Goal: Task Accomplishment & Management: Use online tool/utility

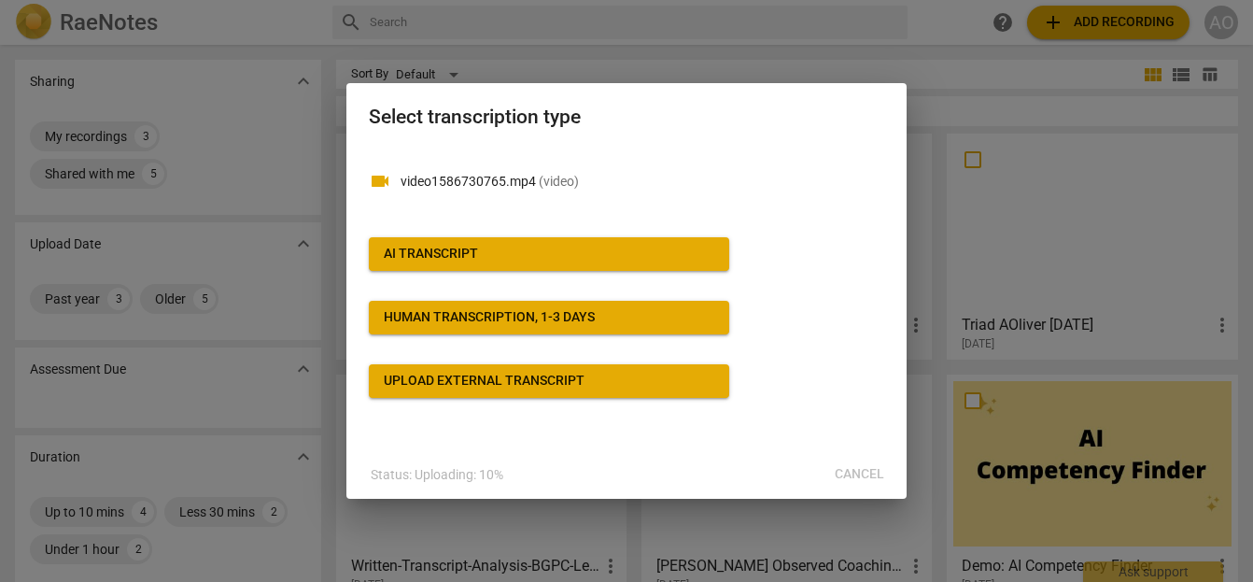
click at [471, 249] on div "AI Transcript" at bounding box center [431, 254] width 94 height 19
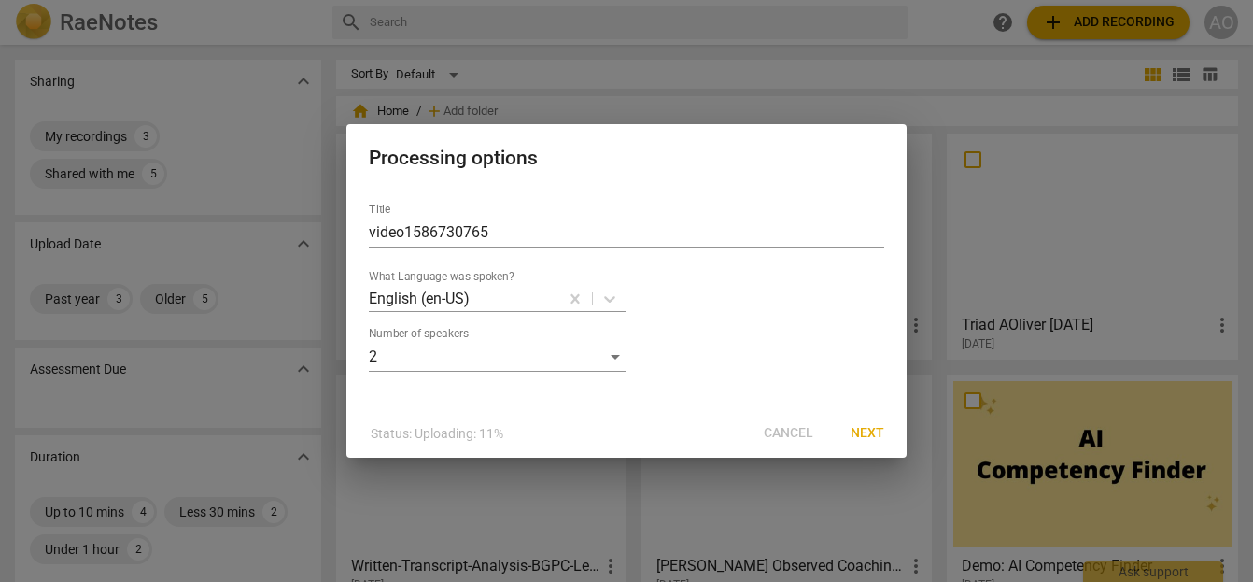
click at [868, 429] on span "Next" at bounding box center [868, 433] width 34 height 19
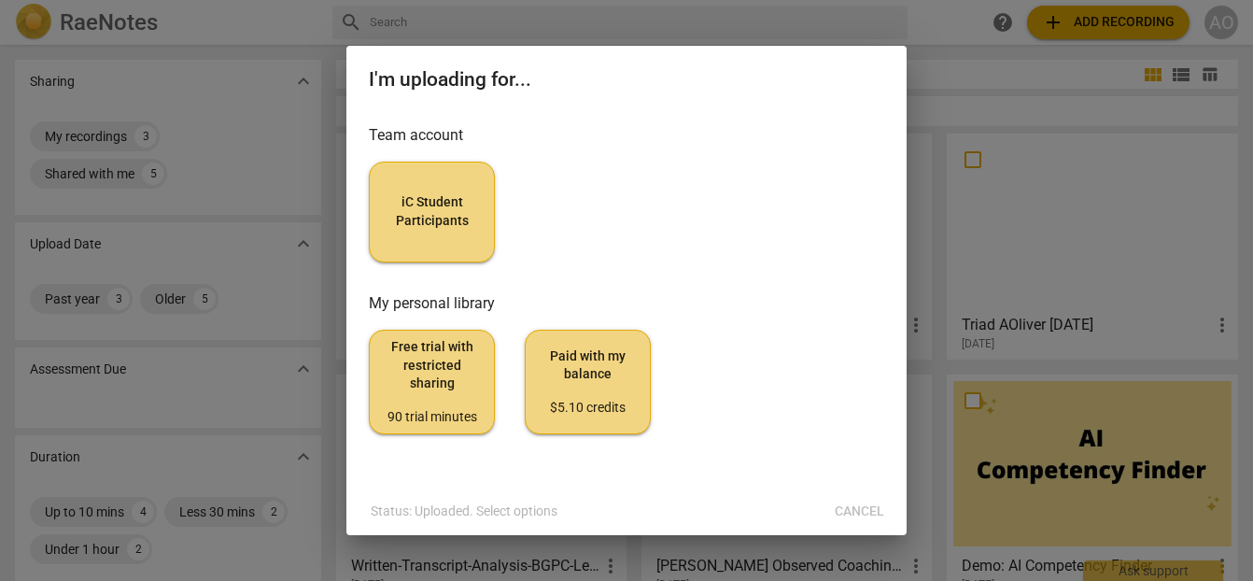
click at [395, 193] on span "iC Student Participants" at bounding box center [432, 211] width 94 height 36
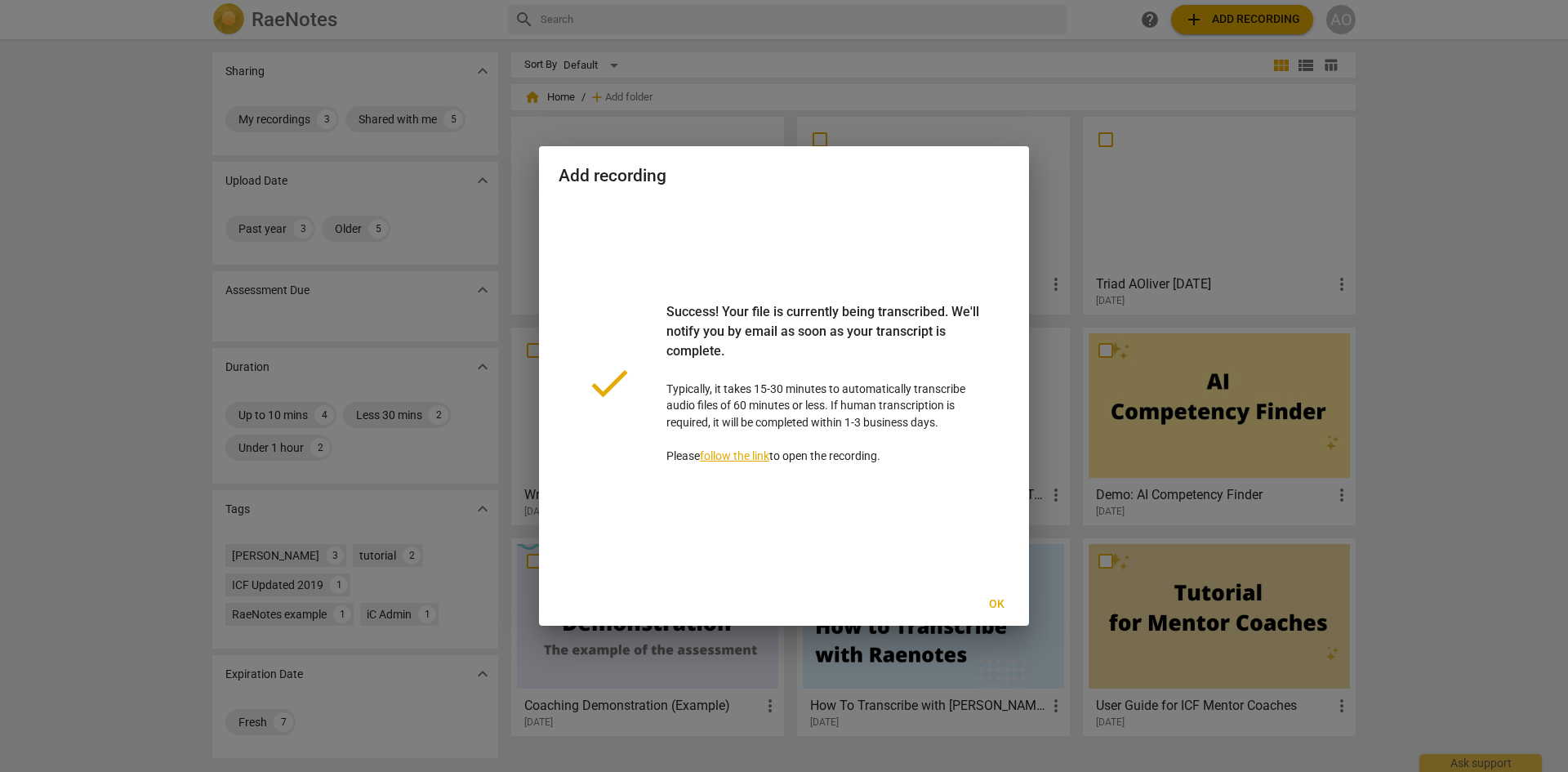
click at [728, 456] on link "follow the link" at bounding box center [734, 456] width 69 height 13
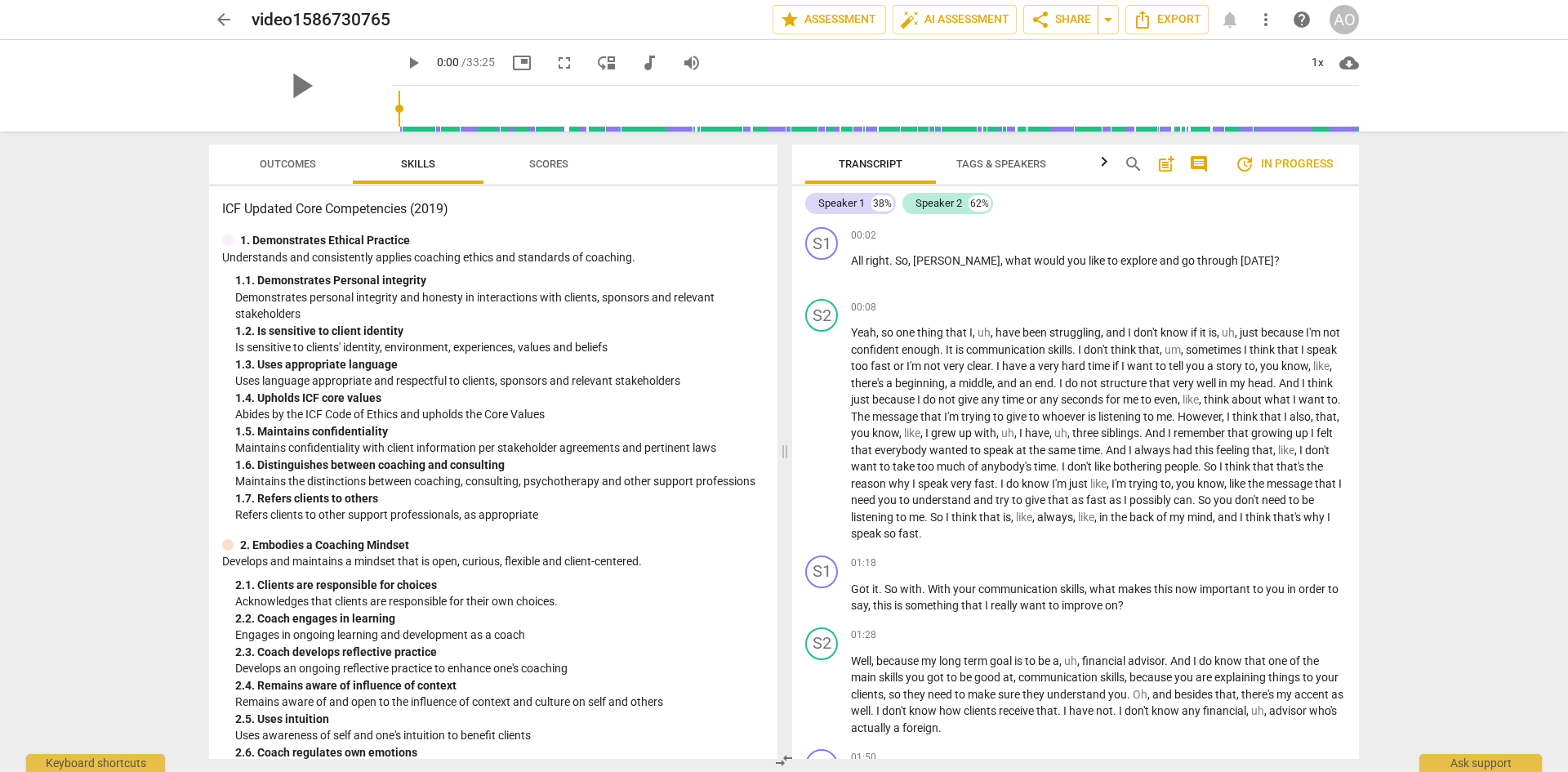
click at [555, 158] on span "Scores" at bounding box center [548, 163] width 39 height 12
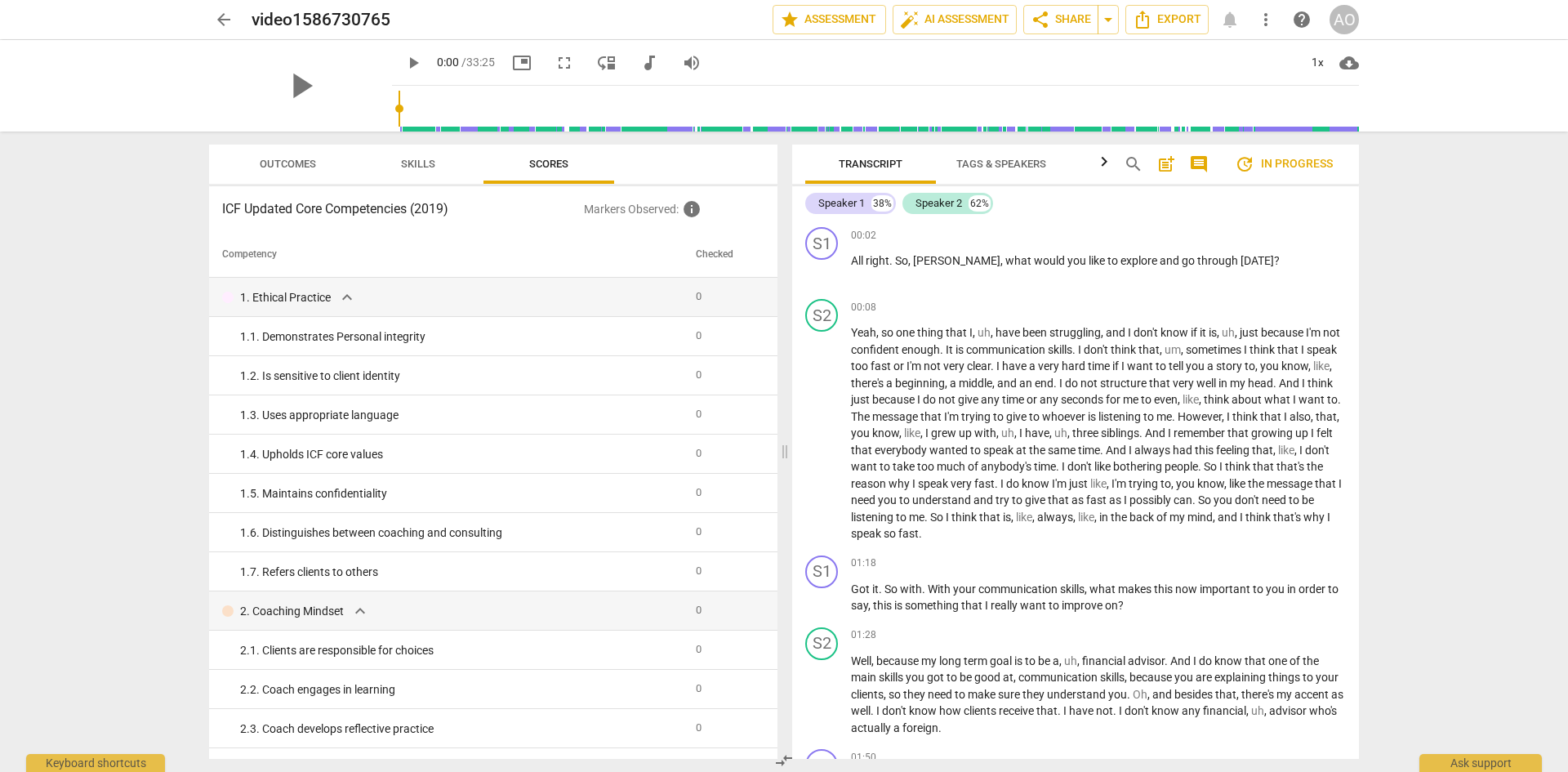
click at [419, 160] on span "Skills" at bounding box center [418, 163] width 34 height 12
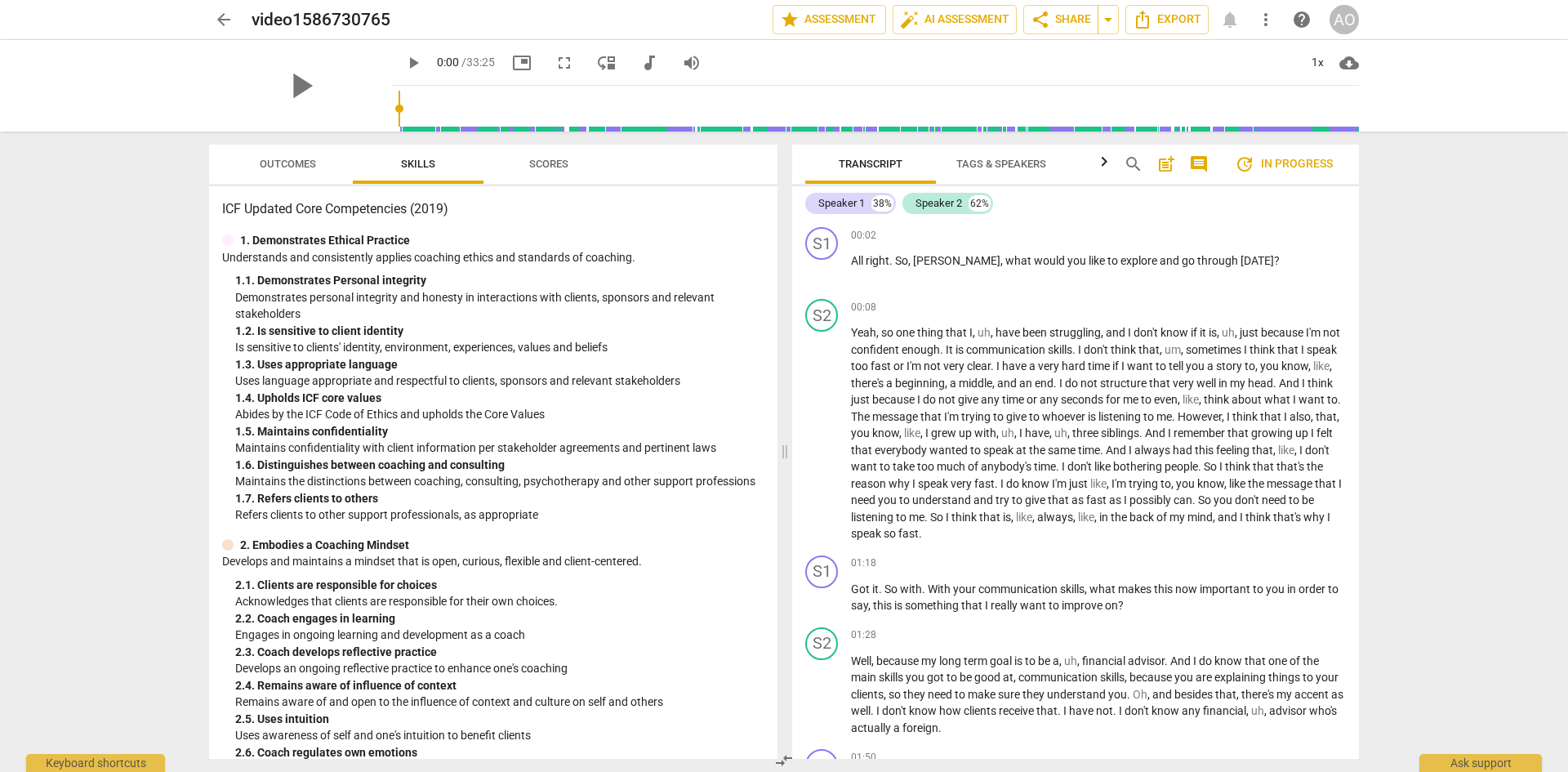
click at [291, 157] on span "Outcomes" at bounding box center [288, 163] width 56 height 12
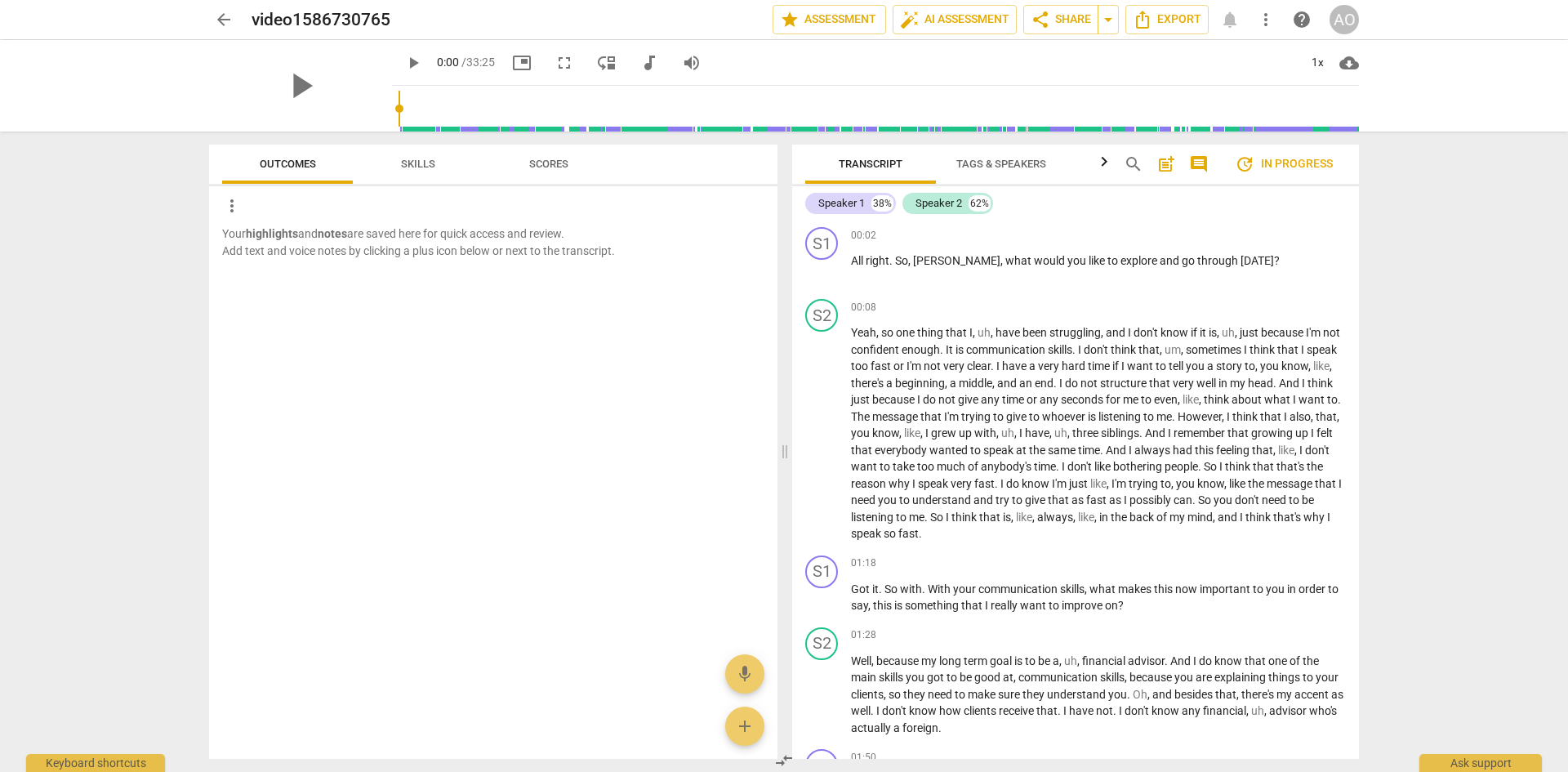
click at [339, 261] on div at bounding box center [493, 273] width 568 height 29
click at [327, 236] on b "notes" at bounding box center [332, 233] width 30 height 13
click at [287, 212] on div "more_vert" at bounding box center [499, 205] width 555 height 26
click at [232, 210] on span "more_vert" at bounding box center [232, 205] width 19 height 19
click at [430, 165] on div at bounding box center [784, 386] width 1568 height 772
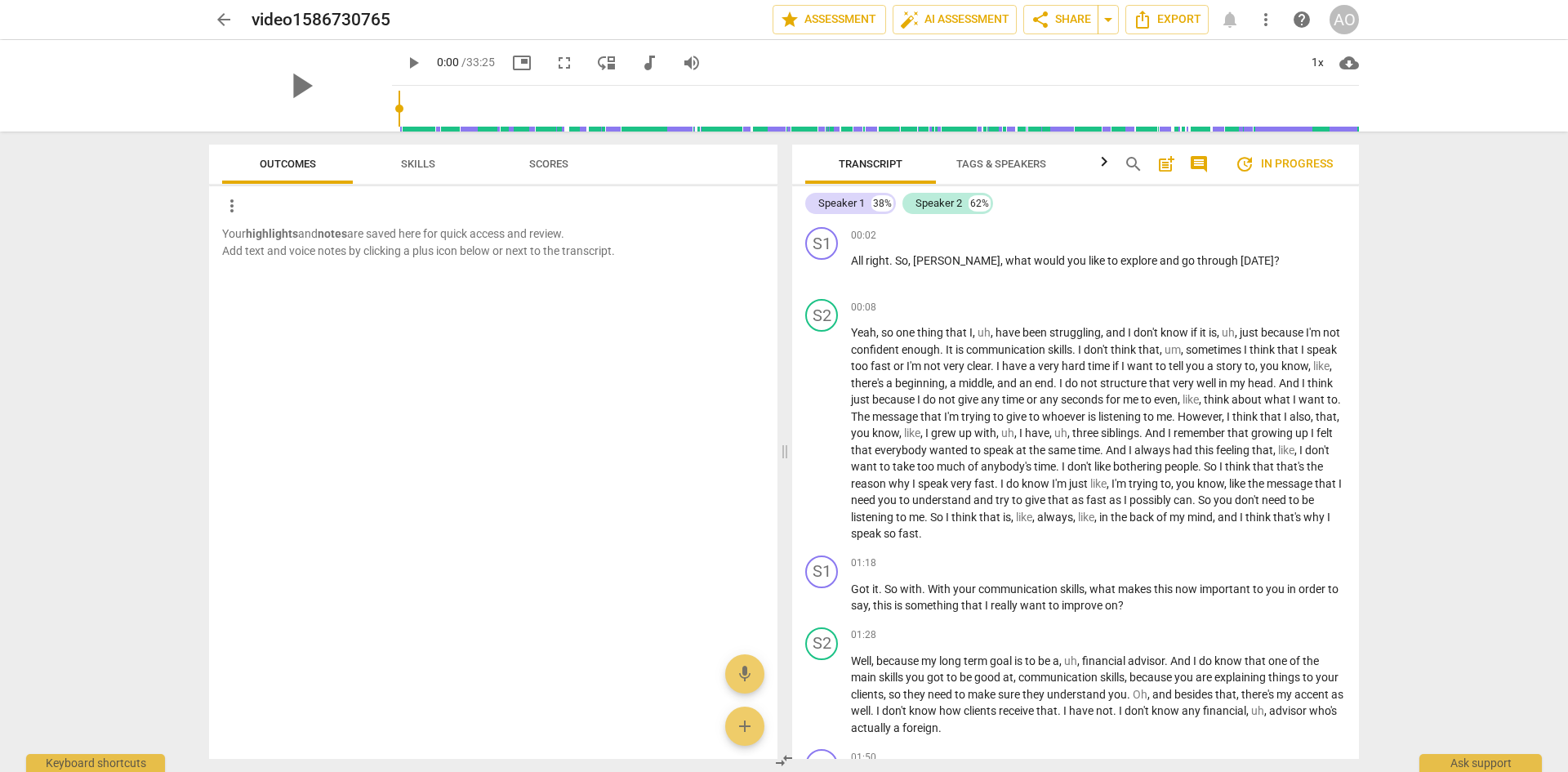
click at [405, 164] on span "Skills" at bounding box center [418, 163] width 34 height 12
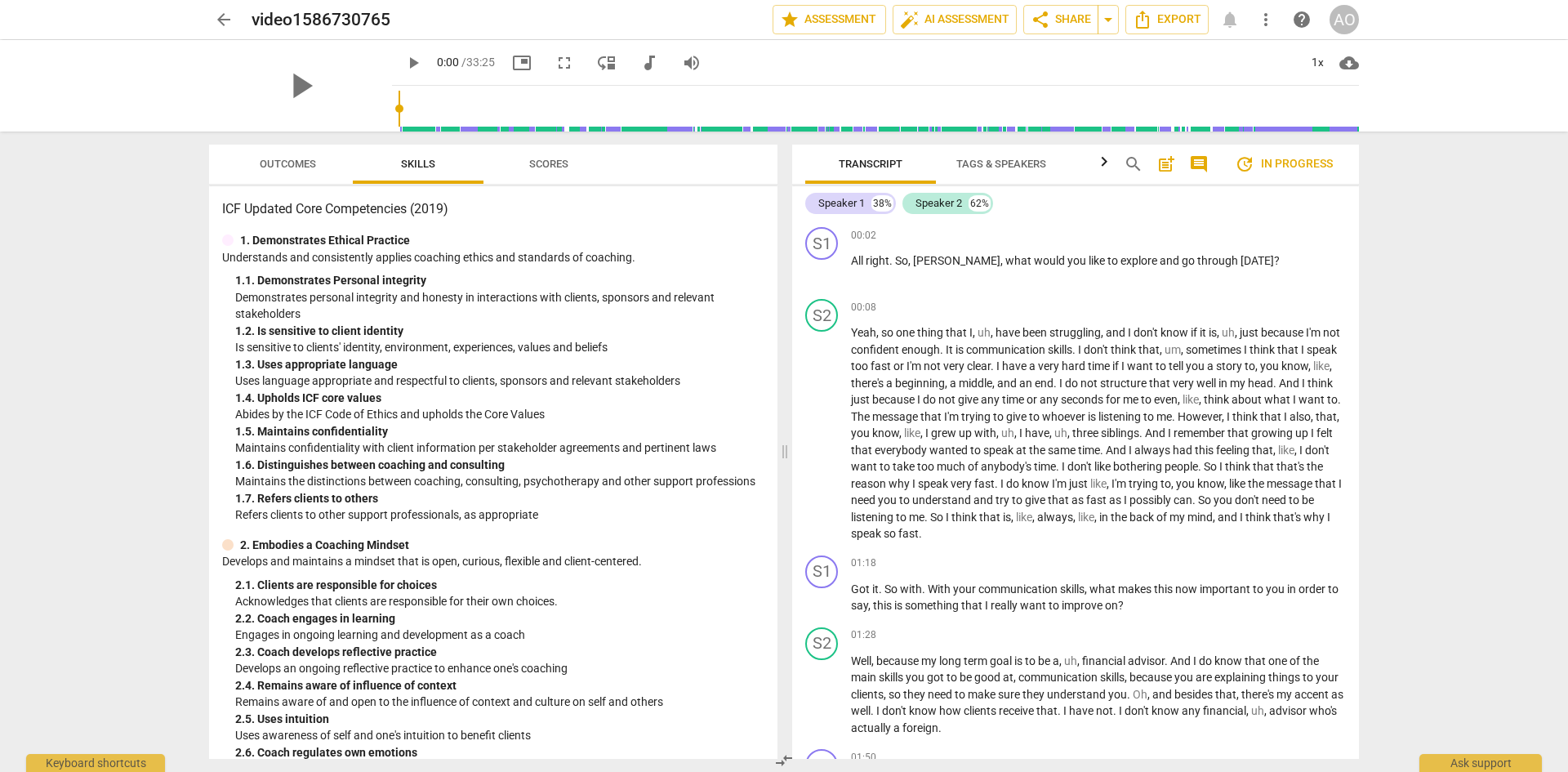
drag, startPoint x: 552, startPoint y: 163, endPoint x: 562, endPoint y: 163, distance: 10.0
click at [553, 163] on span "Scores" at bounding box center [548, 163] width 39 height 12
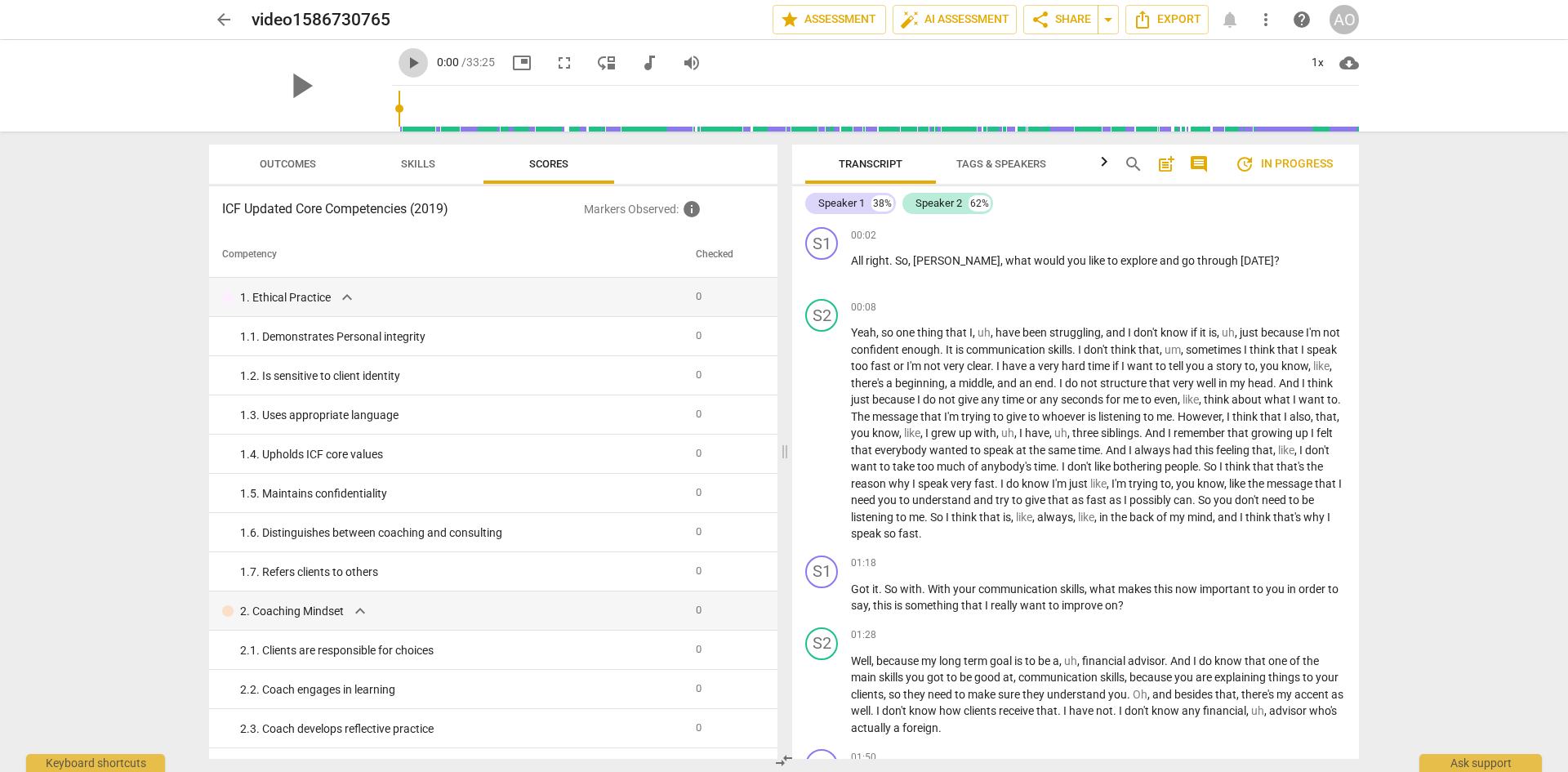
click at [403, 63] on span "play_arrow" at bounding box center [413, 63] width 19 height 19
click at [403, 57] on span "pause" at bounding box center [413, 63] width 19 height 19
type input "4"
click at [999, 166] on span "Tags & Speakers" at bounding box center [1001, 163] width 90 height 12
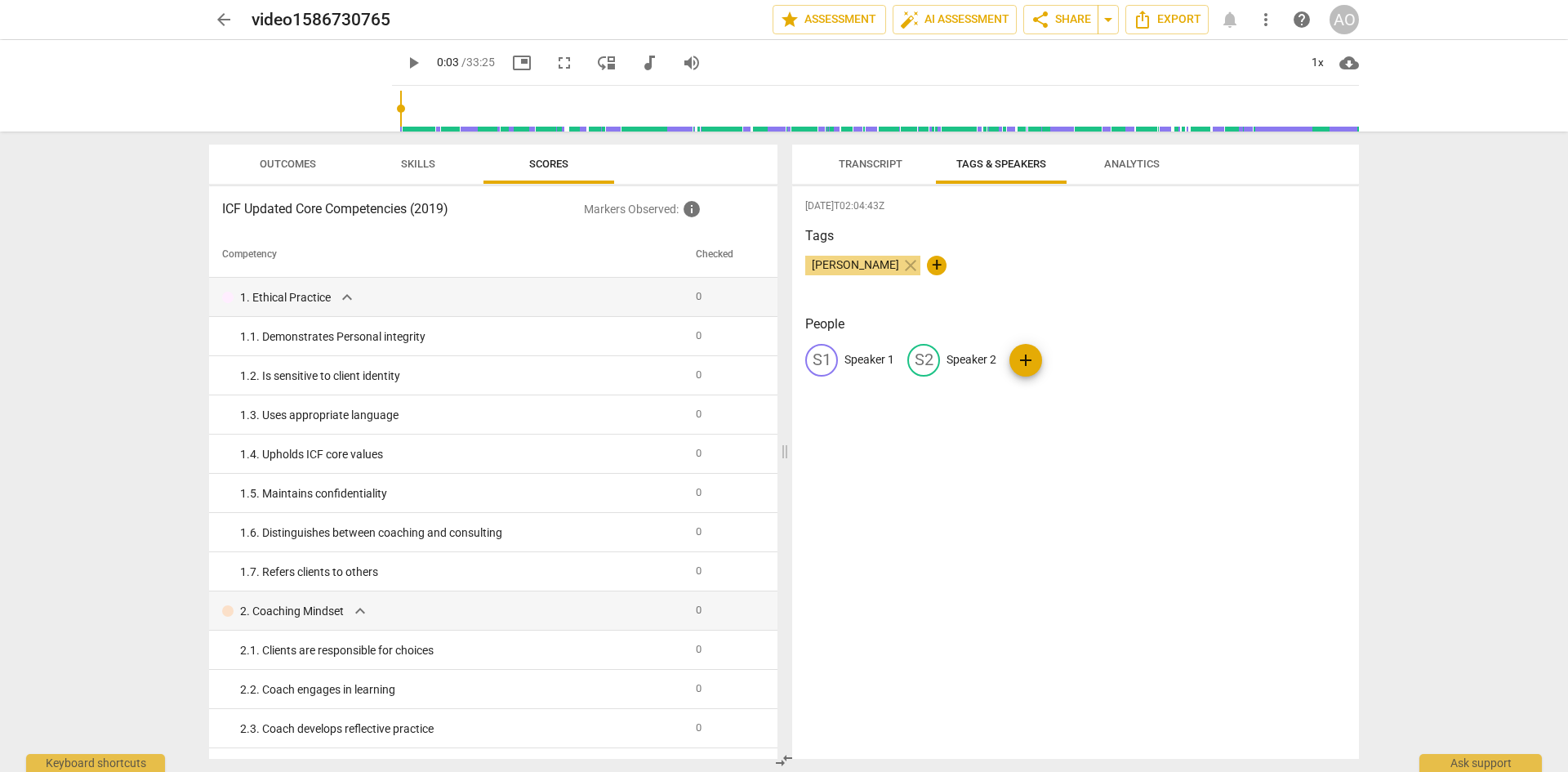
click at [873, 163] on span "Transcript" at bounding box center [870, 163] width 64 height 12
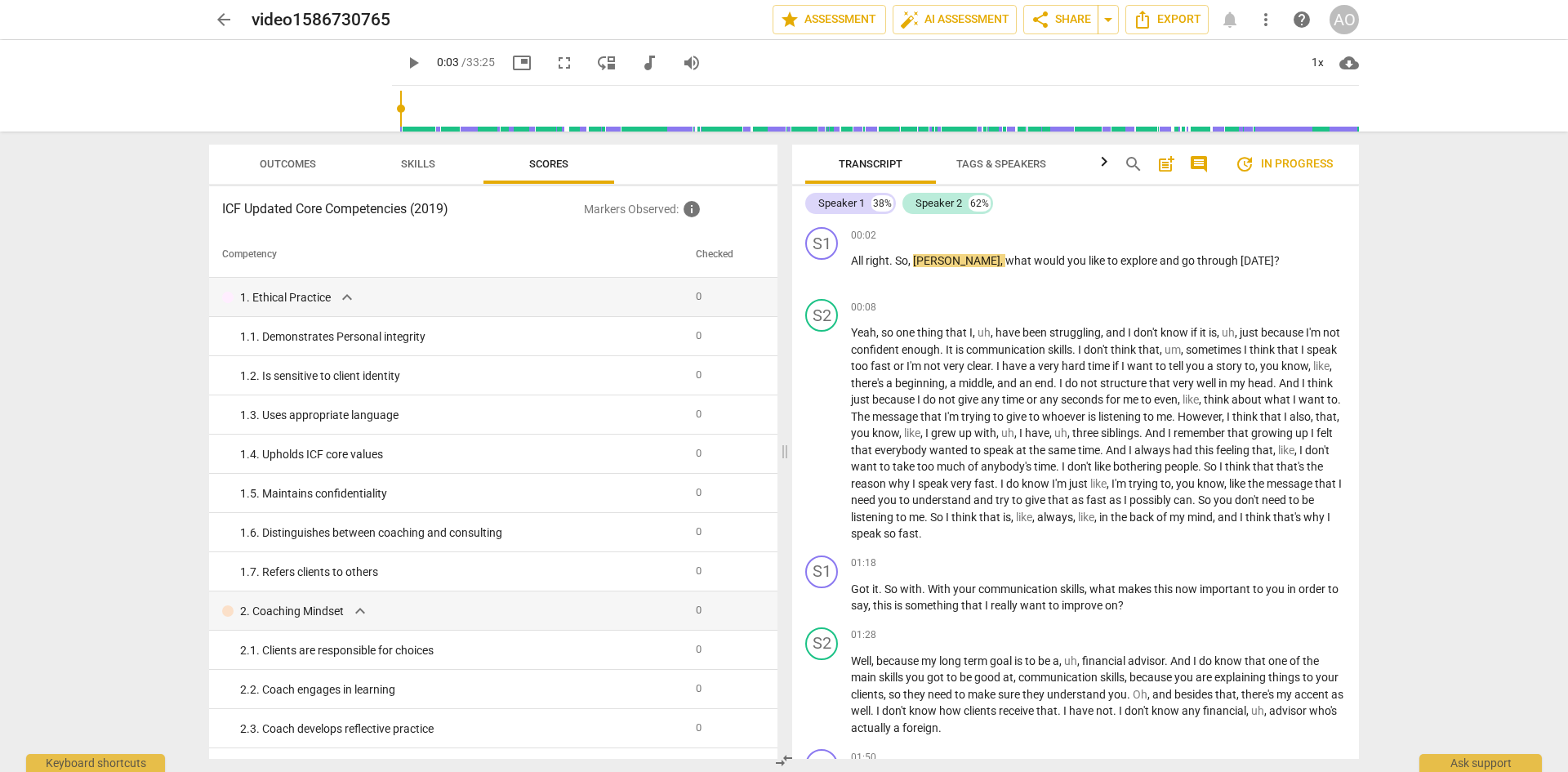
click at [1095, 158] on span "post_add" at bounding box center [1166, 164] width 19 height 19
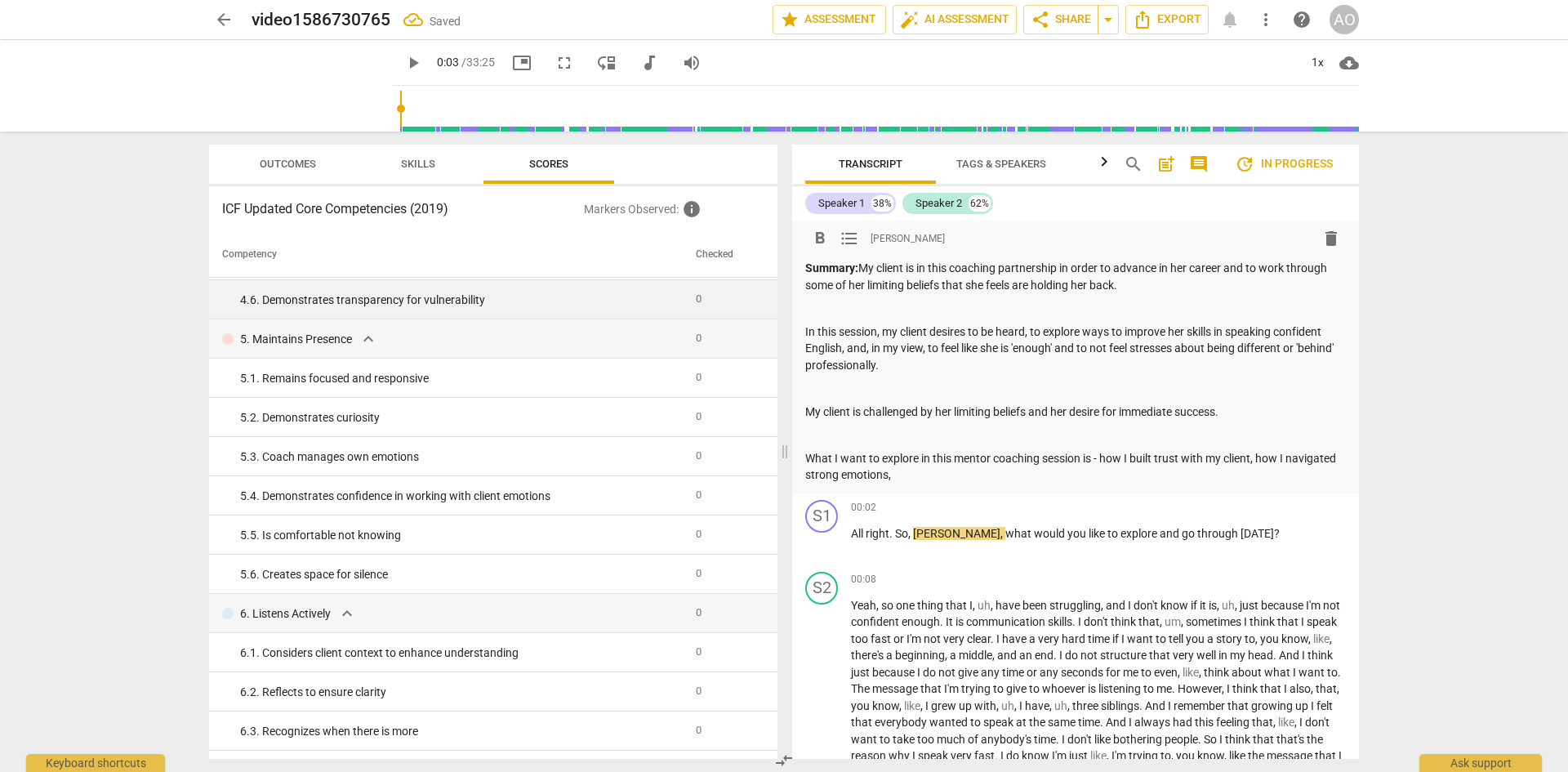
scroll to position [1388, 0]
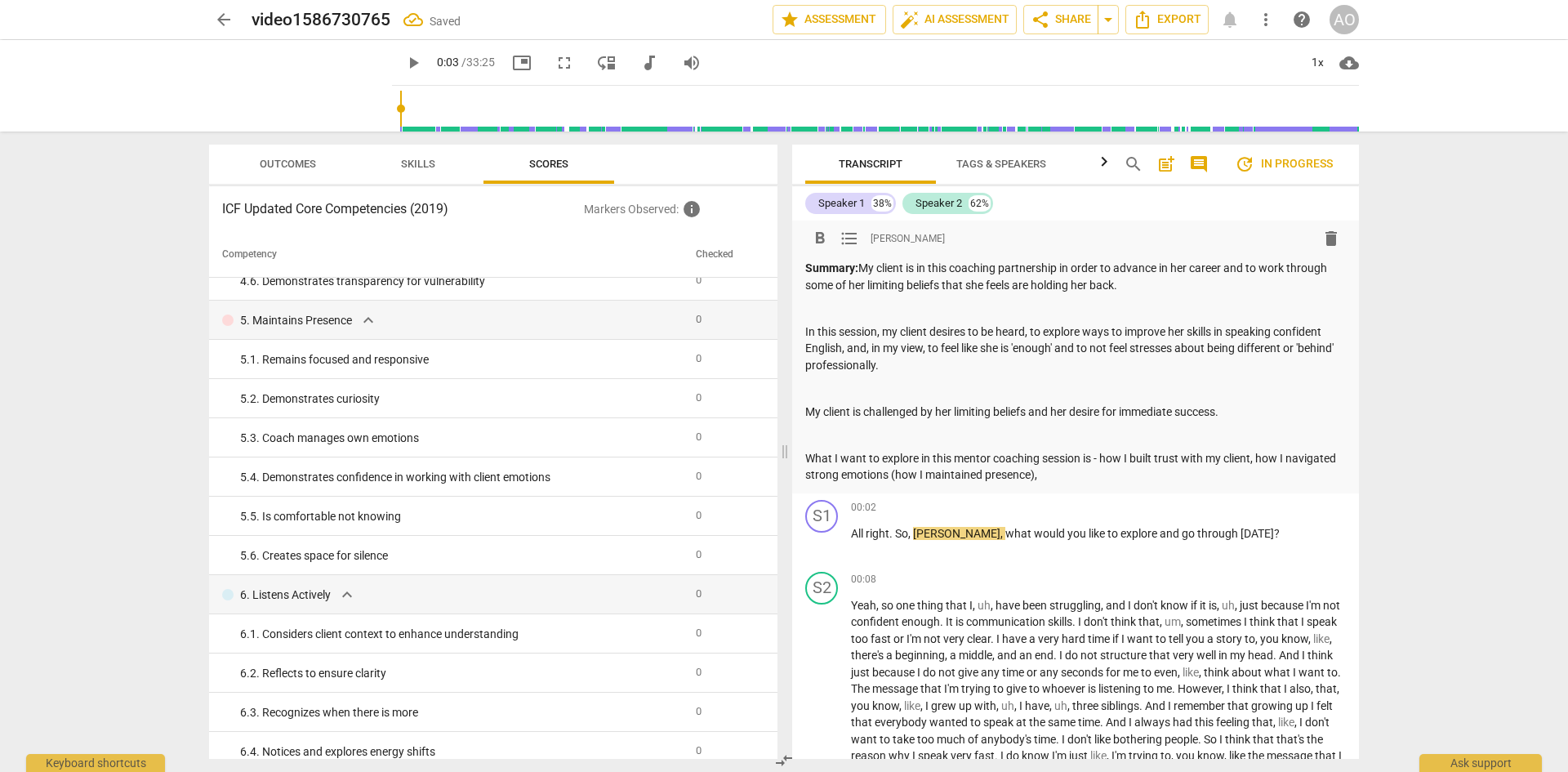
click at [1095, 480] on p "What I want to explore in this mentor coaching session is - how I built trust w…" at bounding box center [1076, 467] width 540 height 33
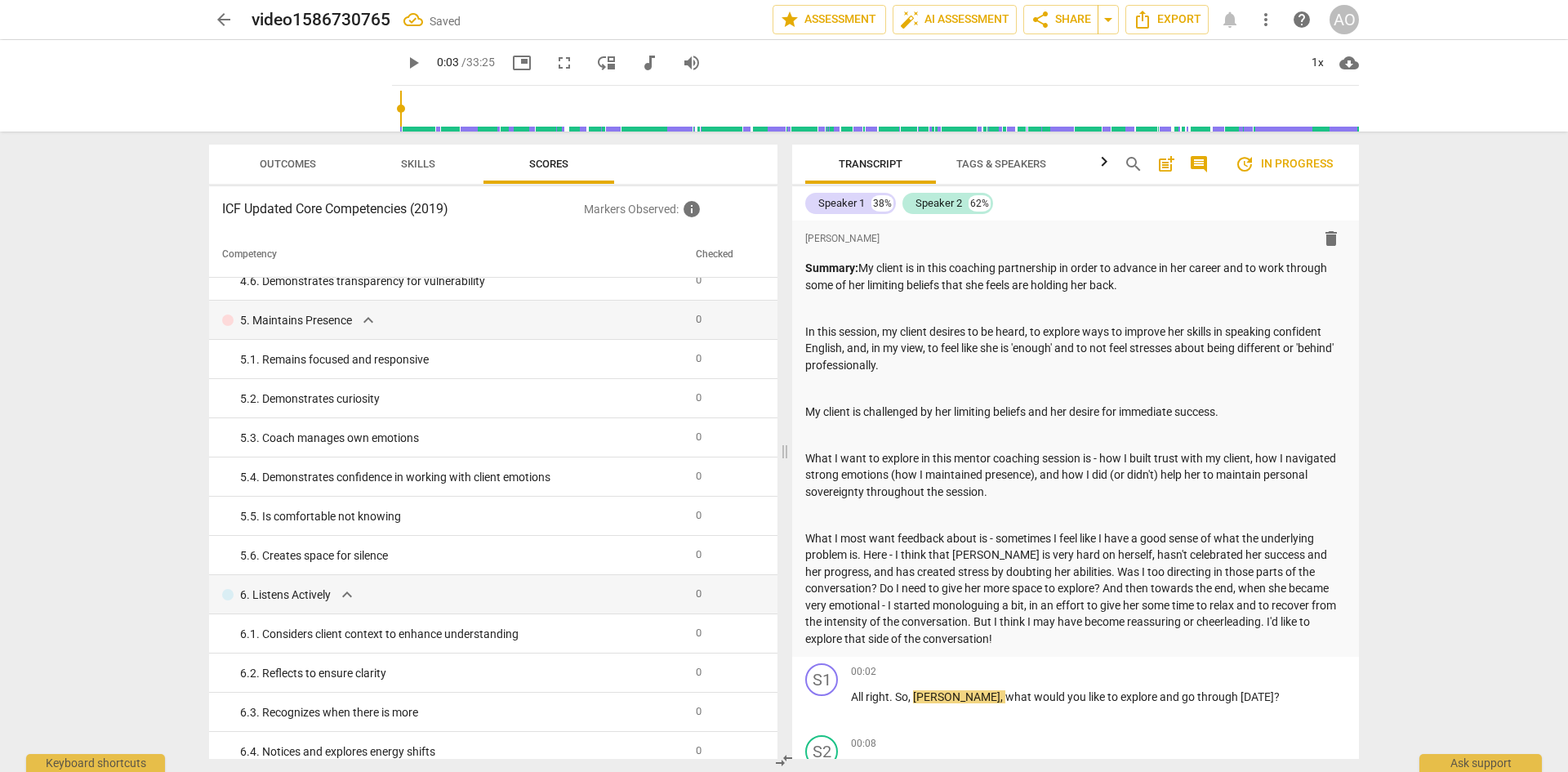
click at [1095, 311] on div "arrow_back video1586730765 Saved edit star Assessment auto_fix_high AI Assessme…" at bounding box center [784, 386] width 1568 height 772
click at [1095, 373] on div "arrow_back video1586730765 edit star Assessment auto_fix_high AI Assessment sha…" at bounding box center [784, 386] width 1568 height 772
click at [403, 62] on span "play_arrow" at bounding box center [413, 63] width 19 height 19
click at [1095, 433] on div "arrow_back video1586730765 edit star Assessment auto_fix_high AI Assessment sha…" at bounding box center [784, 386] width 1568 height 772
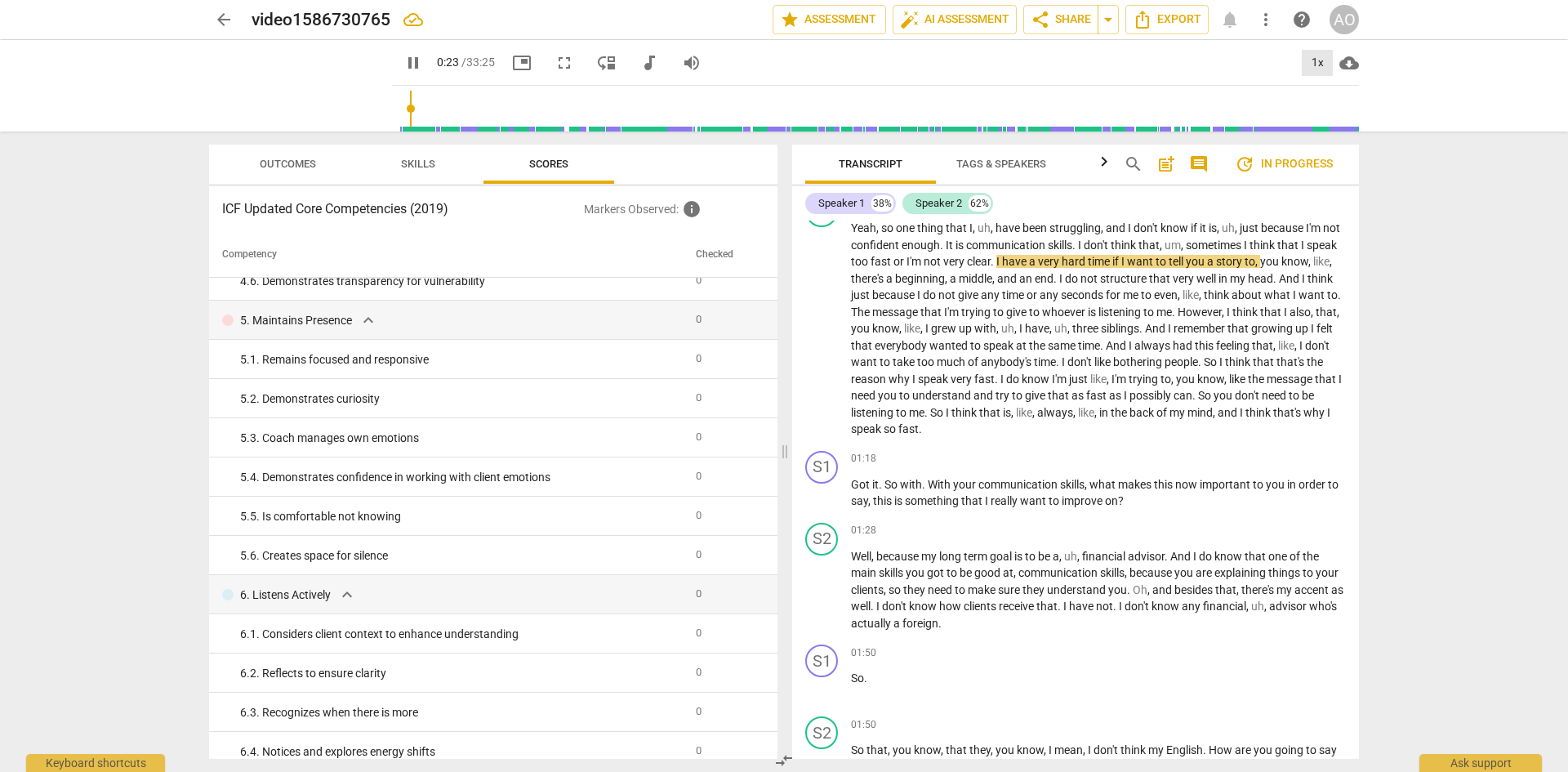
click at [1095, 68] on div "1x" at bounding box center [1317, 63] width 31 height 26
click at [1095, 130] on li "1.25x" at bounding box center [1329, 127] width 55 height 31
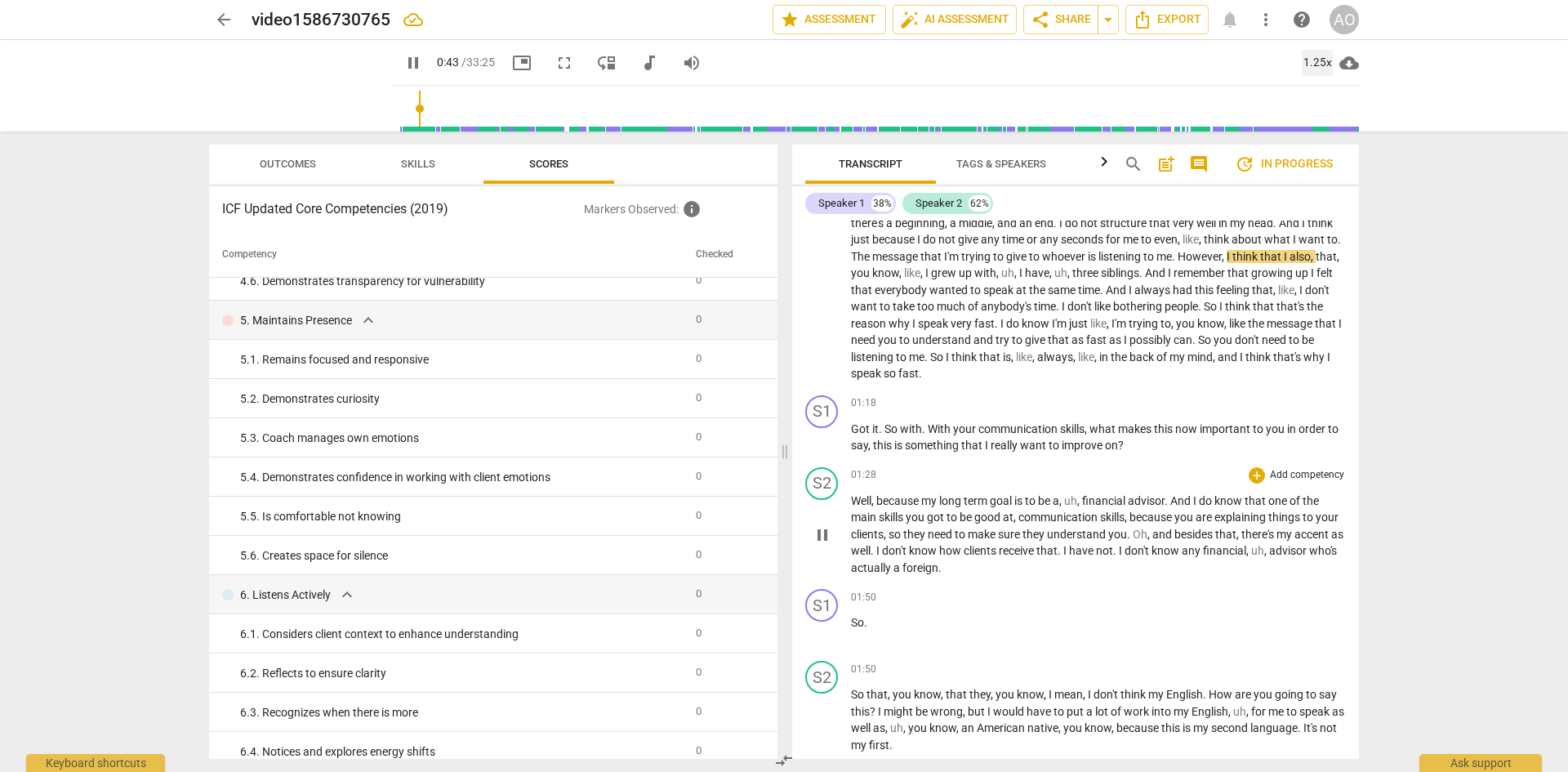
scroll to position [622, 0]
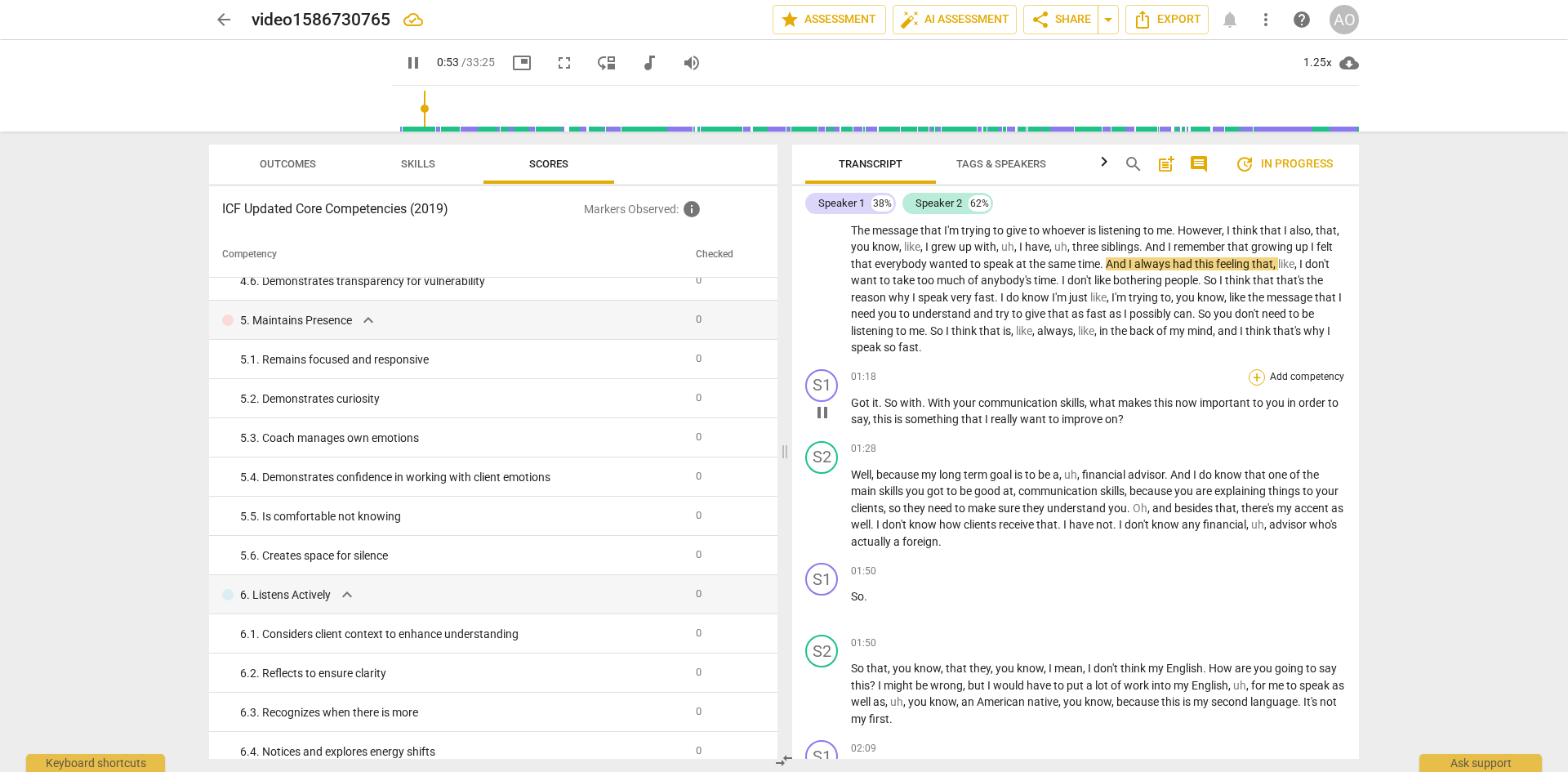
click at [1095, 375] on div "+" at bounding box center [1257, 377] width 17 height 17
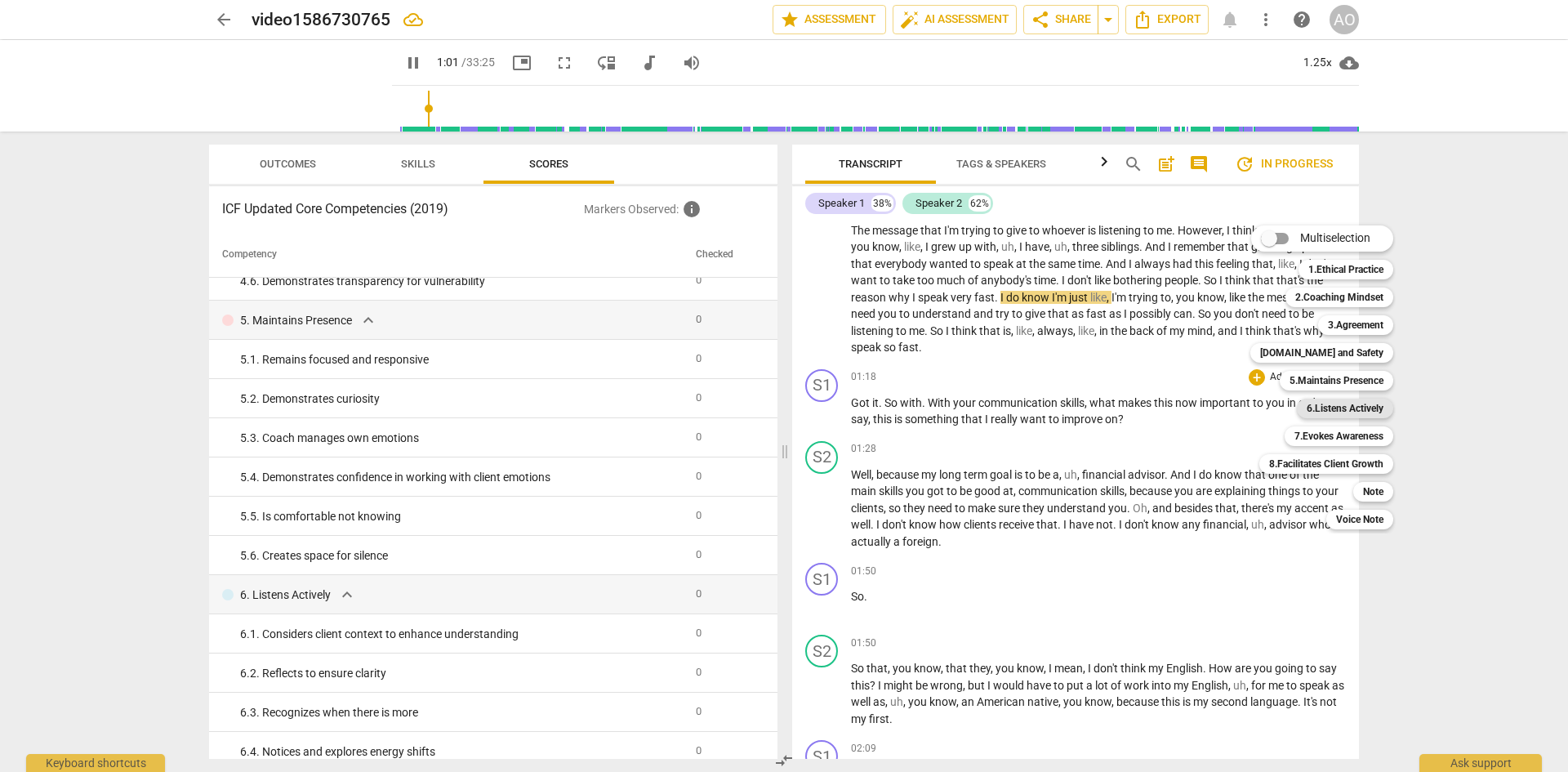
click at [1095, 404] on b "6.Listens Actively" at bounding box center [1345, 408] width 77 height 19
type input "62"
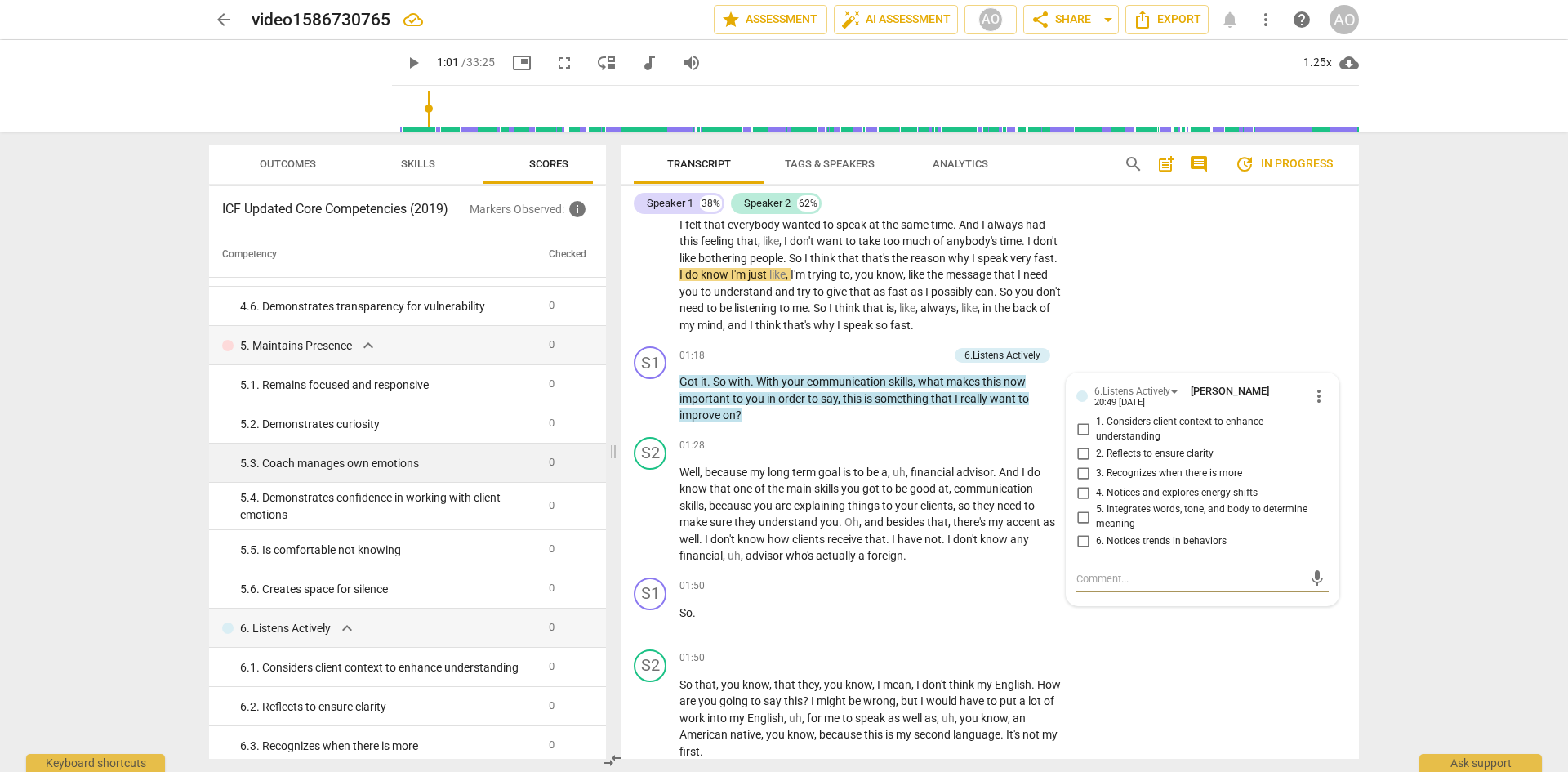
scroll to position [1388, 0]
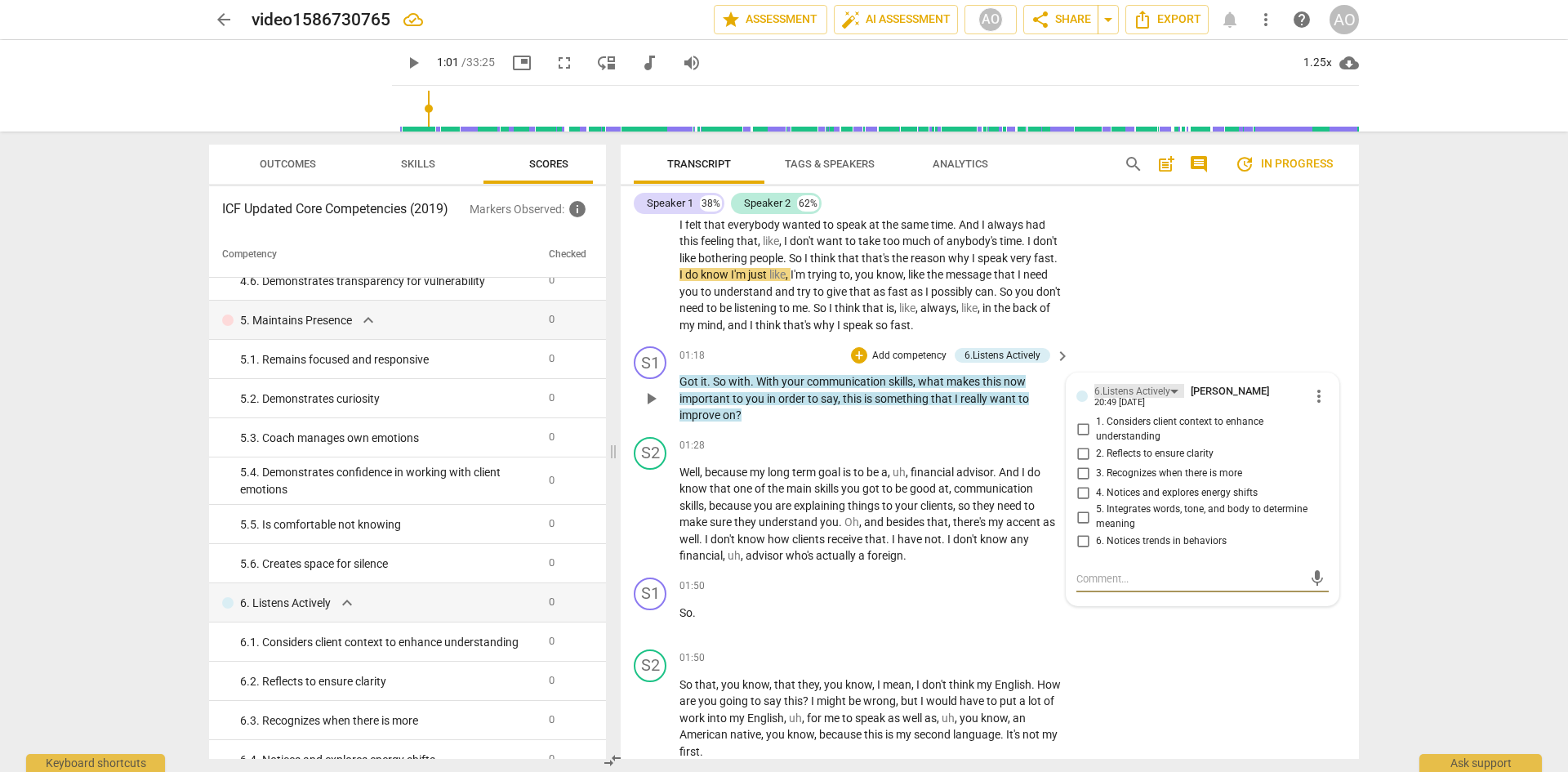
click at [1095, 400] on div "6.Listens Actively" at bounding box center [1132, 392] width 76 height 16
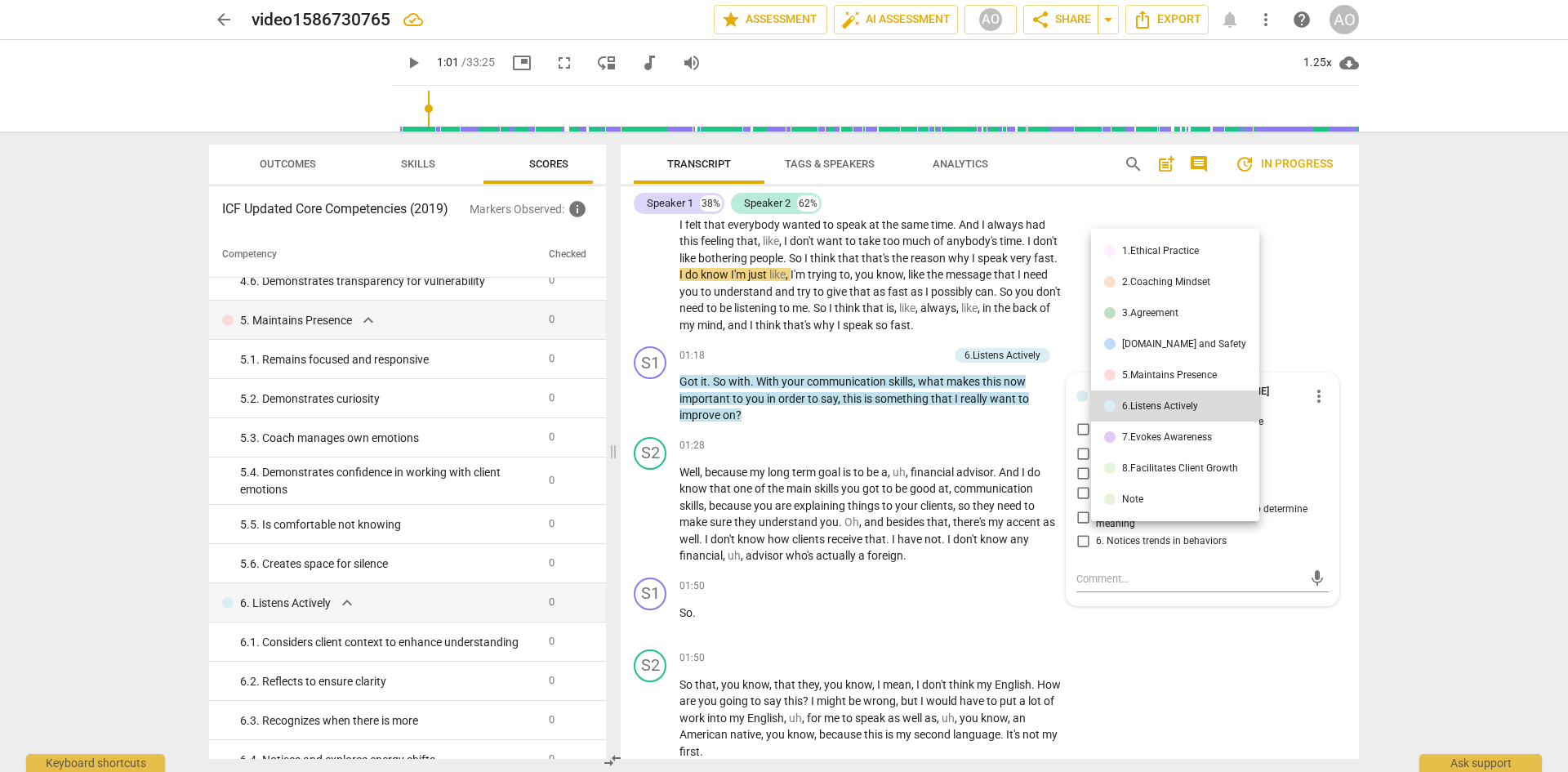
click at [1095, 370] on div "5.Maintains Presence" at bounding box center [1169, 374] width 94 height 10
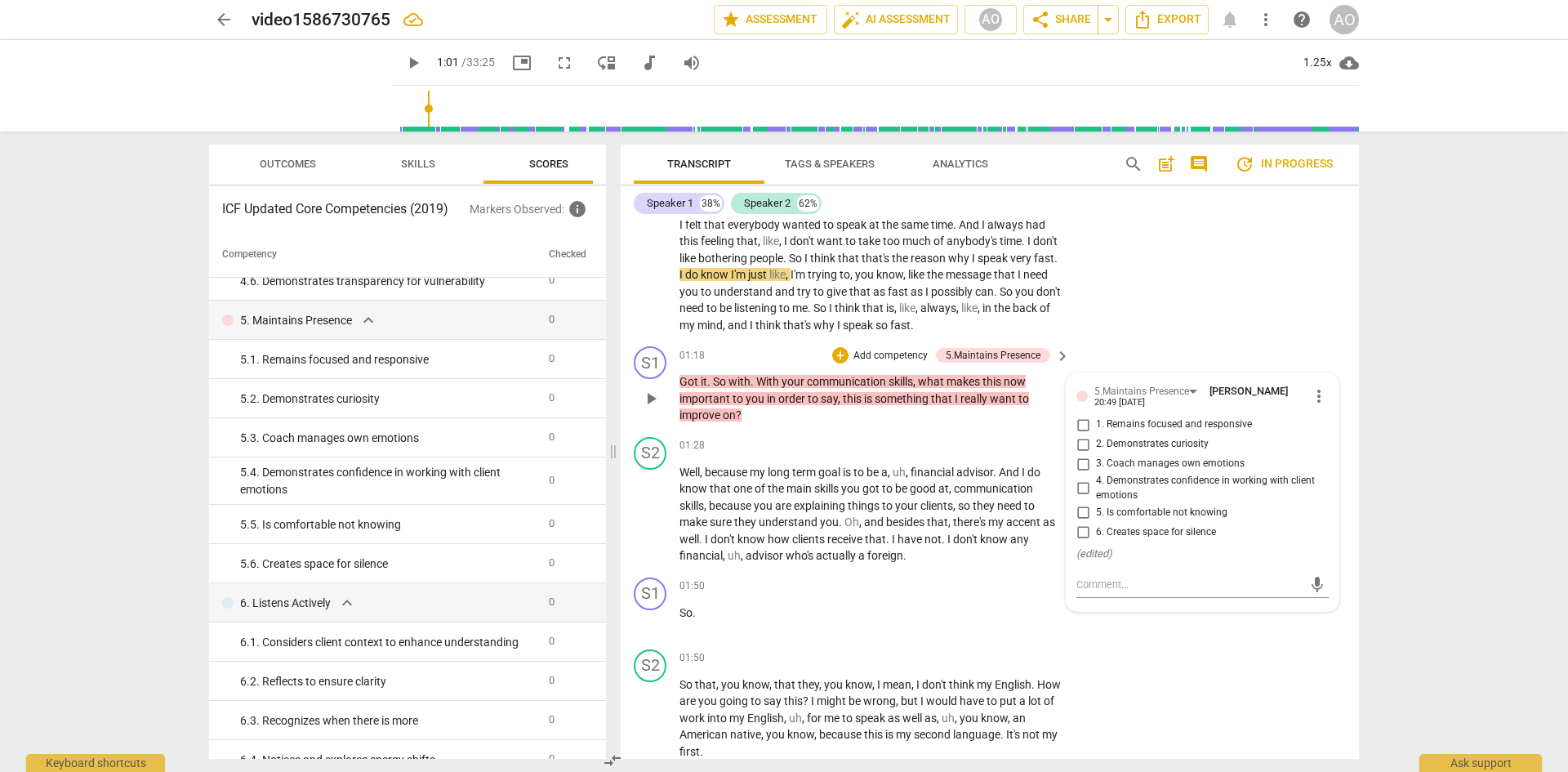
click at [1079, 454] on input "2. Demonstrates curiosity" at bounding box center [1083, 444] width 26 height 19
checkbox input "true"
click at [1095, 339] on div "S2 play_arrow pause 00:08 + Add competency keyboard_arrow_right Yeah , so one t…" at bounding box center [990, 185] width 738 height 308
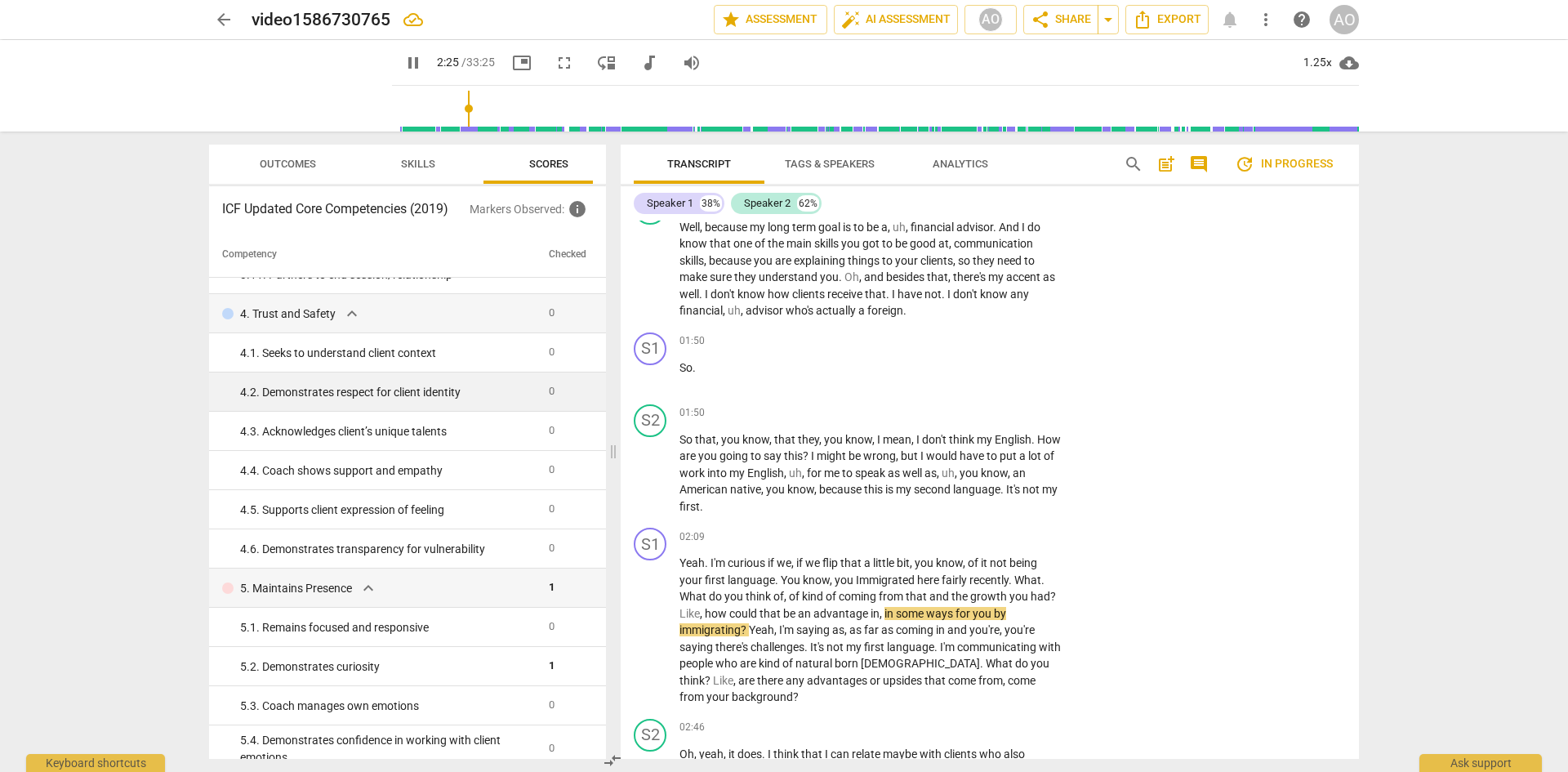
scroll to position [1143, 0]
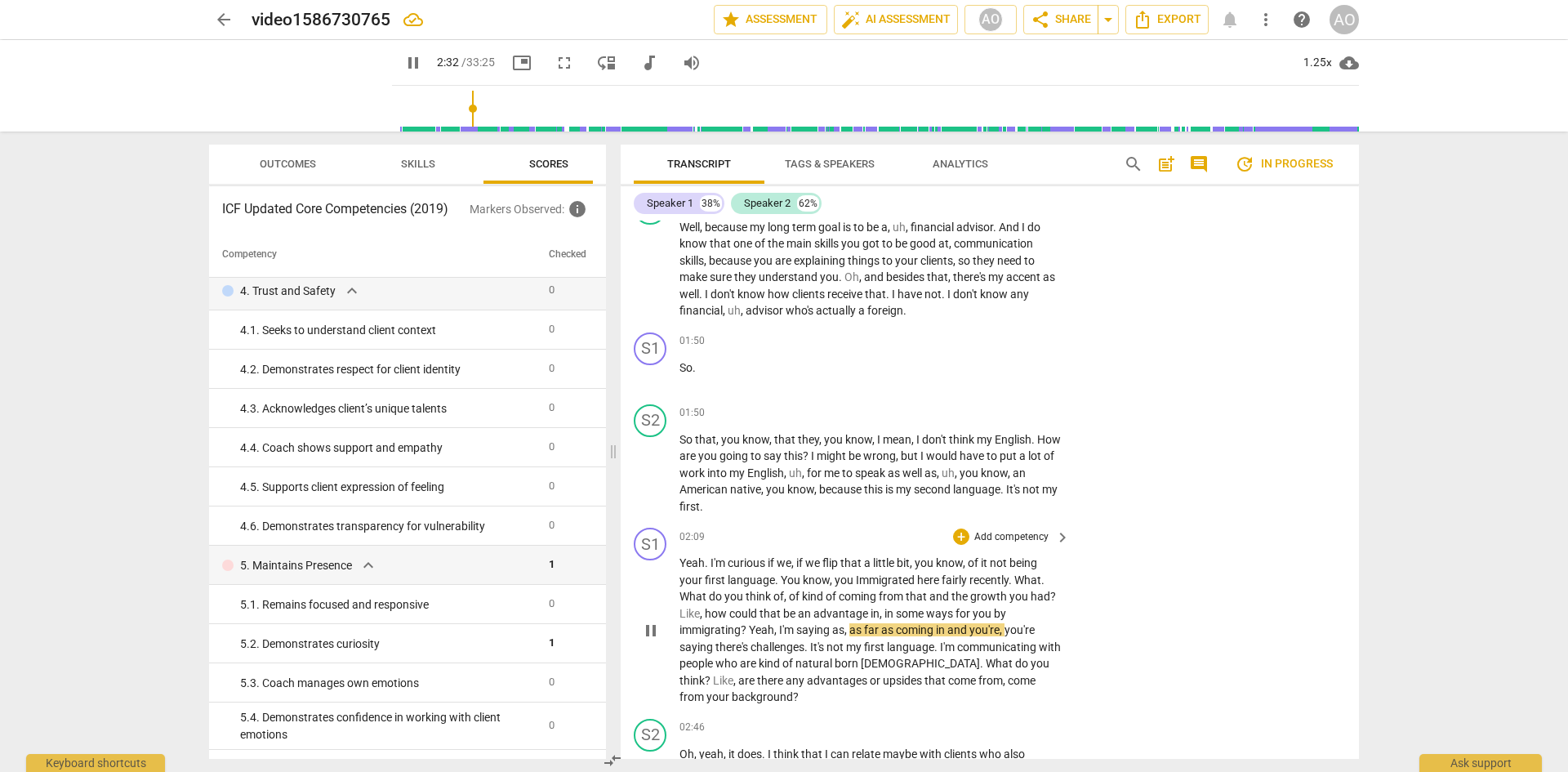
click at [1062, 508] on span "keyboard_arrow_right" at bounding box center [1063, 537] width 19 height 19
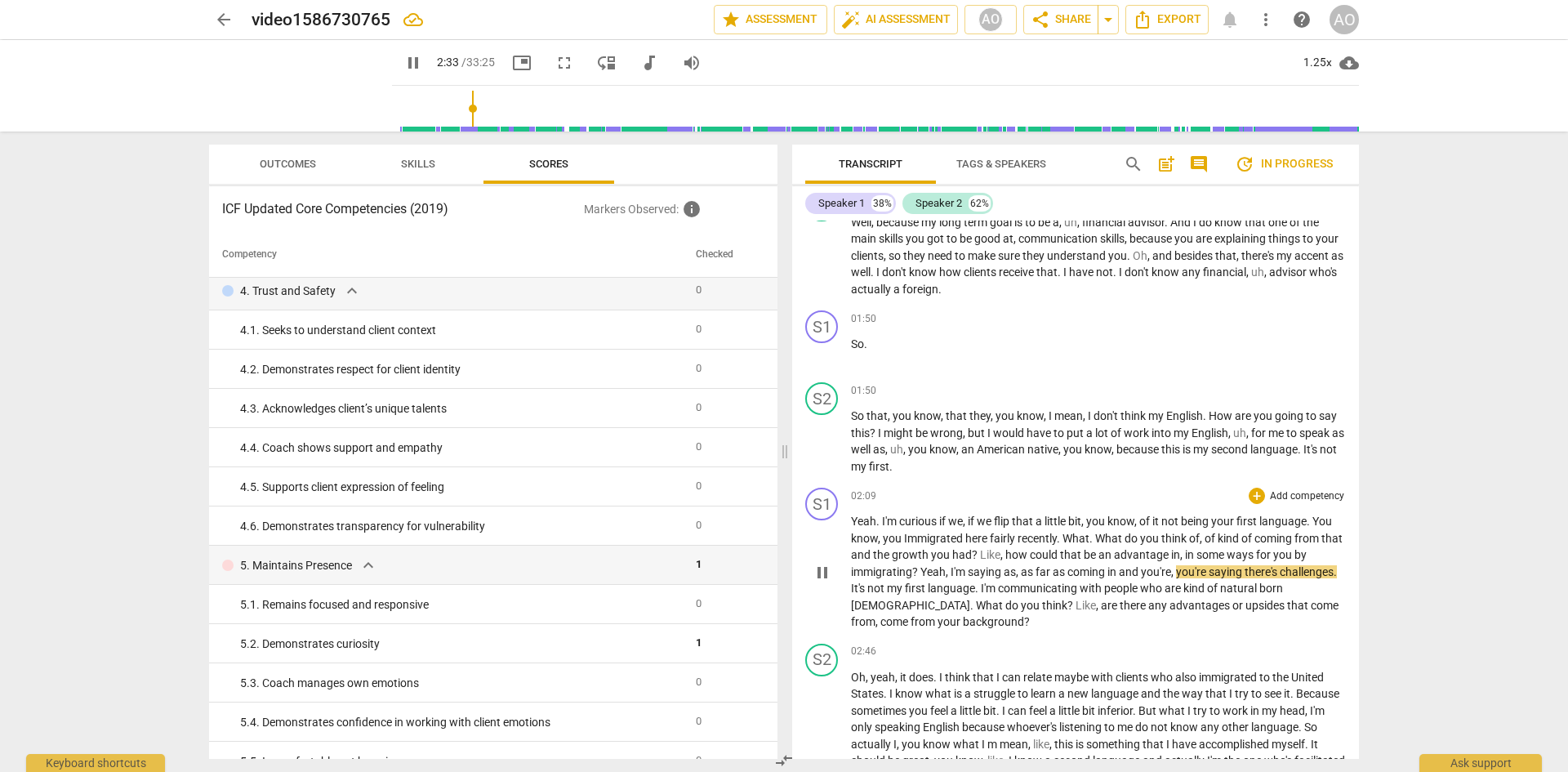
scroll to position [858, 0]
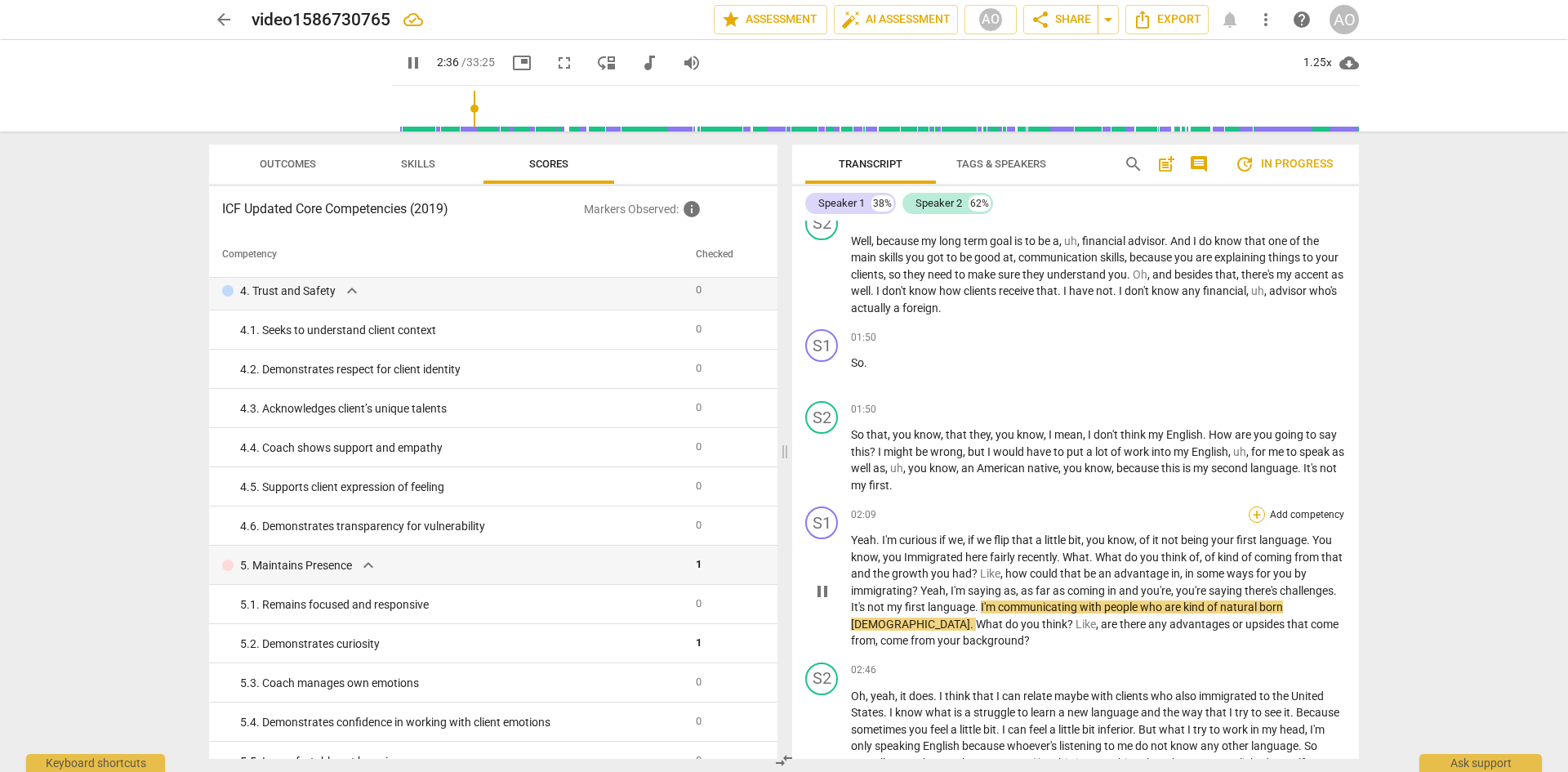
click at [1095, 508] on div "+" at bounding box center [1257, 514] width 17 height 17
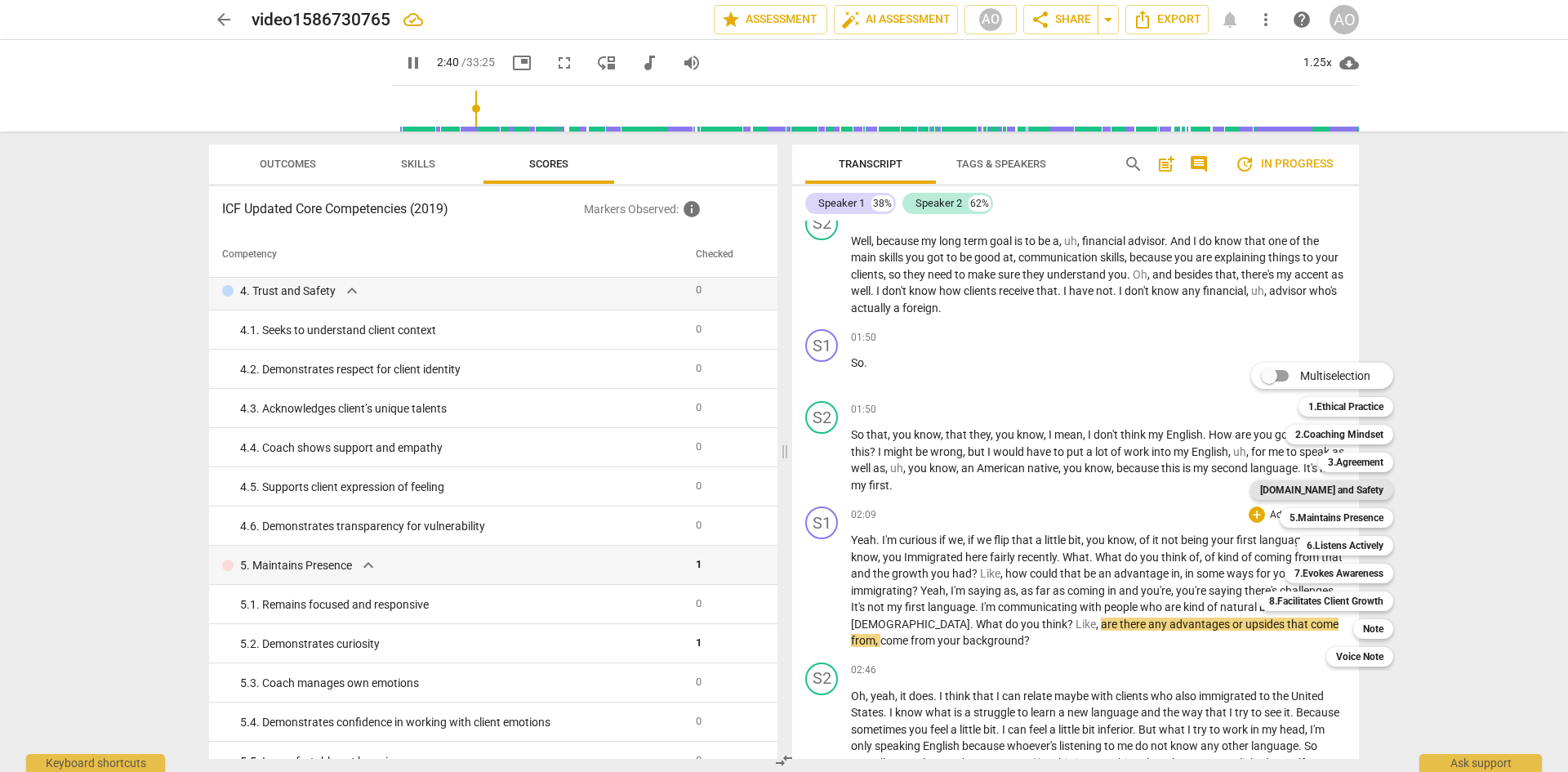
click at [1095, 494] on b "4.Trust and Safety" at bounding box center [1321, 490] width 123 height 19
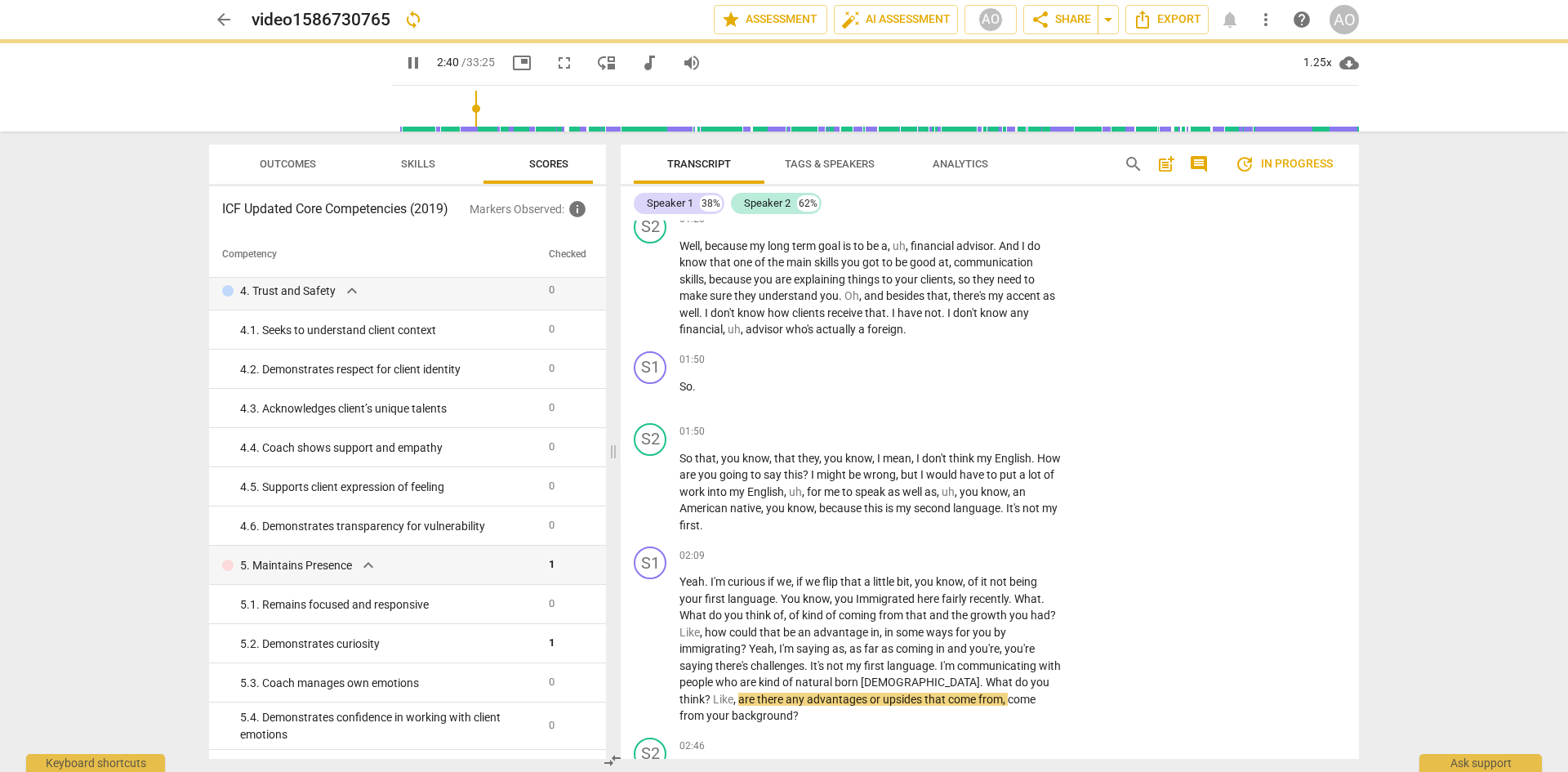
type input "161"
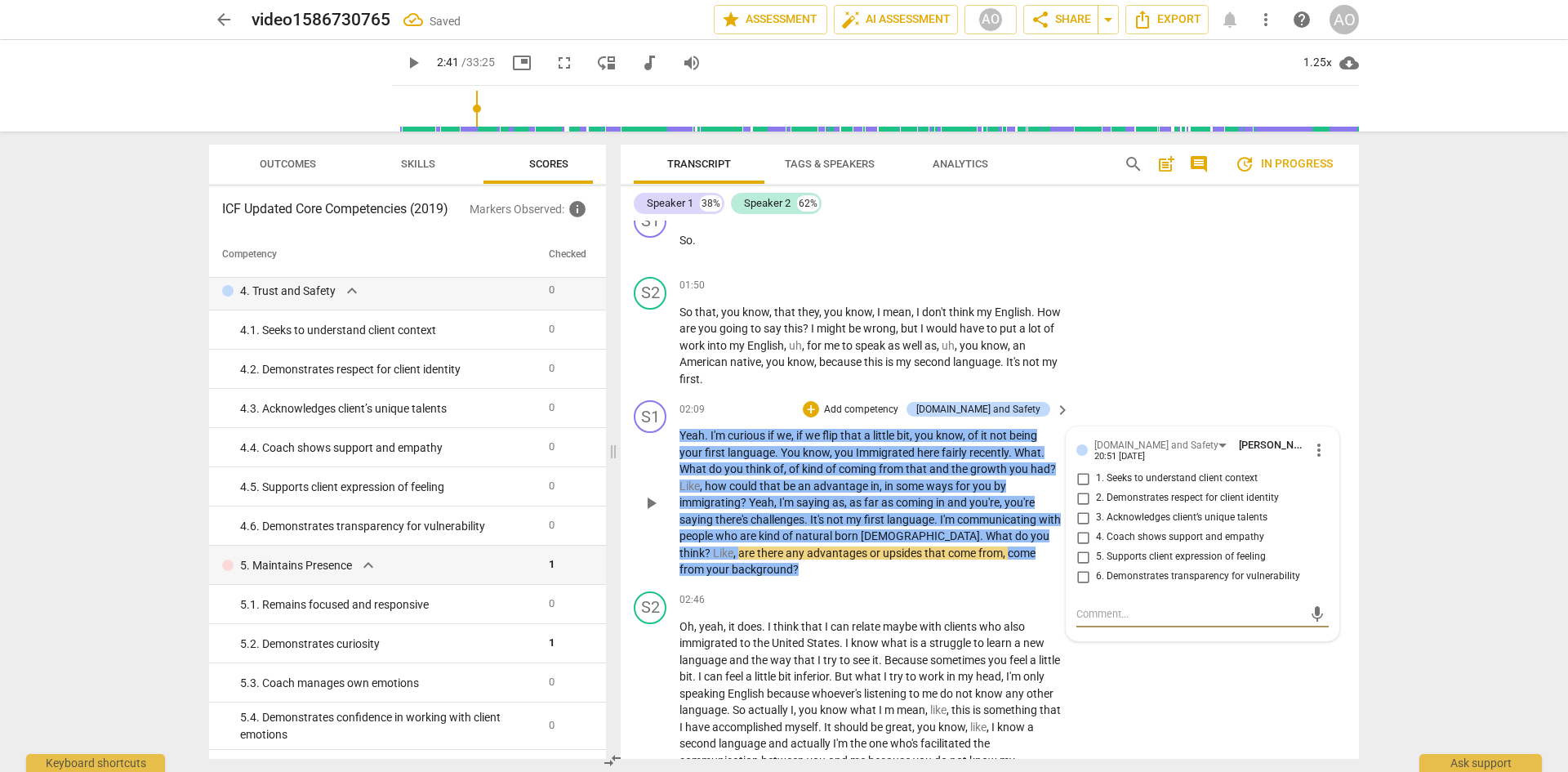
scroll to position [1043, 0]
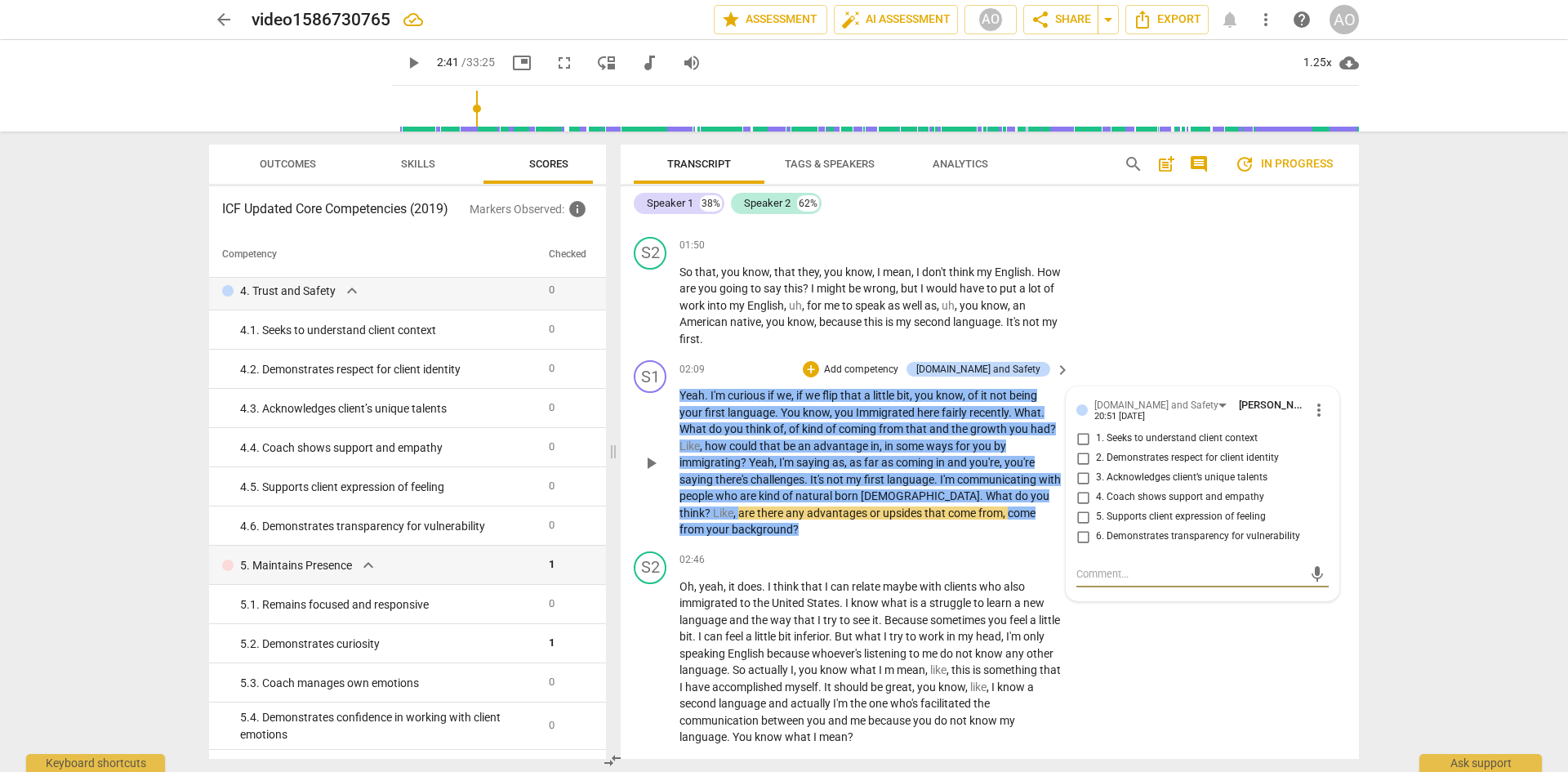
click at [1077, 488] on input "3. Acknowledges client’s unique talents" at bounding box center [1083, 477] width 26 height 19
checkbox input "true"
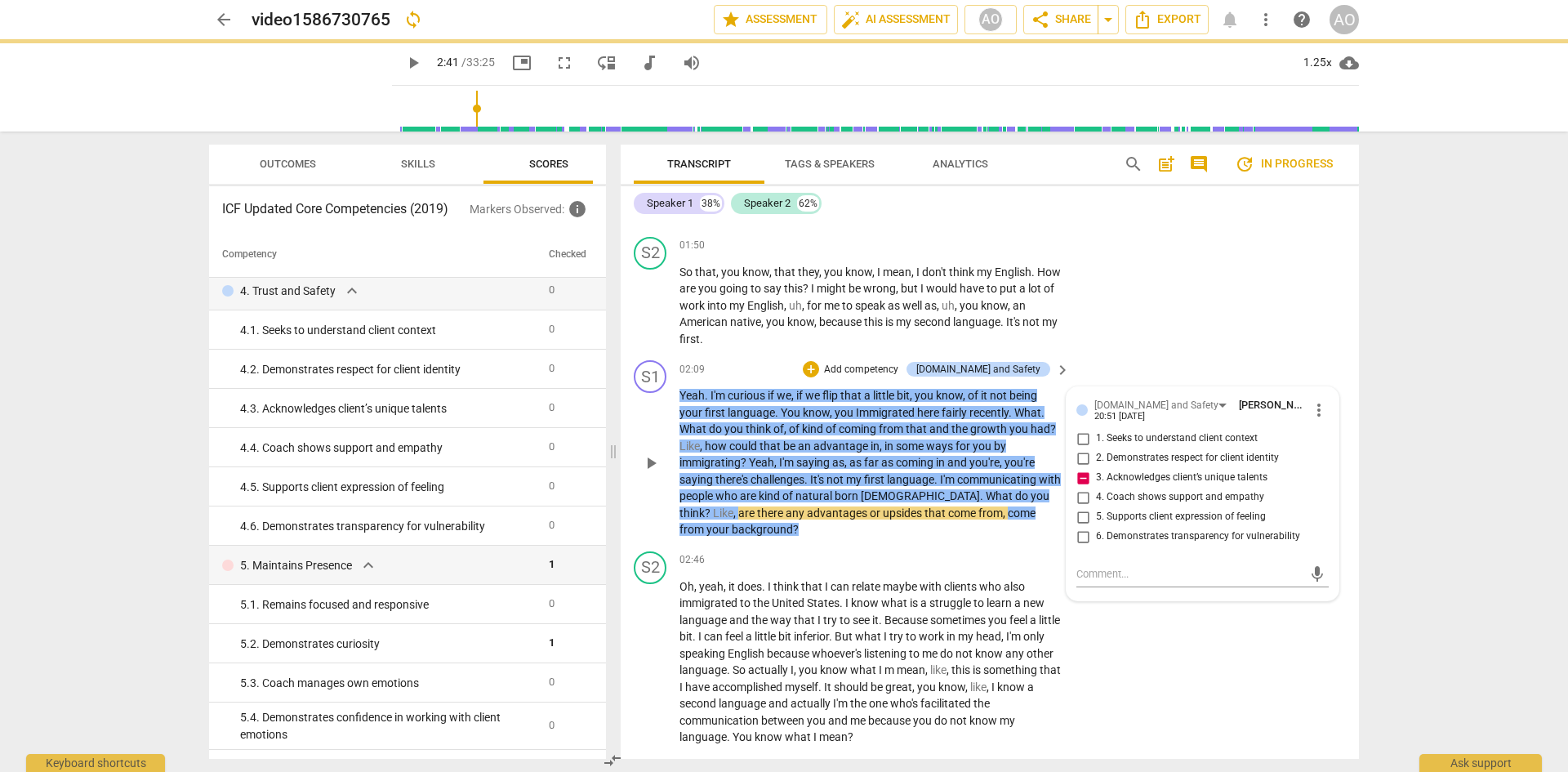
click at [1081, 449] on input "1. Seeks to understand client context" at bounding box center [1083, 438] width 26 height 19
checkbox input "true"
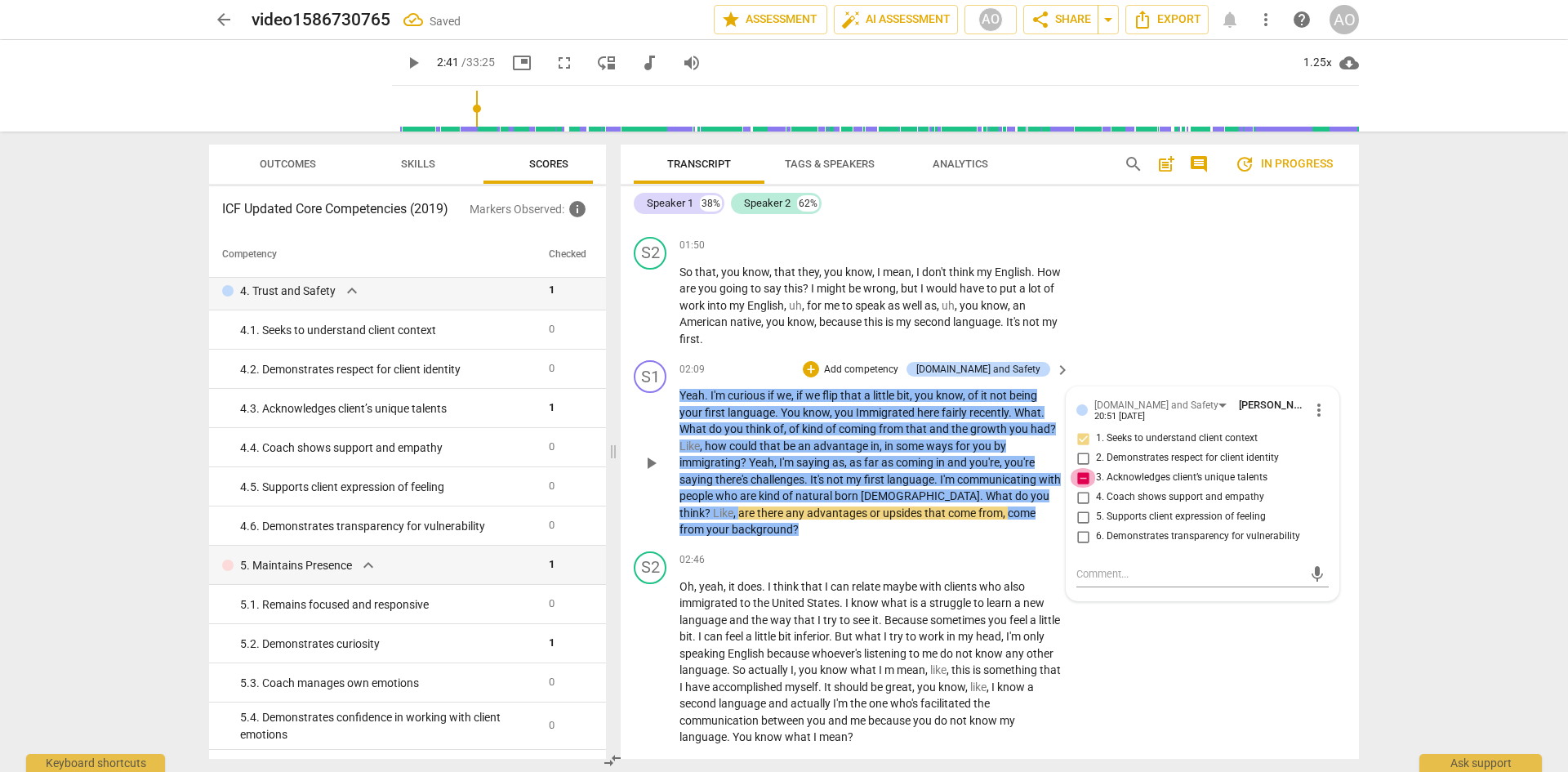
click at [1084, 488] on input "3. Acknowledges client’s unique talents" at bounding box center [1083, 477] width 26 height 19
checkbox input "false"
click at [1095, 369] on div "S1 play_arrow pause 02:09 + Add competency 4.Trust and Safety keyboard_arrow_ri…" at bounding box center [990, 449] width 738 height 191
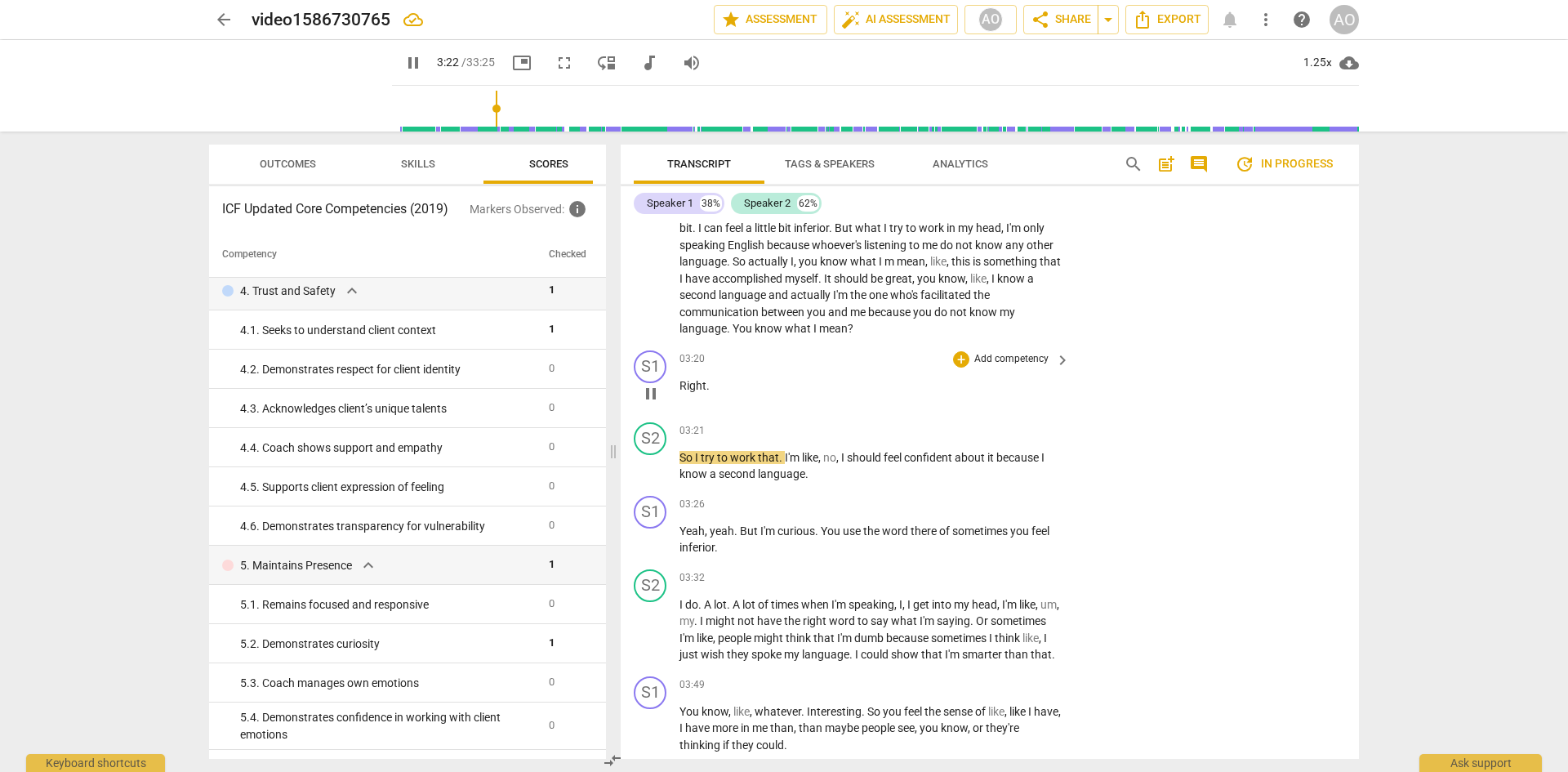
scroll to position [1534, 0]
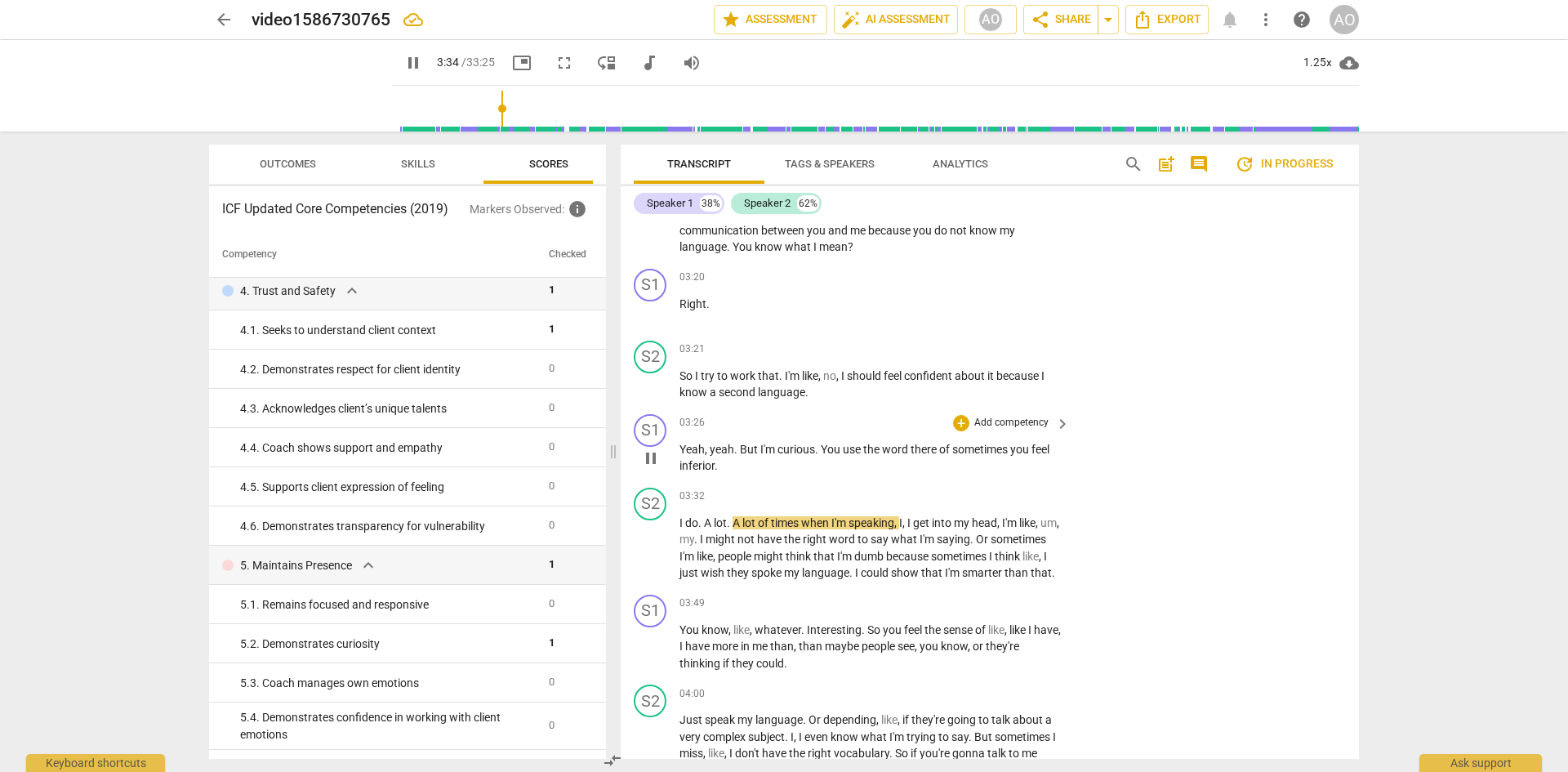
click at [647, 468] on span "pause" at bounding box center [651, 458] width 19 height 19
type input "215"
click at [1007, 430] on p "Add competency" at bounding box center [1011, 422] width 78 height 15
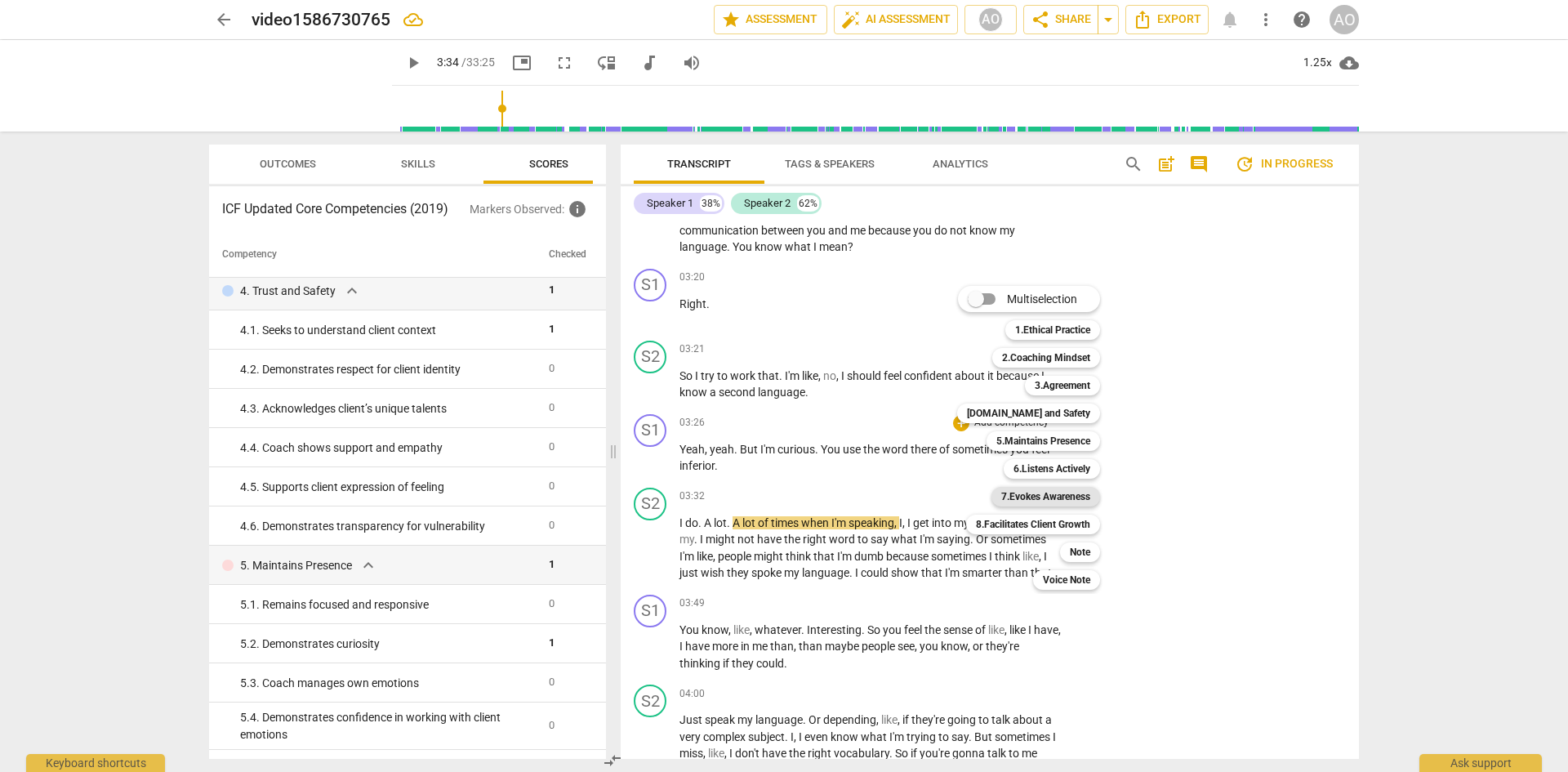
click at [1073, 498] on b "7.Evokes Awareness" at bounding box center [1046, 497] width 89 height 19
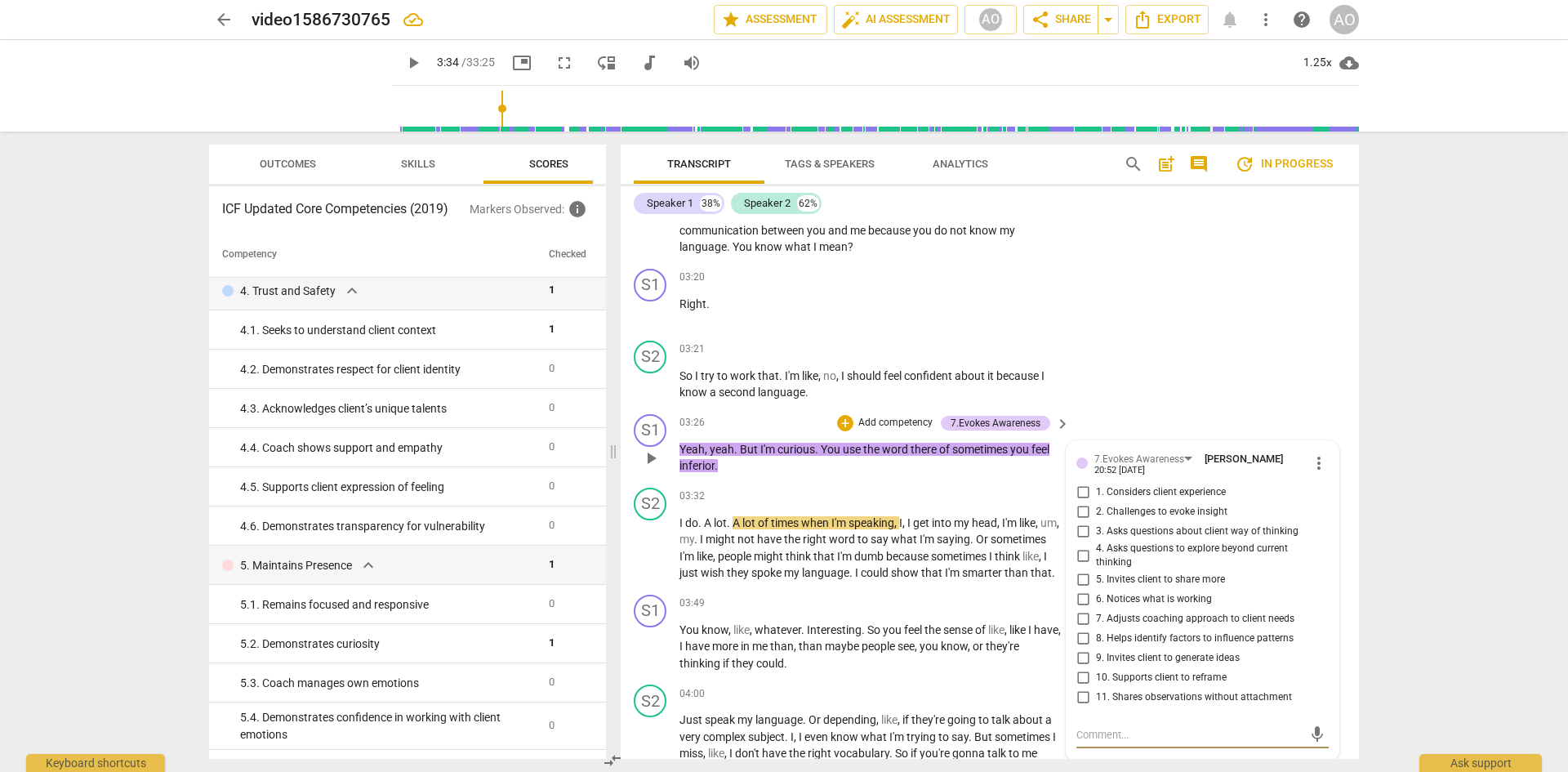
click at [1095, 508] on span "5. Invites client to share more" at bounding box center [1160, 580] width 129 height 15
click at [1095, 508] on input "5. Invites client to share more" at bounding box center [1083, 580] width 26 height 19
checkbox input "true"
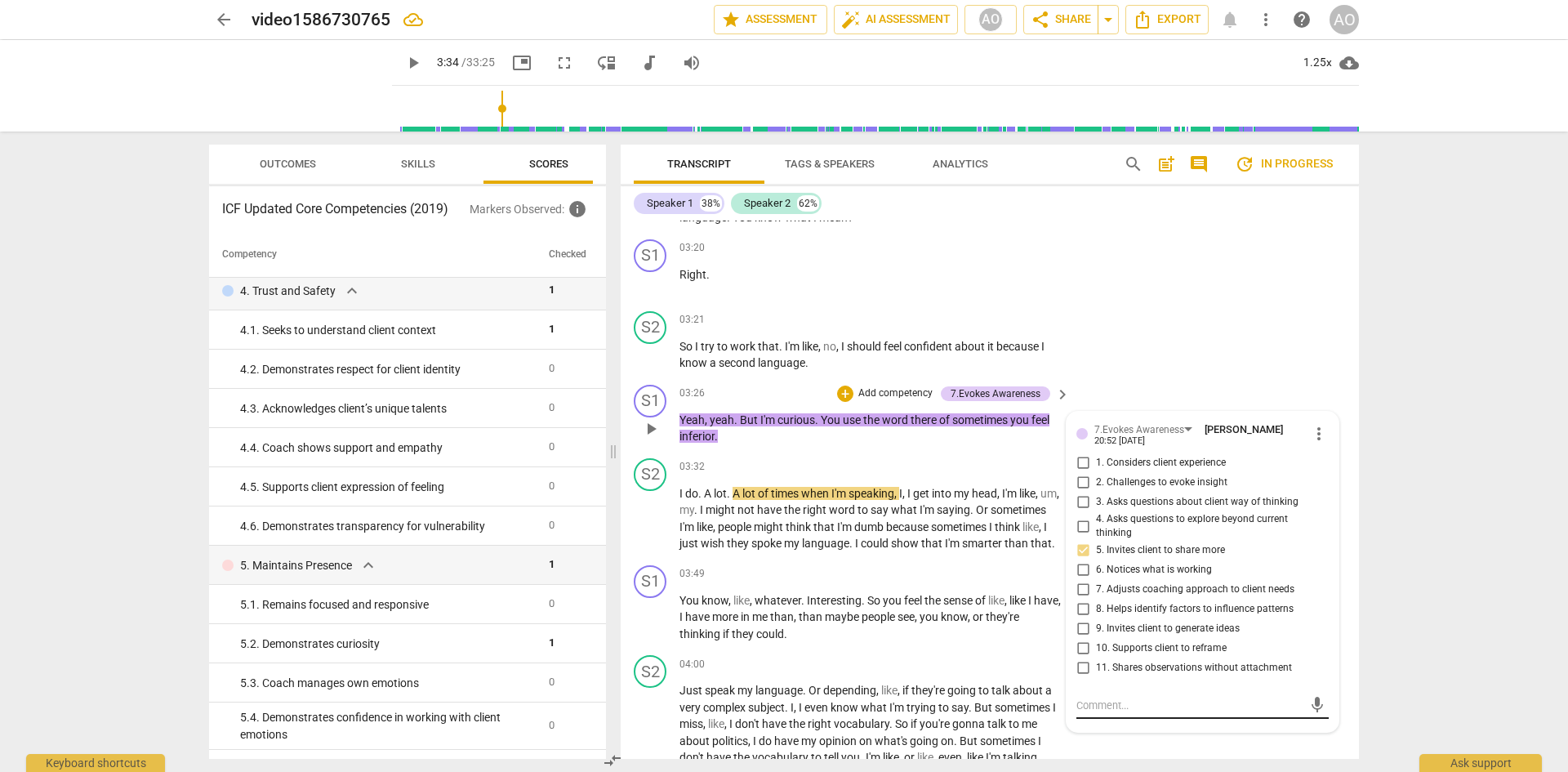
scroll to position [1615, 0]
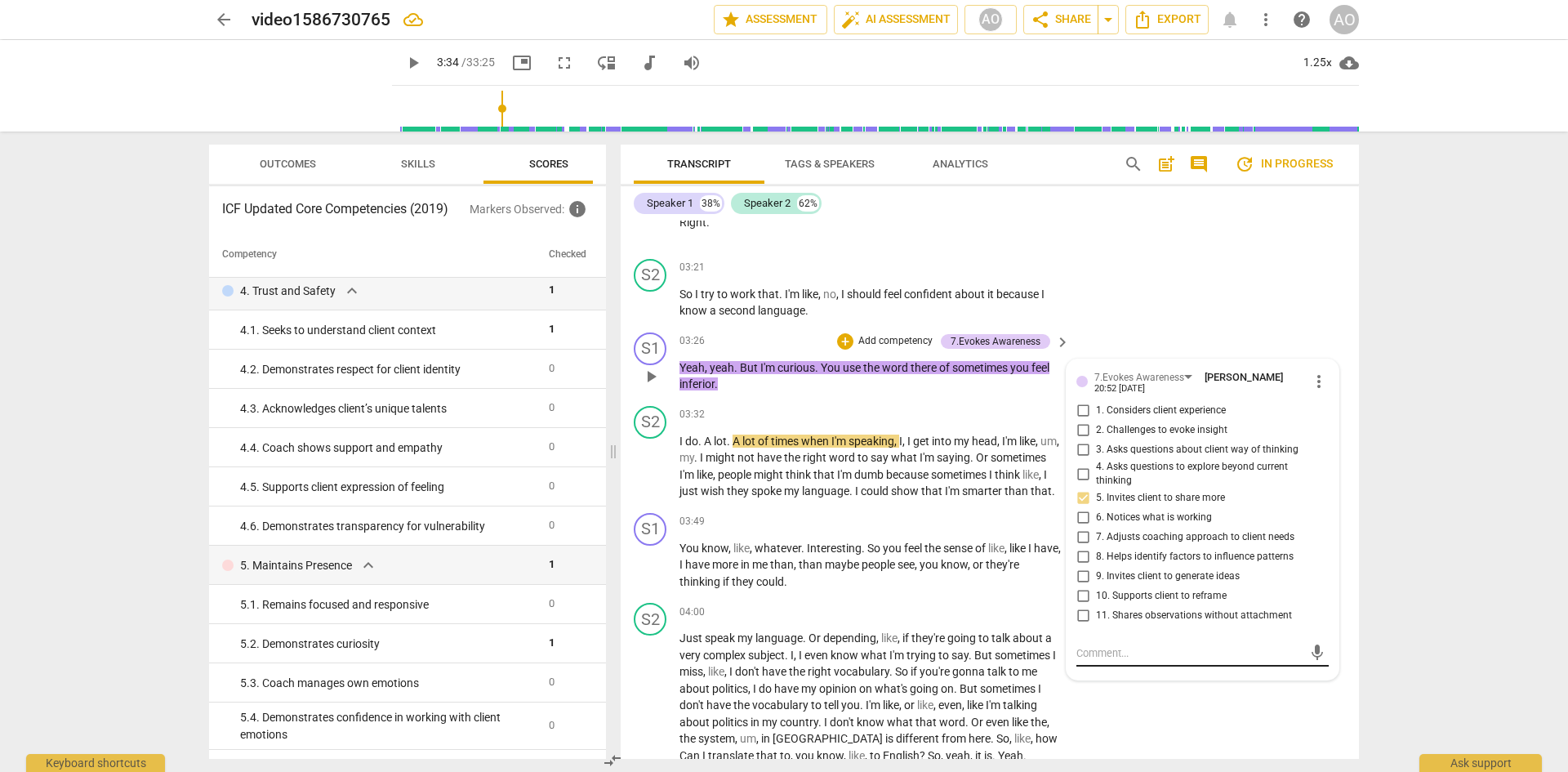
click at [1095, 508] on textarea at bounding box center [1189, 653] width 226 height 16
type textarea "T"
type textarea "Th"
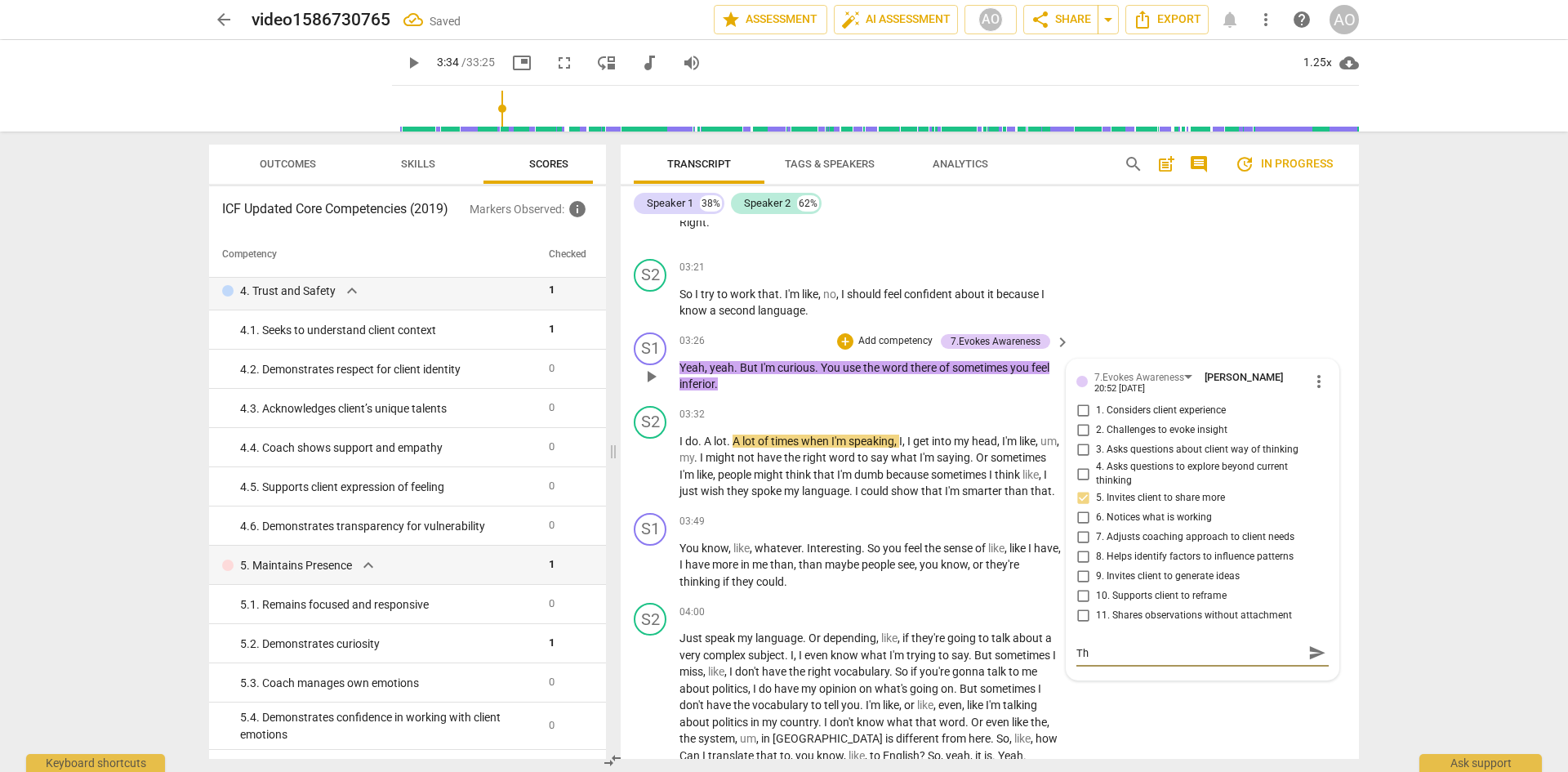
type textarea "Thi"
type textarea "This"
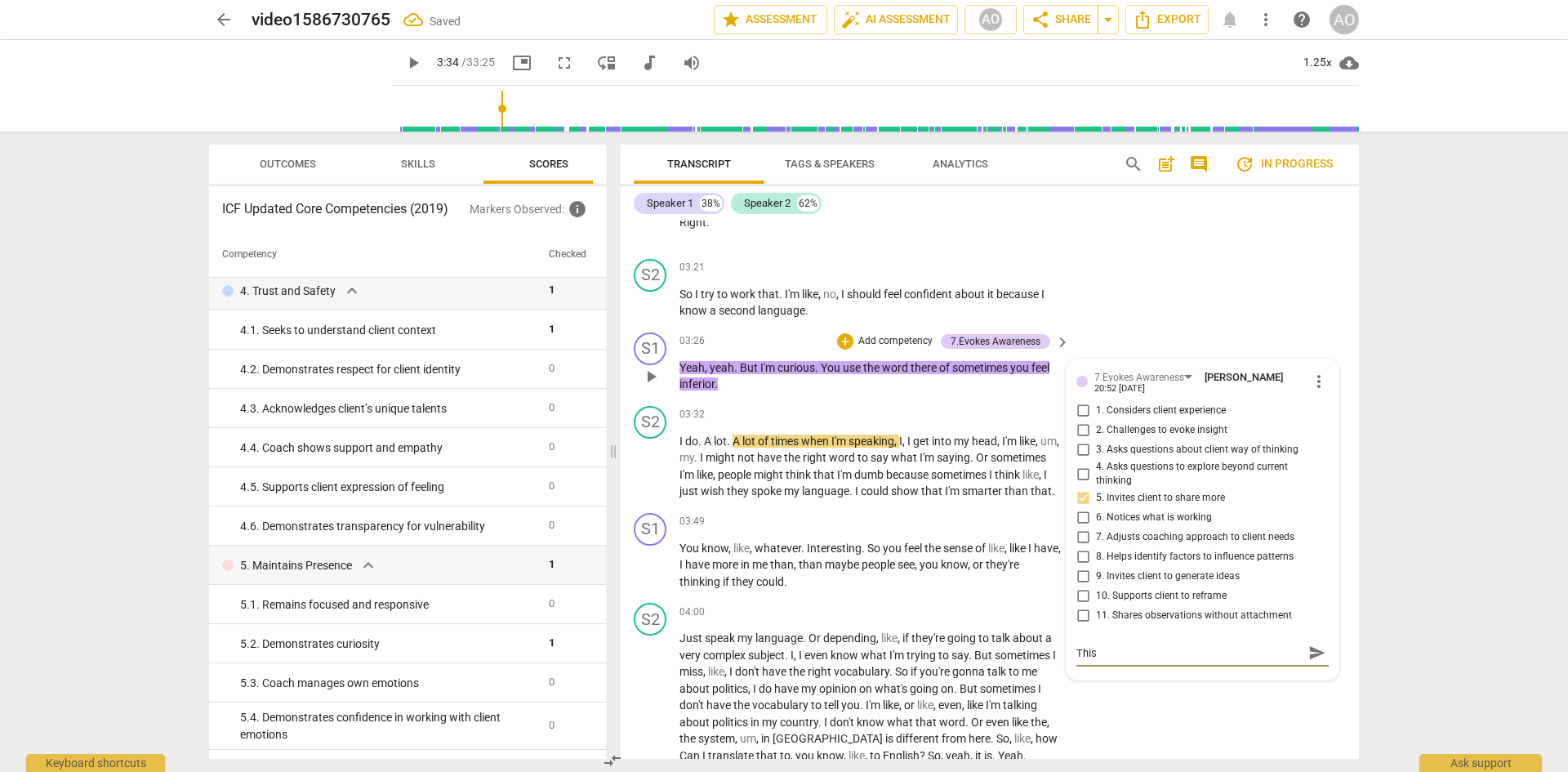
type textarea "This"
type textarea "This s"
type textarea "This st"
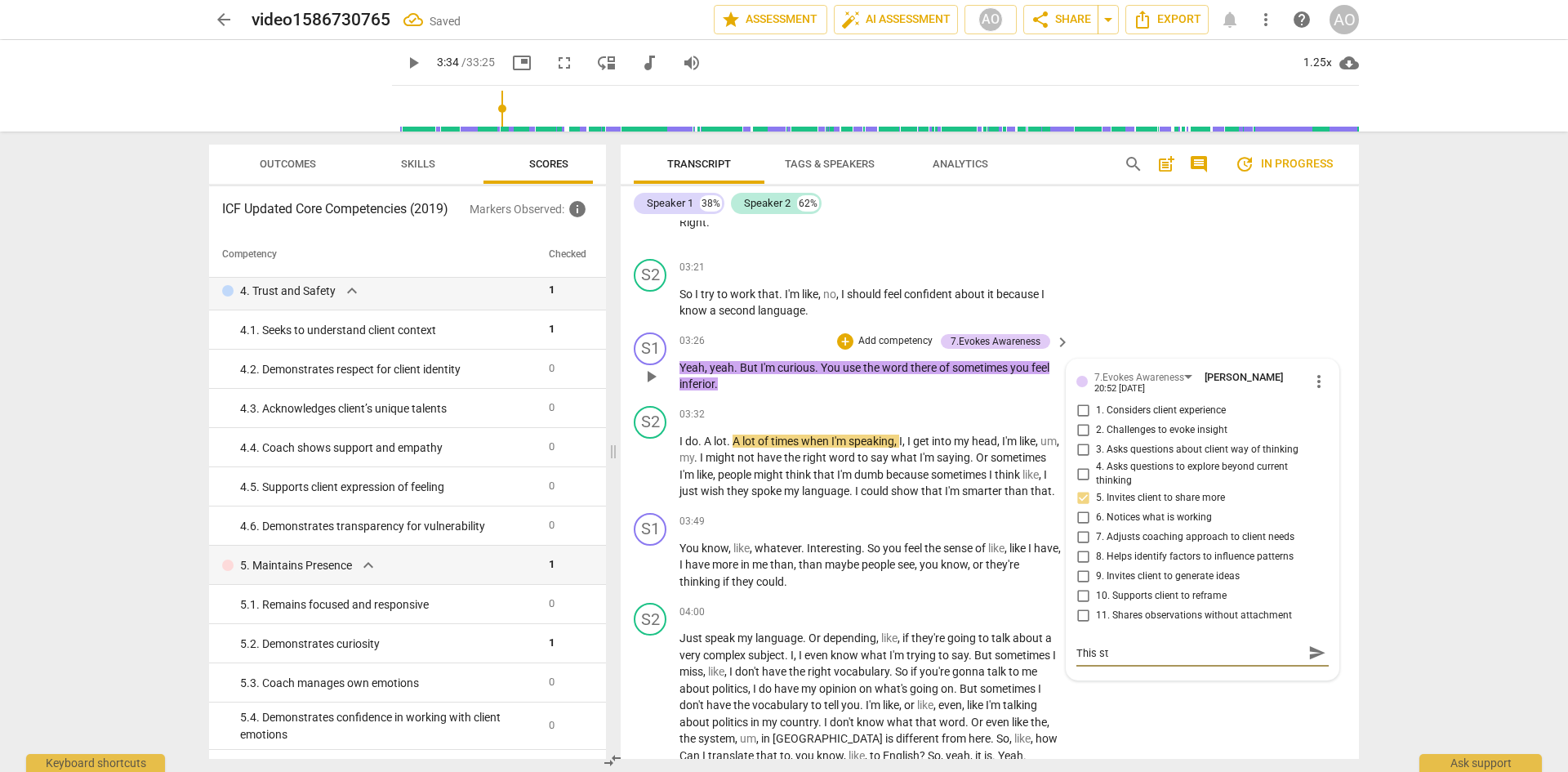
type textarea "This str"
type textarea "This st"
type textarea "This str"
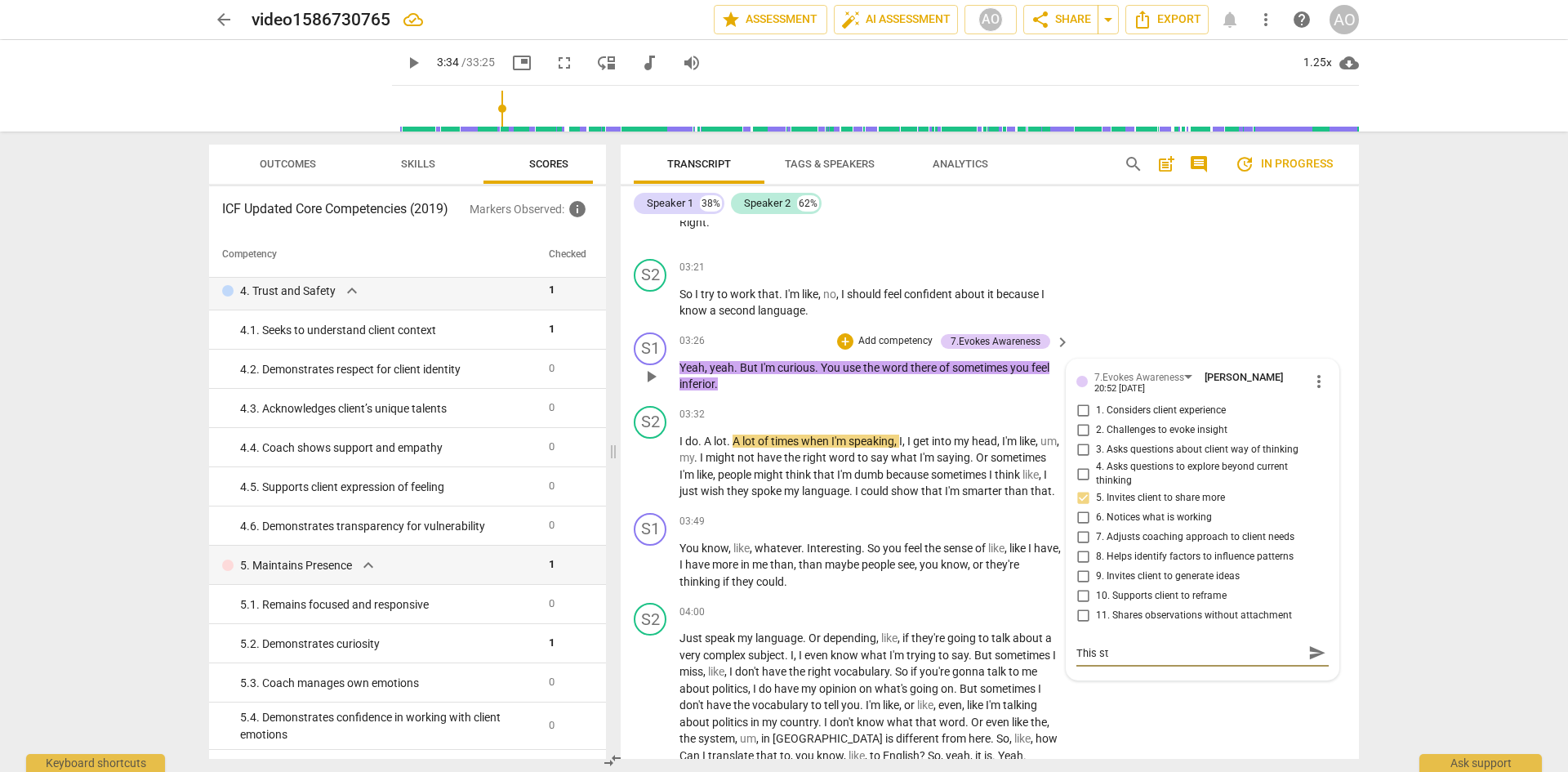
type textarea "This str"
type textarea "This stru"
type textarea "This struc"
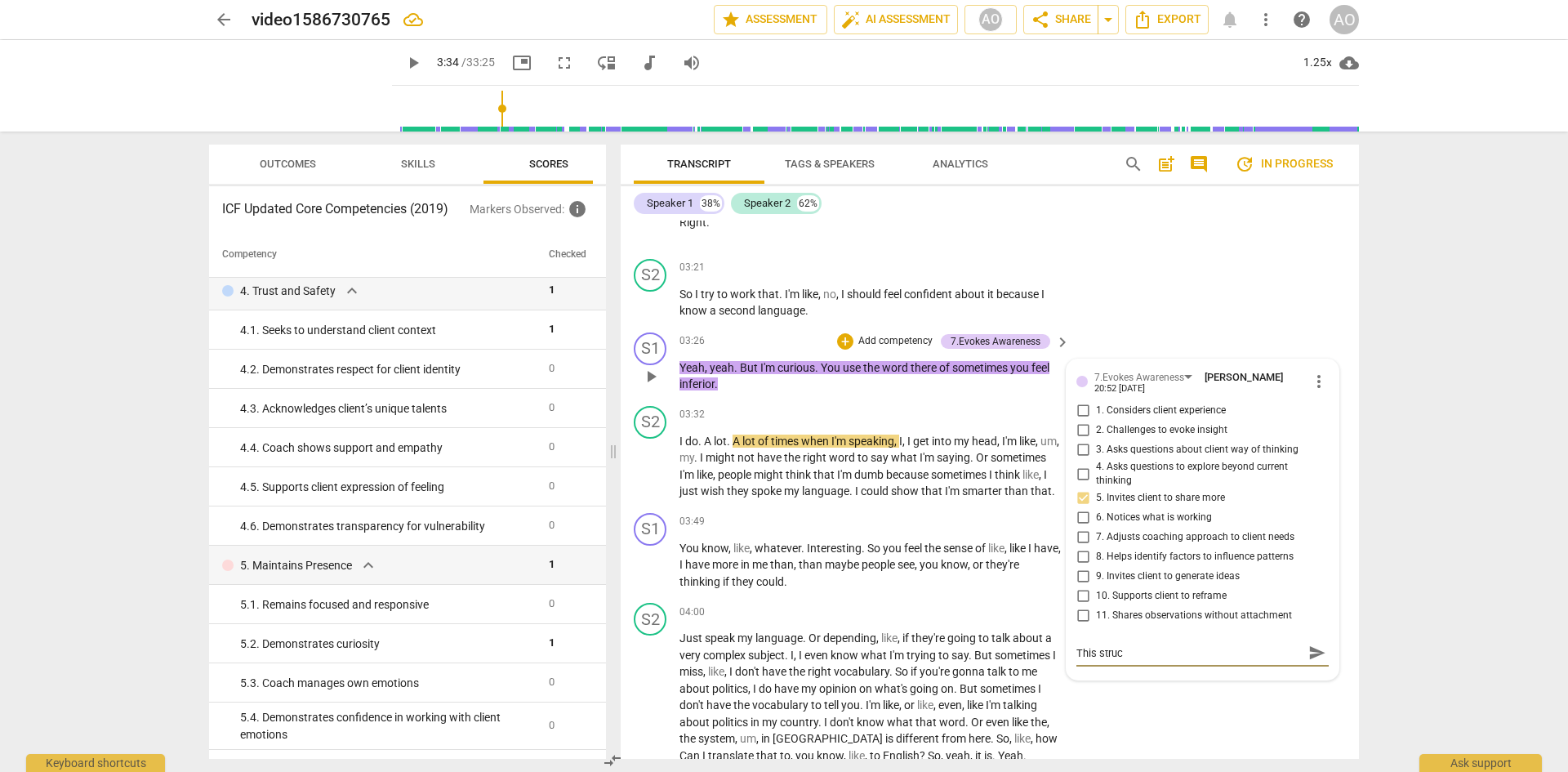
type textarea "This struck"
type textarea "This struck o"
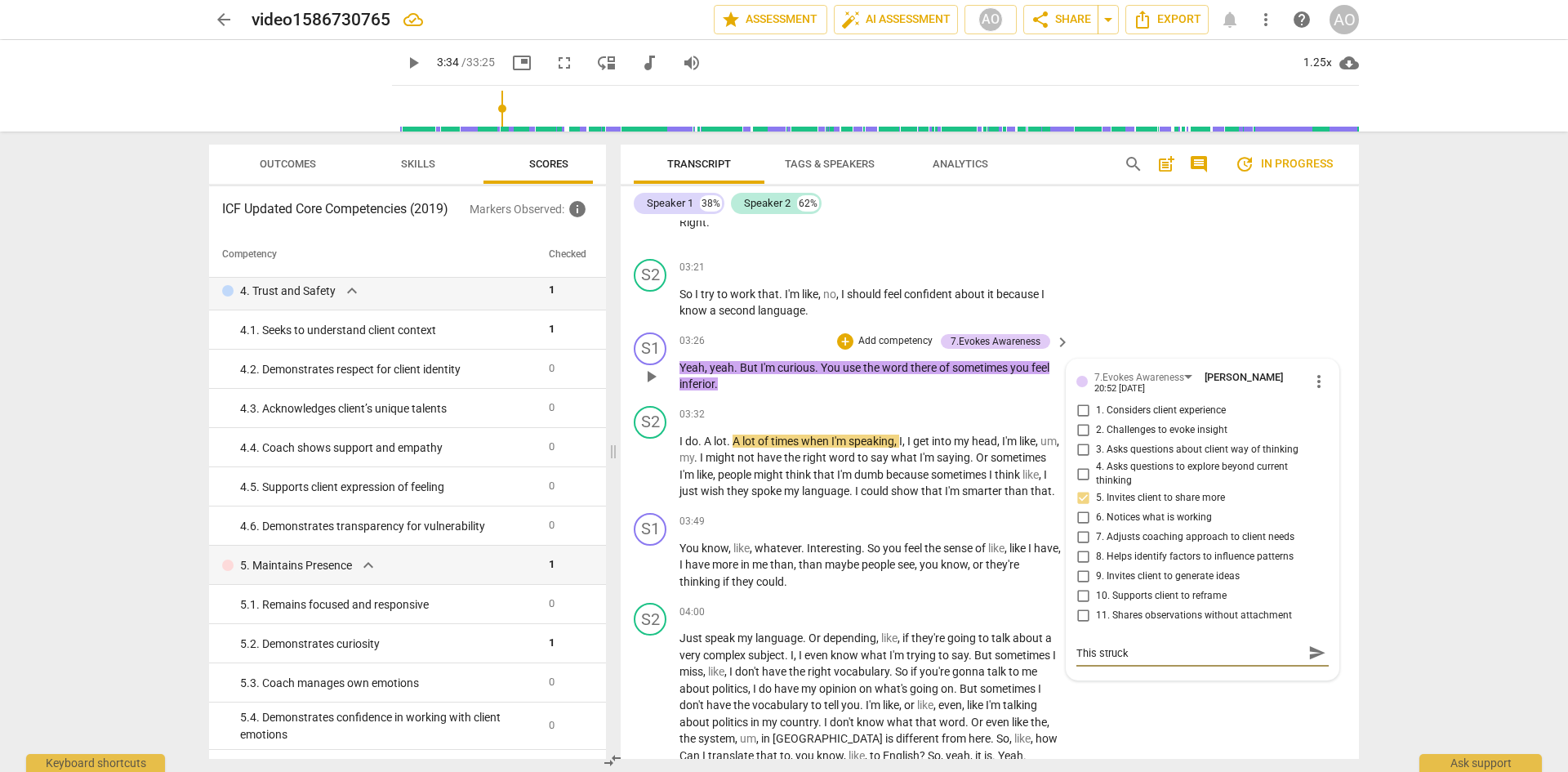
type textarea "This struck o"
type textarea "This struck ou"
type textarea "This struck out"
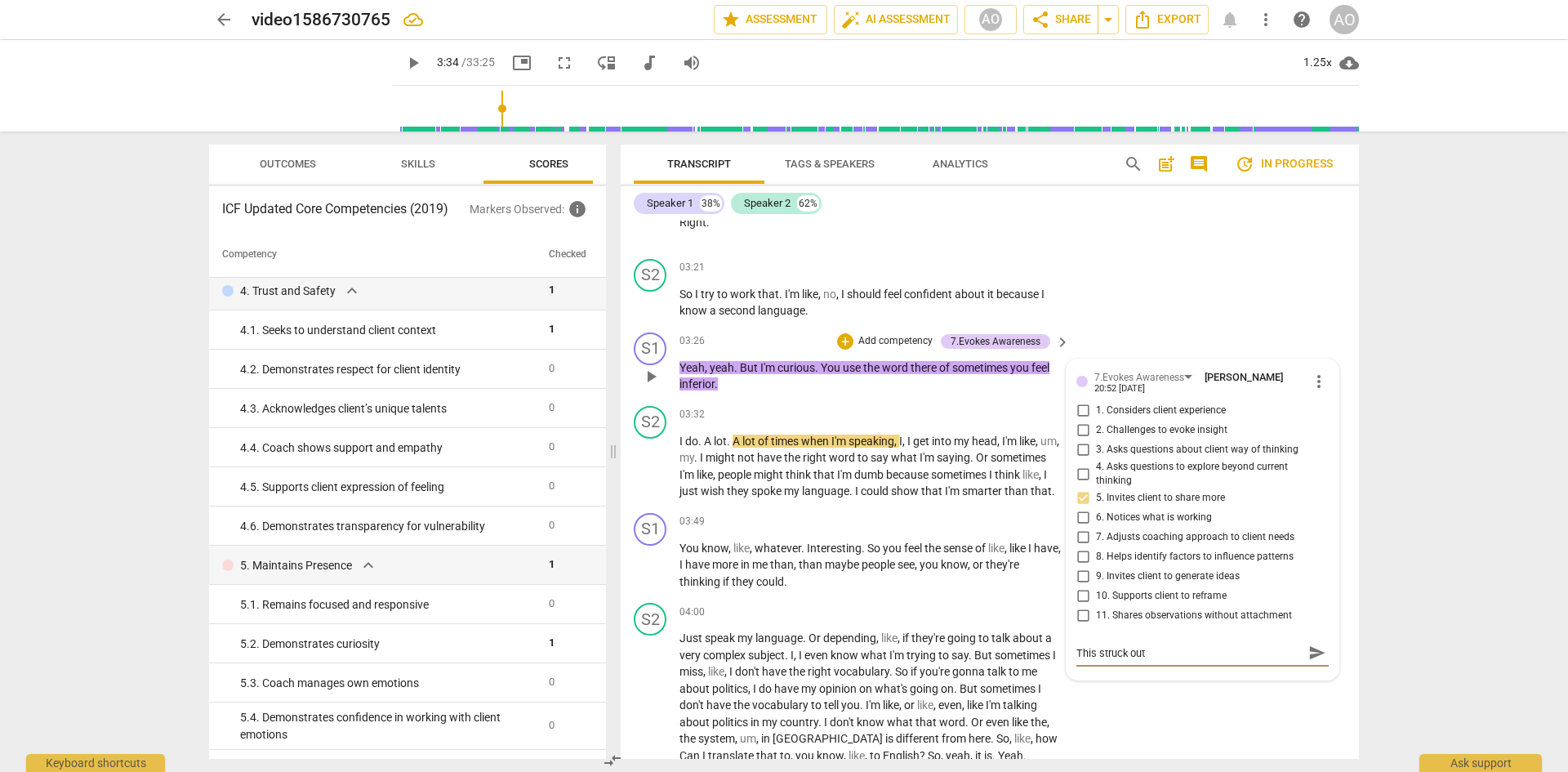
type textarea "This struck out"
type textarea "This struck out t"
type textarea "This struck out to"
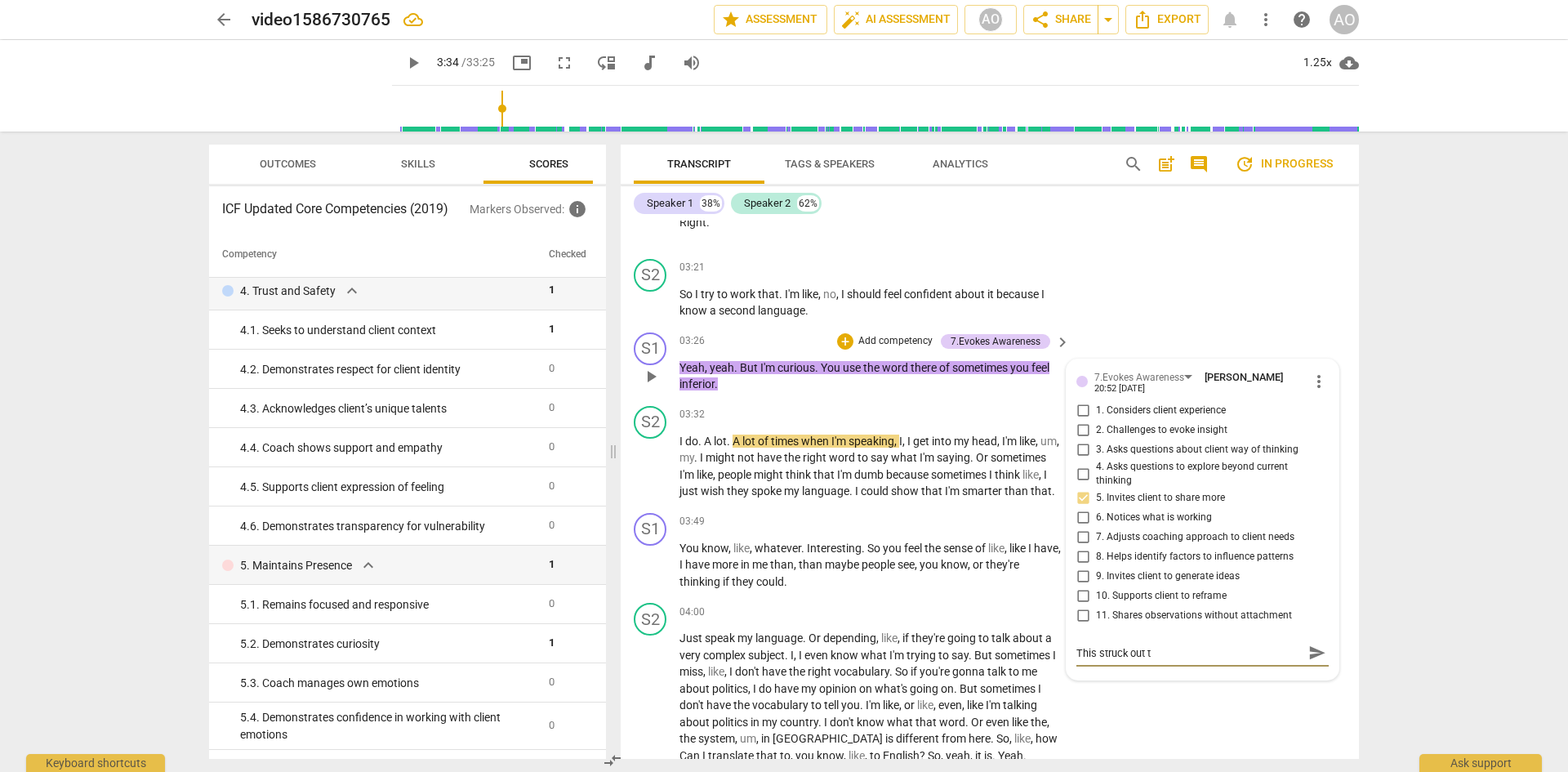
type textarea "This struck out to"
type textarea "This struck out to m"
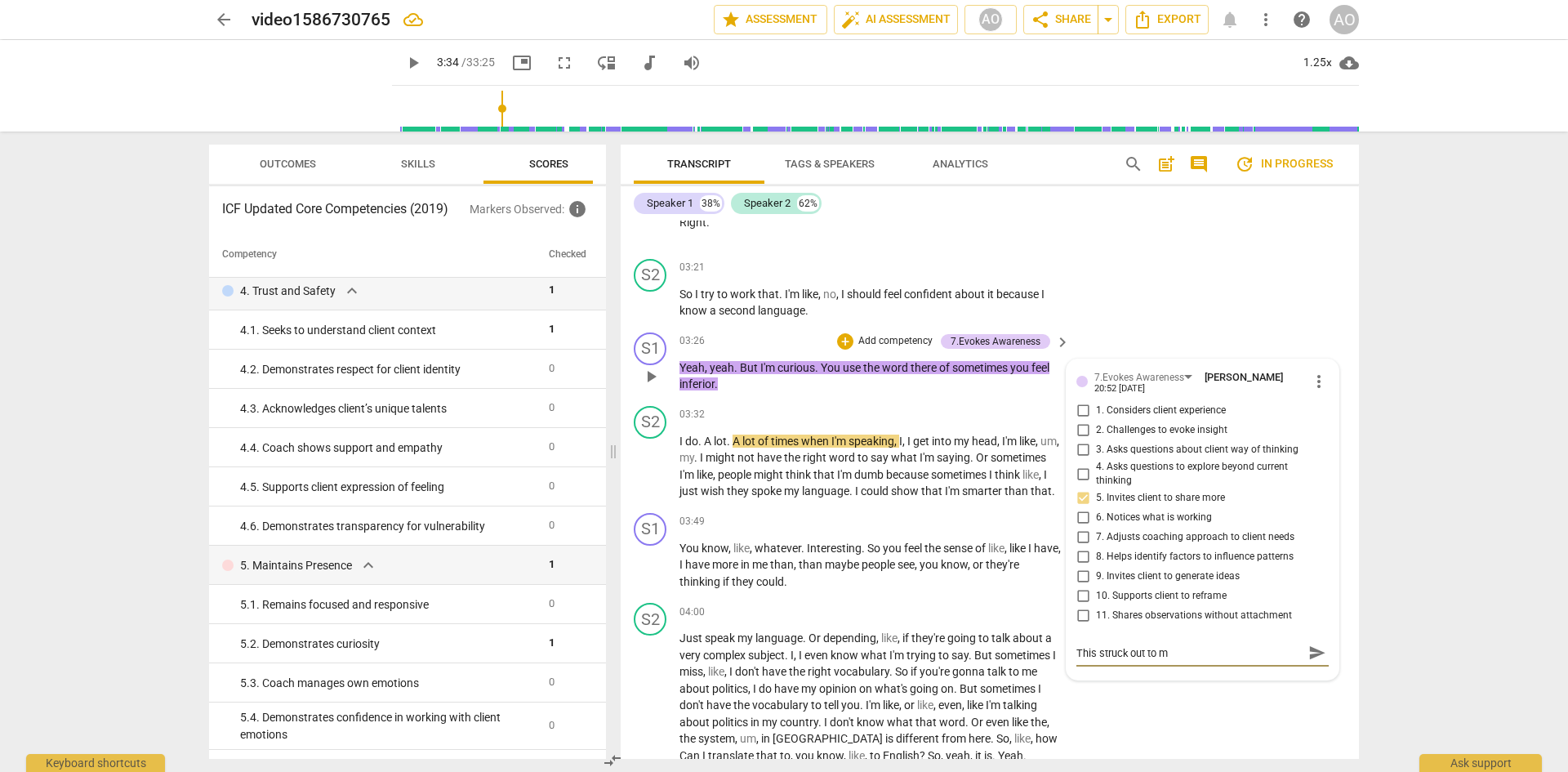
type textarea "This struck out to me"
type textarea "This struck out to me a"
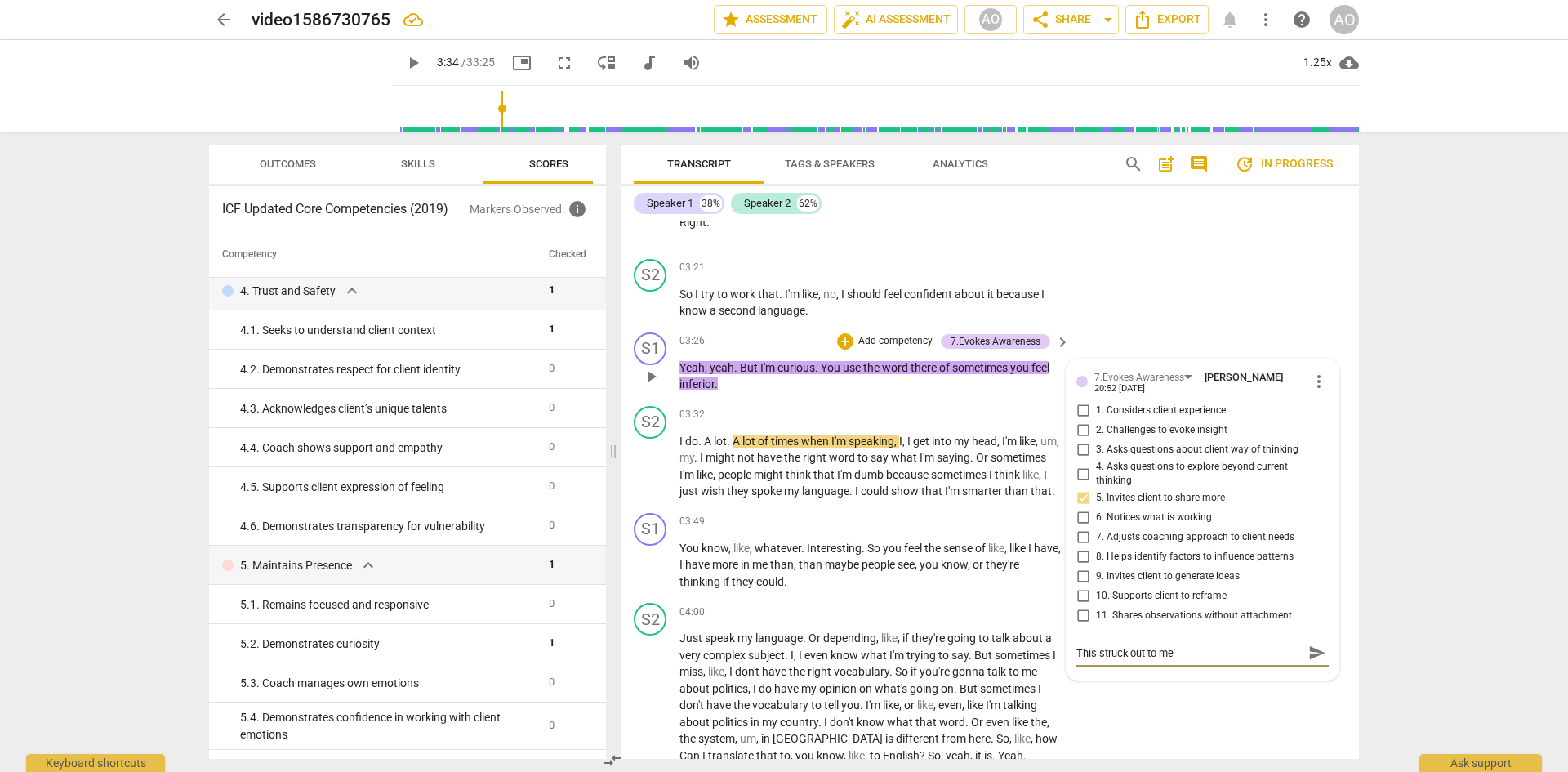
type textarea "This struck out to me a"
type textarea "This struck out to me as"
type textarea "This struck out to me as a"
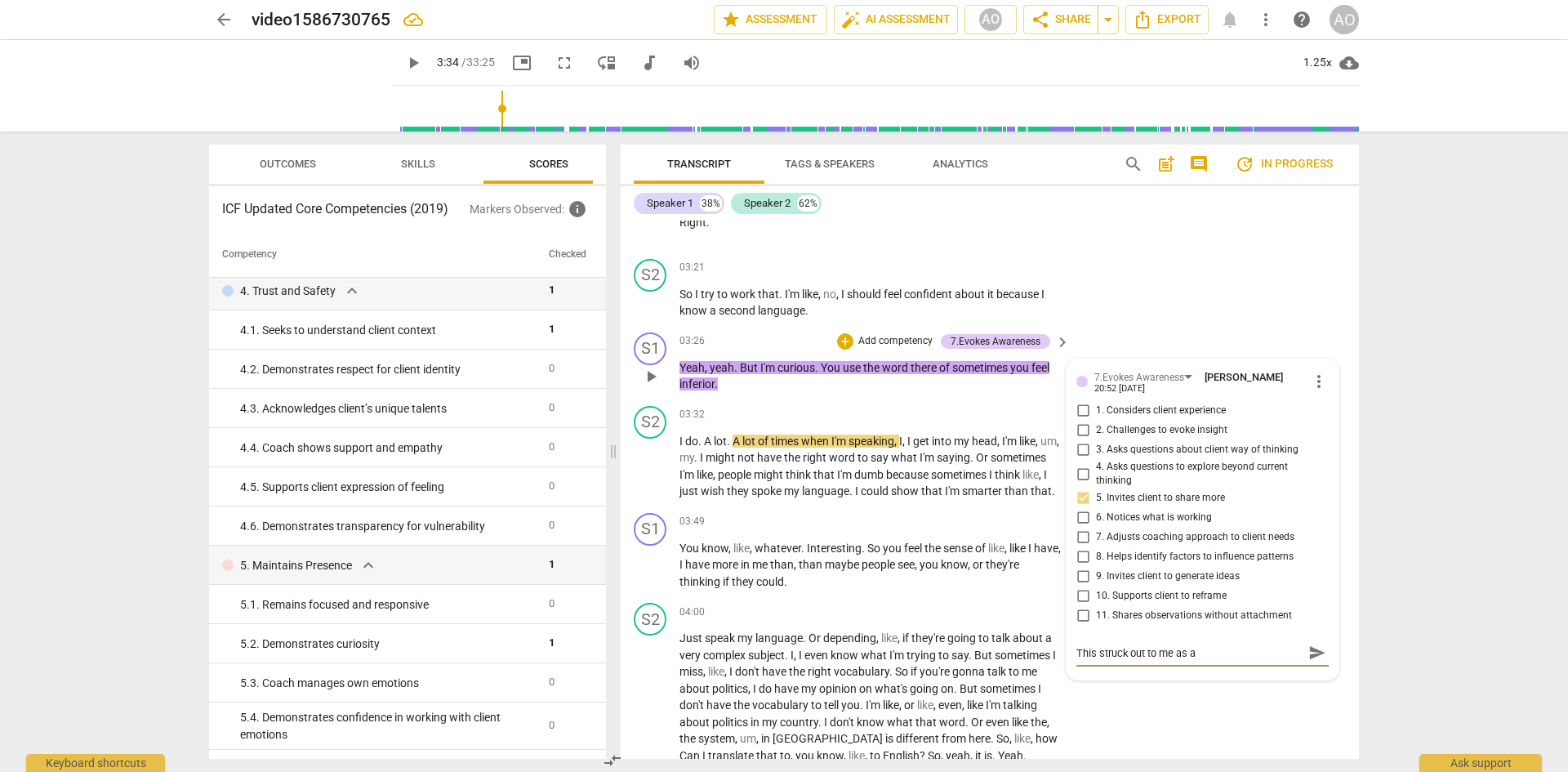
type textarea "This struck out to me as an"
type textarea "This struck out to me as an i"
type textarea "This struck out to me as an im"
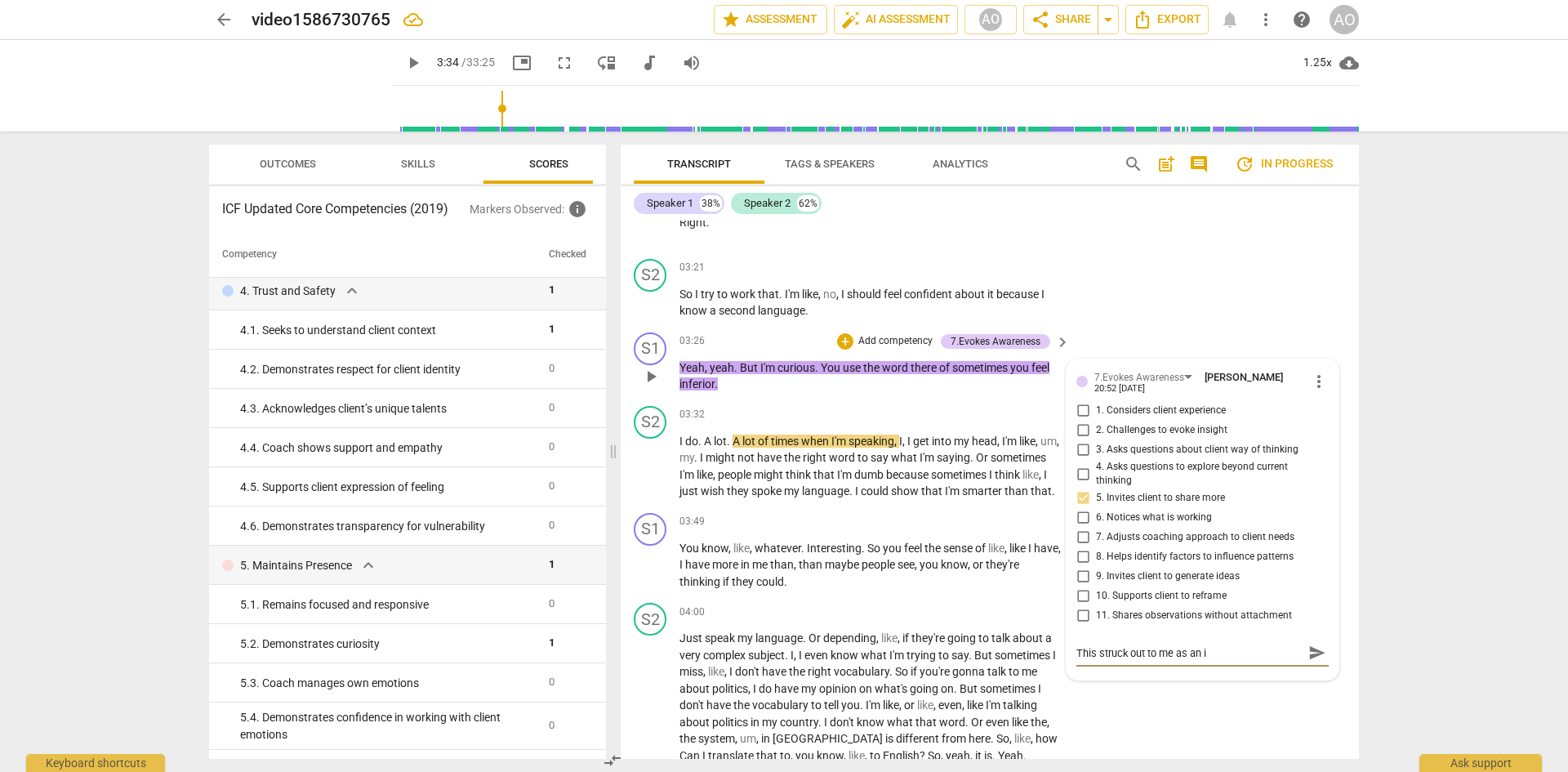
type textarea "This struck out to me as an im"
type textarea "This struck out to me as an imp"
type textarea "This struck out to me as an impo"
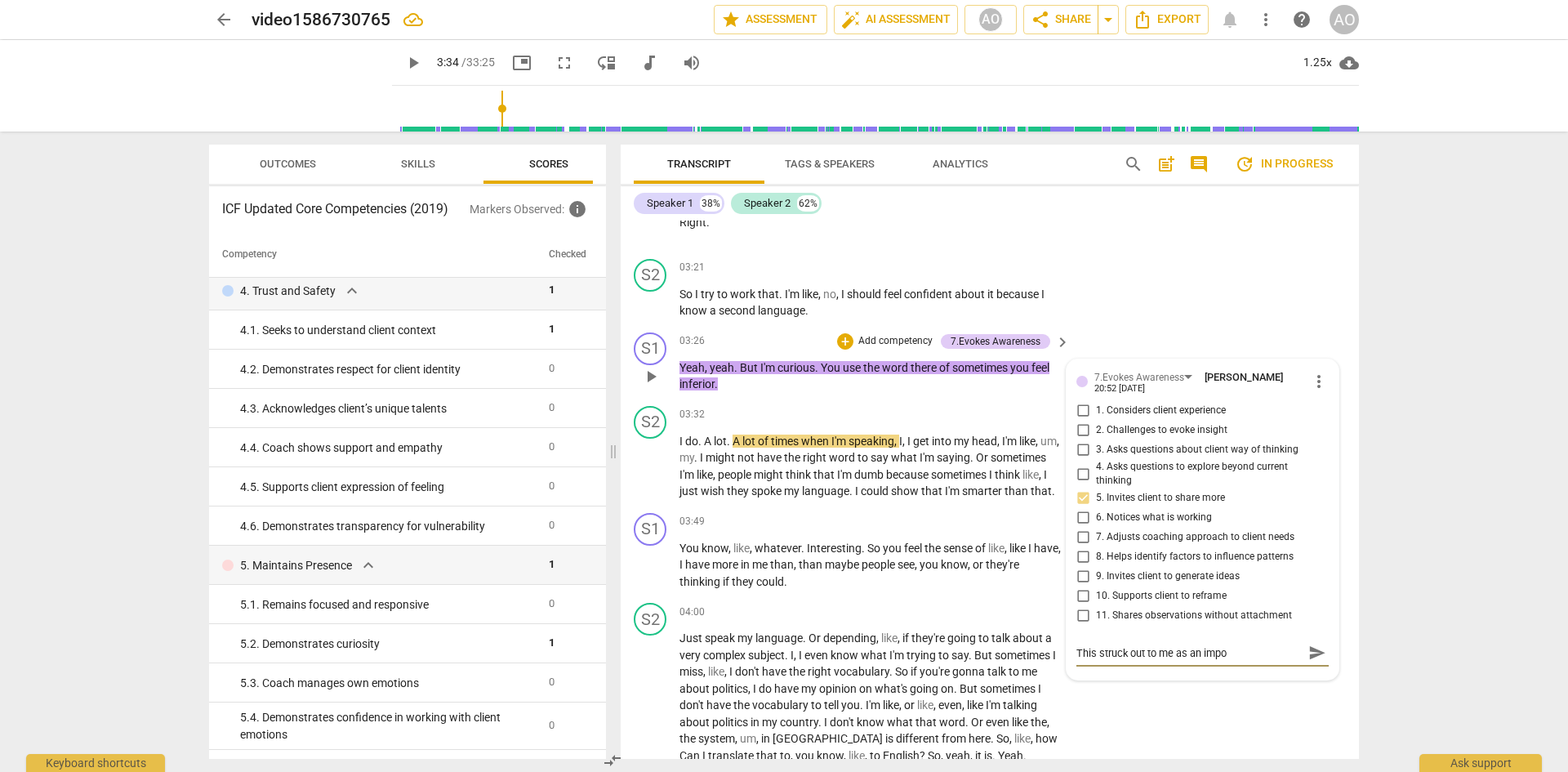
type textarea "This struck out to me as an impor"
type textarea "This struck out to me as an import"
type textarea "This struck out to me as an importa"
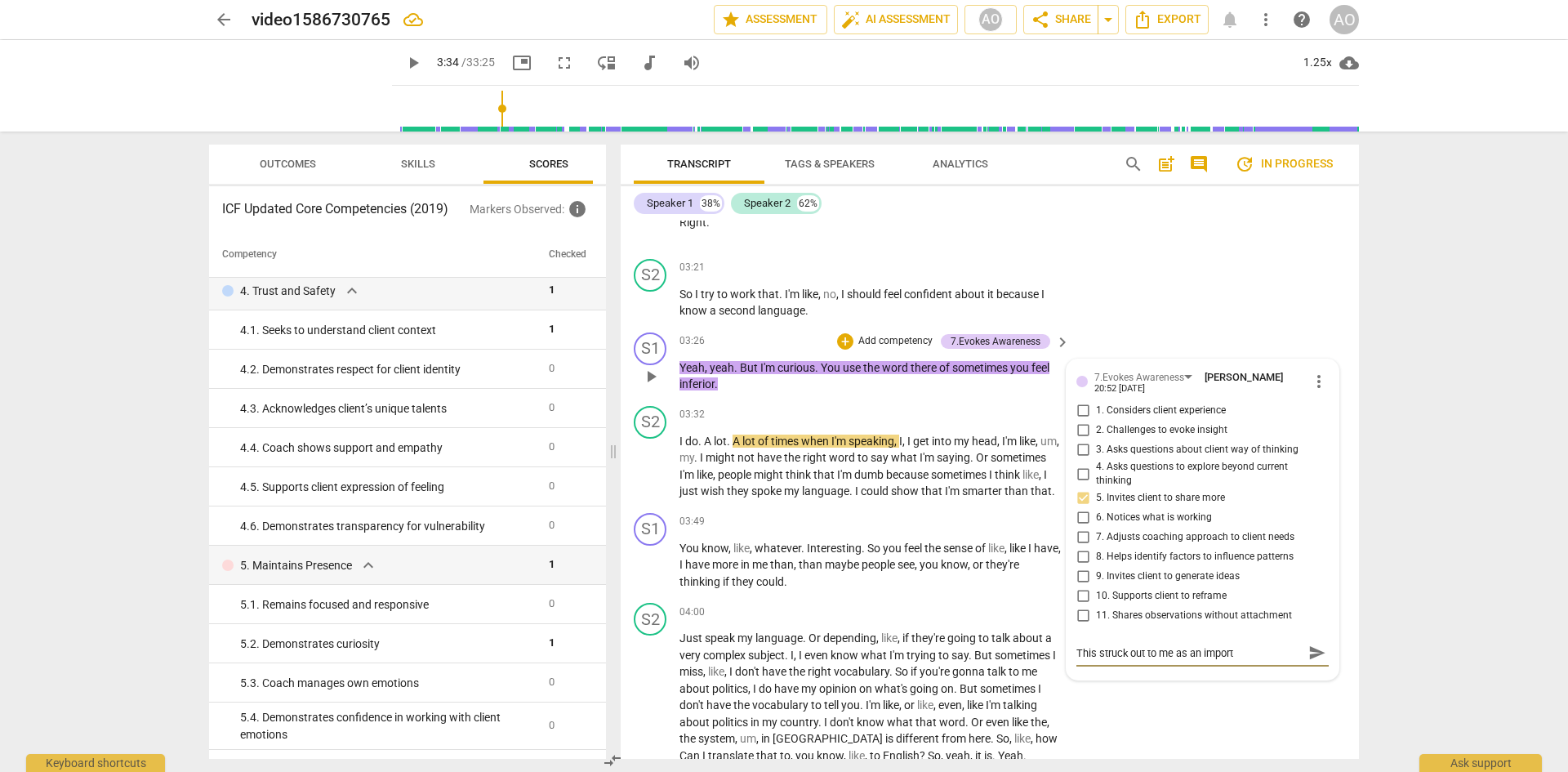
type textarea "This struck out to me as an importa"
type textarea "This struck out to me as an importan"
type textarea "This struck out to me as an important"
type textarea "This struck out to me as an important p"
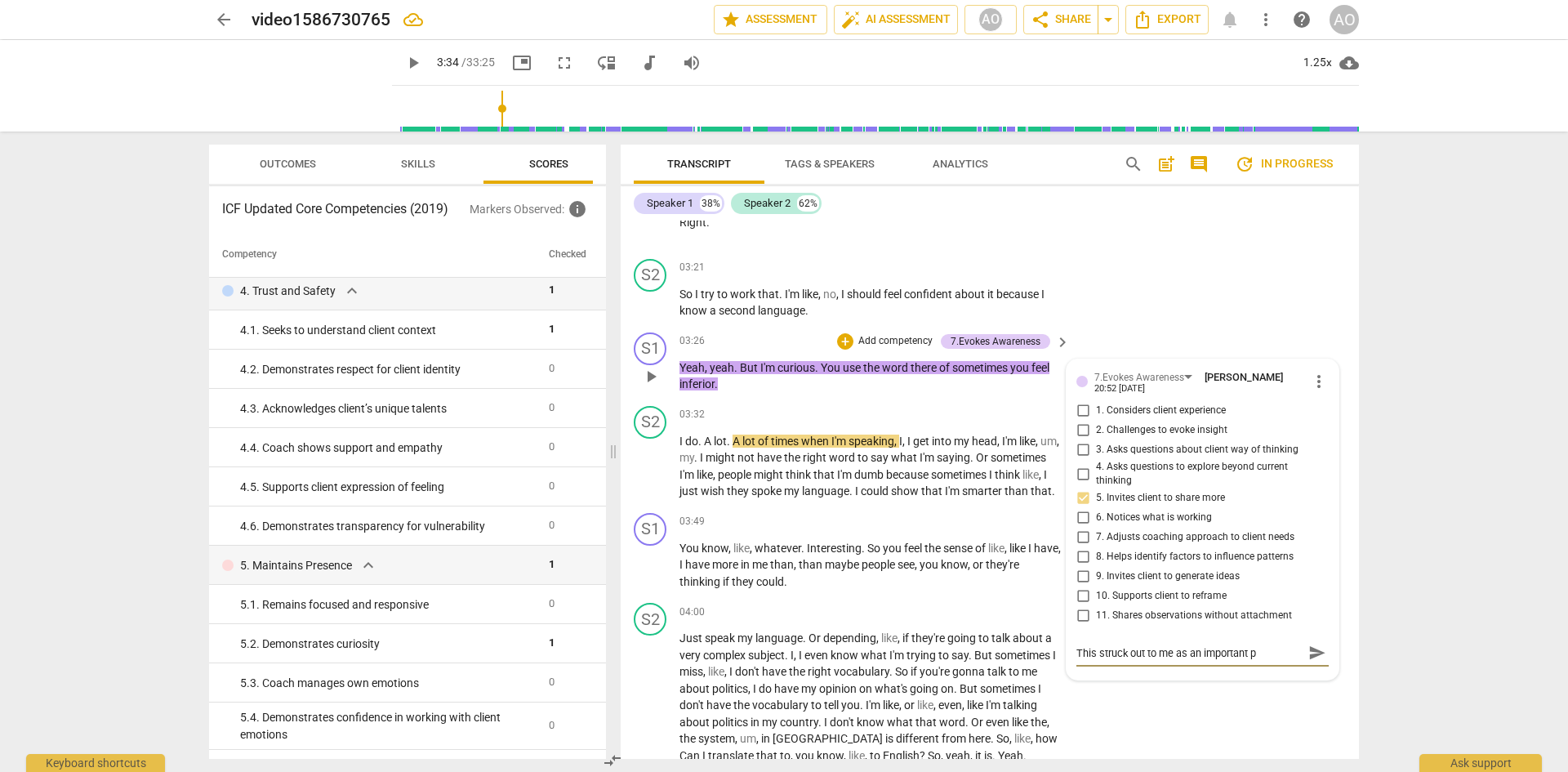
type textarea "This struck out to me as an important po"
type textarea "This struck out to me as an important poi"
type textarea "This struck out to me as an important poin"
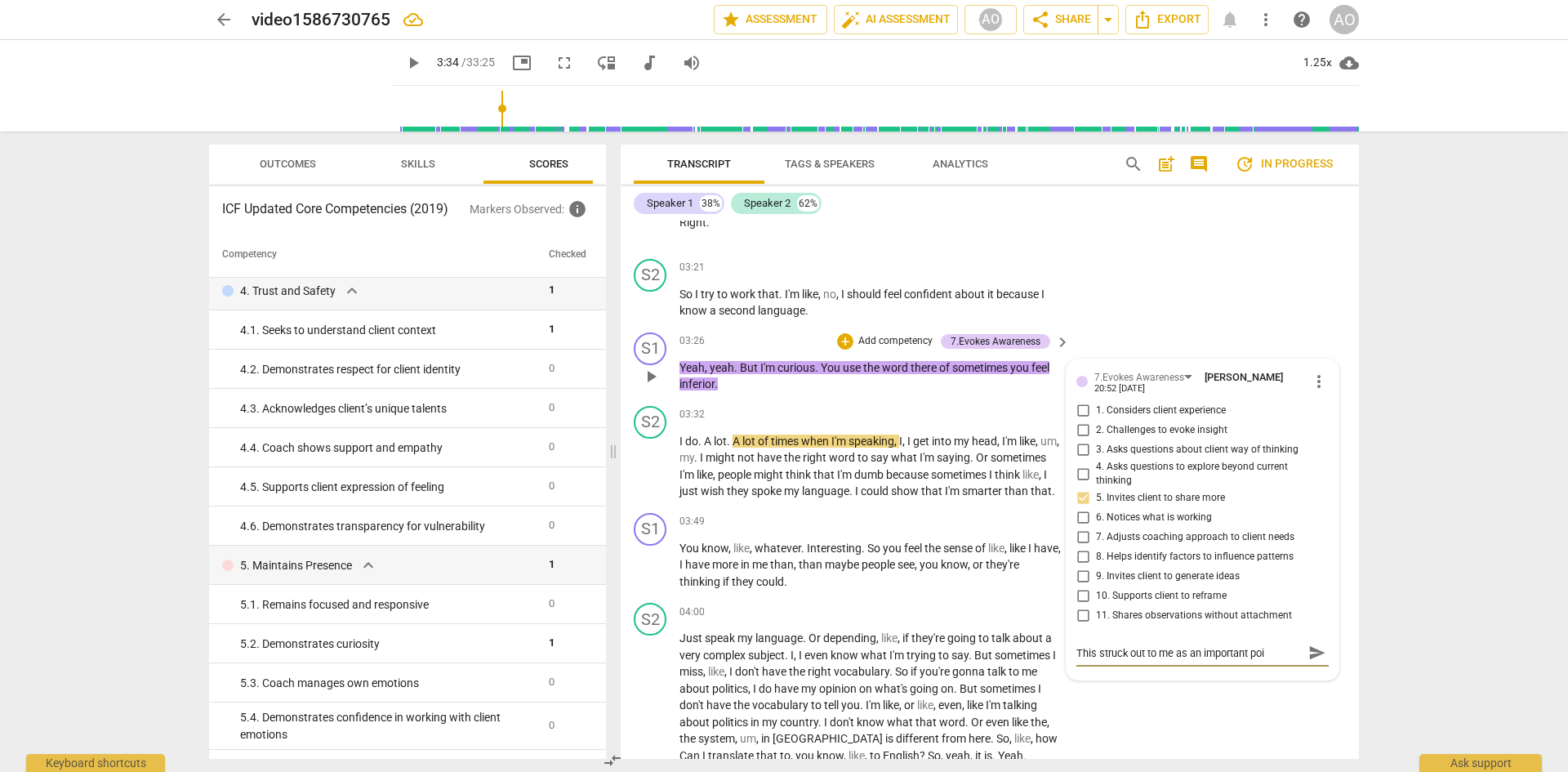
type textarea "This struck out to me as an important poin"
type textarea "This struck out to me as an important point"
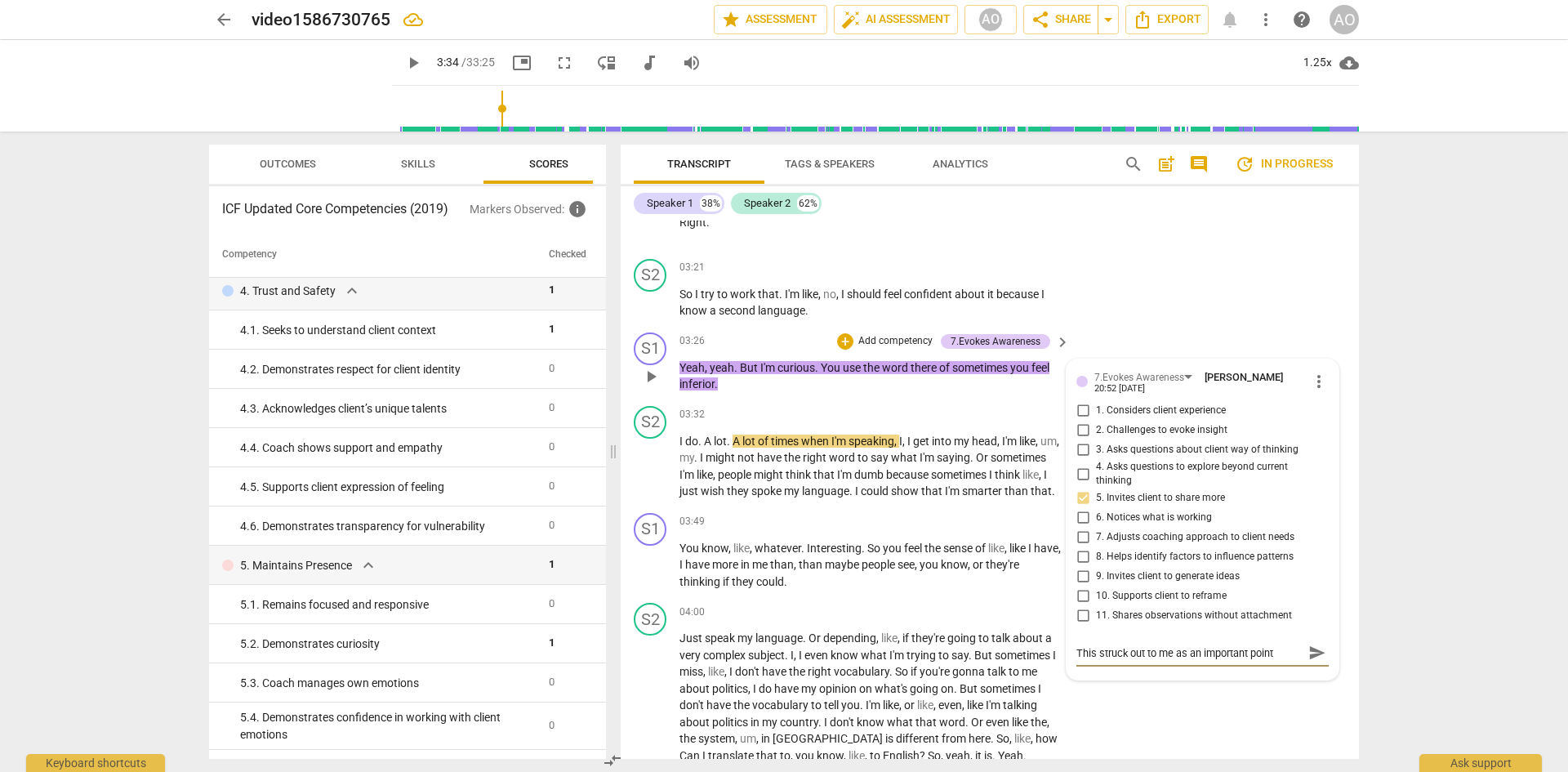
type textarea "This struck out to me as an important point t"
type textarea "This struck out to me as an important point to"
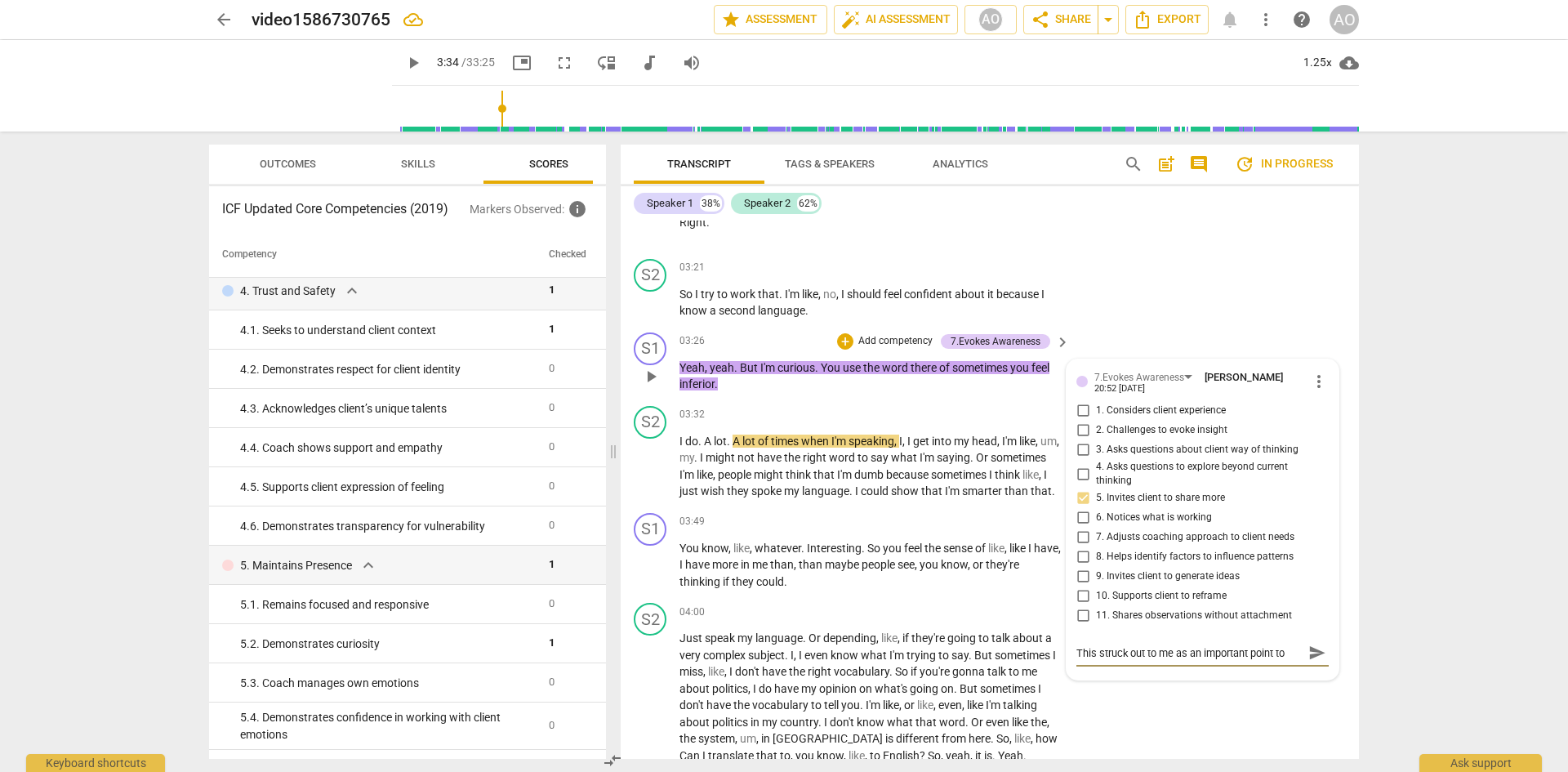
type textarea "This struck out to me as an important point to"
type textarea "This struck out to me as an important point to e"
type textarea "This struck out to me as an important point to ex"
type textarea "This struck out to me as an important point to exp"
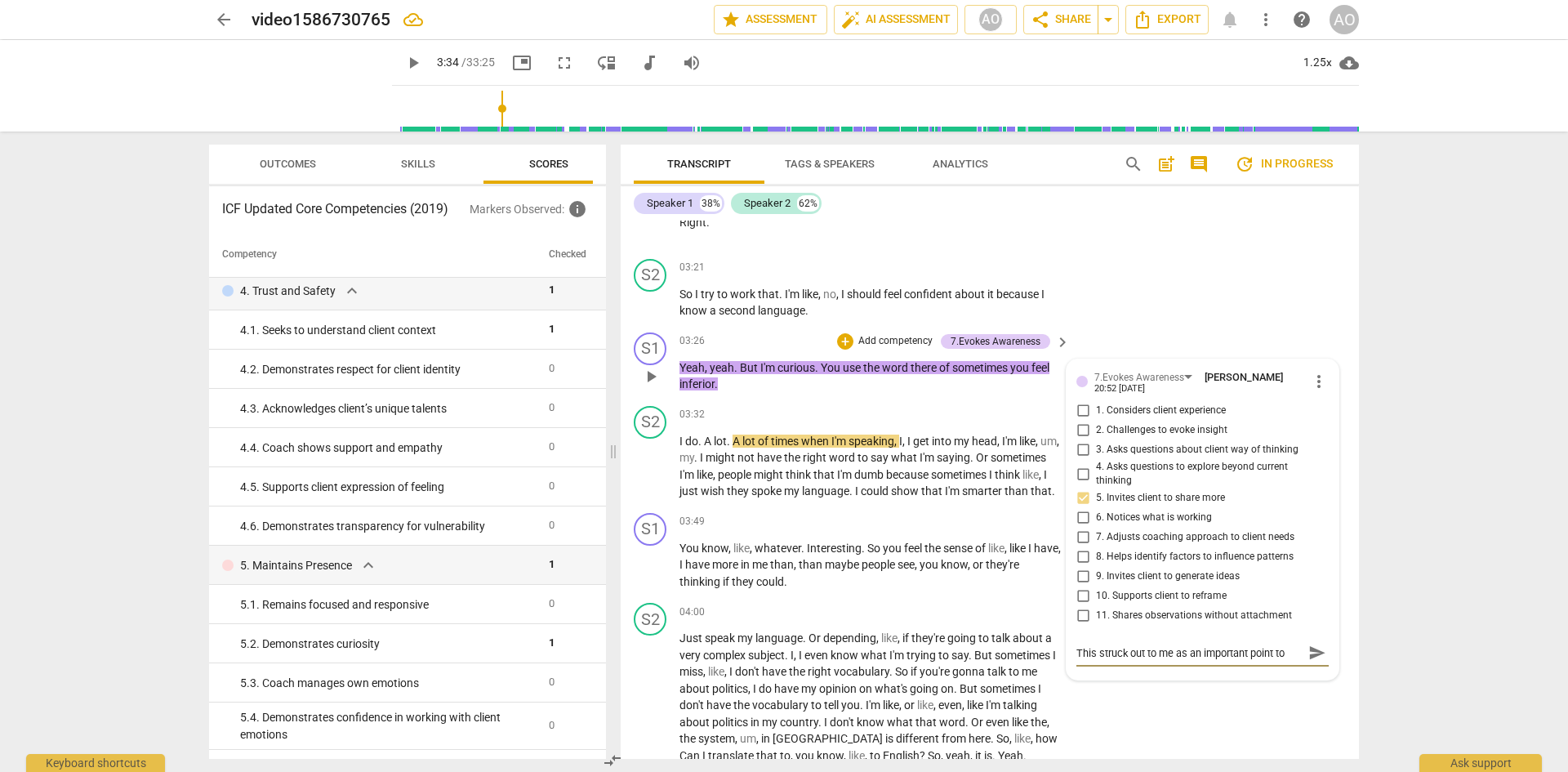
scroll to position [15, 0]
type textarea "This struck out to me as an important point to expl"
type textarea "This struck out to me as an important point to explo"
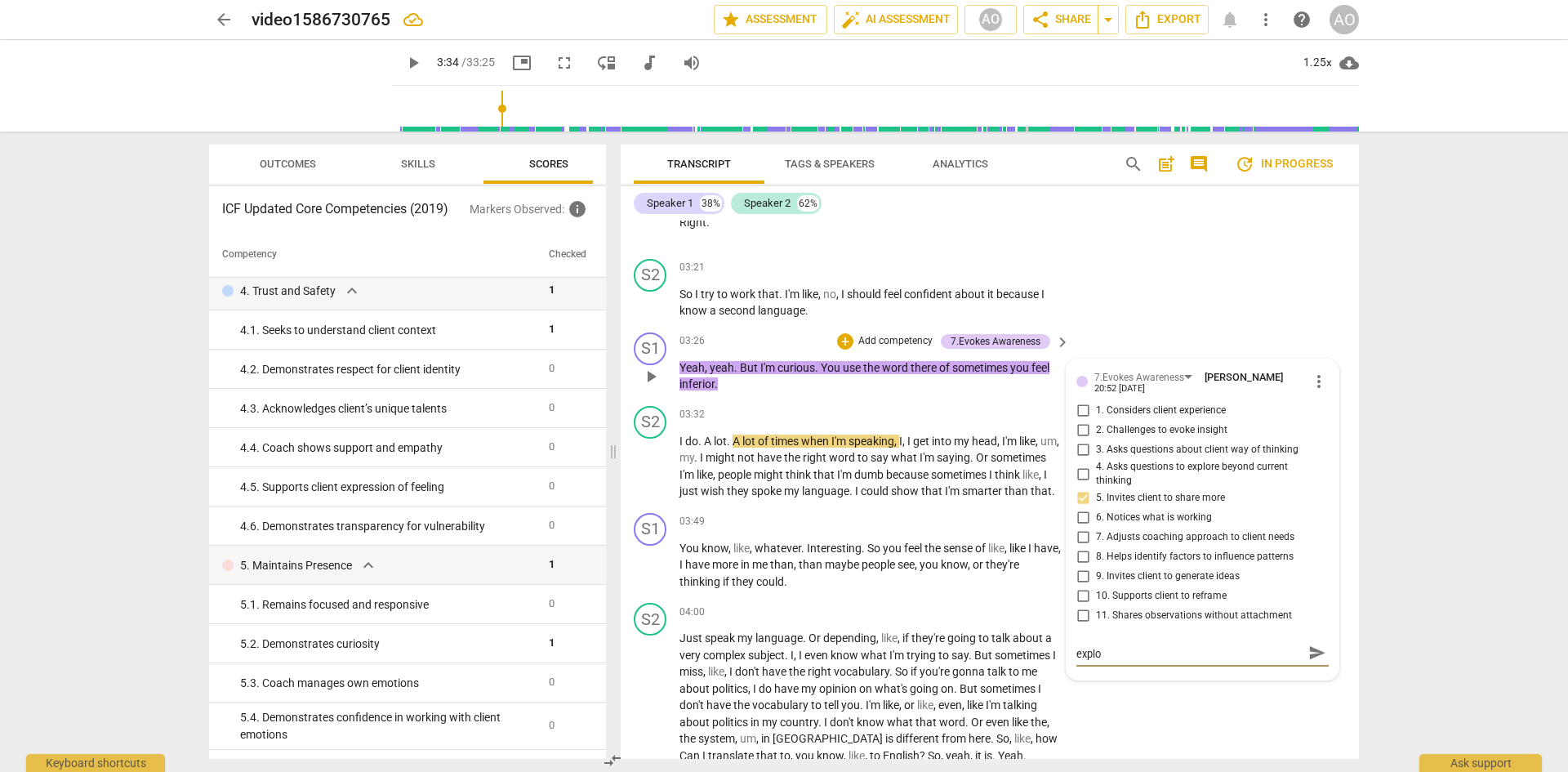
type textarea "This struck out to me as an important point to explor"
type textarea "This struck out to me as an important point to explore"
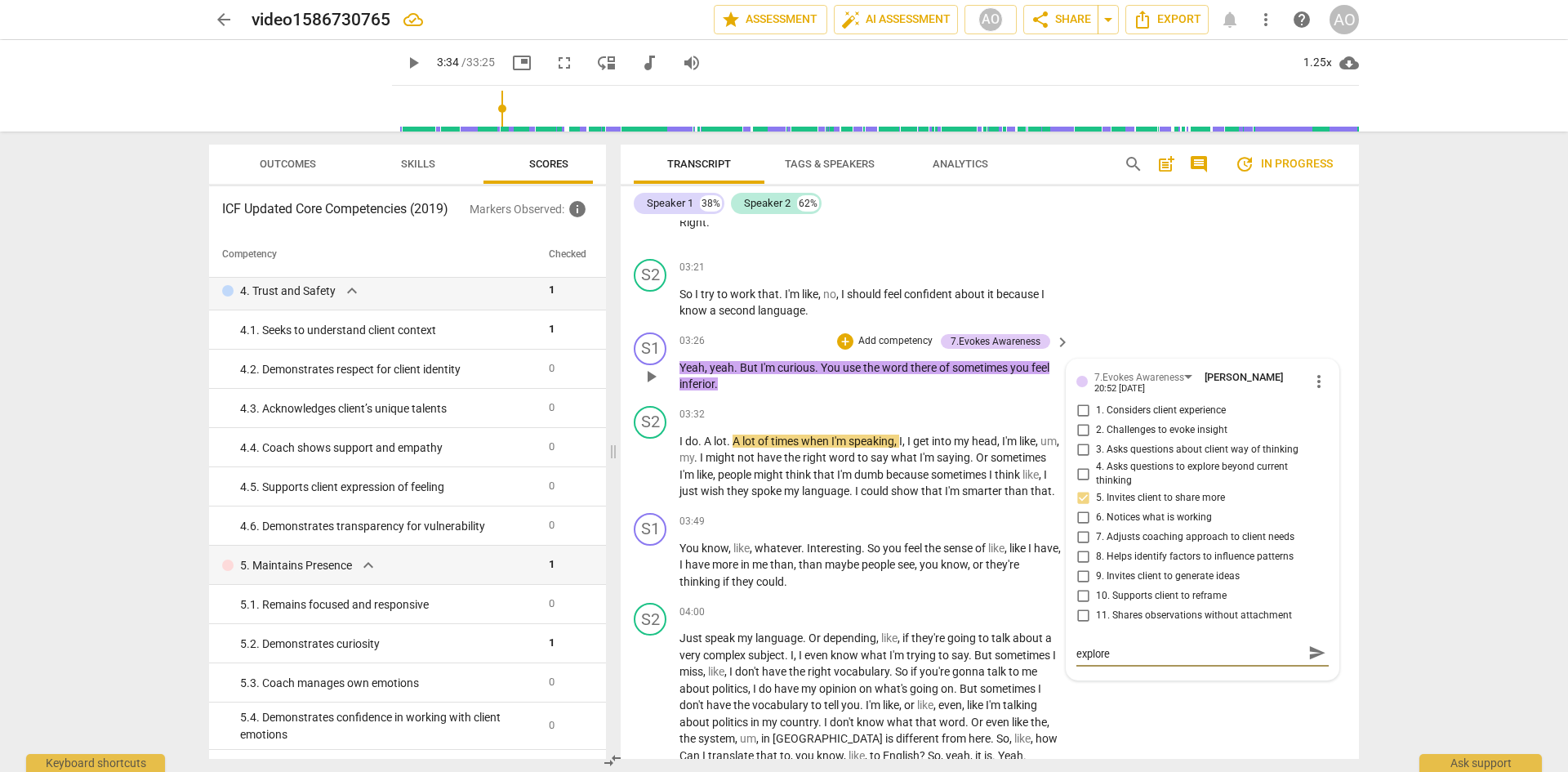
type textarea "This struck out to me as an important point to explore"
type textarea "This struck out to me as an important point to explore -"
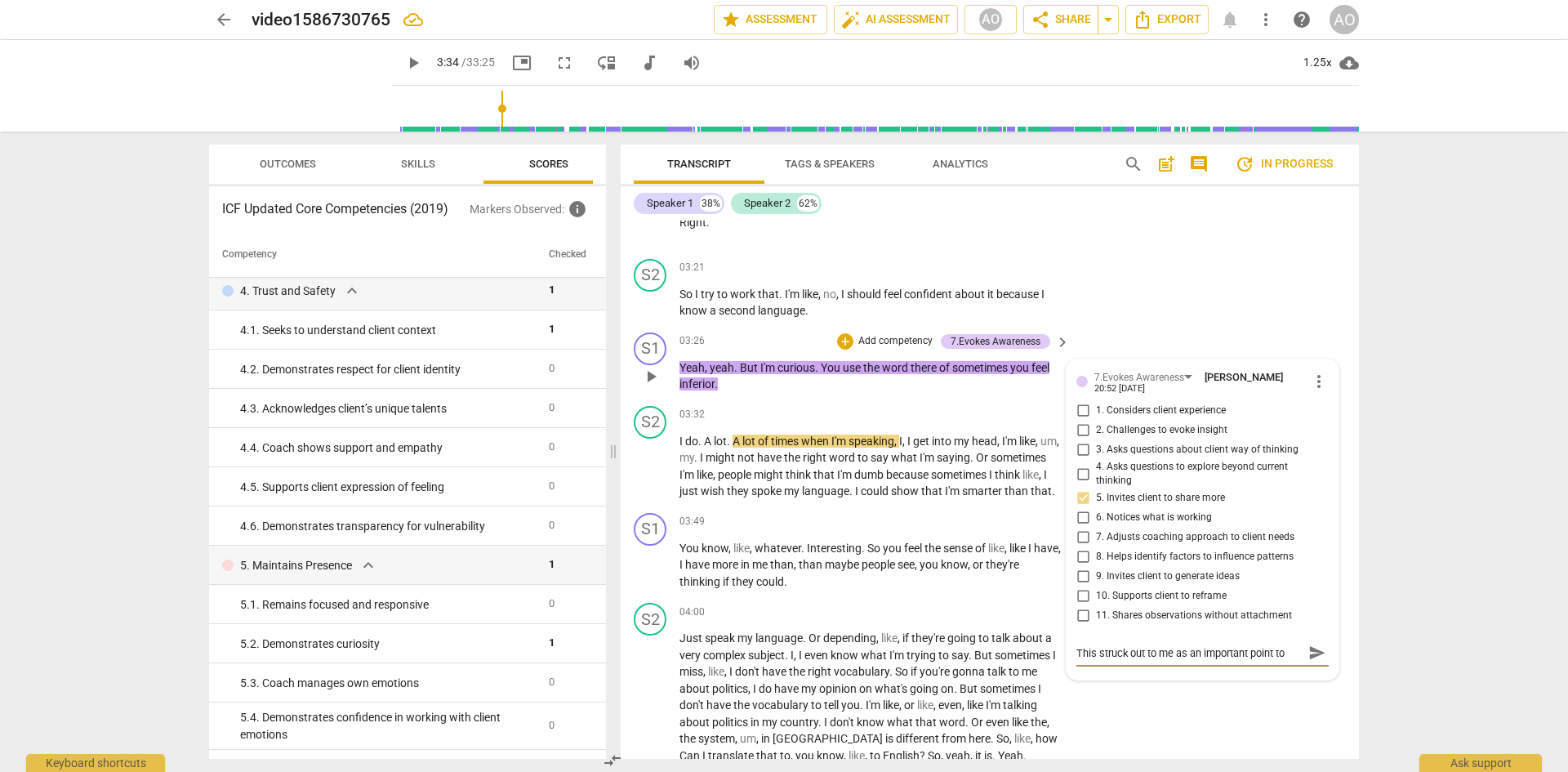
type textarea "This struck out to me as an important point to explore -"
type textarea "This struck out to me as an important point to explore - s"
type textarea "This struck out to me as an important point to explore - sh"
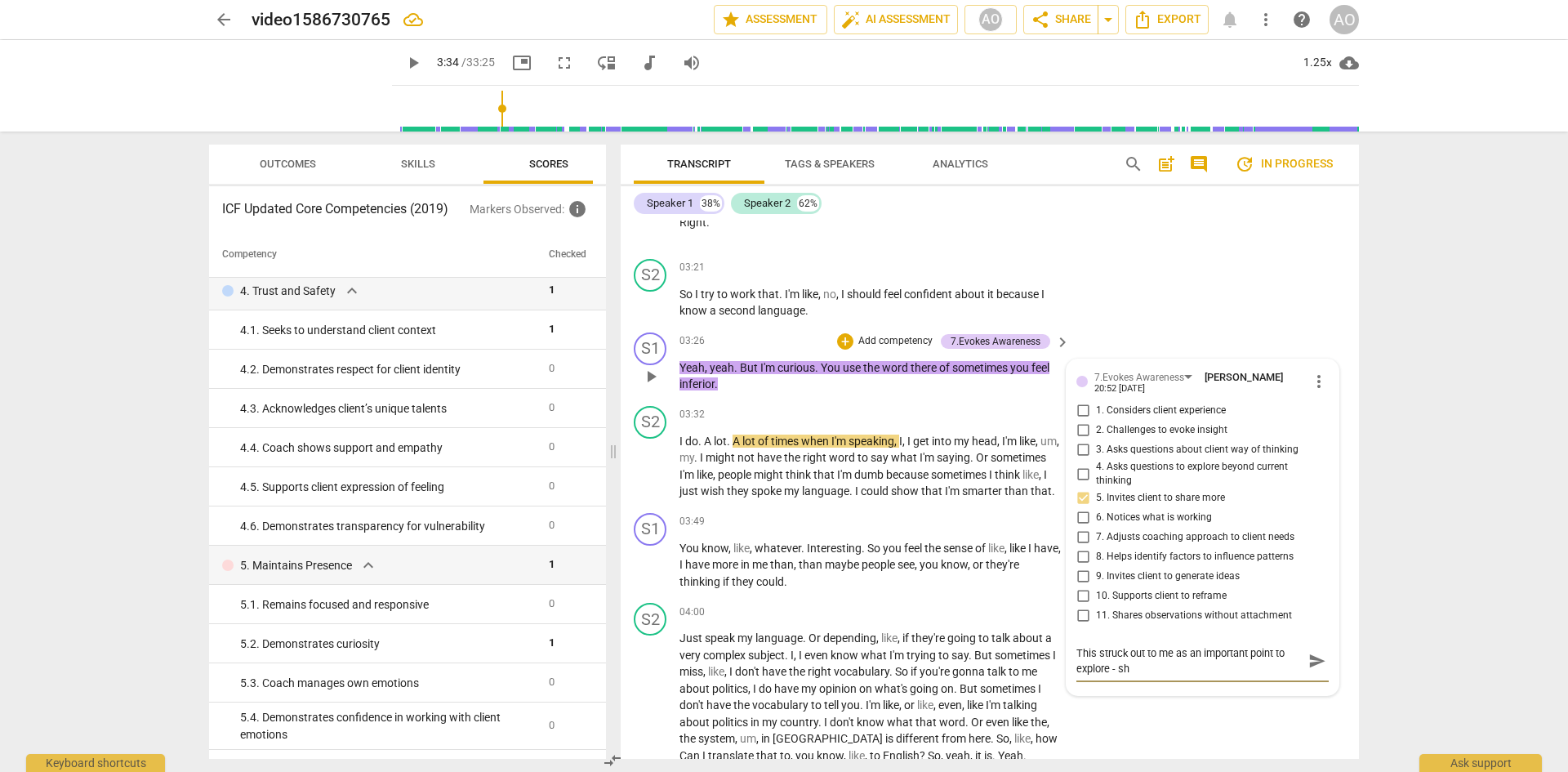
type textarea "This struck out to me as an important point to explore - she"
type textarea "This struck out to me as an important point to explore - she u"
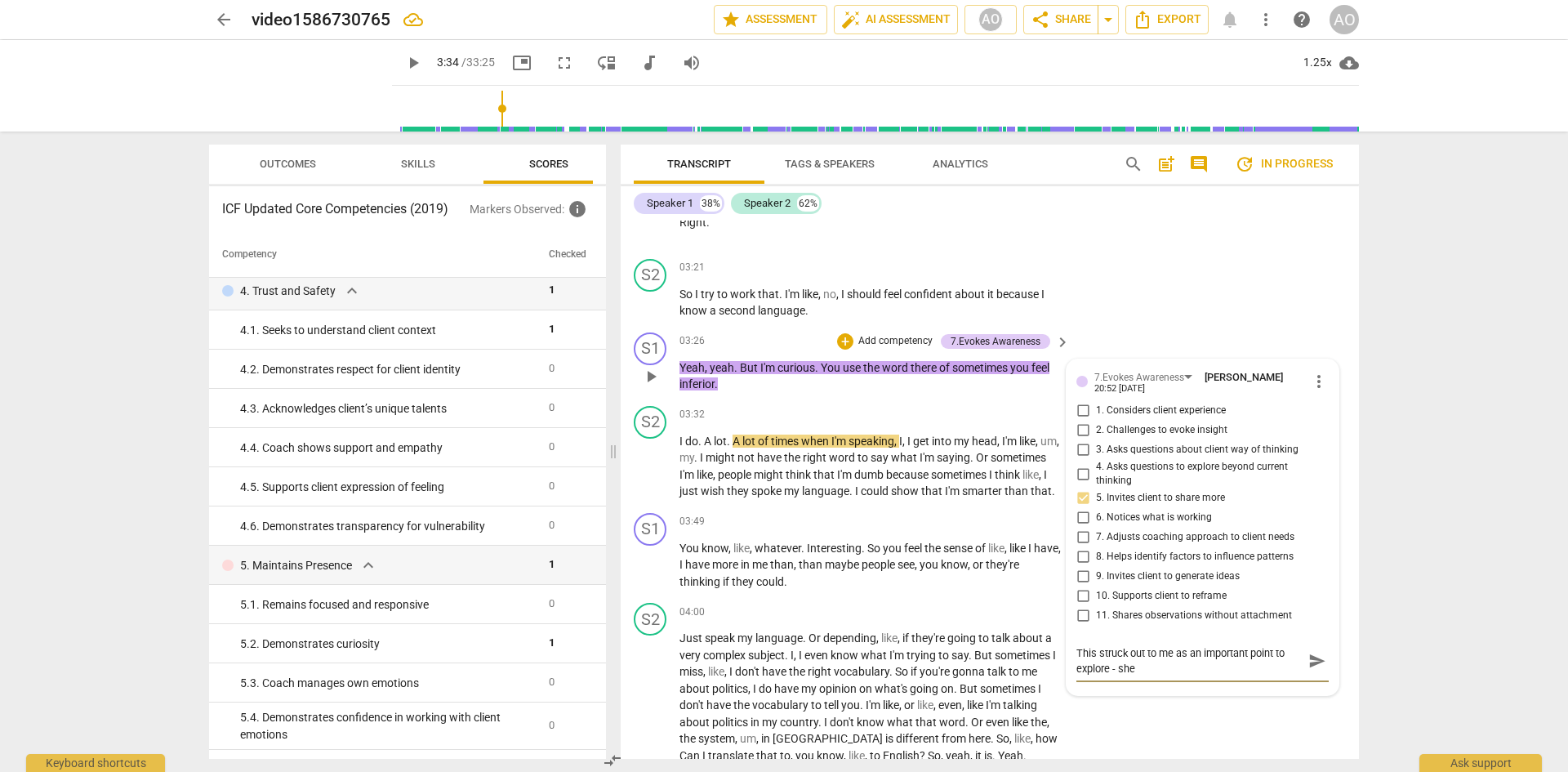
type textarea "This struck out to me as an important point to explore - she u"
type textarea "This struck out to me as an important point to explore - she us"
type textarea "This struck out to me as an important point to explore - she use"
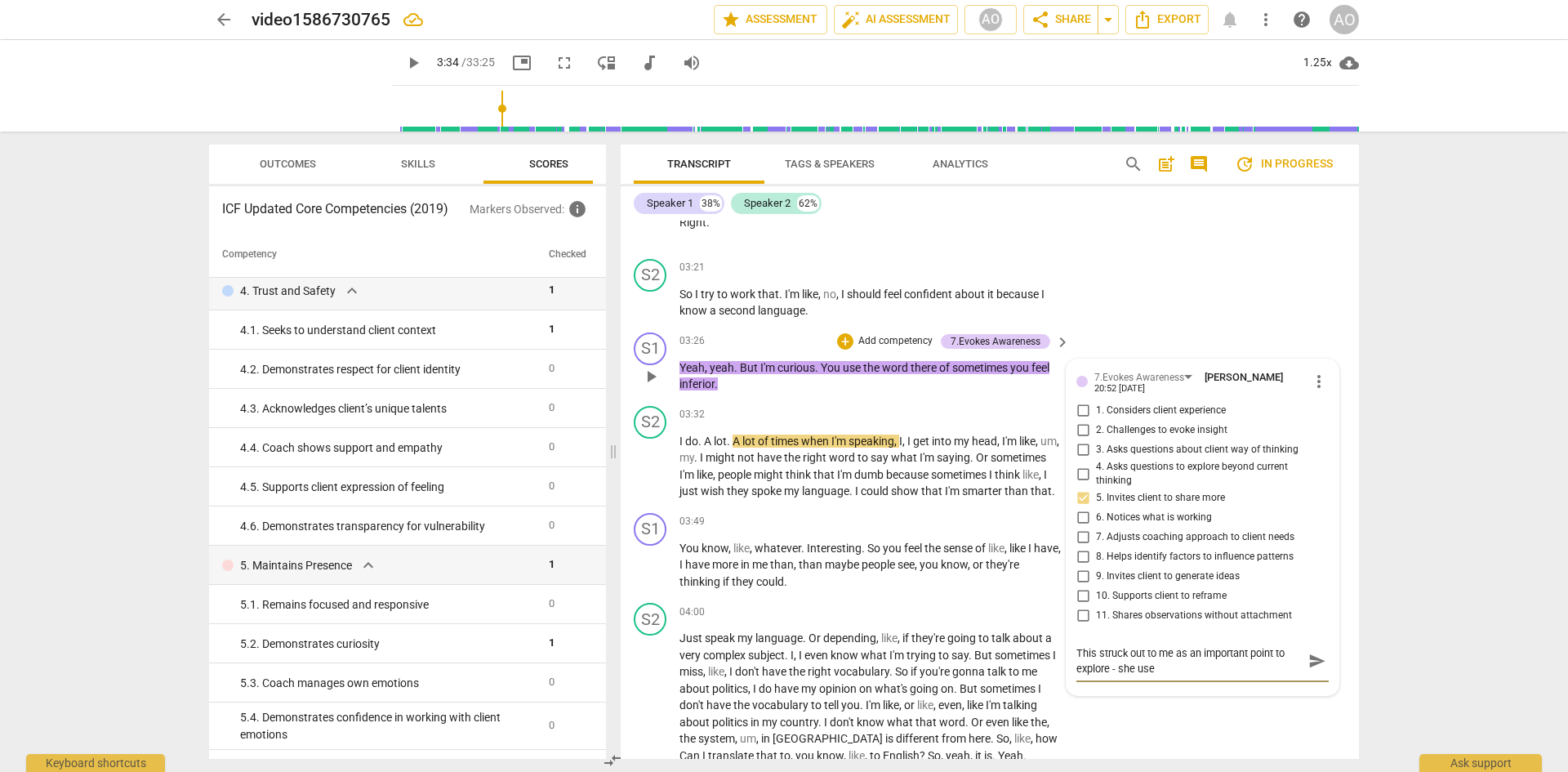
type textarea "This struck out to me as an important point to explore - she used"
type textarea "This struck out to me as an important point to explore - she used a"
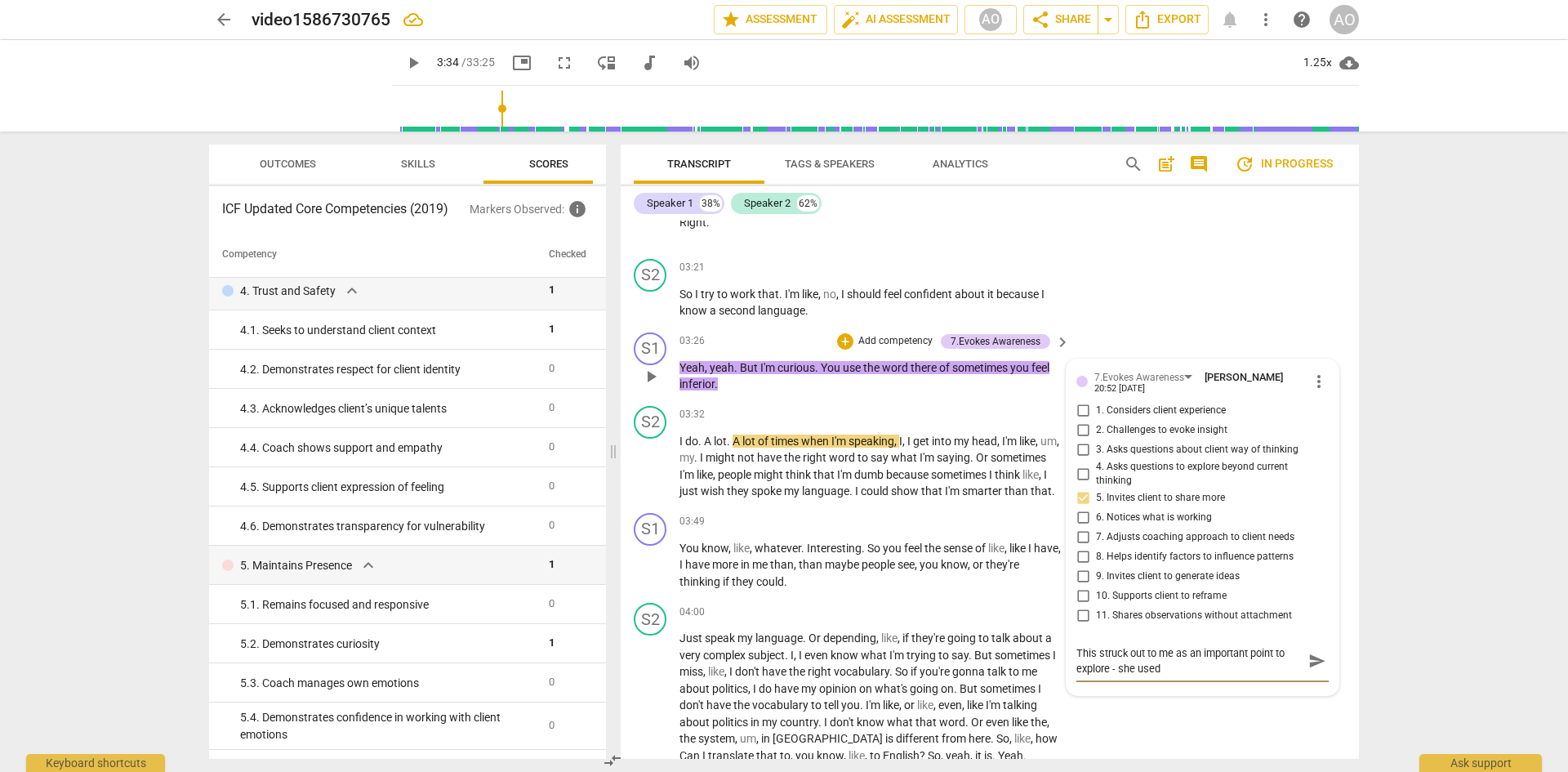
type textarea "This struck out to me as an important point to explore - she used a"
type textarea "This struck out to me as an important point to explore - she used a b"
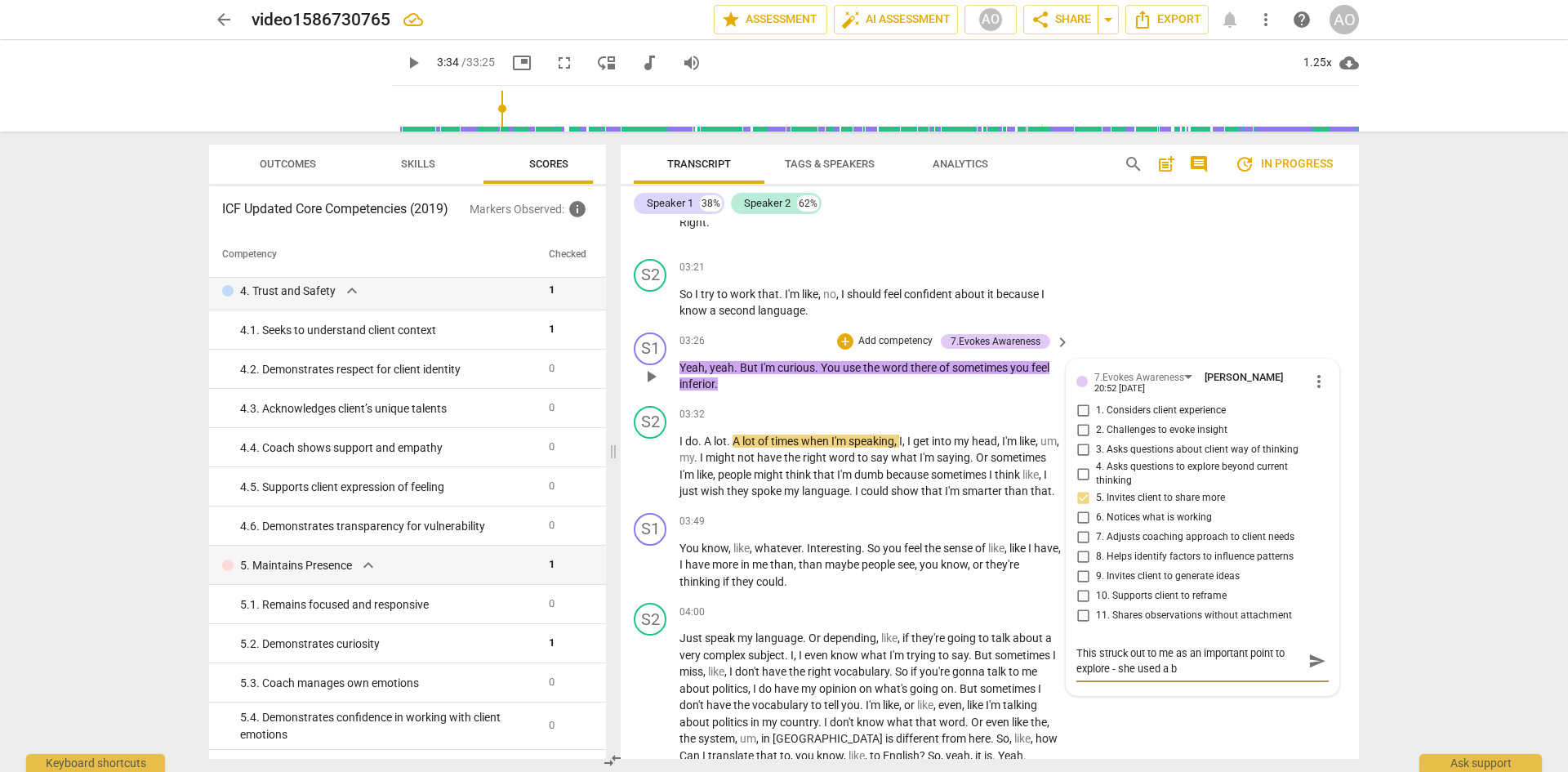
type textarea "This struck out to me as an important point to explore - she used a bi"
type textarea "This struck out to me as an important point to explore - she used a big"
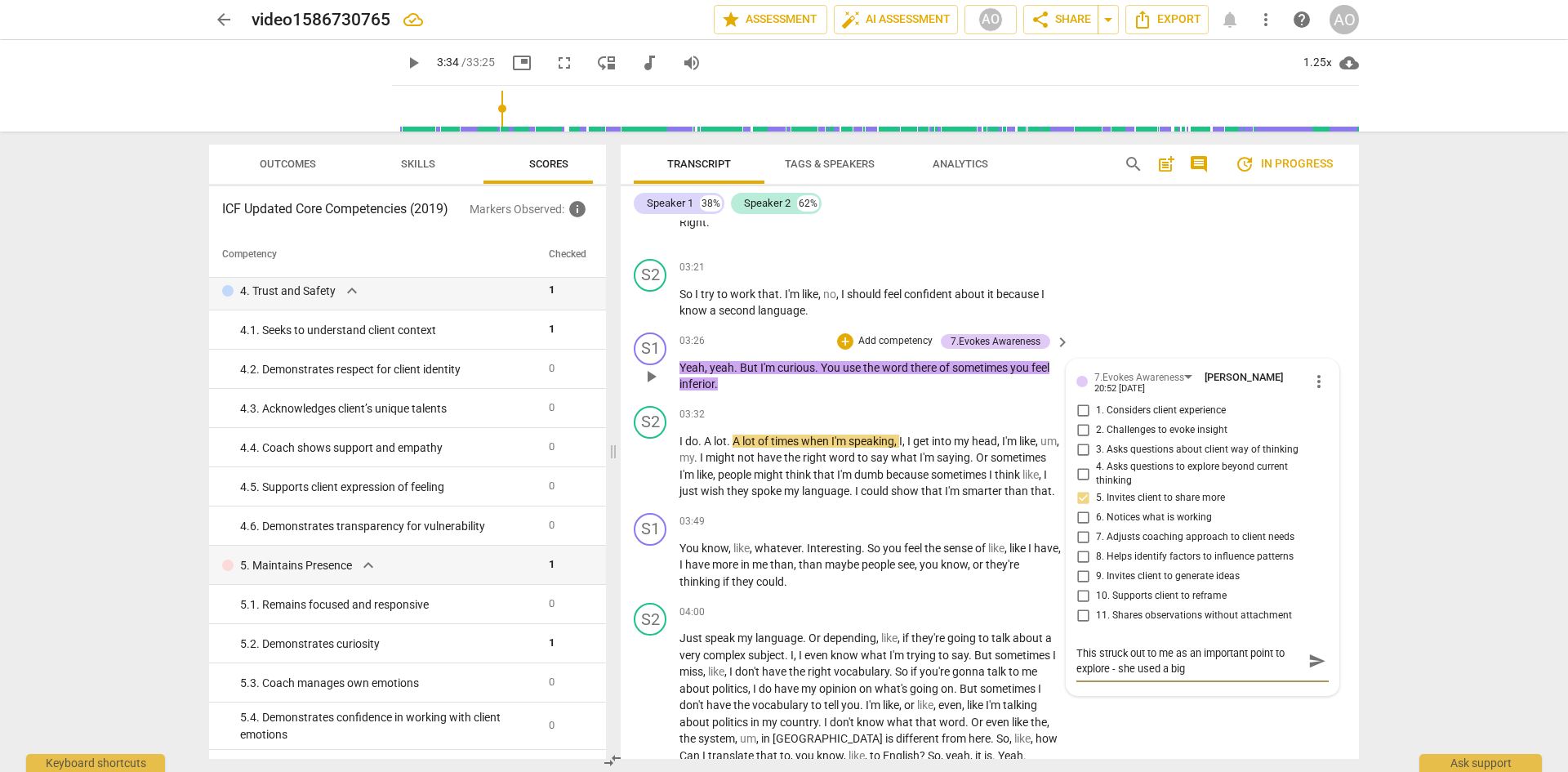
type textarea "This struck out to me as an important point to explore - she used a big"
type textarea "This struck out to me as an important point to explore - she used a big p"
type textarea "This struck out to me as an important point to explore - she used a big ph"
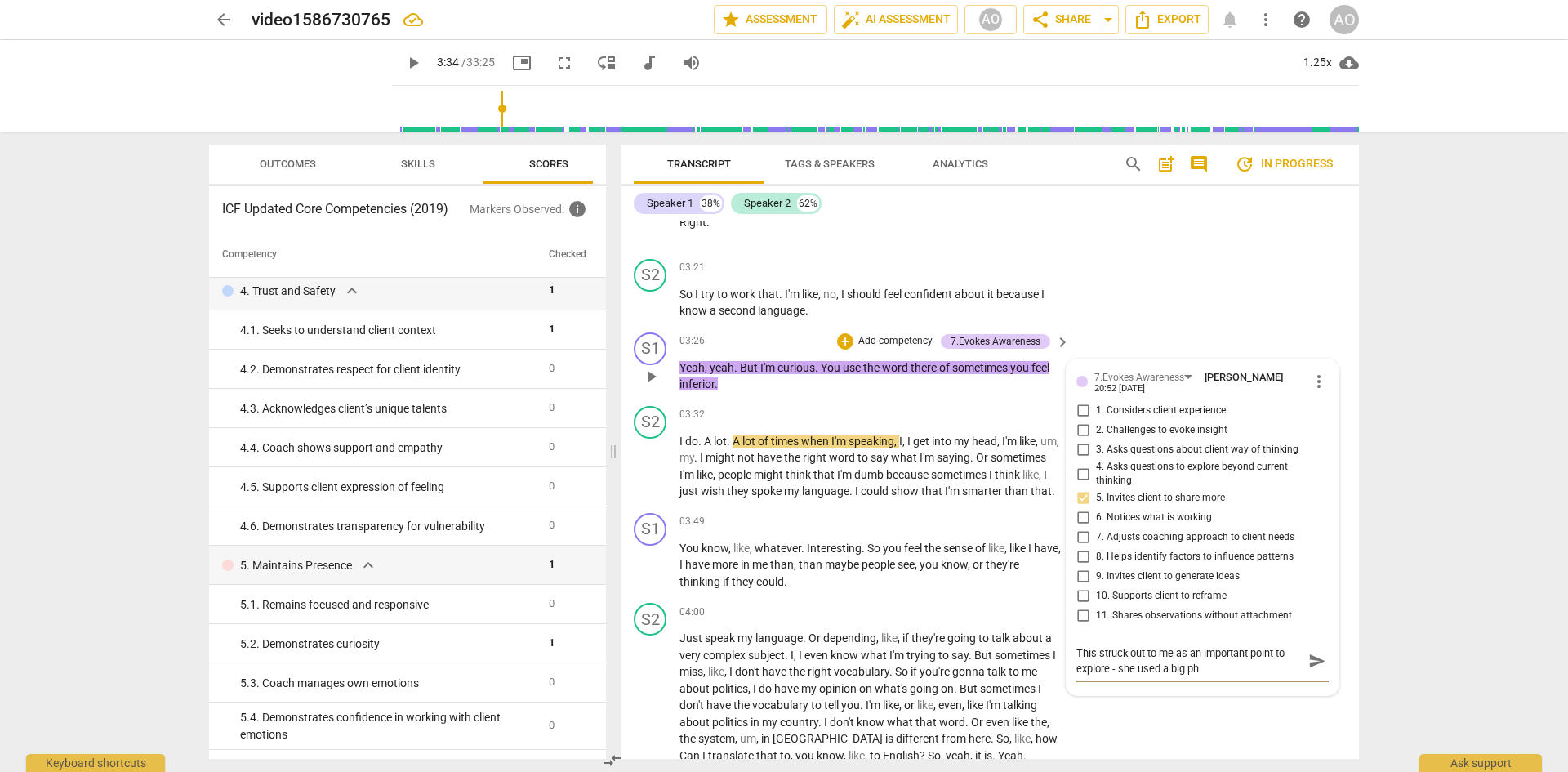
type textarea "This struck out to me as an important point to explore - she used a big phr"
type textarea "This struck out to me as an important point to explore - she used a big phra"
type textarea "This struck out to me as an important point to explore - she used a big phras"
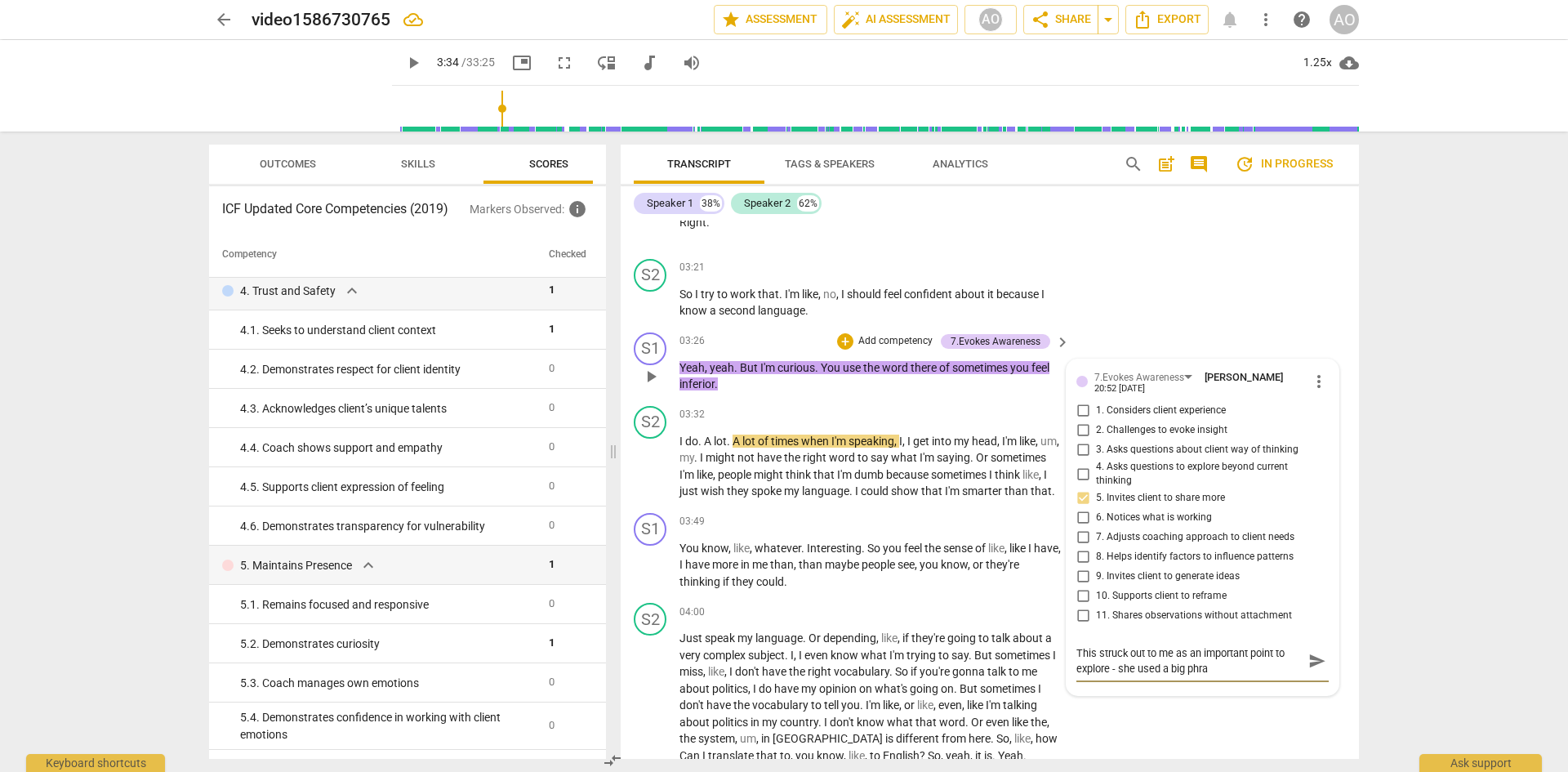
type textarea "This struck out to me as an important point to explore - she used a big phras"
type textarea "This struck out to me as an important point to explore - she used a big phrase"
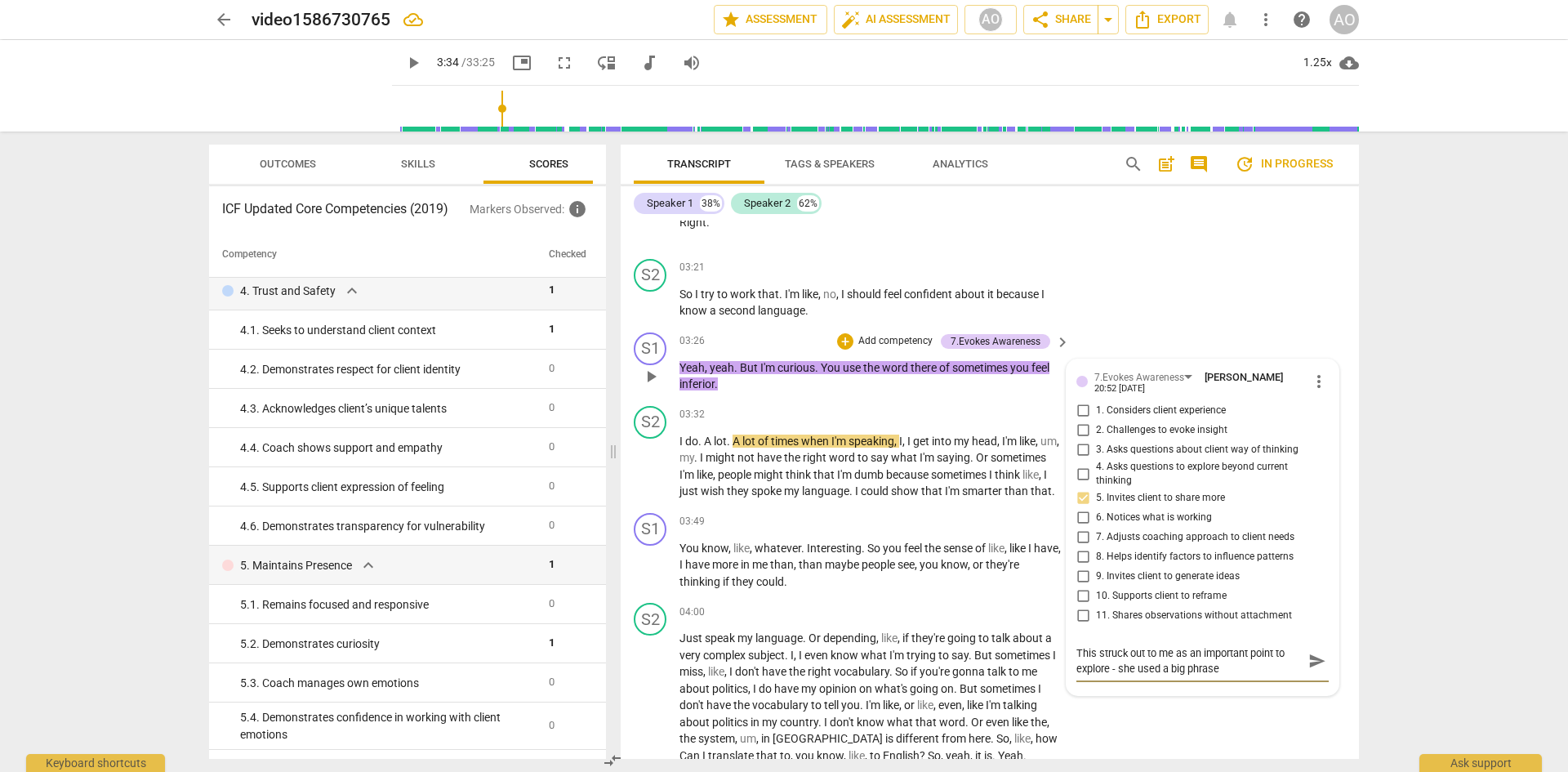
type textarea "This struck out to me as an important point to explore - she used a big phrase s"
type textarea "This struck out to me as an important point to explore - she used a big phrase …"
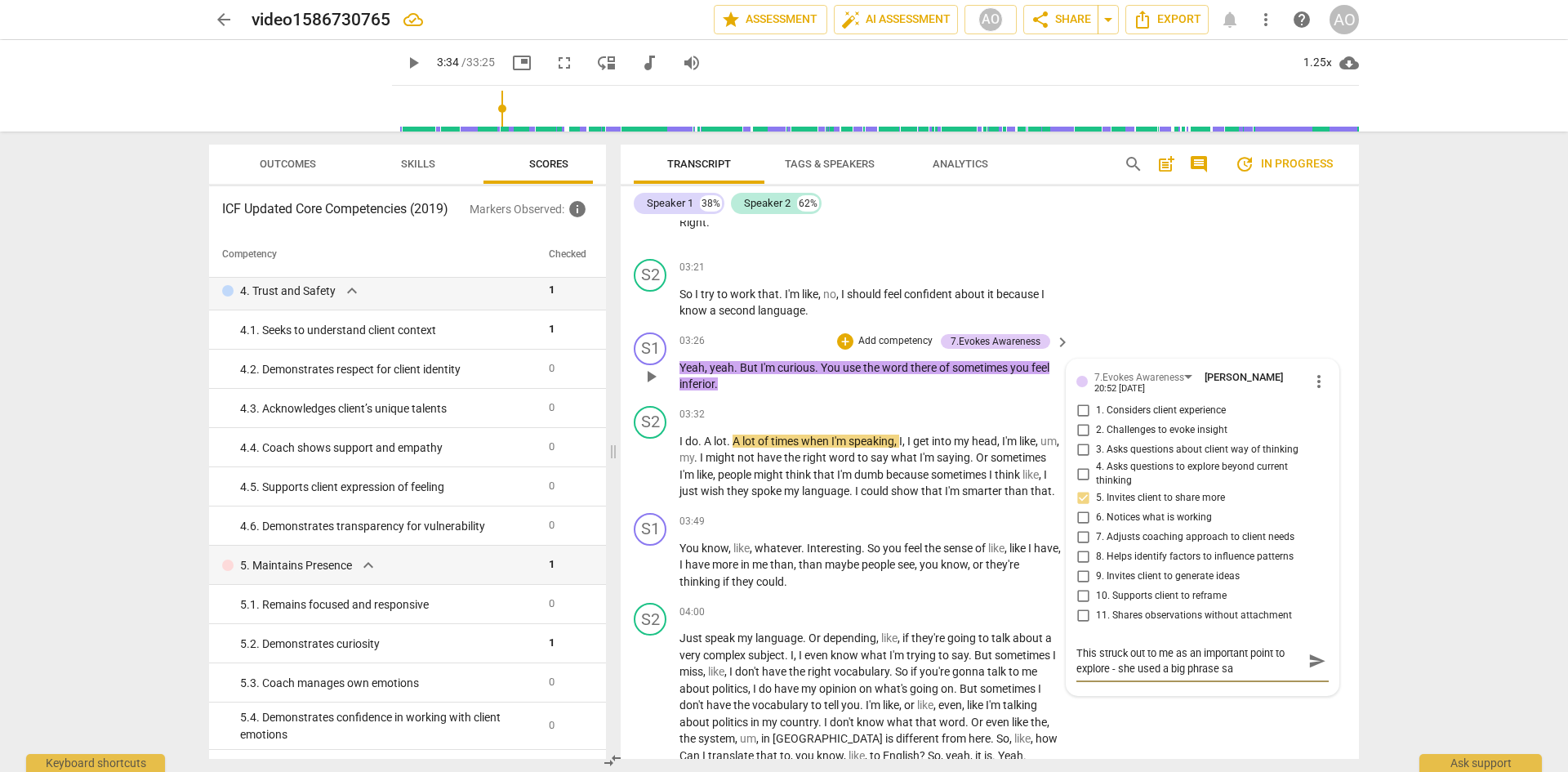
type textarea "This struck out to me as an important point to explore - she used a big phrase …"
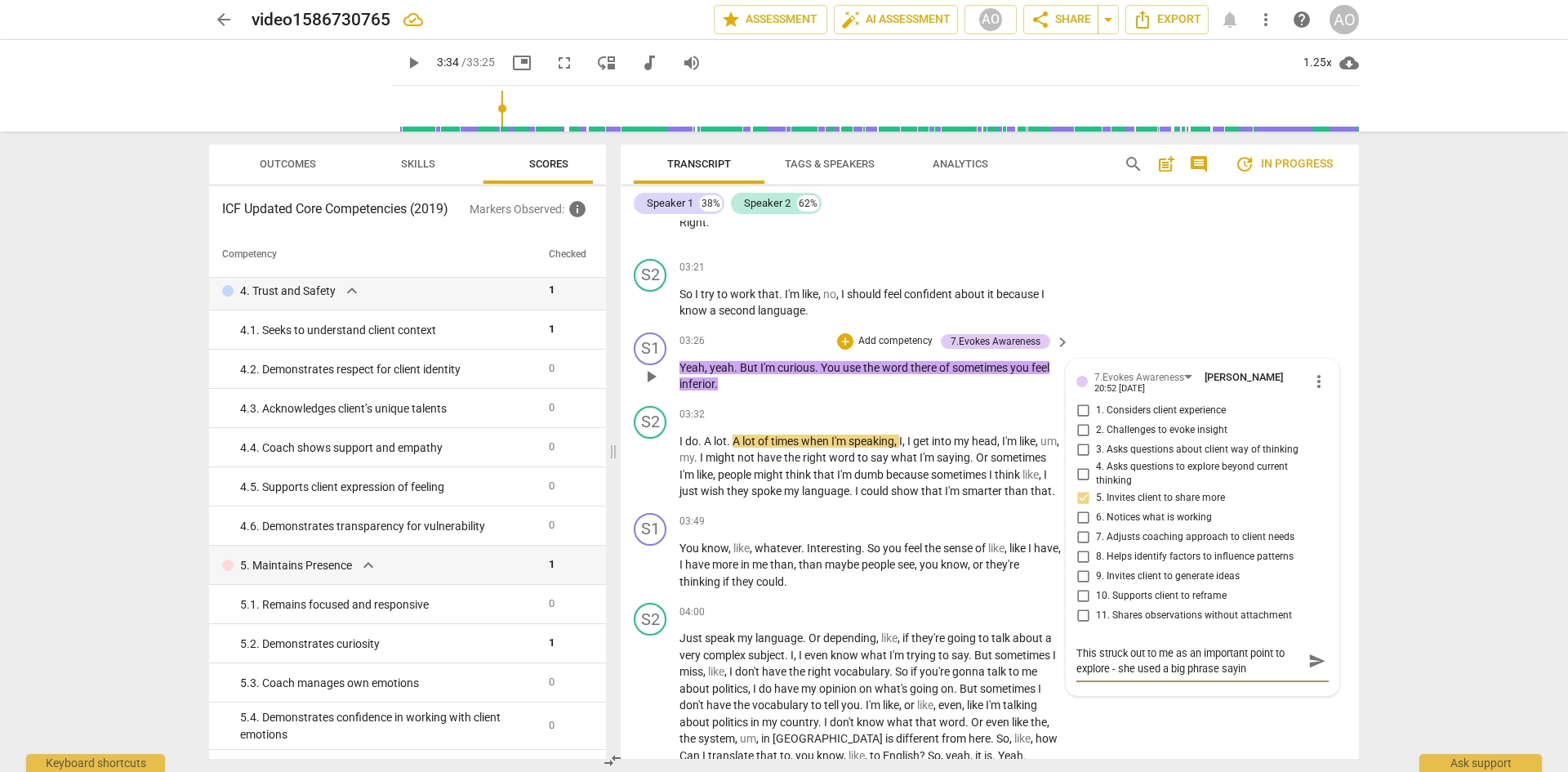
type textarea "This struck out to me as an important point to explore - she used a big phrase …"
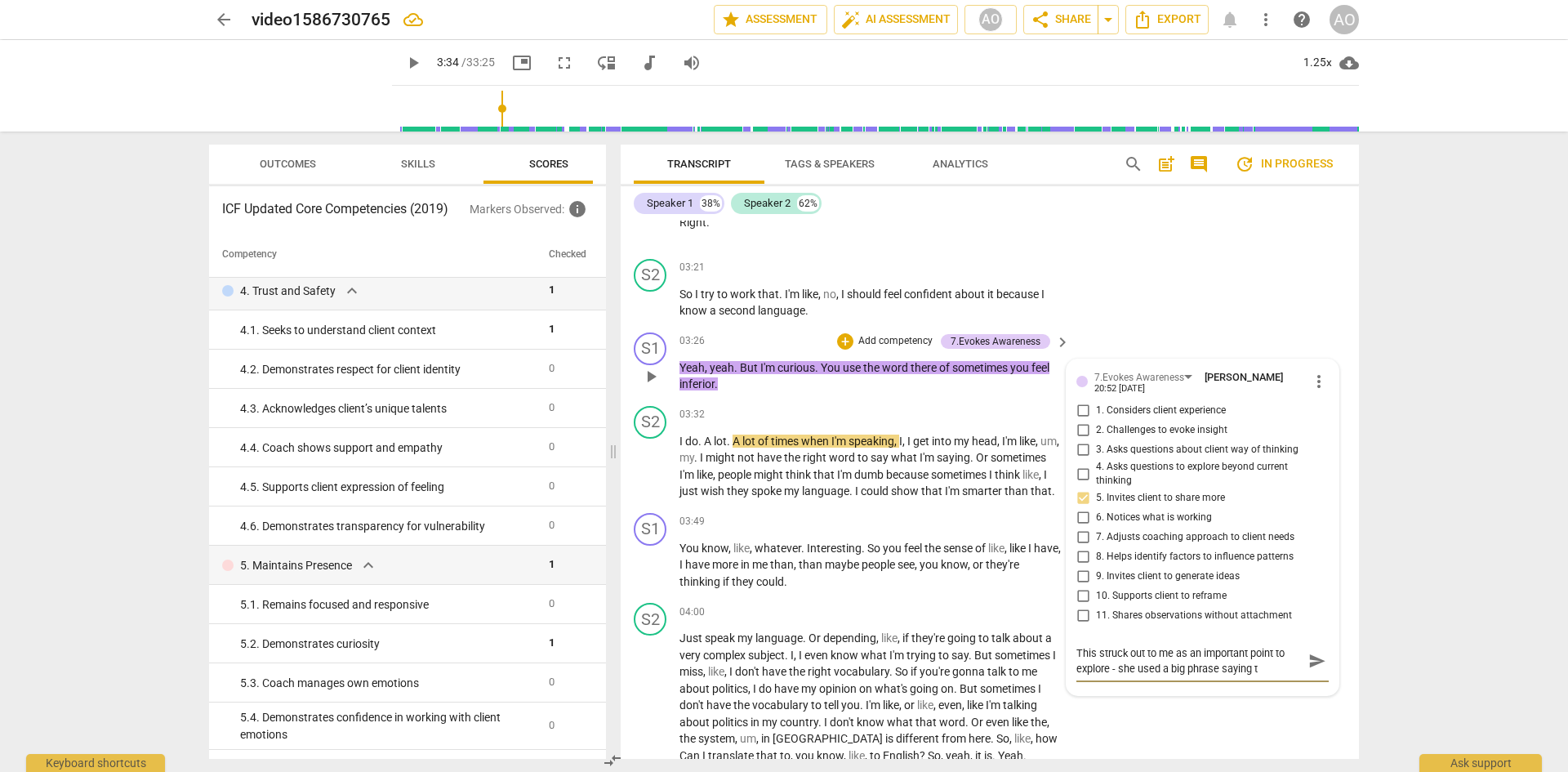
type textarea "This struck out to me as an important point to explore - she used a big phrase …"
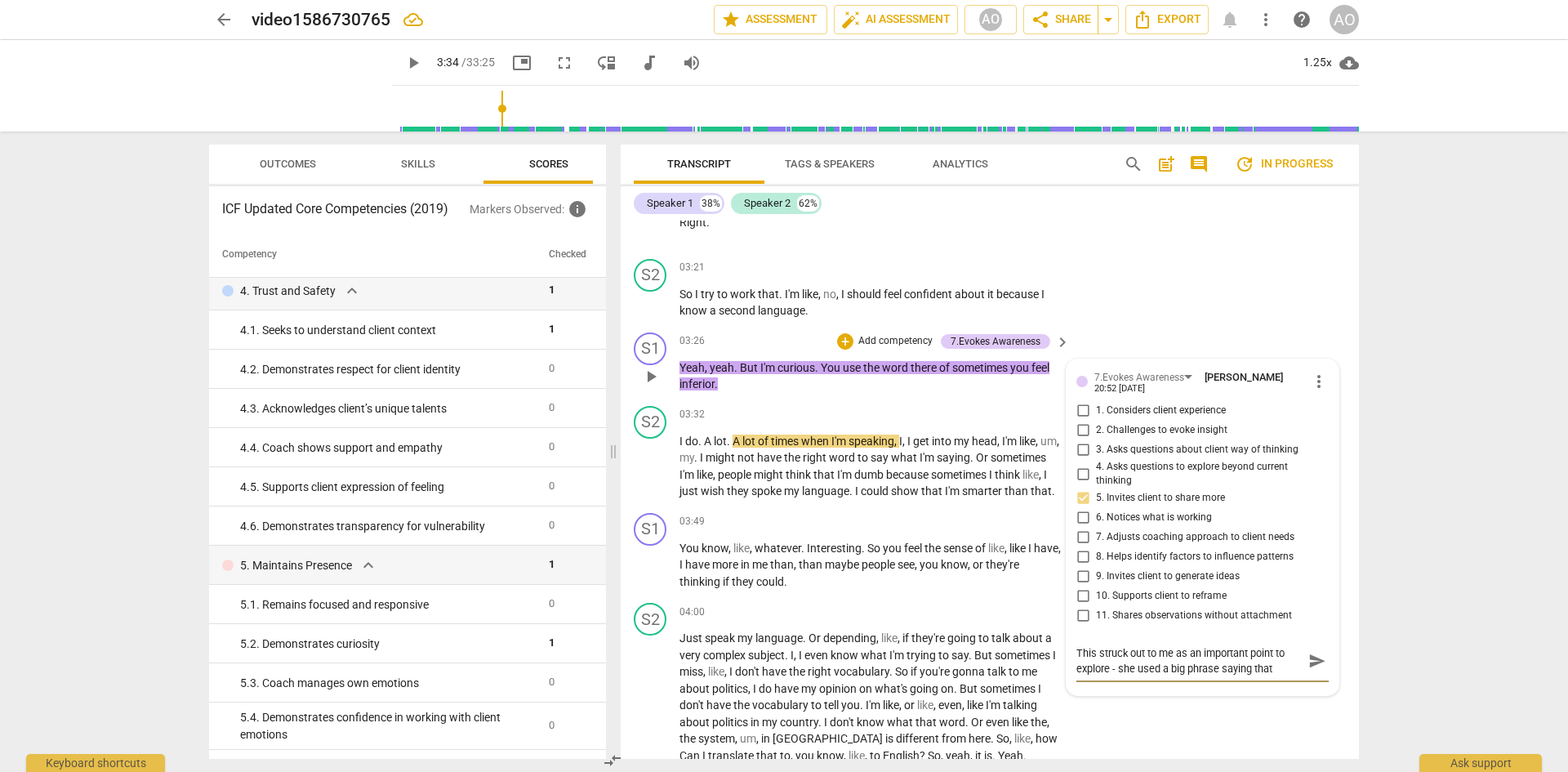
type textarea "This struck out to me as an important point to explore - she used a big phrase …"
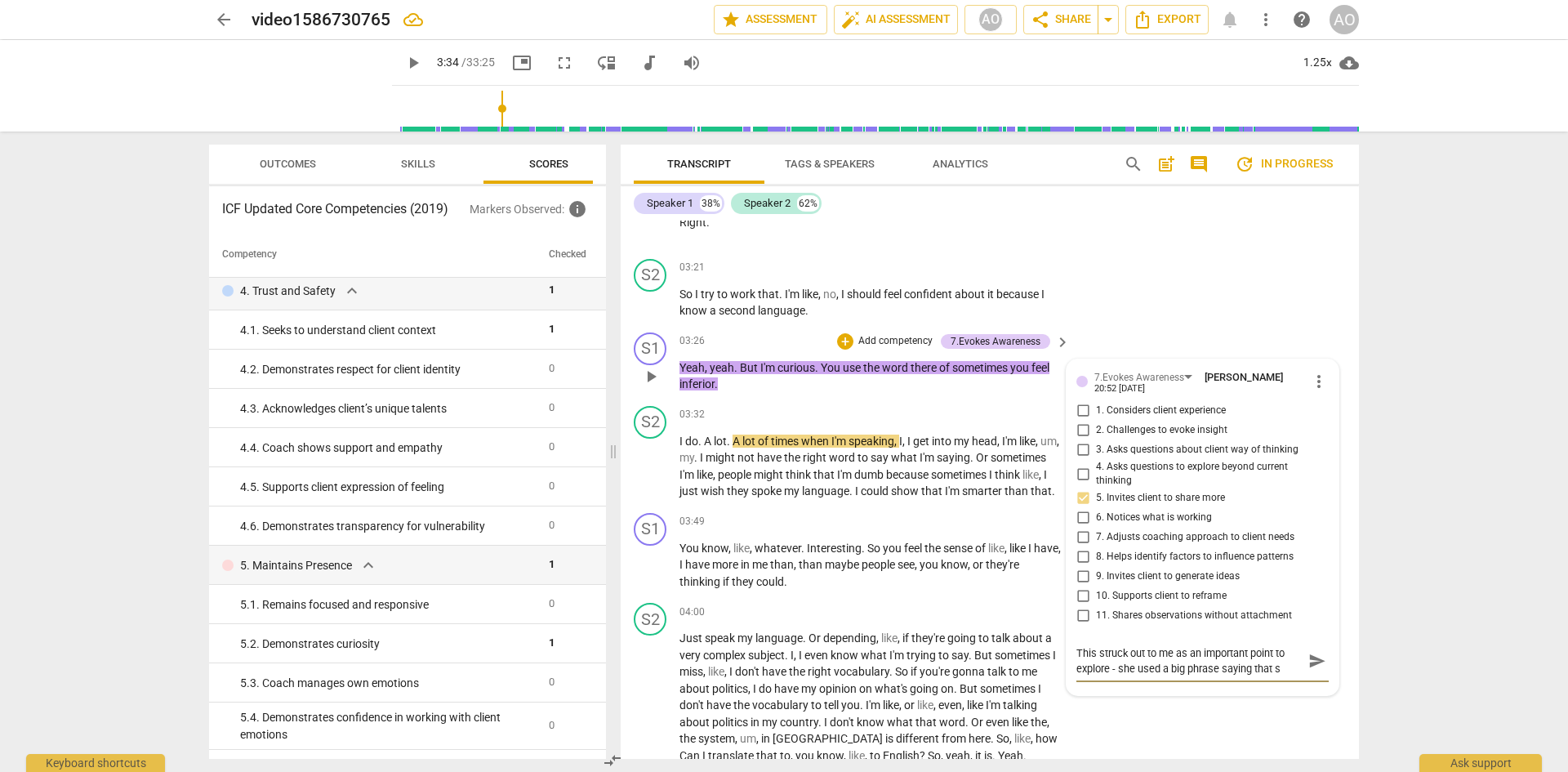
type textarea "This struck out to me as an important point to explore - she used a big phrase …"
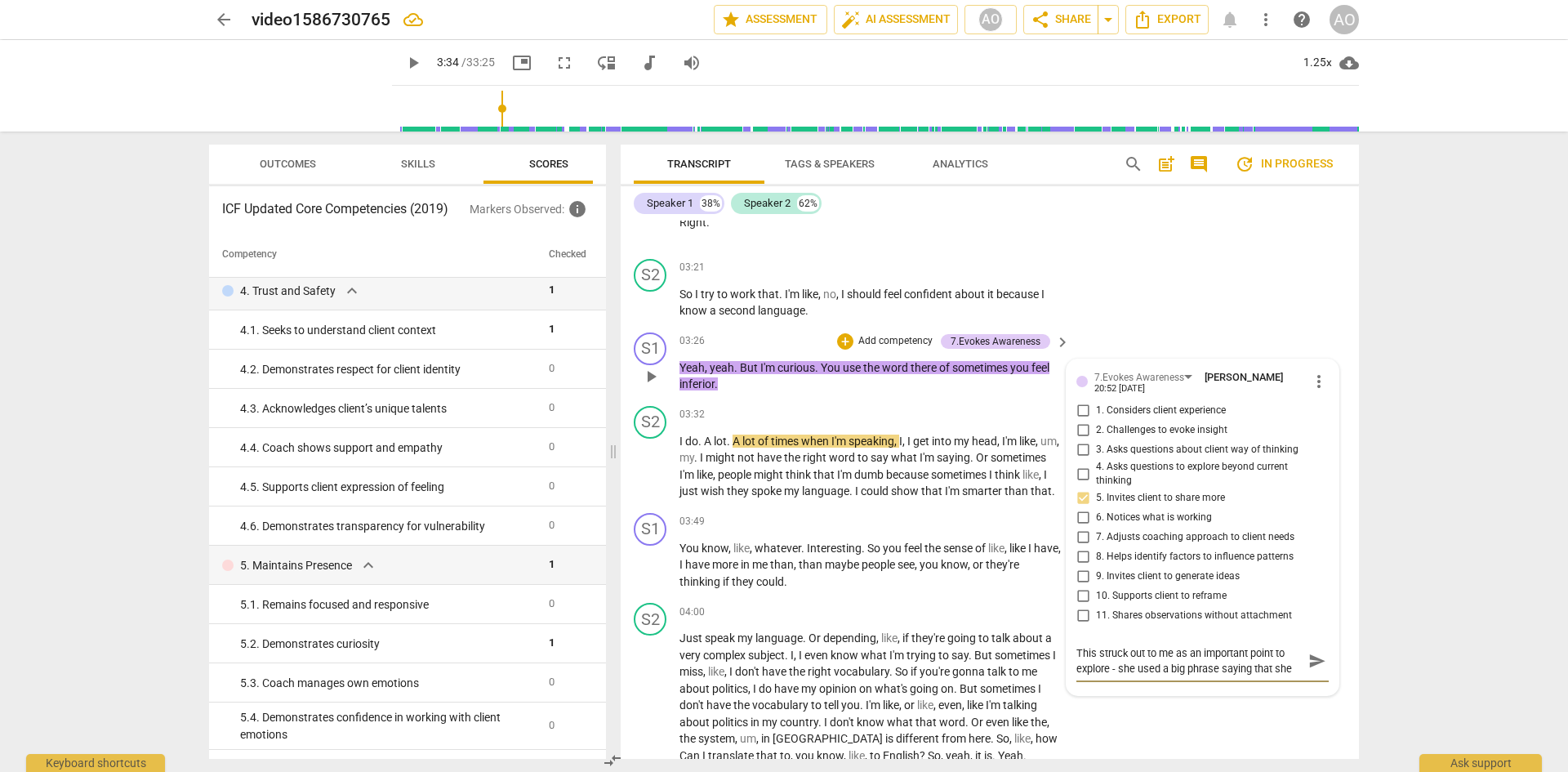
type textarea "This struck out to me as an important point to explore - she used a big phrase …"
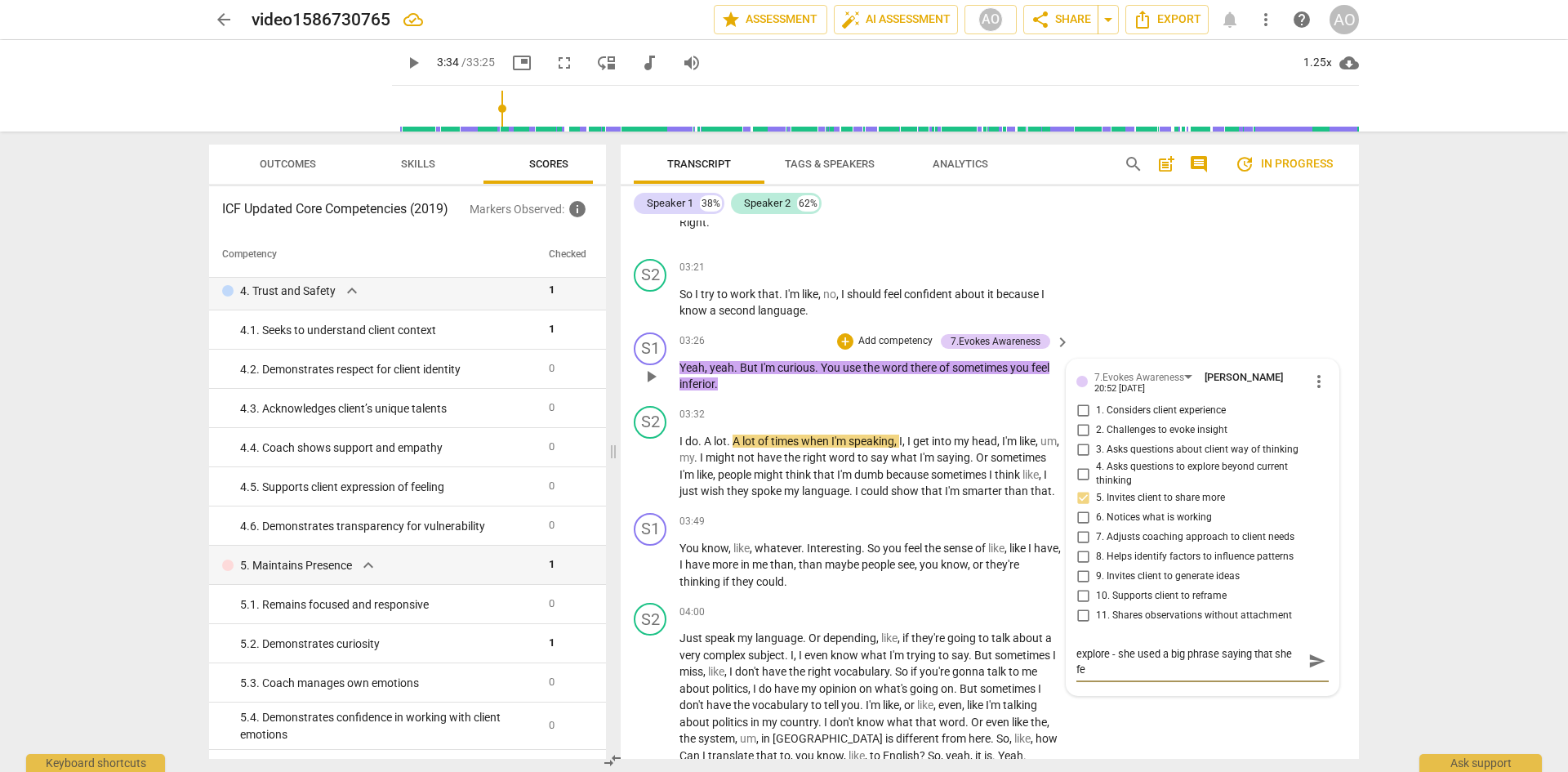
type textarea "This struck out to me as an important point to explore - she used a big phrase …"
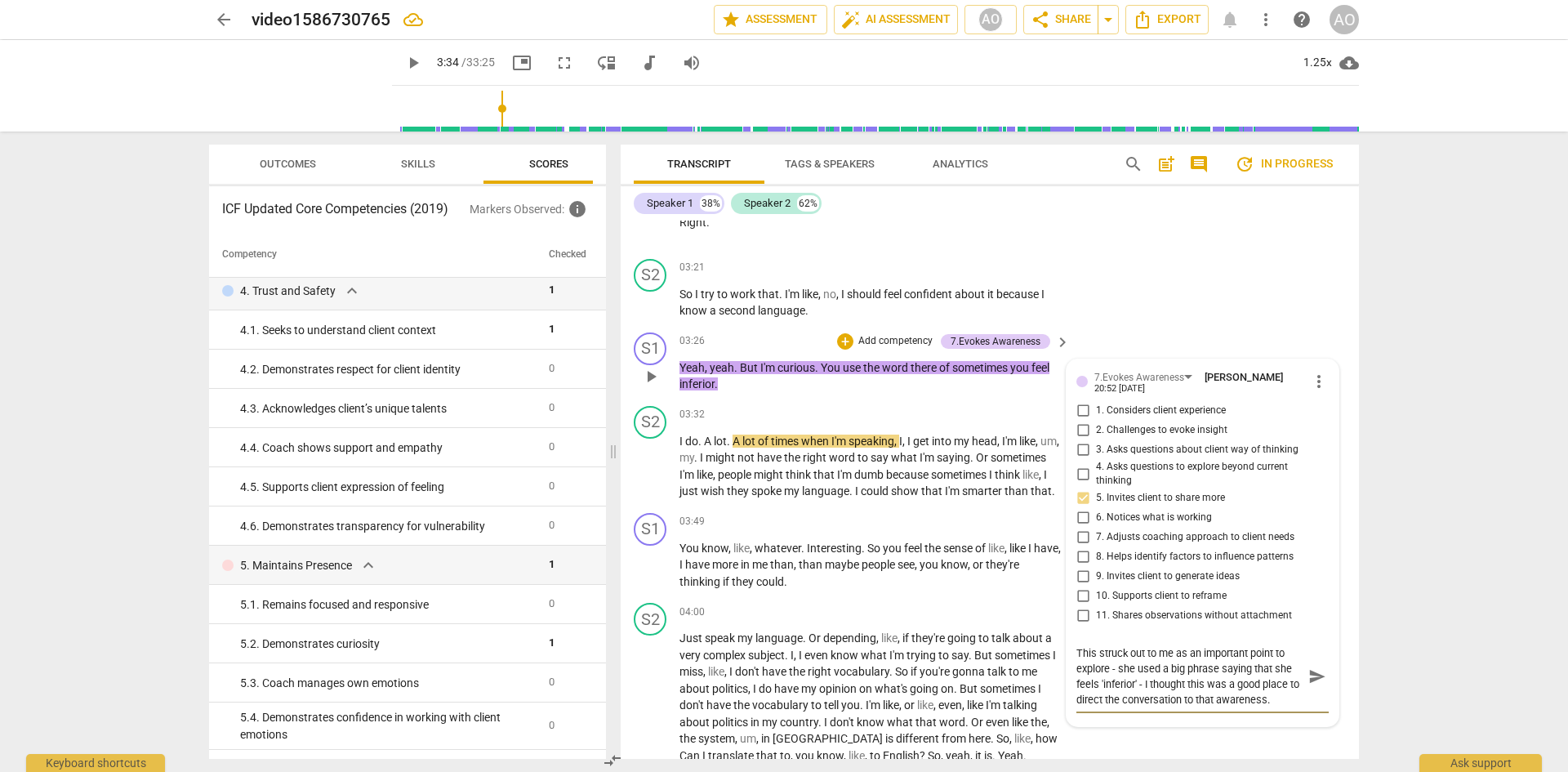
click at [1095, 508] on span "send" at bounding box center [1317, 676] width 18 height 18
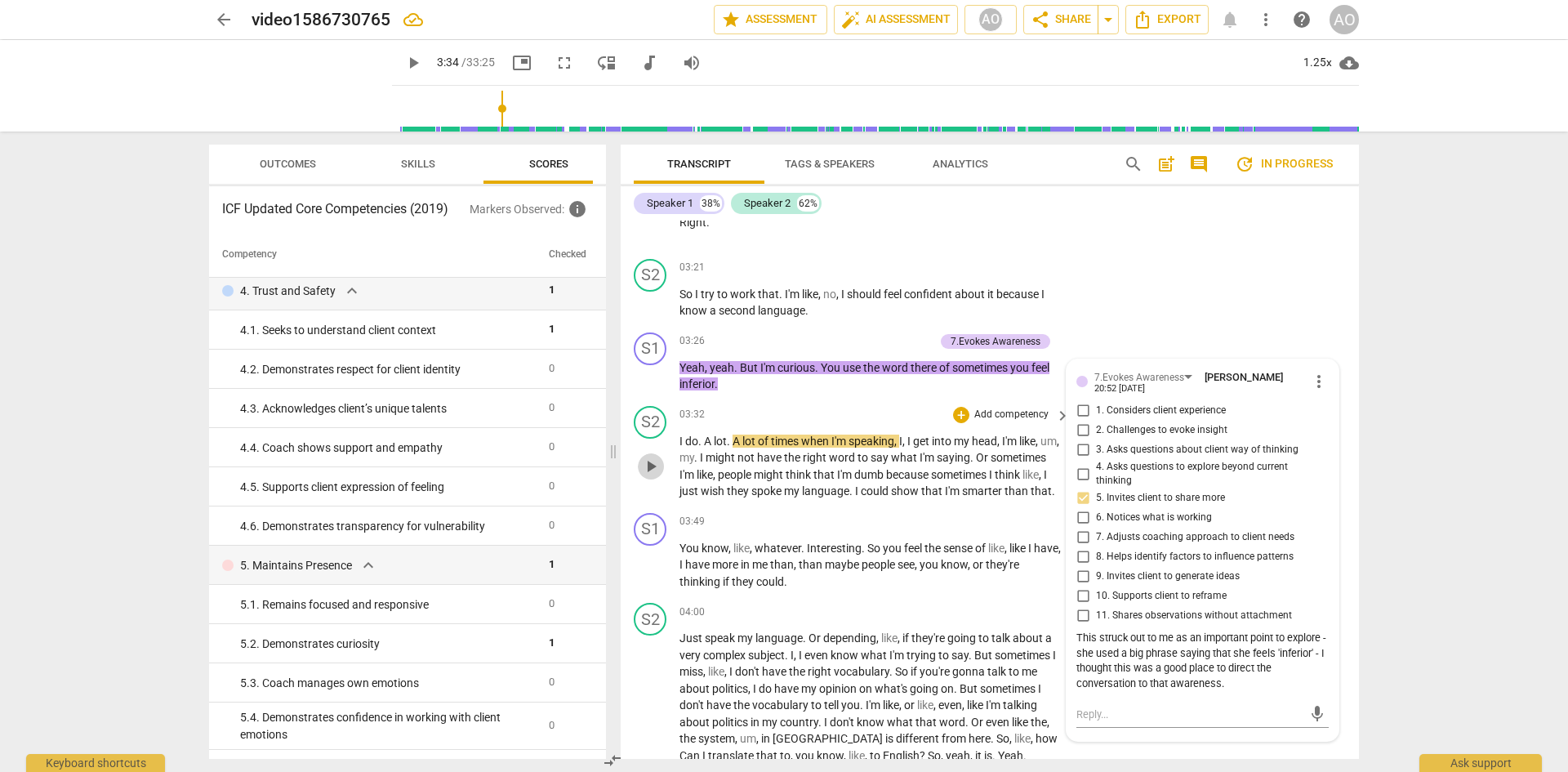
click at [646, 476] on span "play_arrow" at bounding box center [651, 466] width 19 height 19
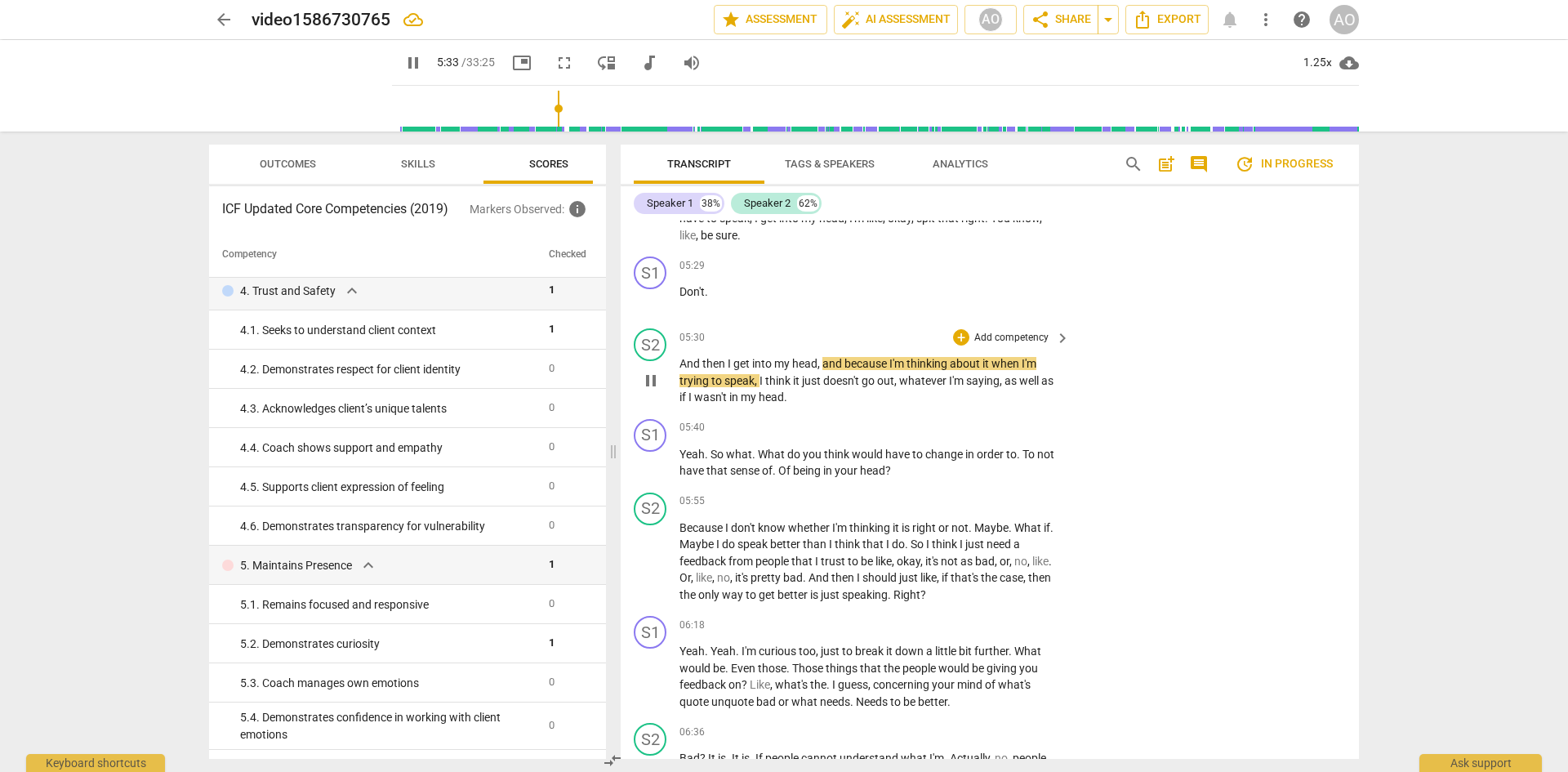
scroll to position [2676, 0]
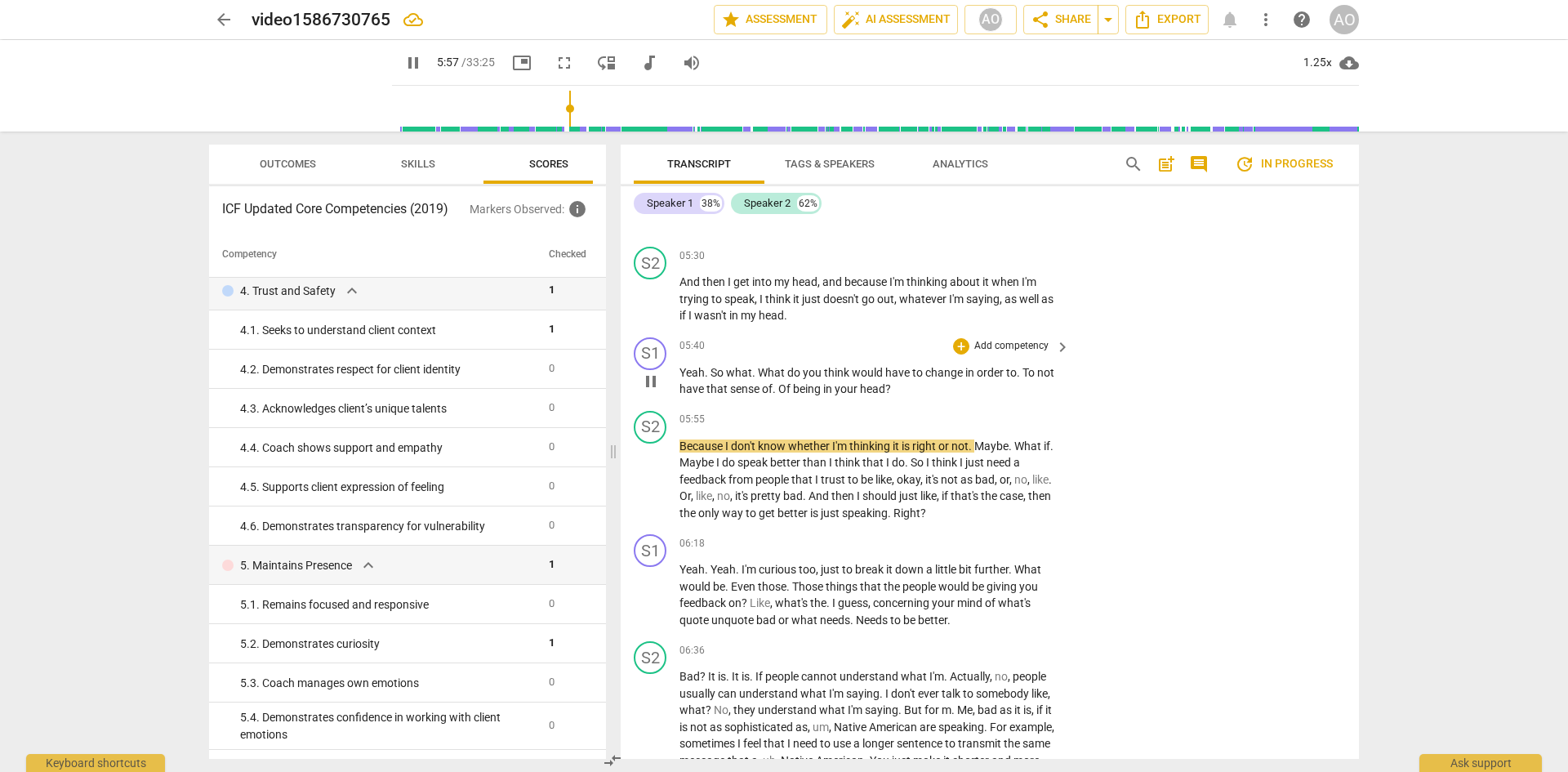
click at [654, 391] on span "pause" at bounding box center [651, 381] width 19 height 19
click at [1063, 357] on span "keyboard_arrow_right" at bounding box center [1063, 347] width 19 height 19
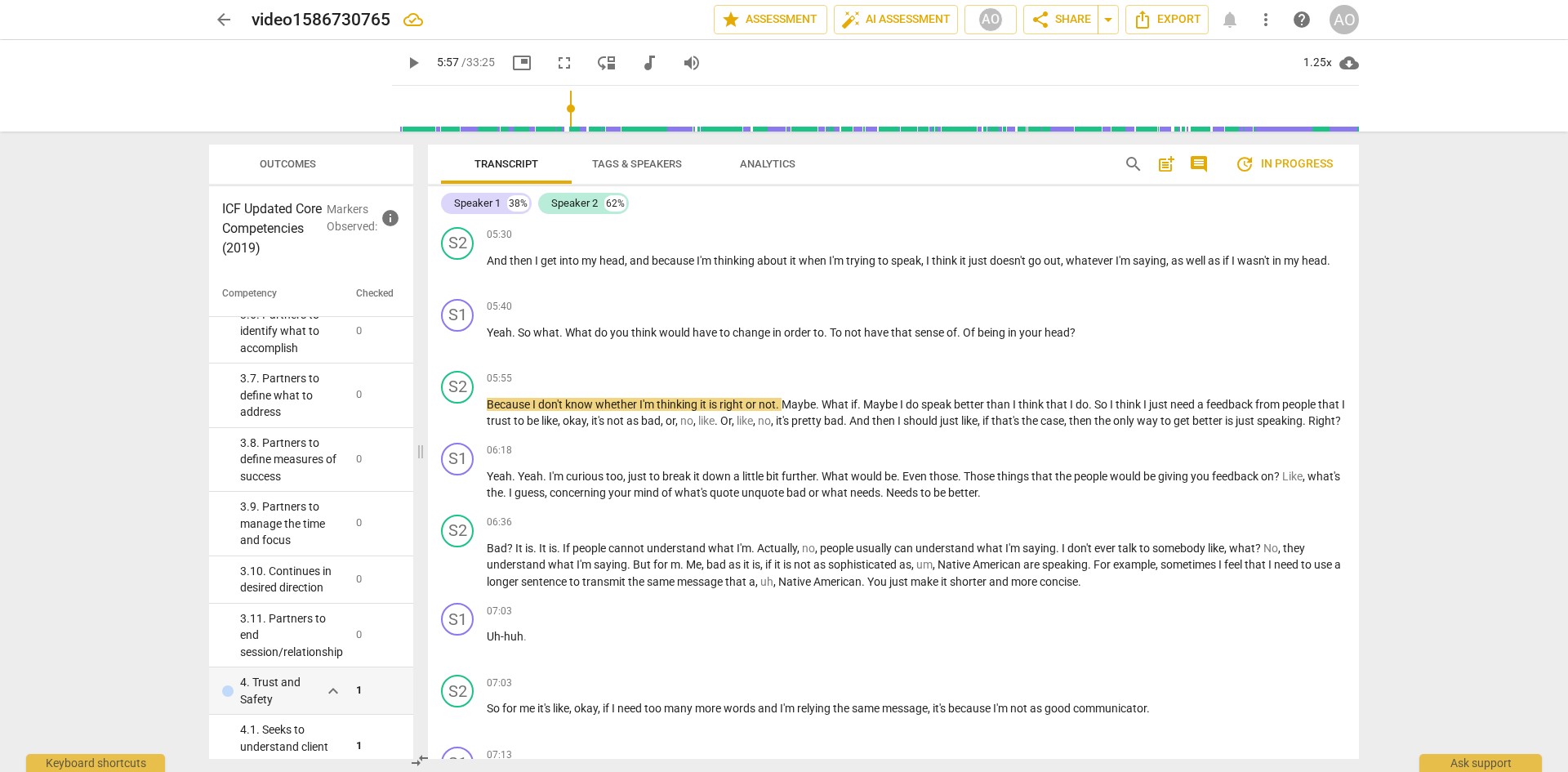
scroll to position [1919, 0]
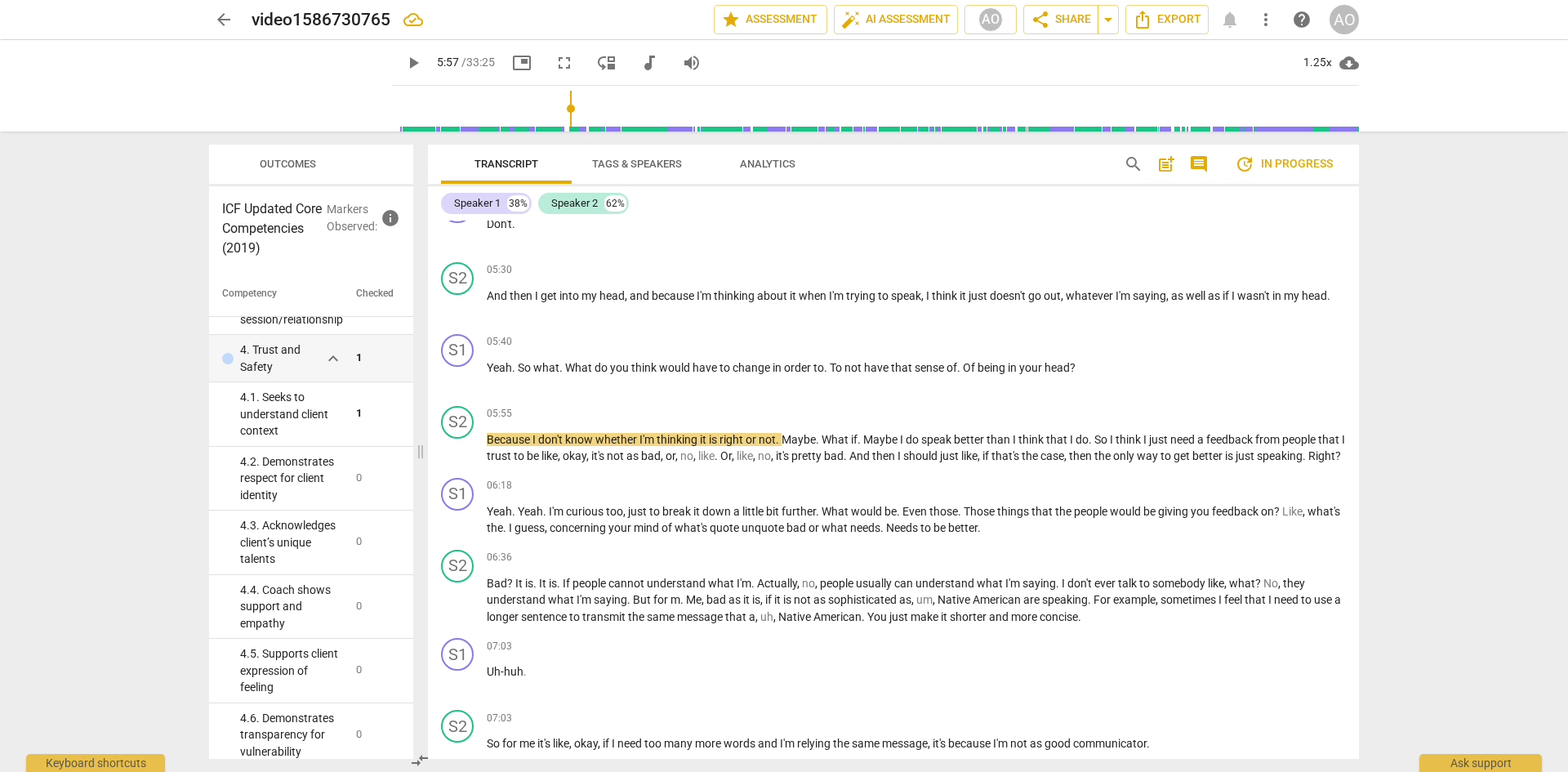
drag, startPoint x: 784, startPoint y: 454, endPoint x: 421, endPoint y: 449, distance: 363.0
click at [421, 449] on span at bounding box center [420, 451] width 10 height 640
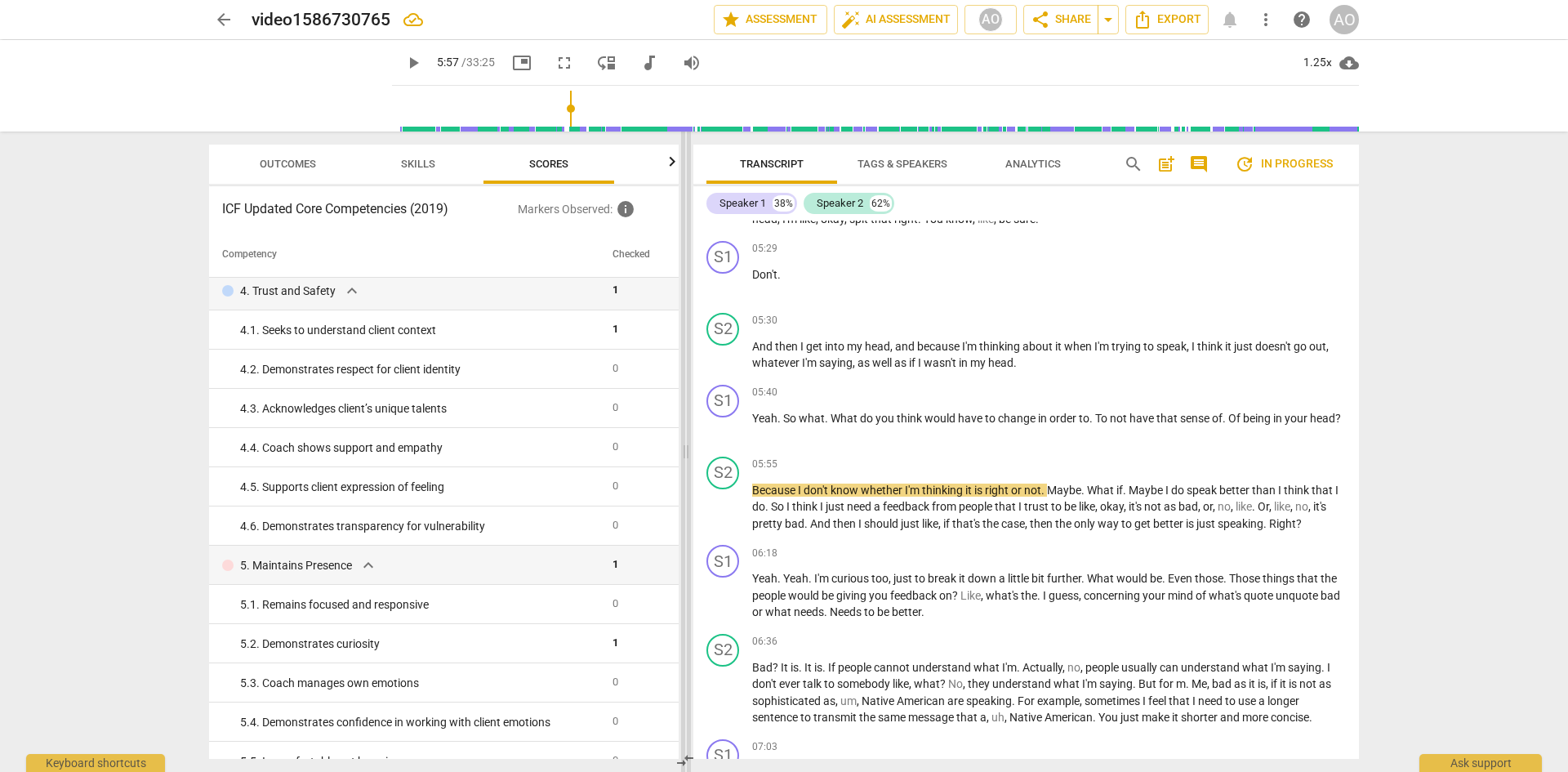
scroll to position [2171, 0]
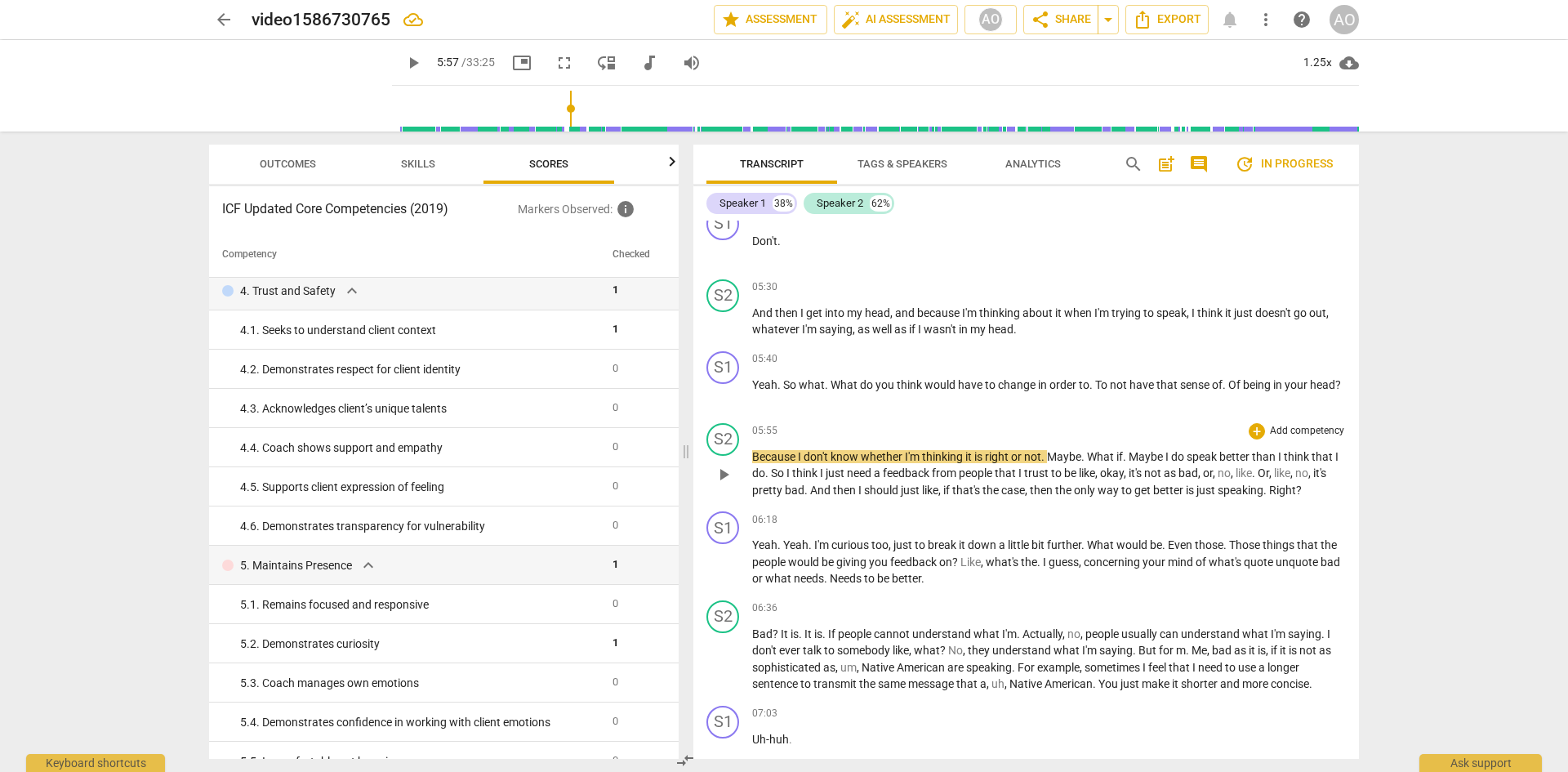
drag, startPoint x: 422, startPoint y: 456, endPoint x: 847, endPoint y: 442, distance: 425.2
click at [687, 420] on span at bounding box center [686, 451] width 10 height 640
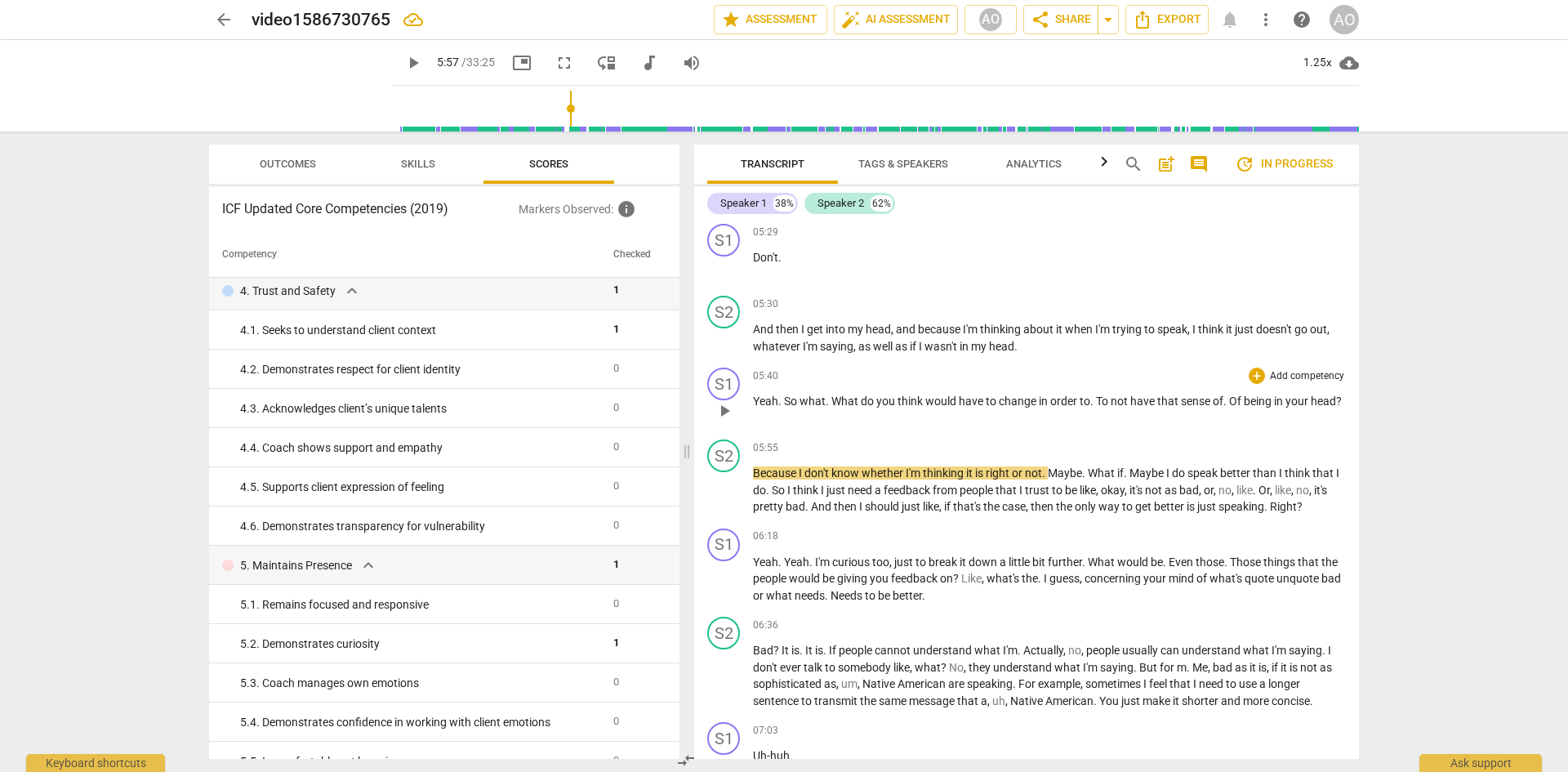
click at [908, 394] on span "think" at bounding box center [911, 400] width 28 height 13
click at [1095, 151] on button "post_add" at bounding box center [1167, 164] width 26 height 26
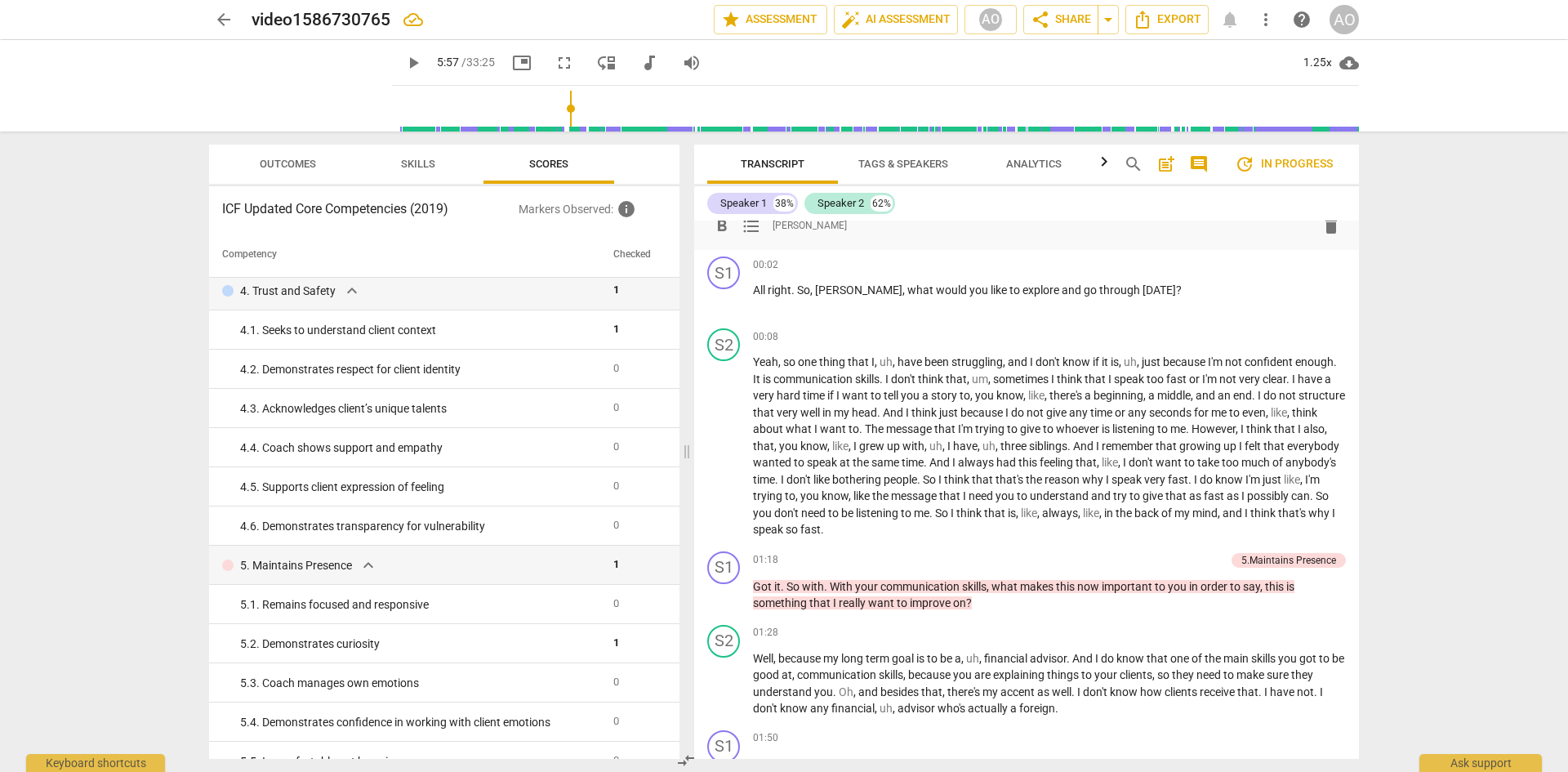
click at [304, 166] on span "Outcomes" at bounding box center [288, 163] width 56 height 12
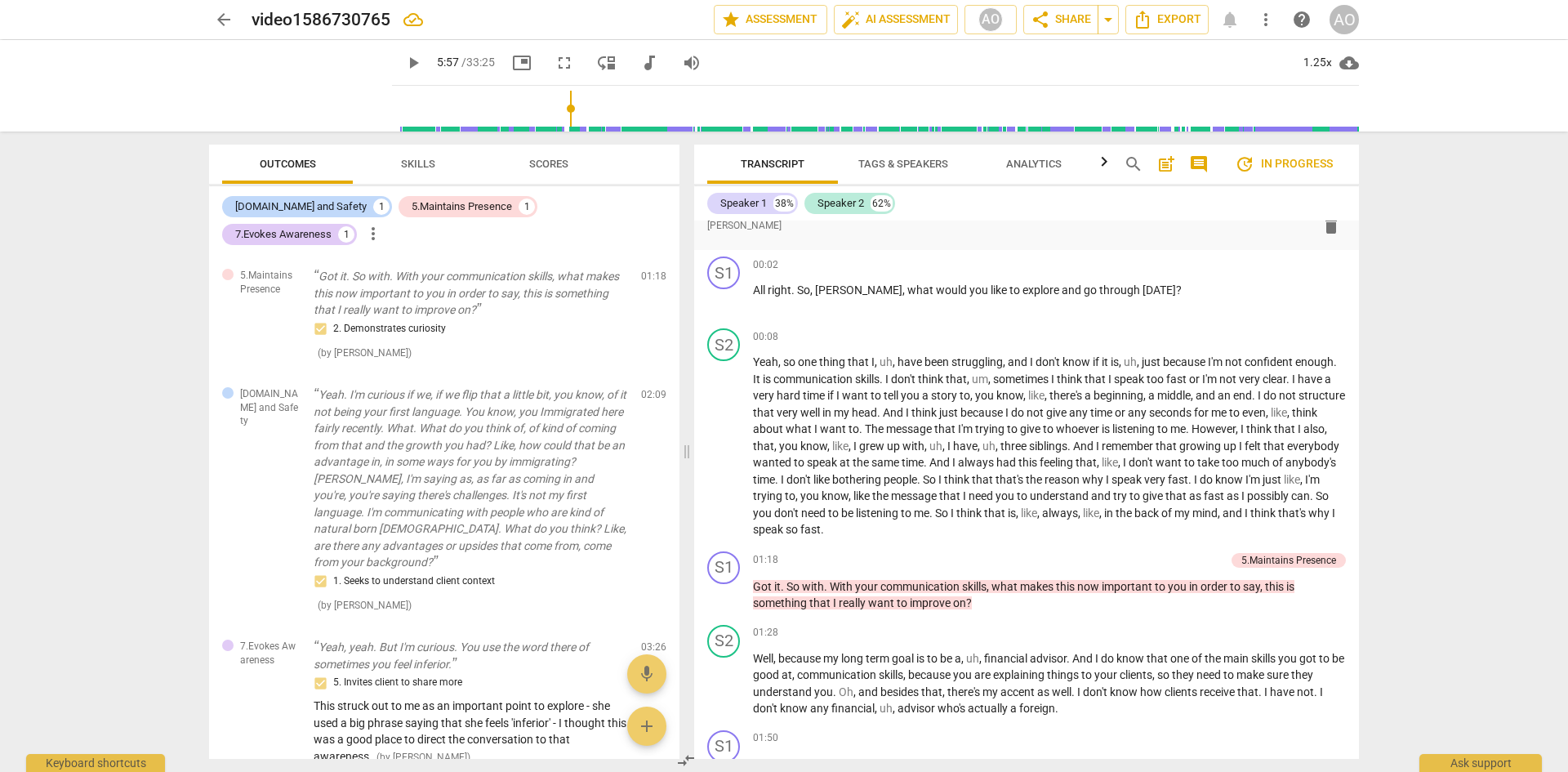
click at [401, 168] on span "Skills" at bounding box center [418, 163] width 34 height 12
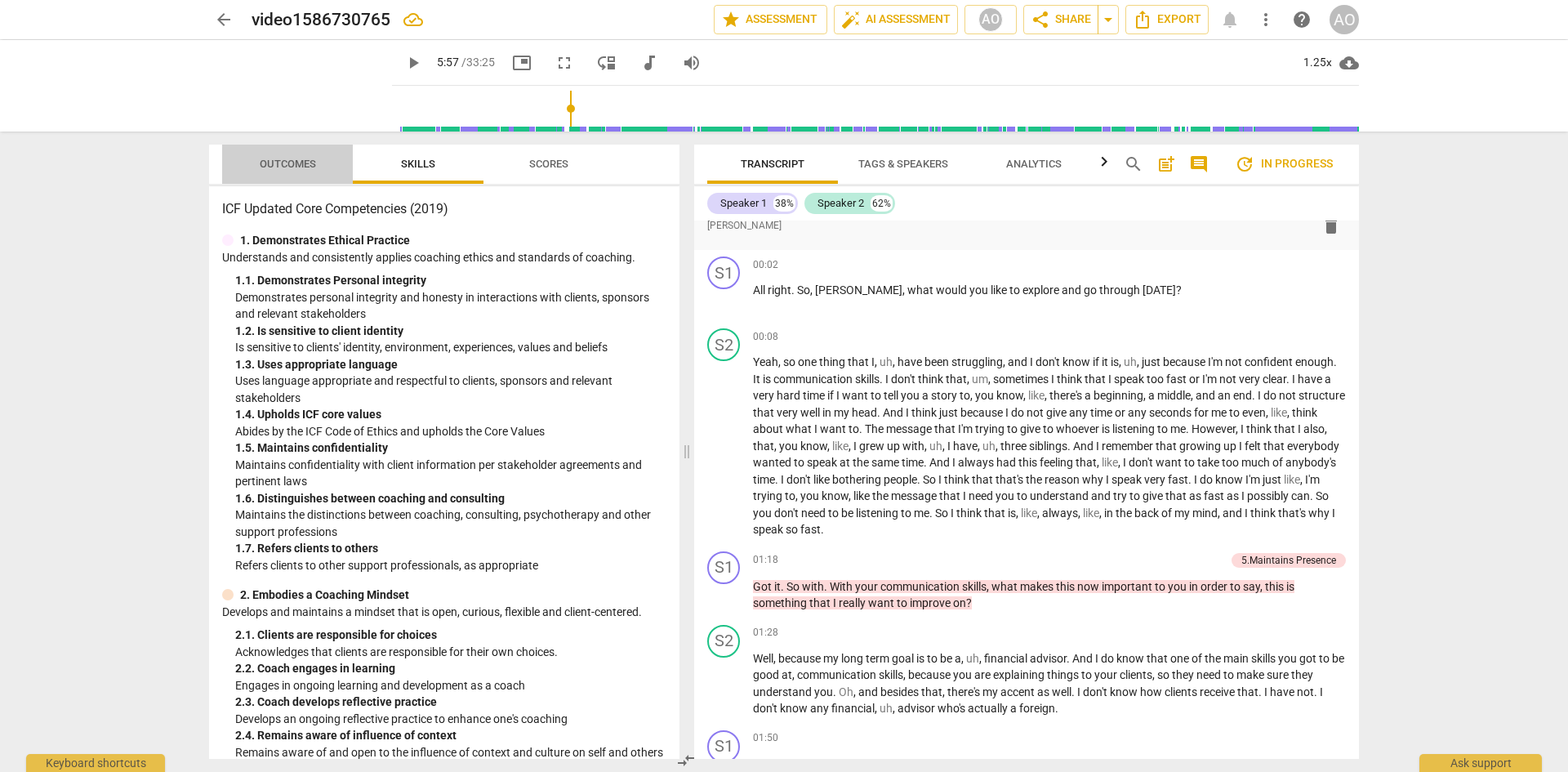
click at [301, 171] on span "Outcomes" at bounding box center [288, 164] width 95 height 22
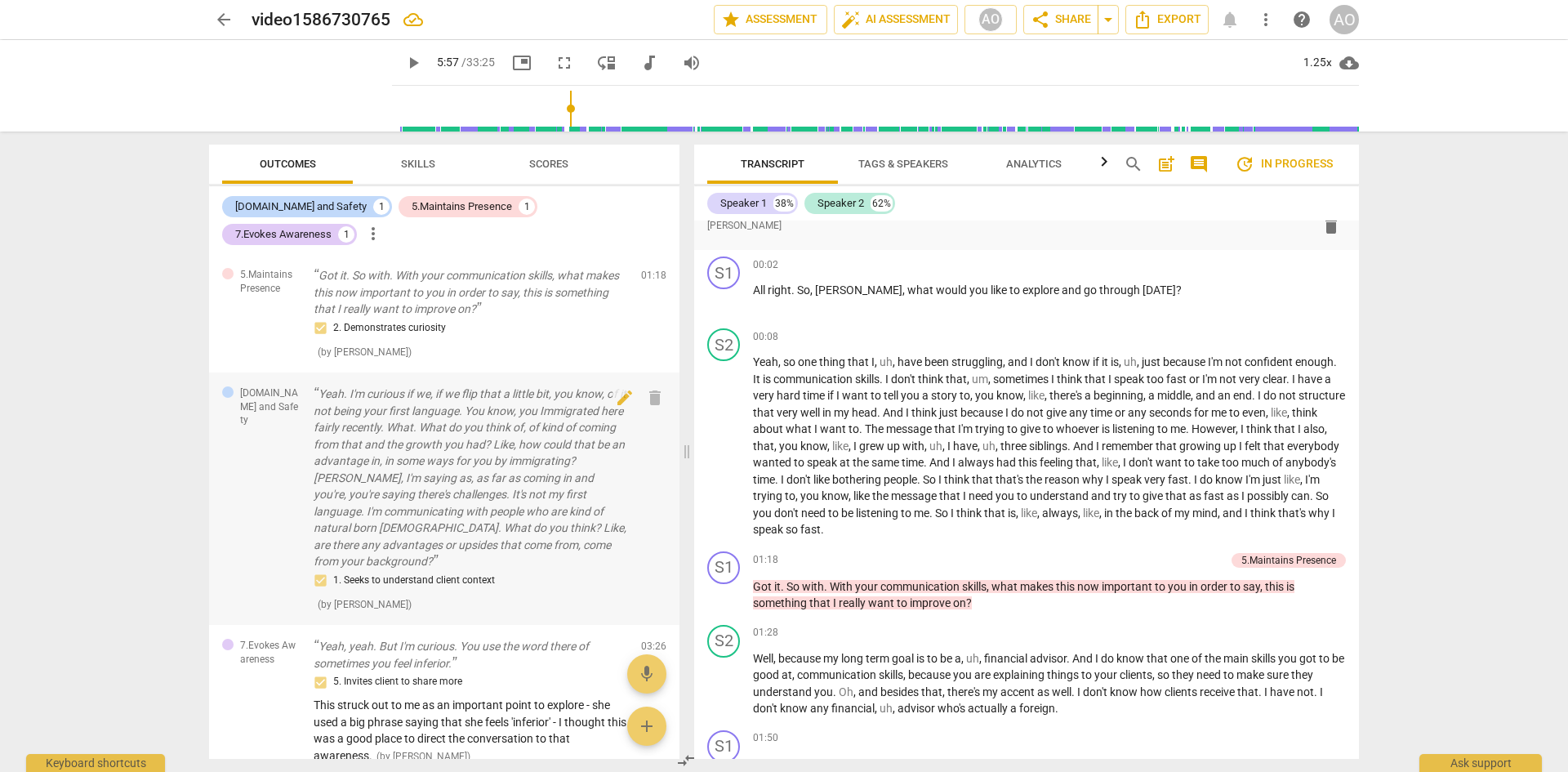
scroll to position [0, 0]
click at [430, 163] on span "Skills" at bounding box center [418, 163] width 34 height 12
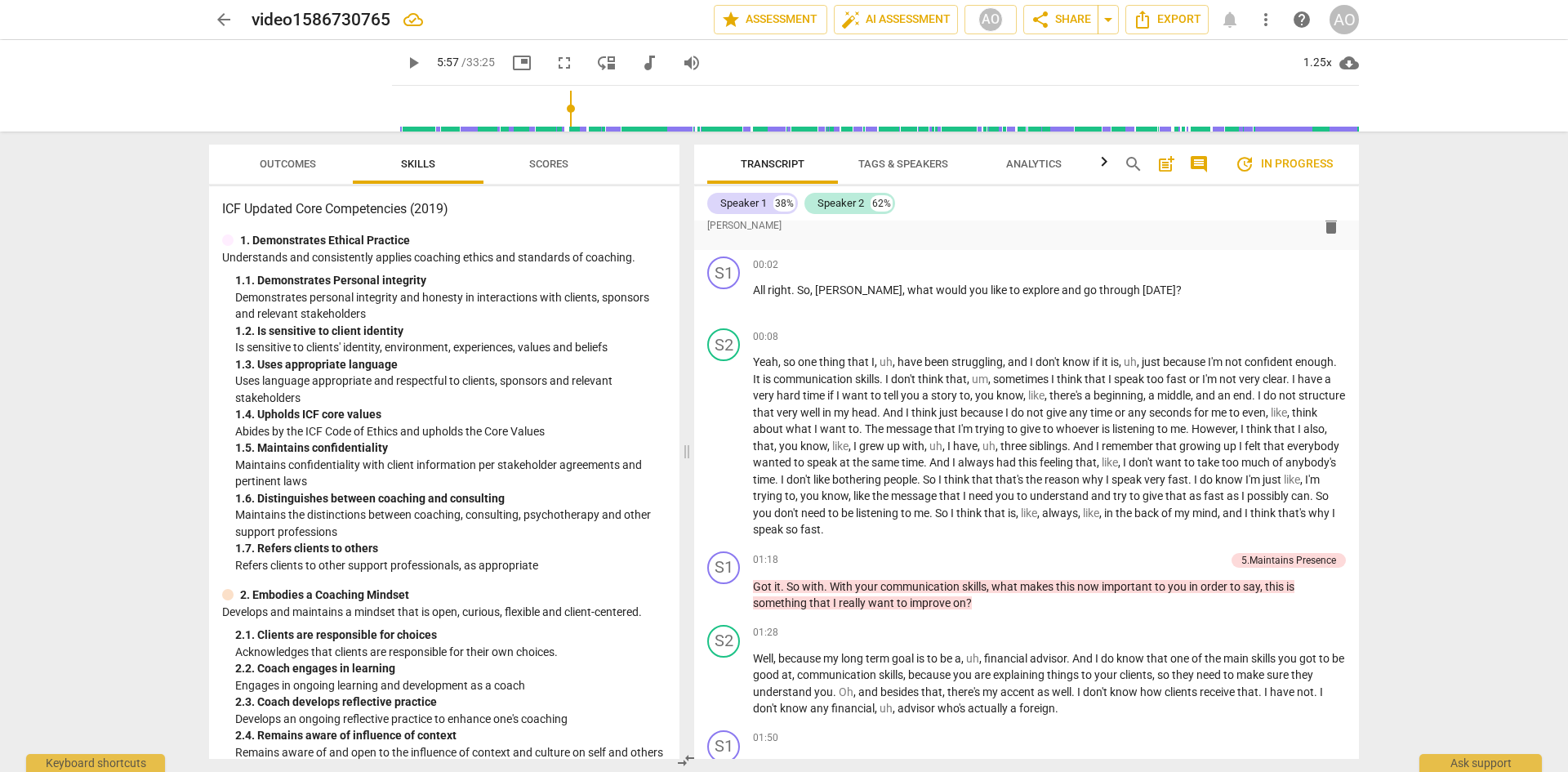
click at [312, 157] on span "Outcomes" at bounding box center [288, 163] width 56 height 12
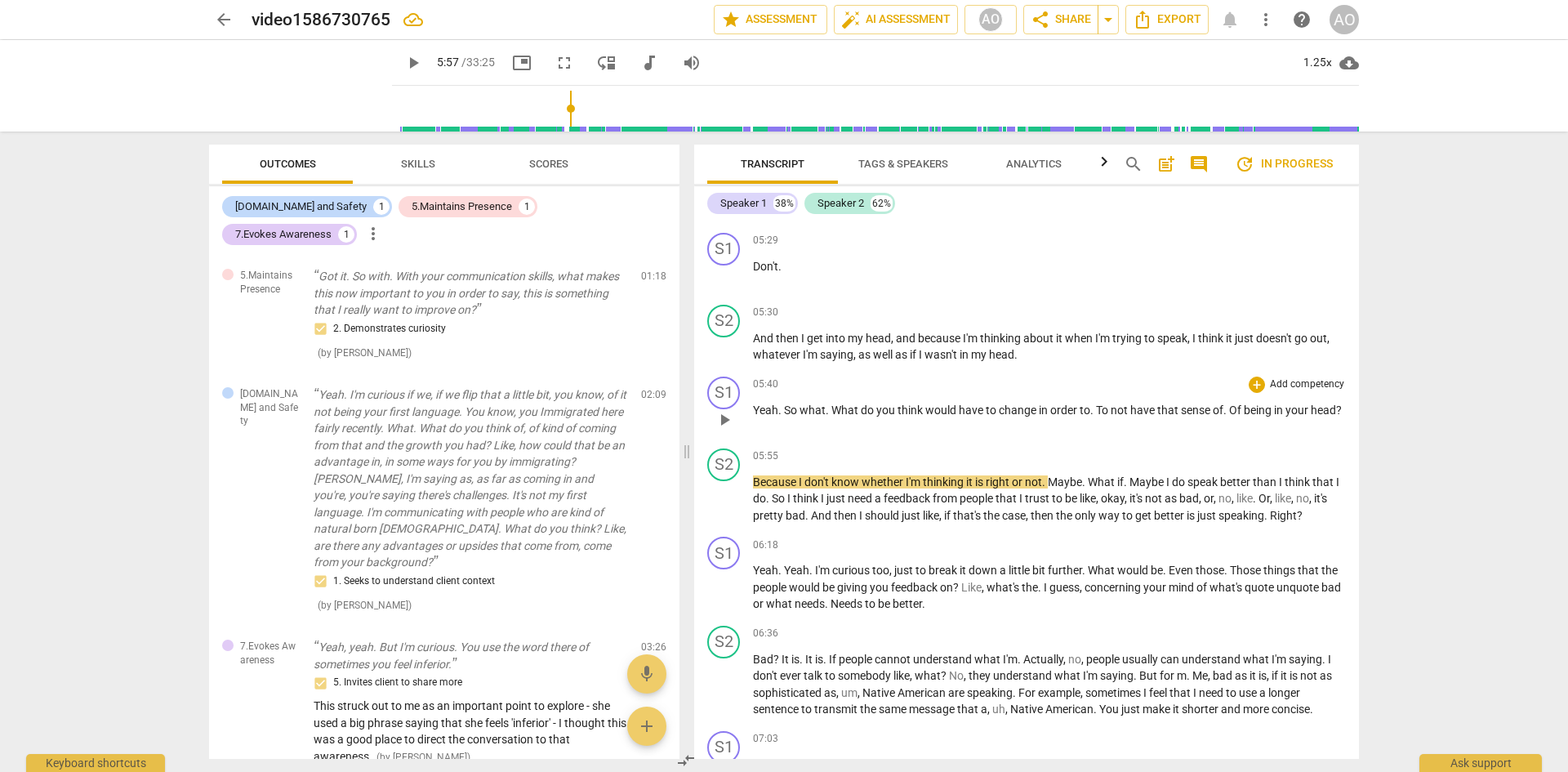
scroll to position [2213, 0]
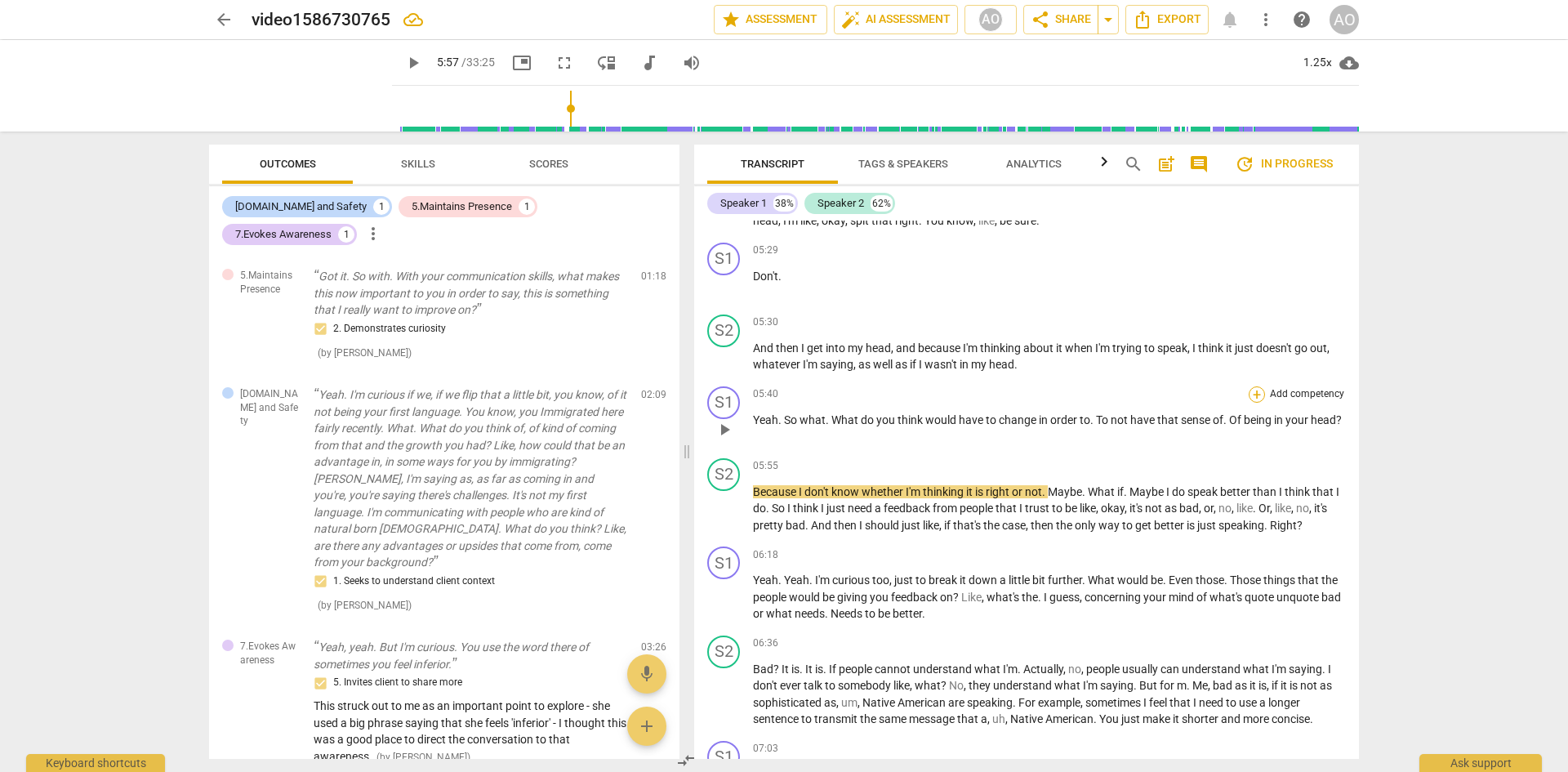
click at [1095, 386] on div "+" at bounding box center [1257, 394] width 17 height 17
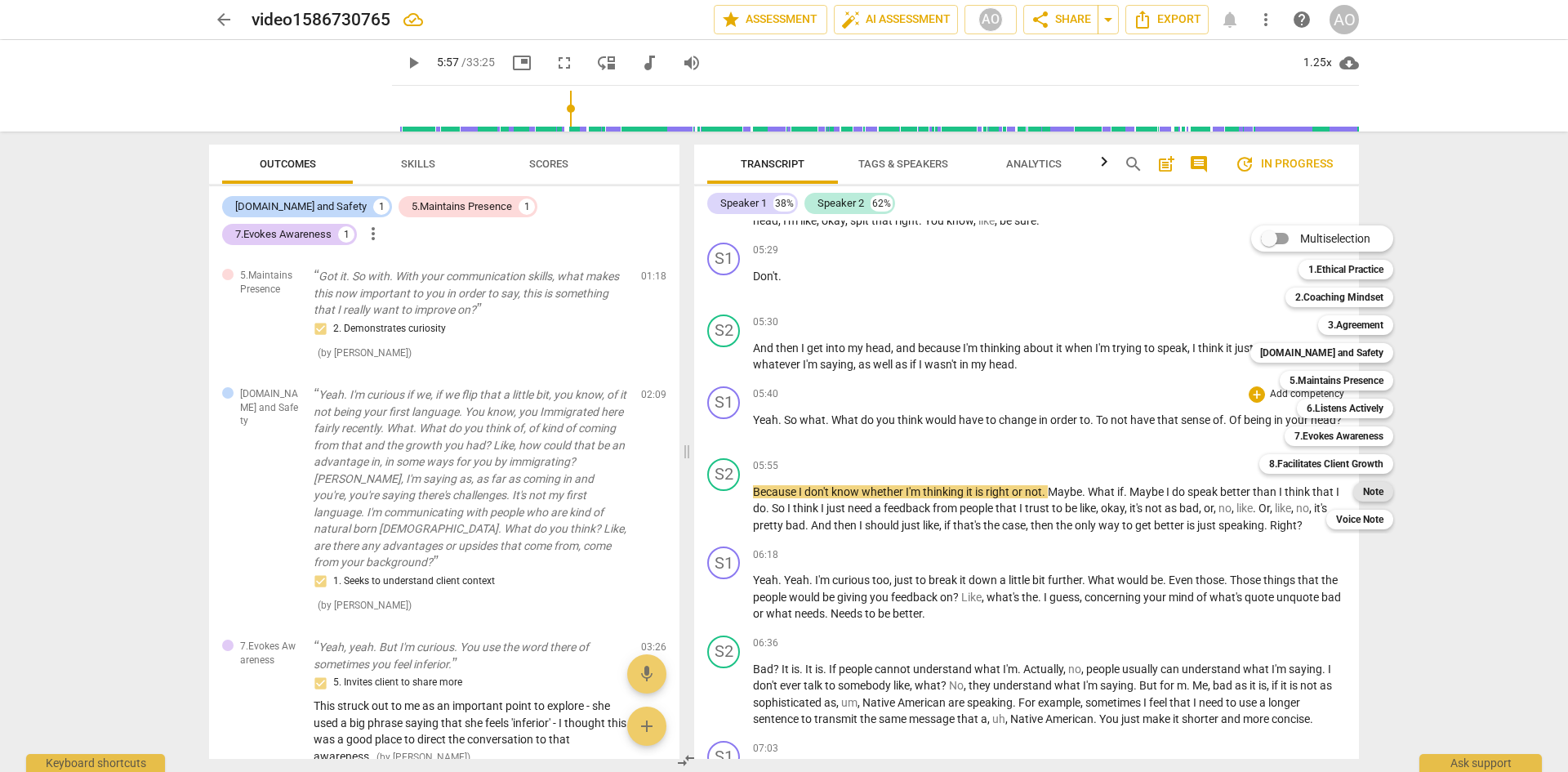
click at [1095, 490] on b "Note" at bounding box center [1373, 491] width 20 height 19
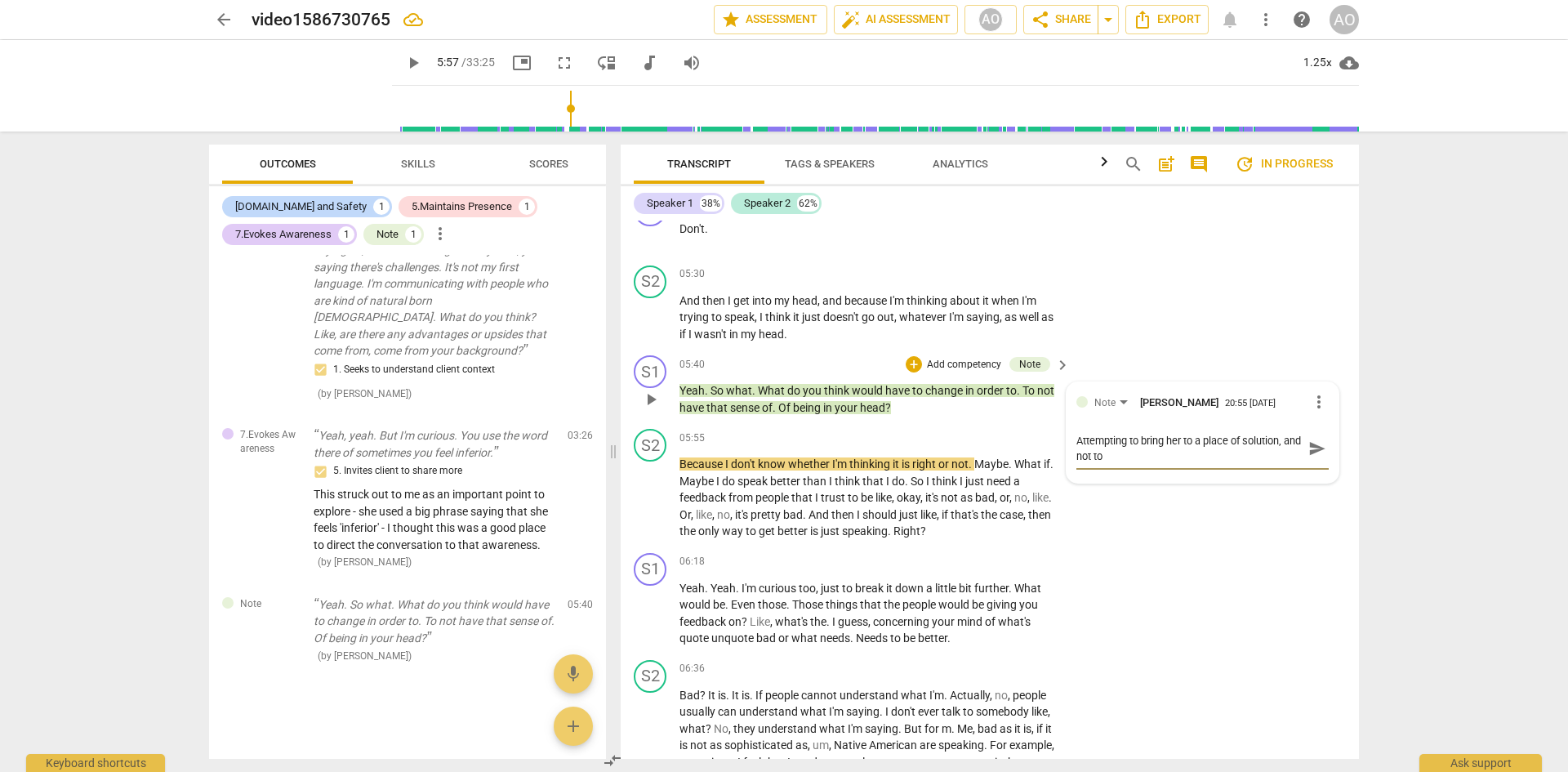
scroll to position [0, 0]
click at [650, 508] on span "play_arrow" at bounding box center [651, 497] width 19 height 19
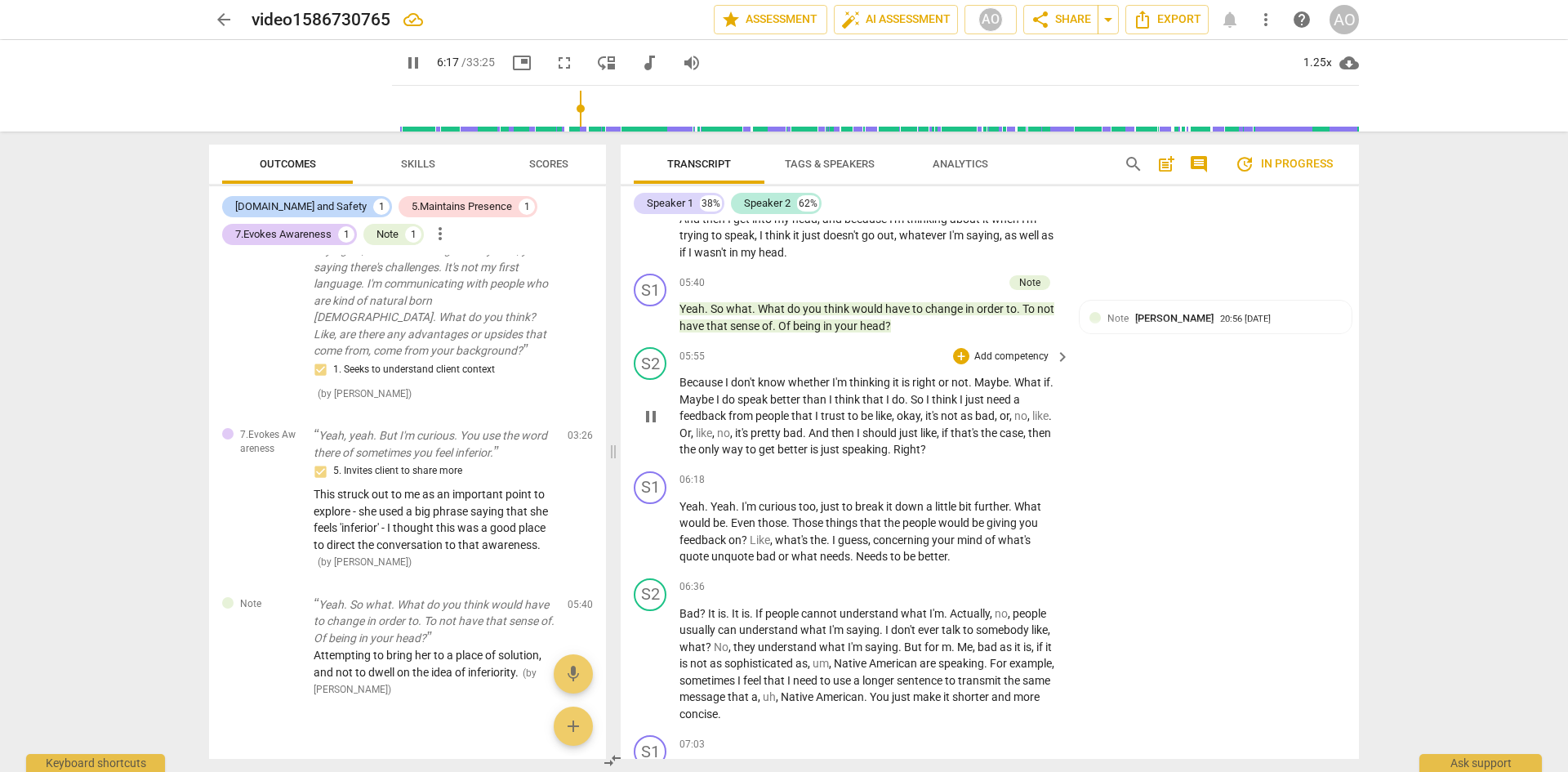
scroll to position [2882, 0]
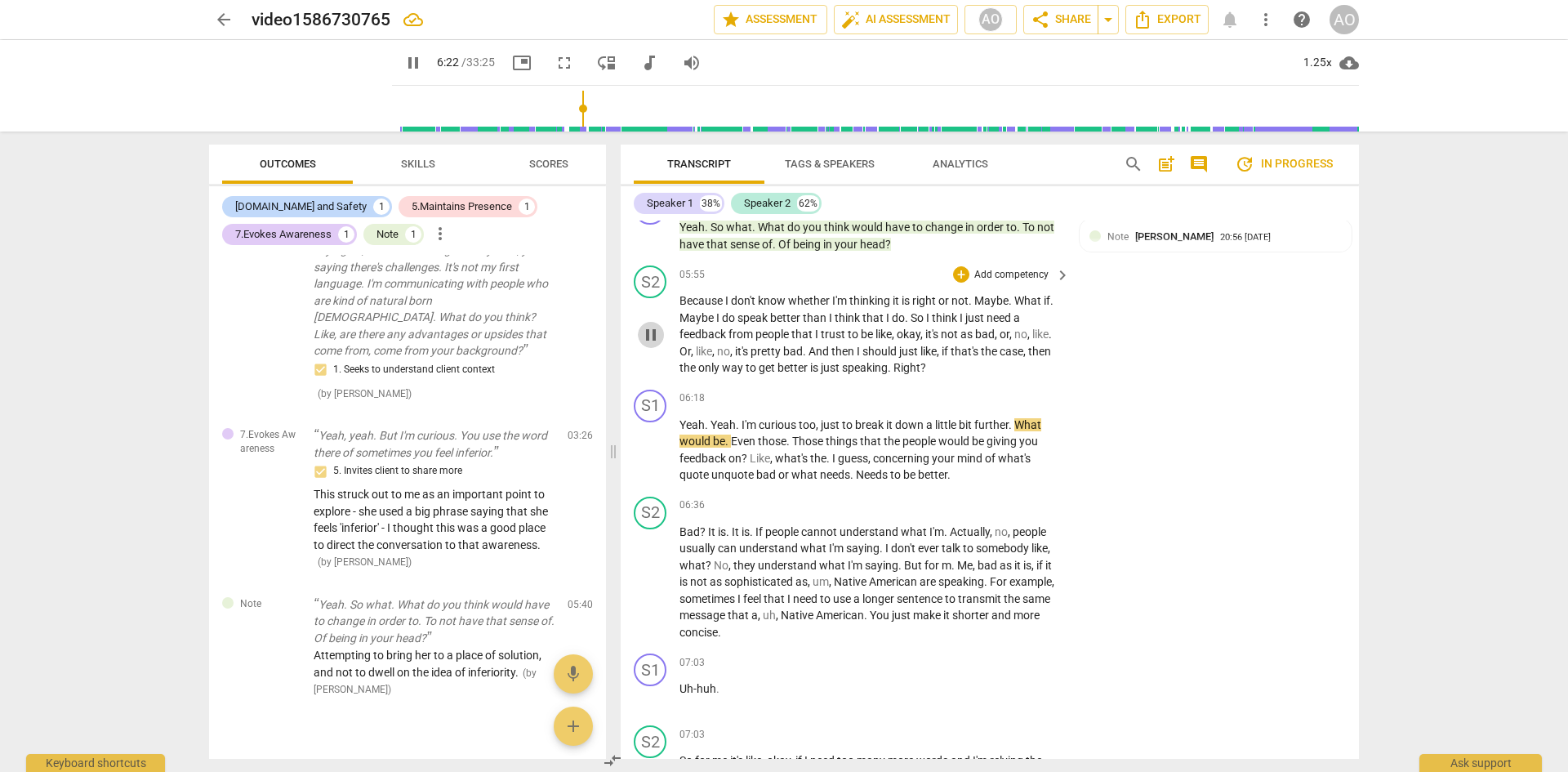
click at [652, 344] on span "pause" at bounding box center [651, 335] width 19 height 19
click at [958, 282] on div "+" at bounding box center [961, 274] width 17 height 17
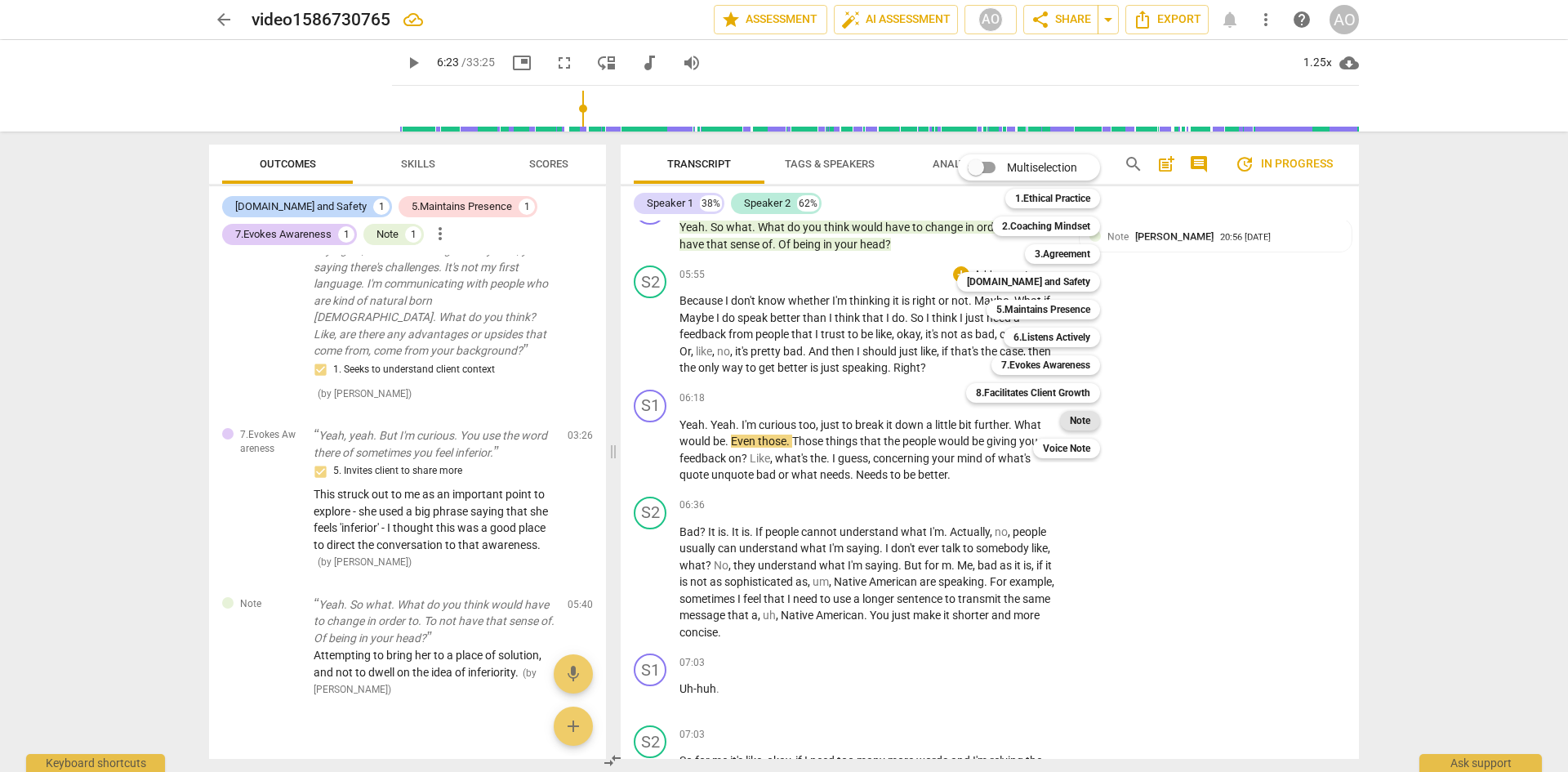
click at [1078, 422] on b "Note" at bounding box center [1079, 421] width 20 height 19
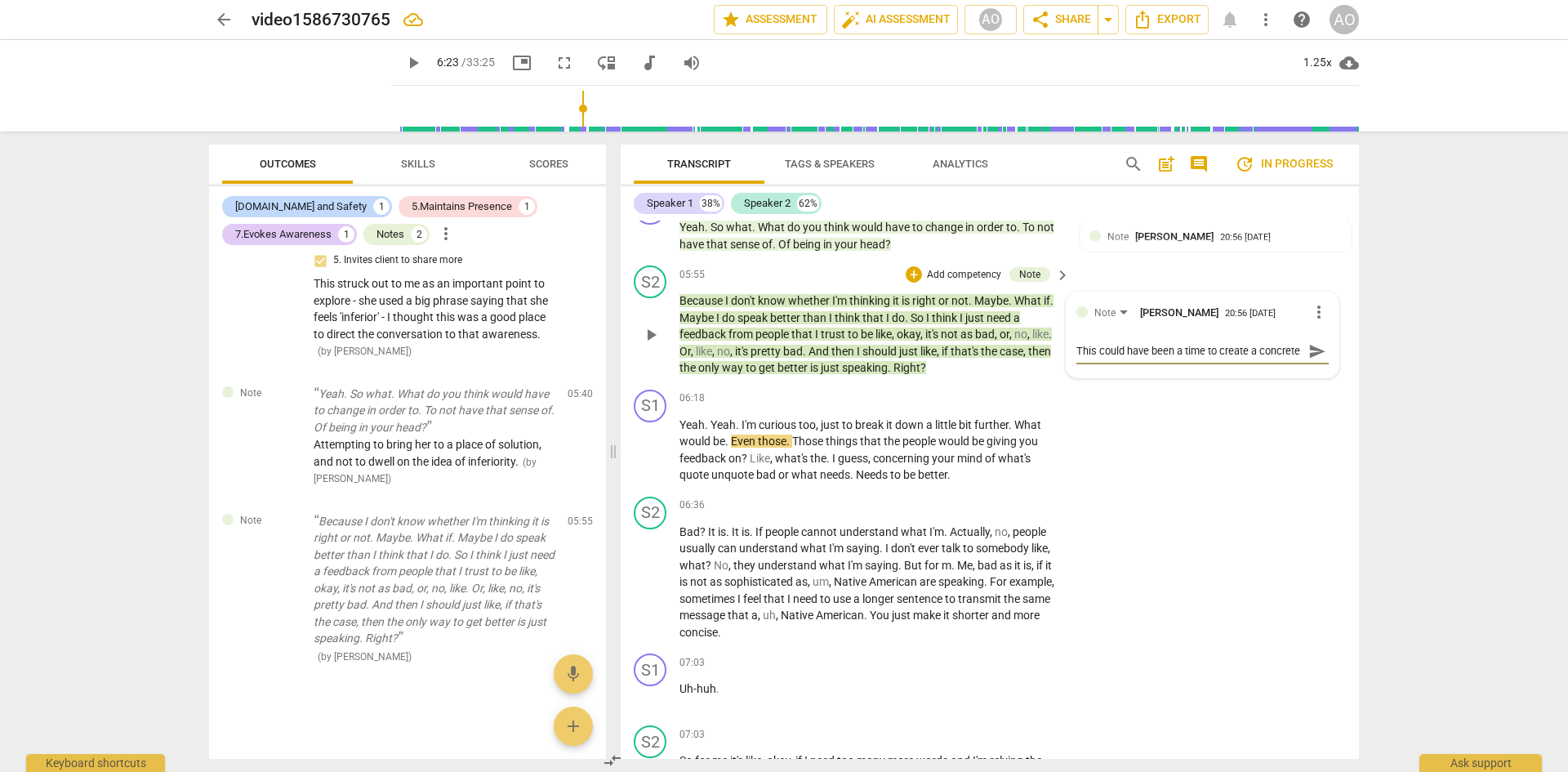
scroll to position [14, 0]
click at [1095, 322] on span "more_vert" at bounding box center [1319, 312] width 19 height 19
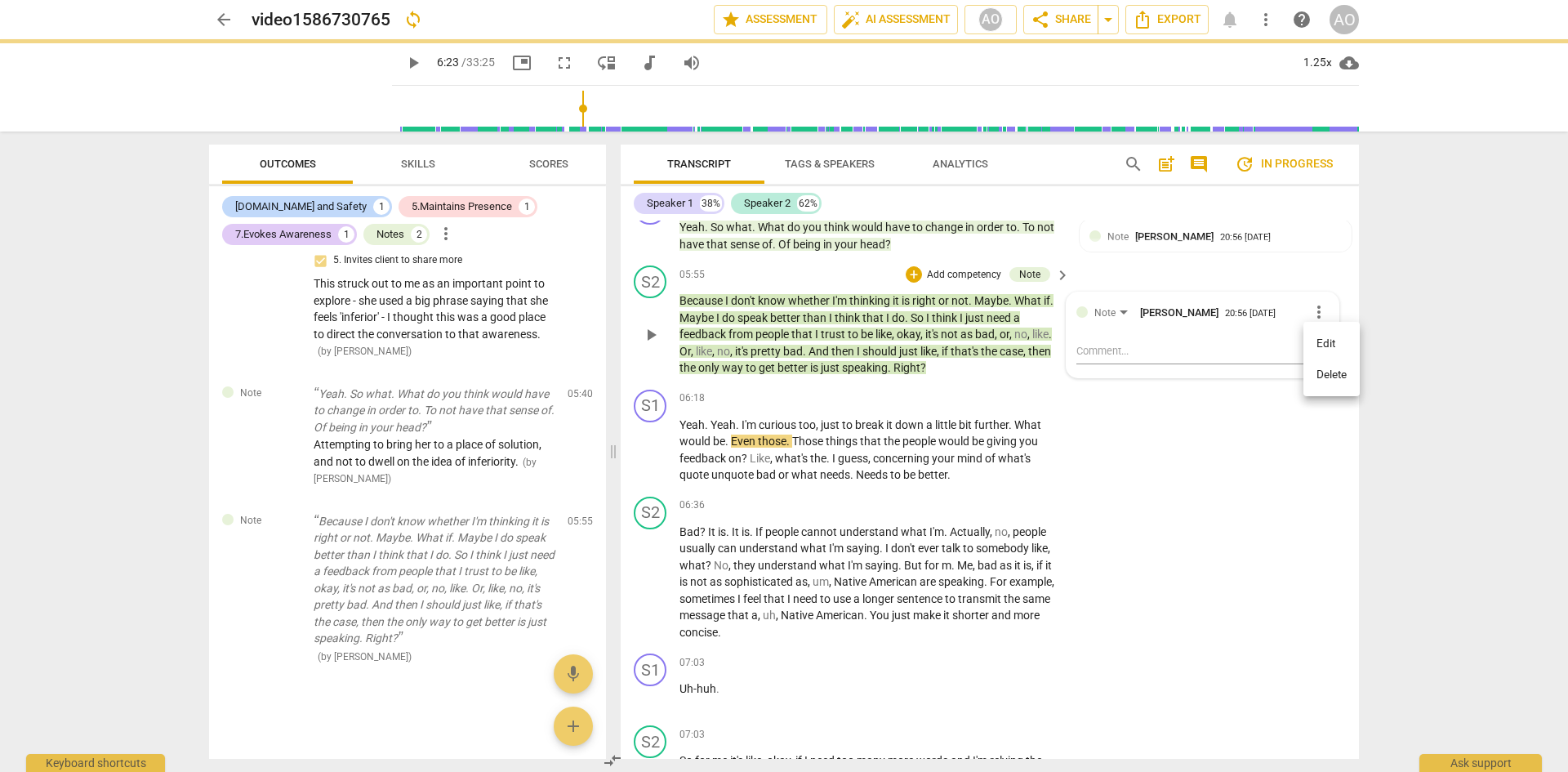
scroll to position [0, 0]
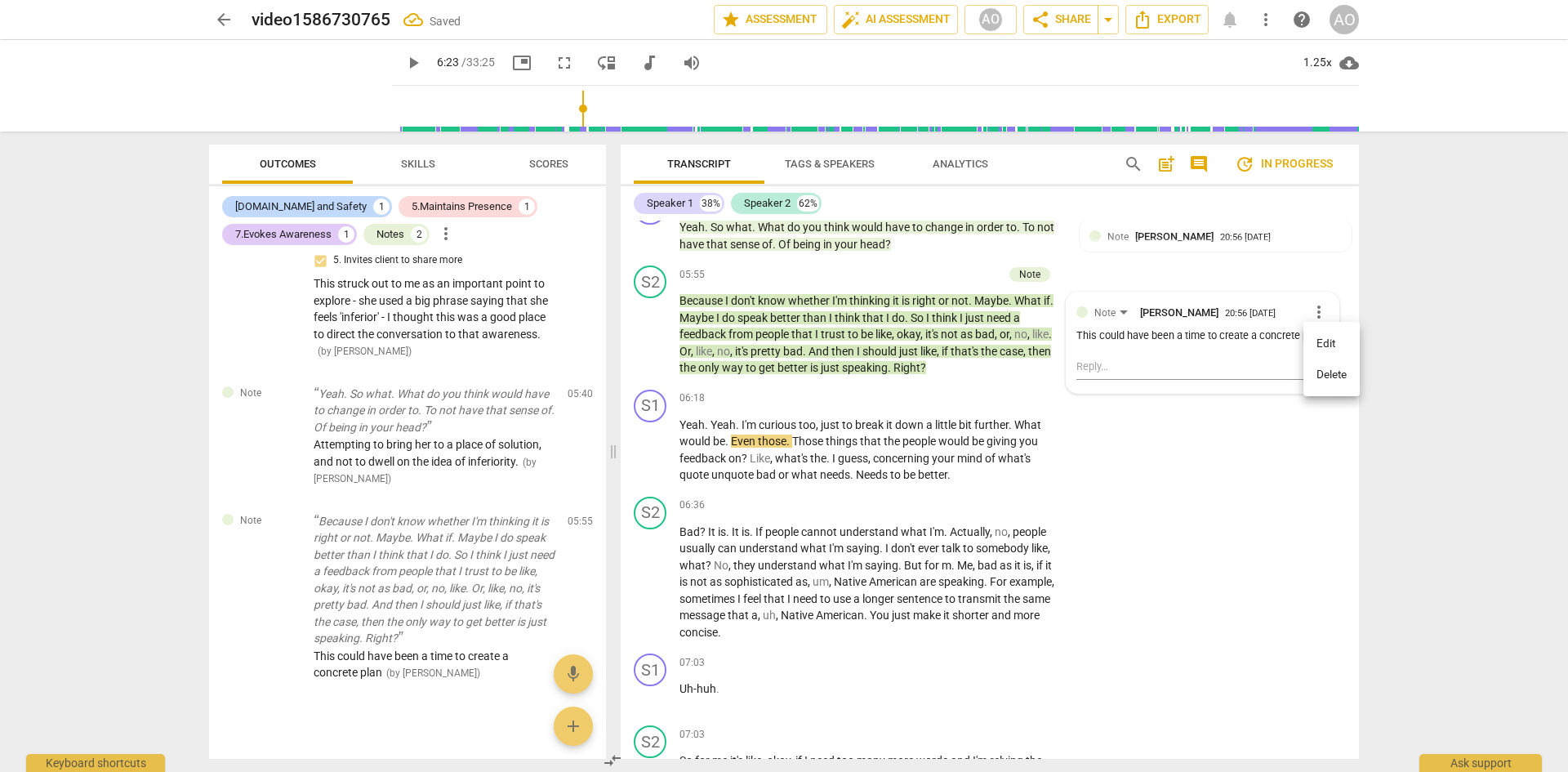
click at [1095, 372] on li "Delete" at bounding box center [1331, 374] width 56 height 31
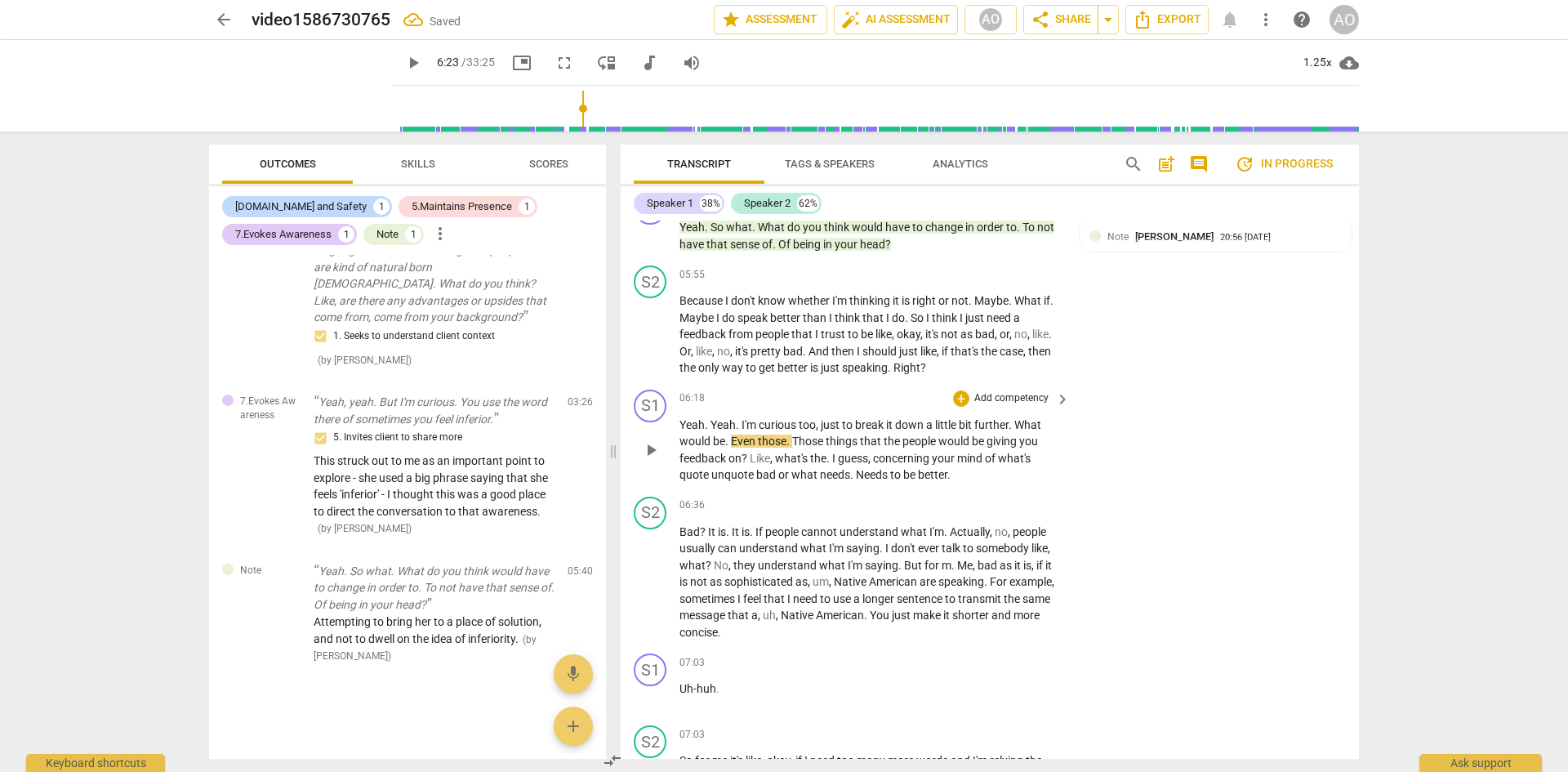
scroll to position [312, 0]
click at [645, 460] on span "play_arrow" at bounding box center [651, 449] width 19 height 19
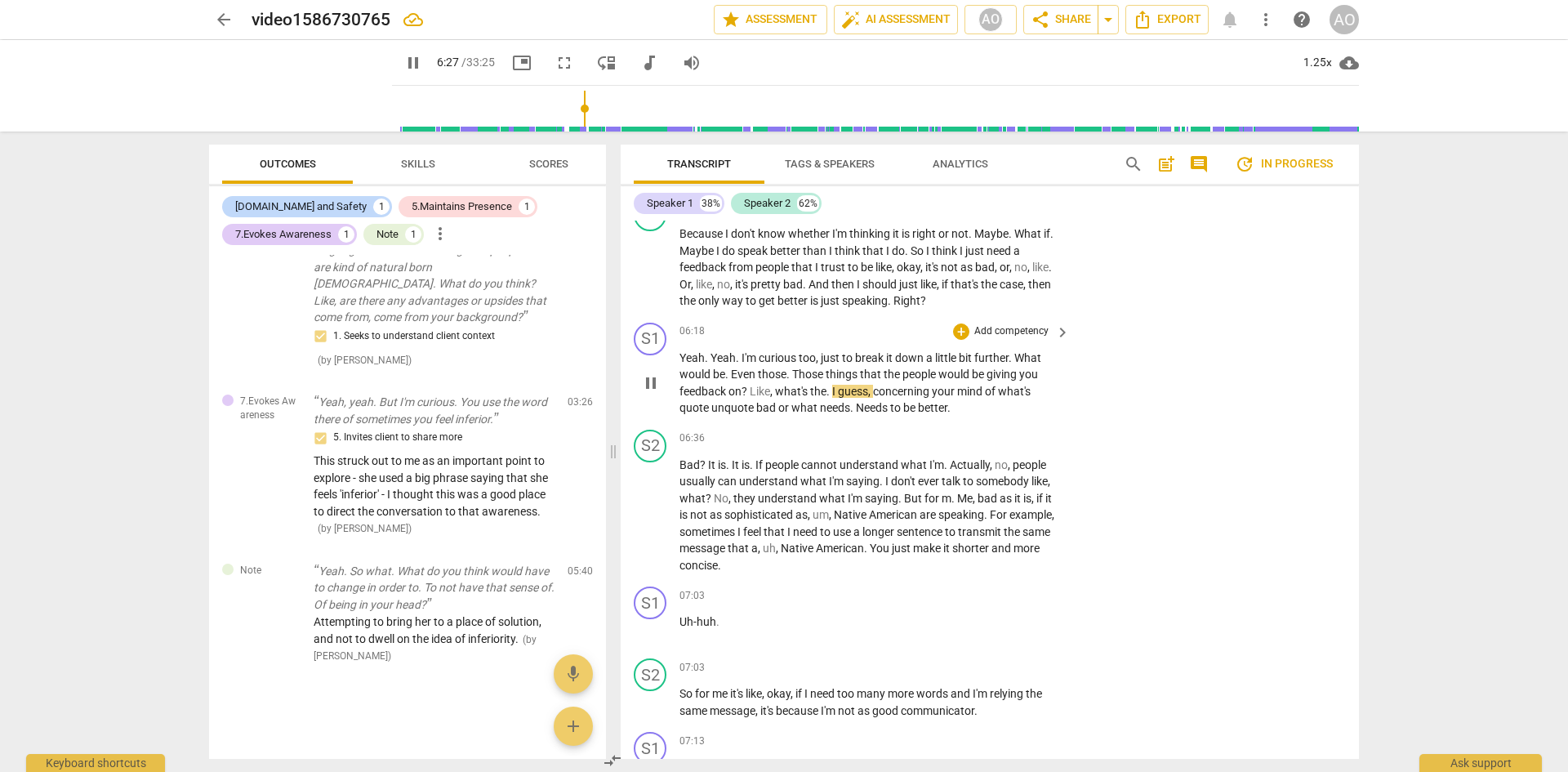
scroll to position [2963, 0]
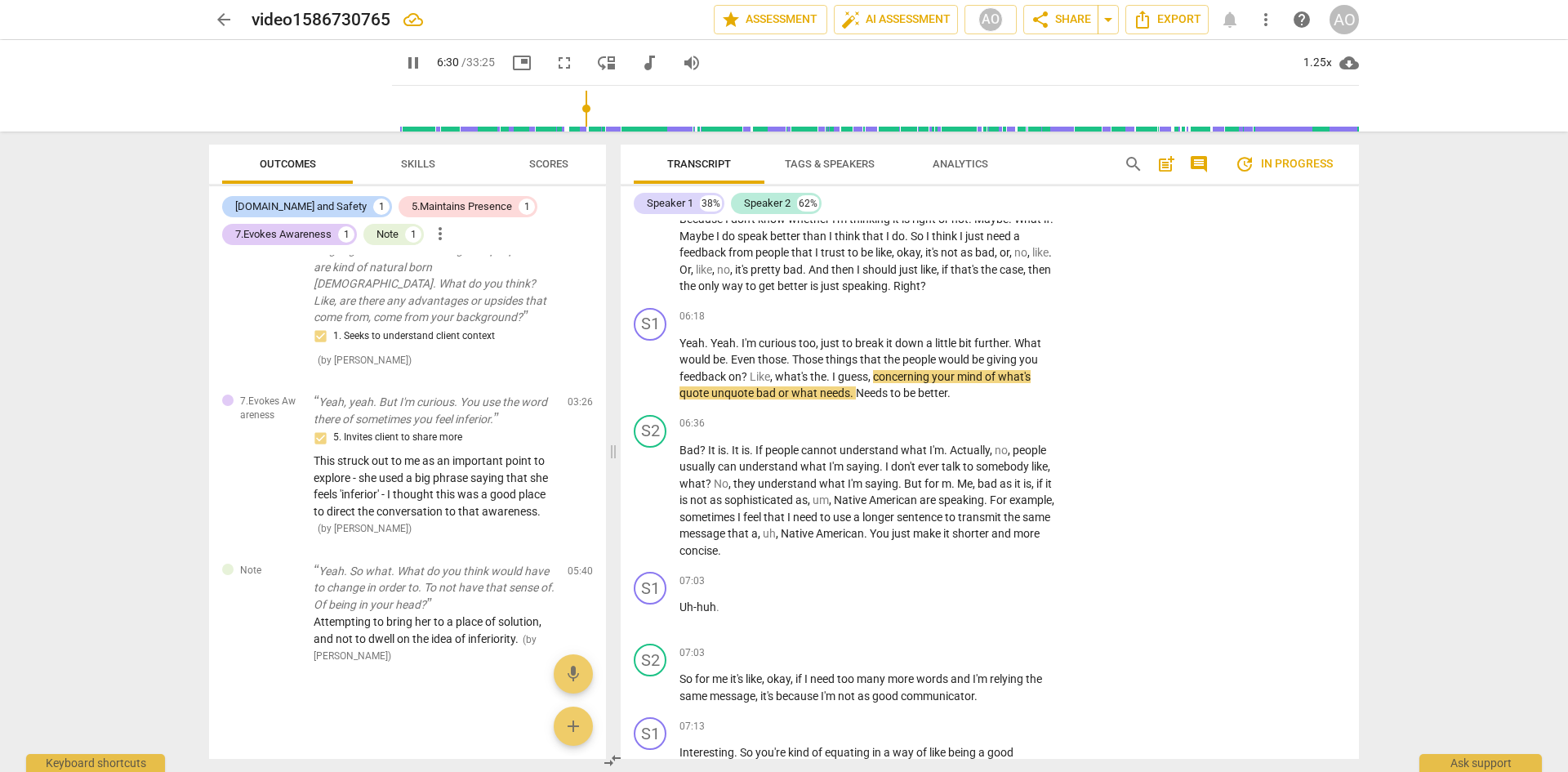
click at [406, 163] on span "Skills" at bounding box center [418, 163] width 34 height 12
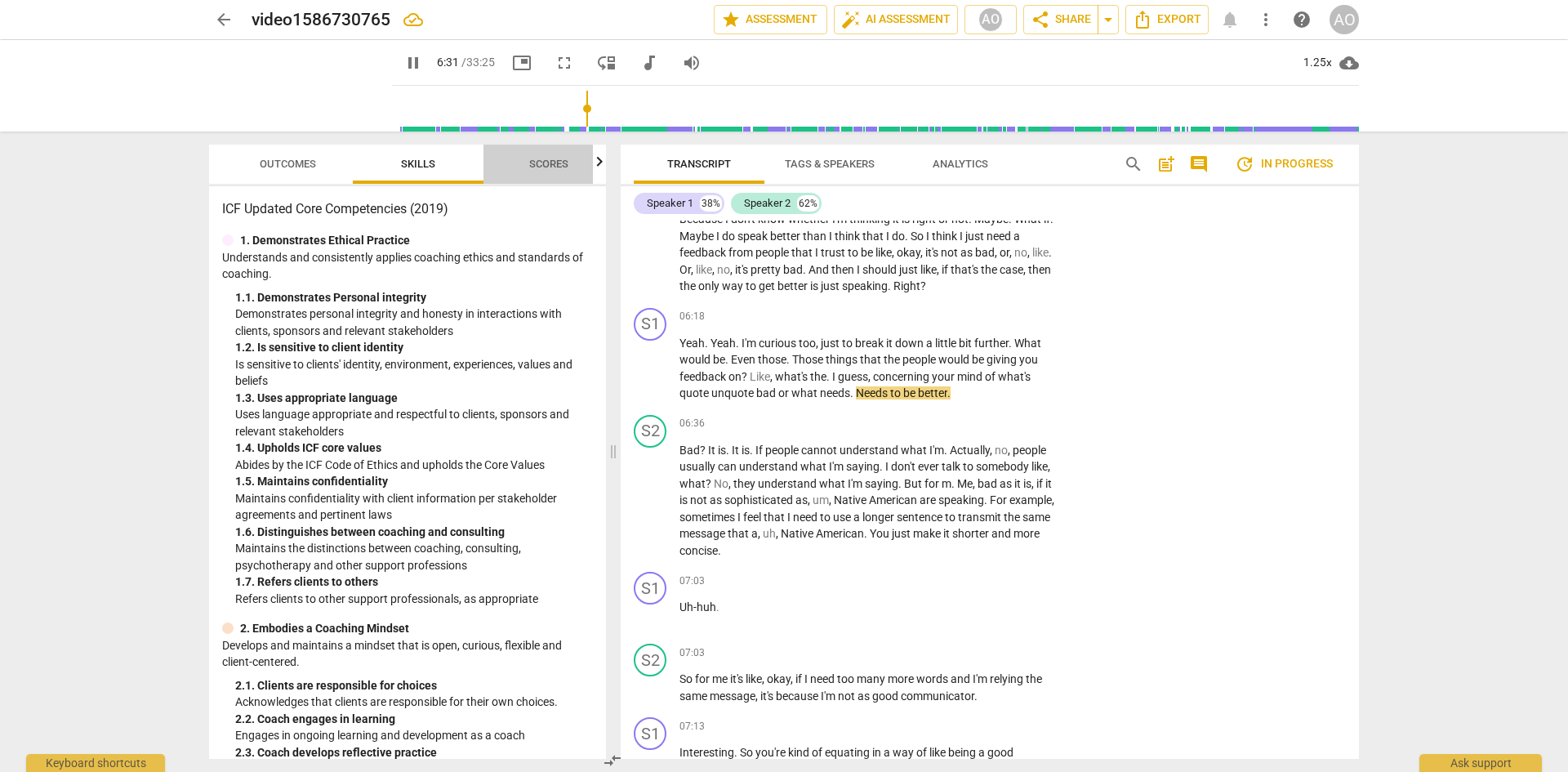
click at [540, 164] on span "Scores" at bounding box center [548, 163] width 39 height 12
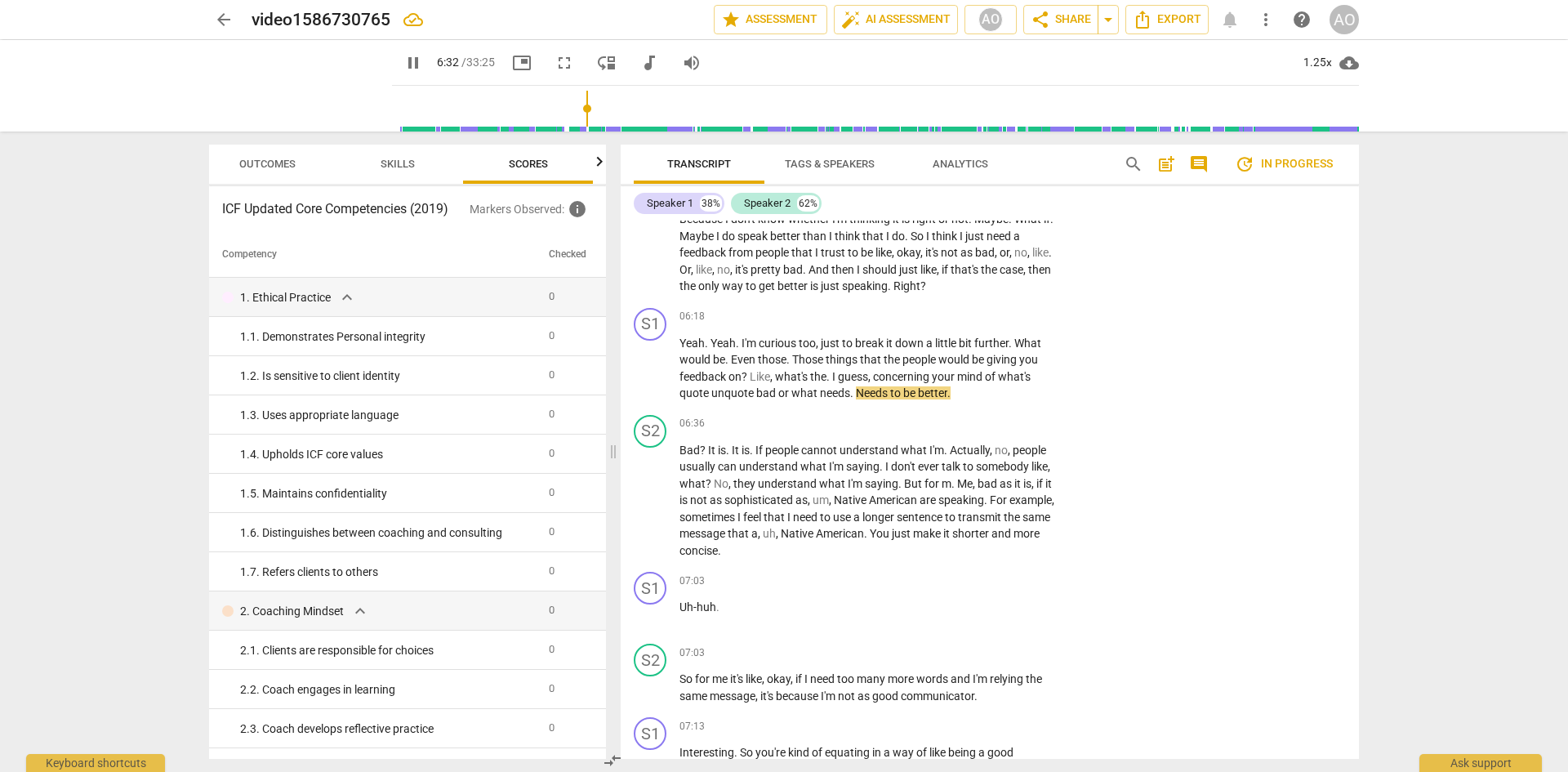
scroll to position [0, 21]
click at [422, 166] on span "Skills" at bounding box center [397, 164] width 73 height 22
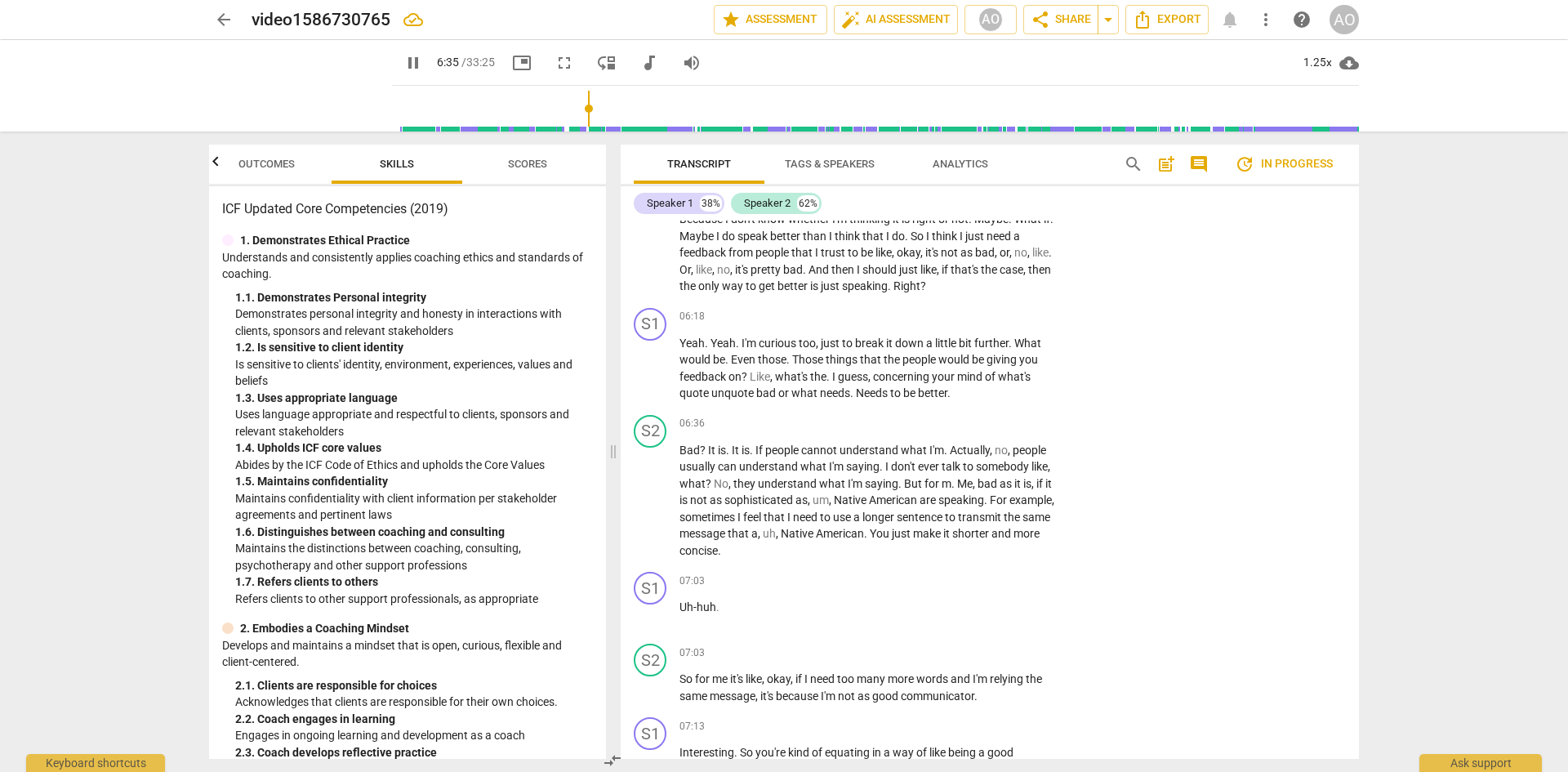
click at [505, 167] on span "Scores" at bounding box center [527, 164] width 79 height 22
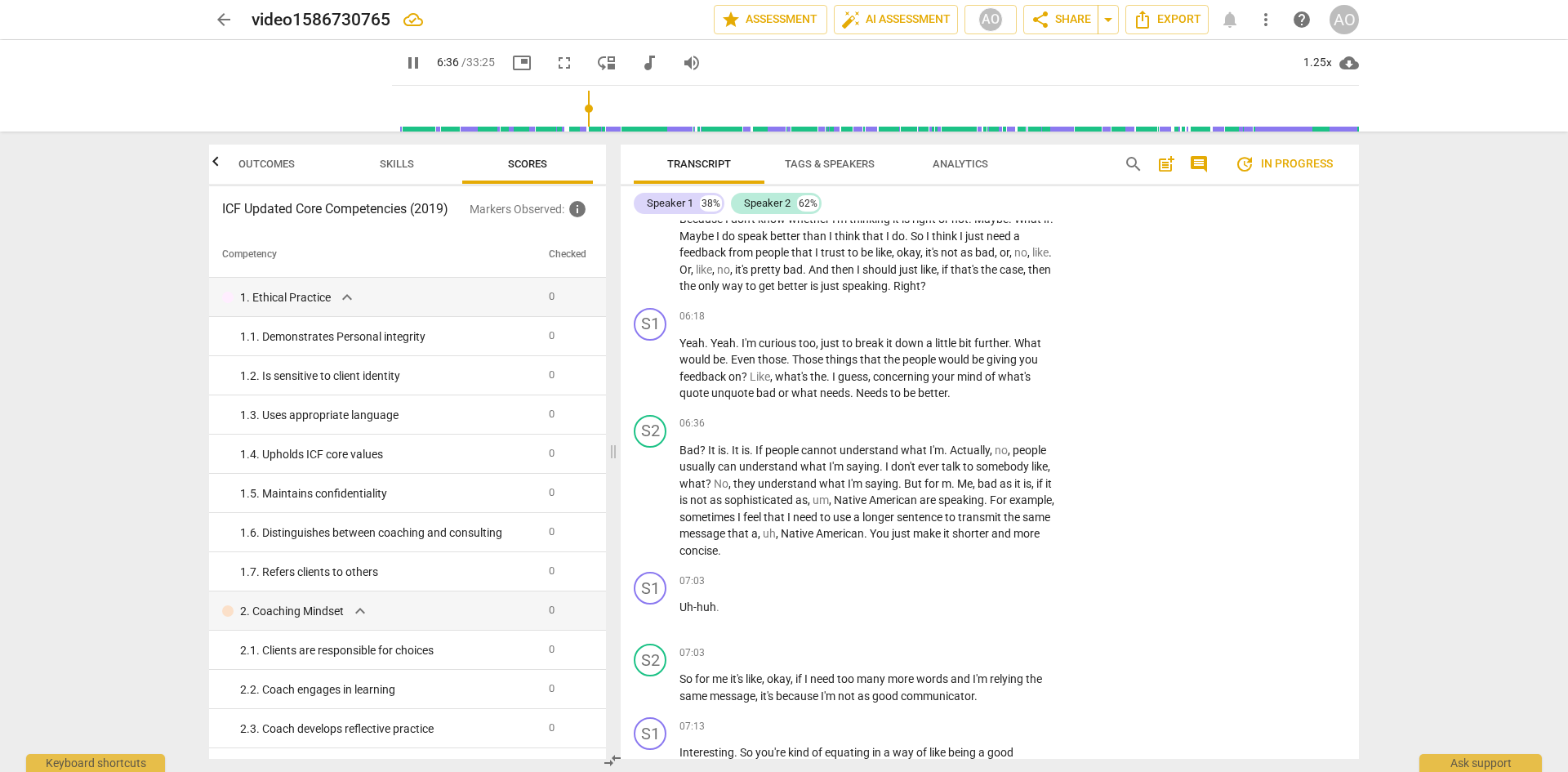
click at [415, 170] on span "Skills" at bounding box center [397, 164] width 73 height 22
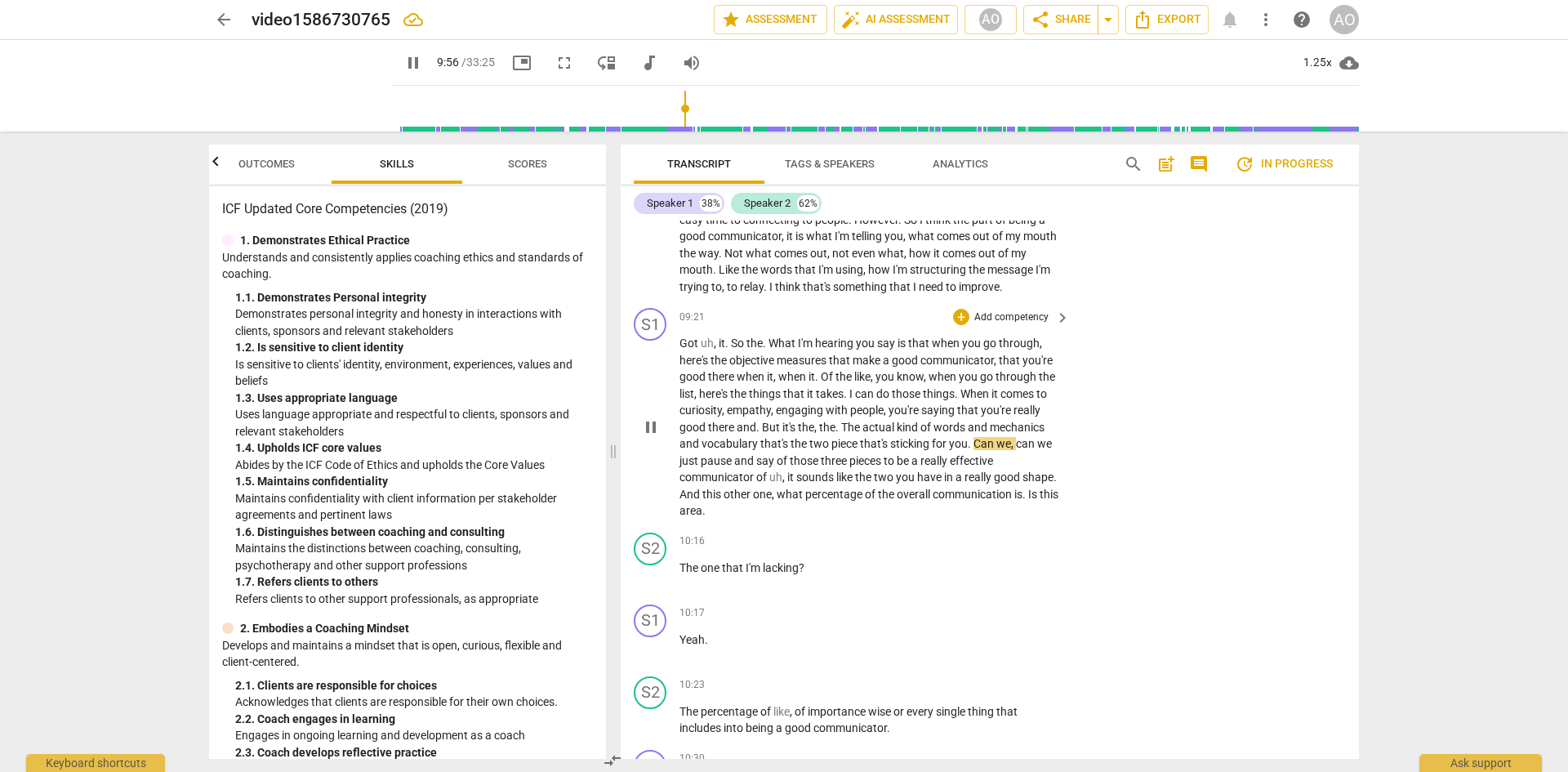
scroll to position [4106, 0]
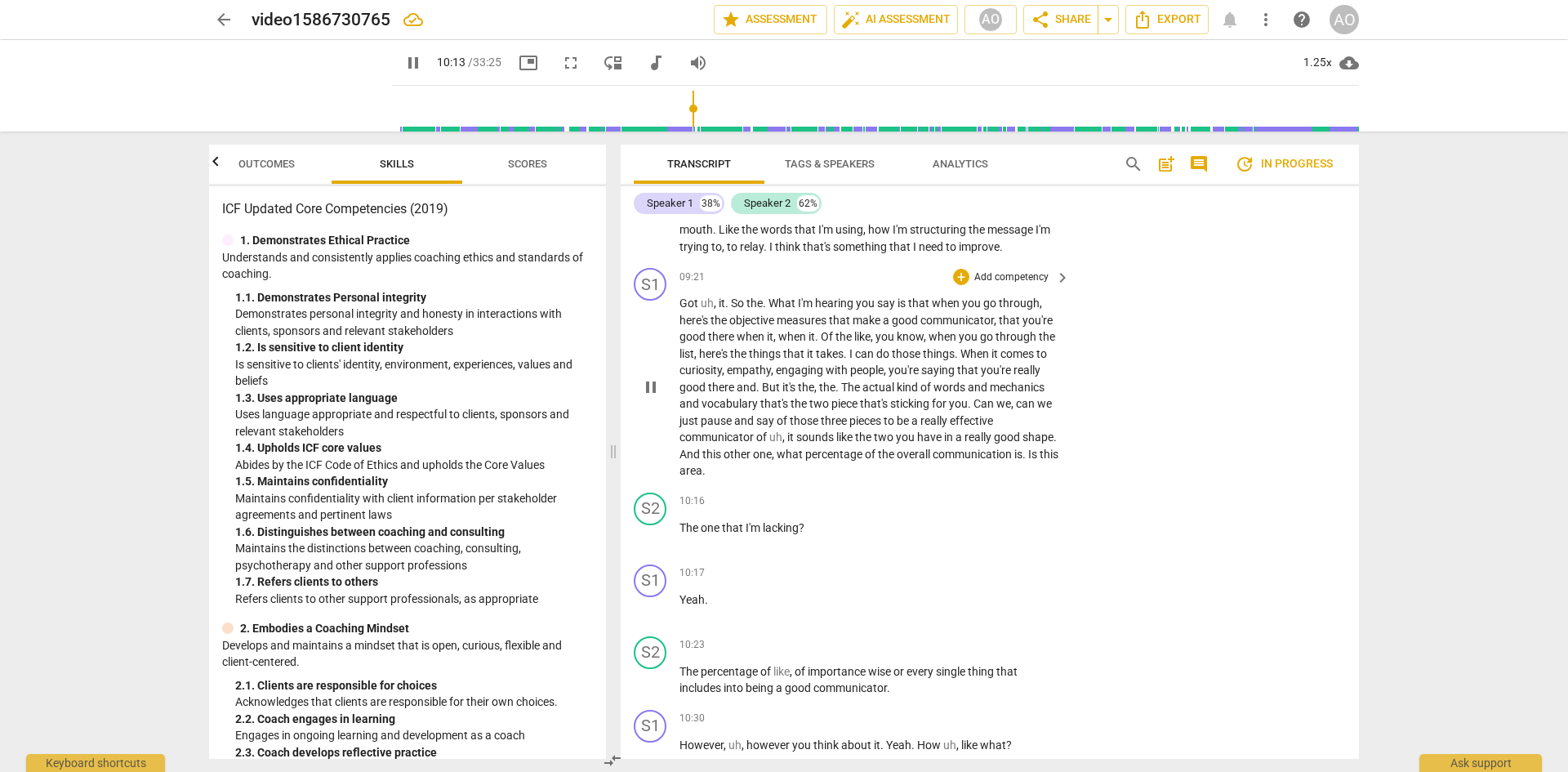
click at [1035, 285] on p "Add competency" at bounding box center [1011, 277] width 78 height 15
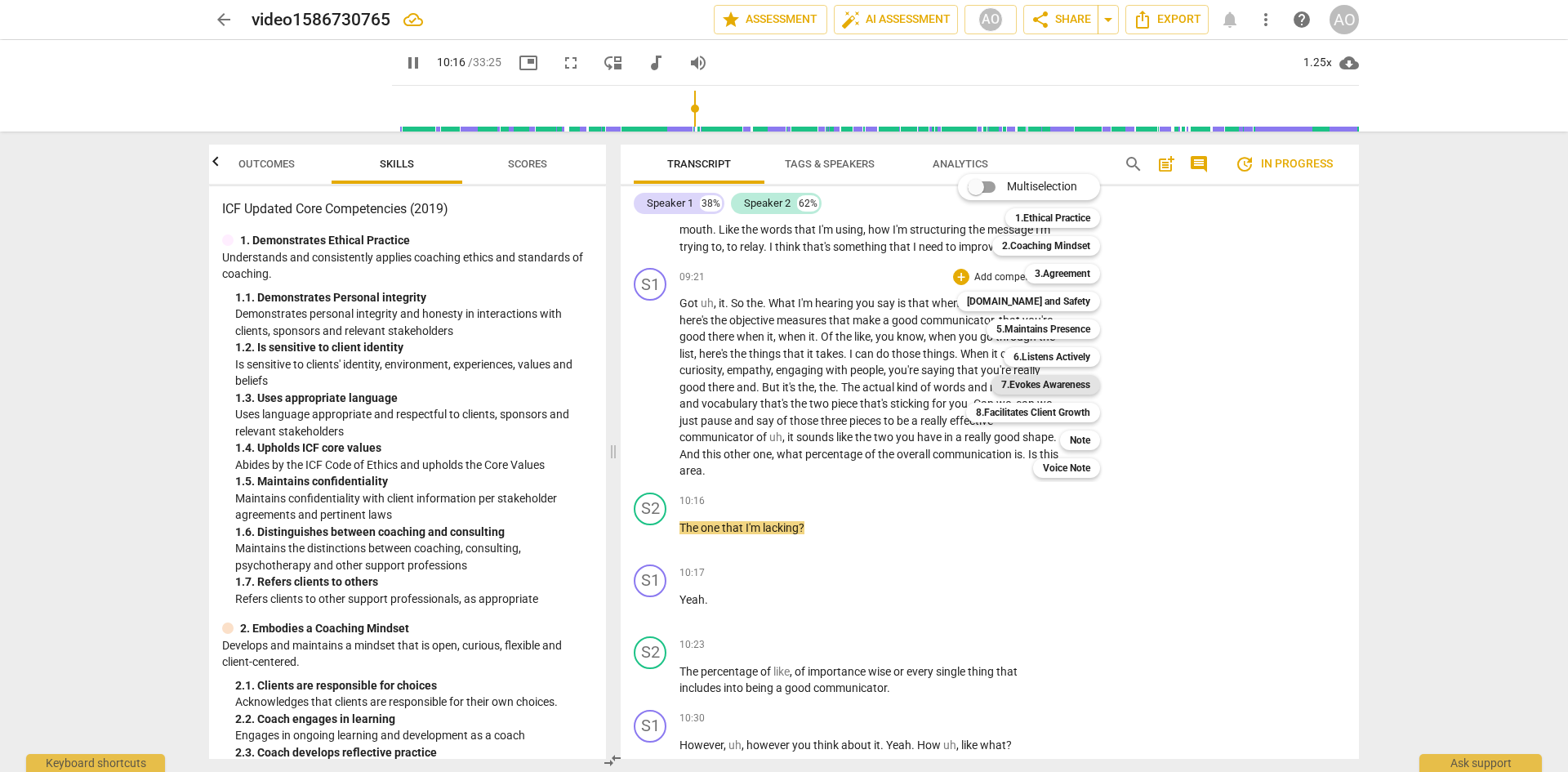
click at [1055, 377] on b "7.Evokes Awareness" at bounding box center [1046, 385] width 89 height 19
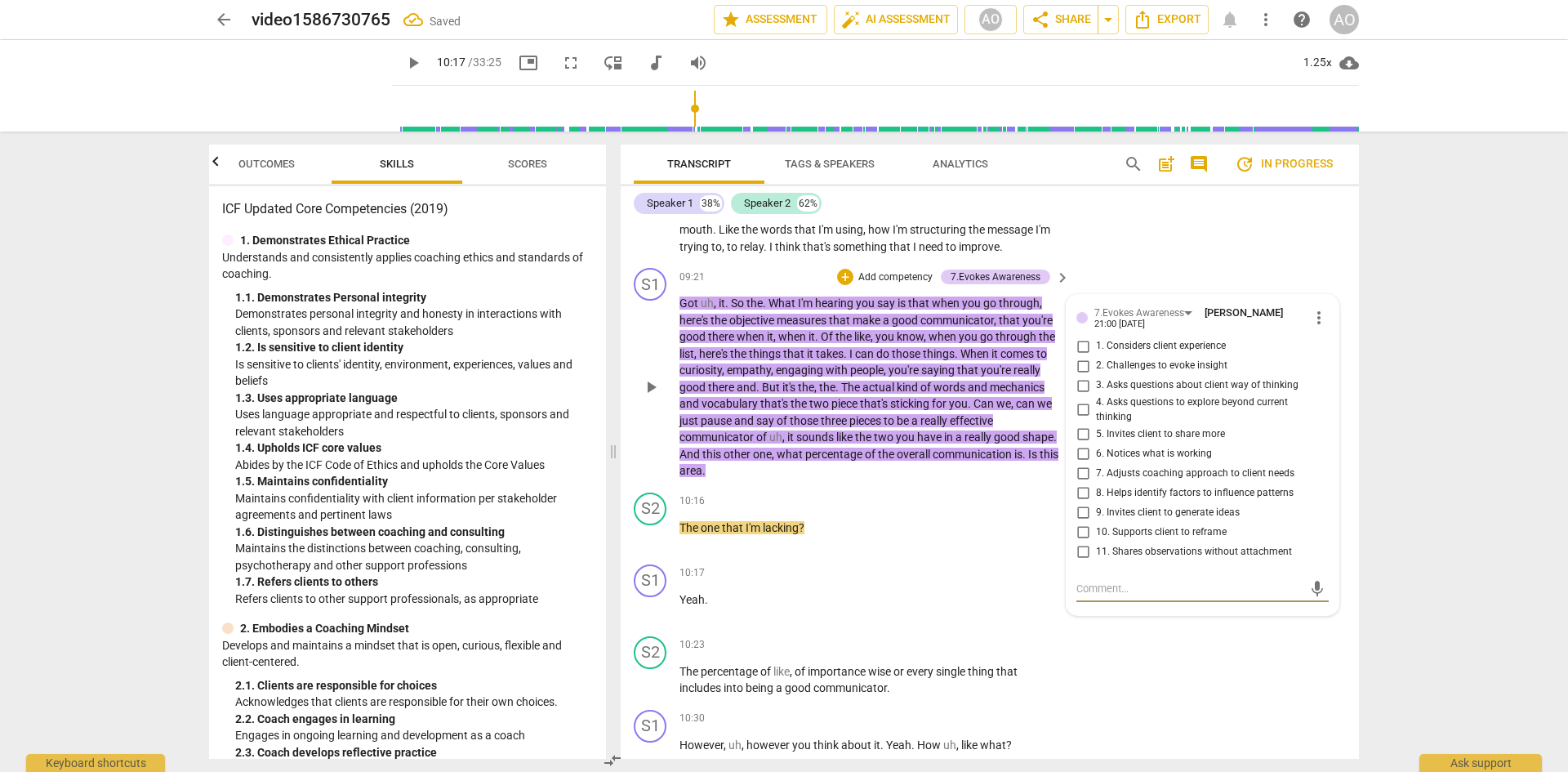
click at [1079, 376] on input "2. Challenges to evoke insight" at bounding box center [1083, 365] width 26 height 19
click at [1081, 463] on input "6. Notices what is working" at bounding box center [1083, 453] width 26 height 19
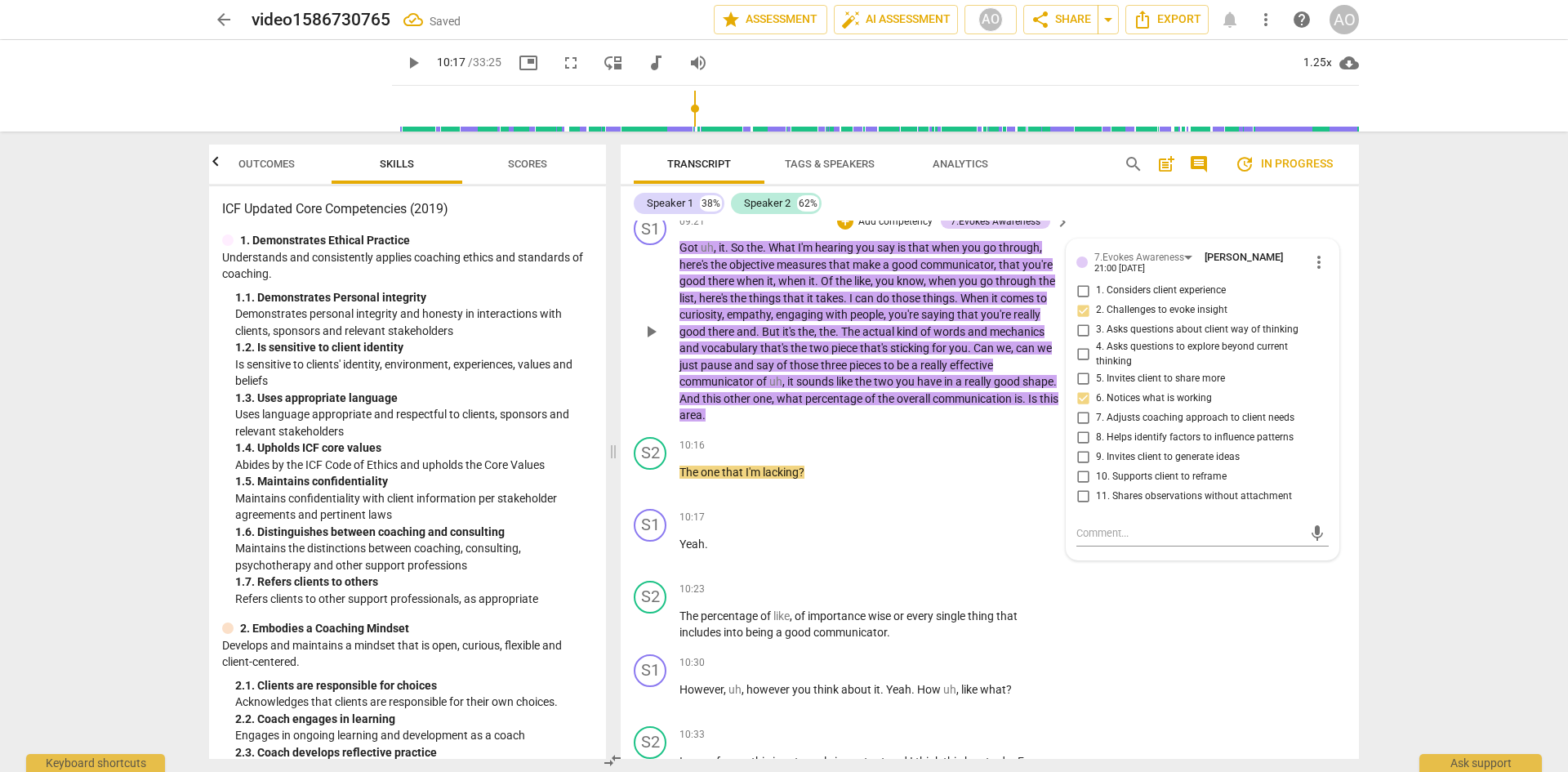
scroll to position [4188, 0]
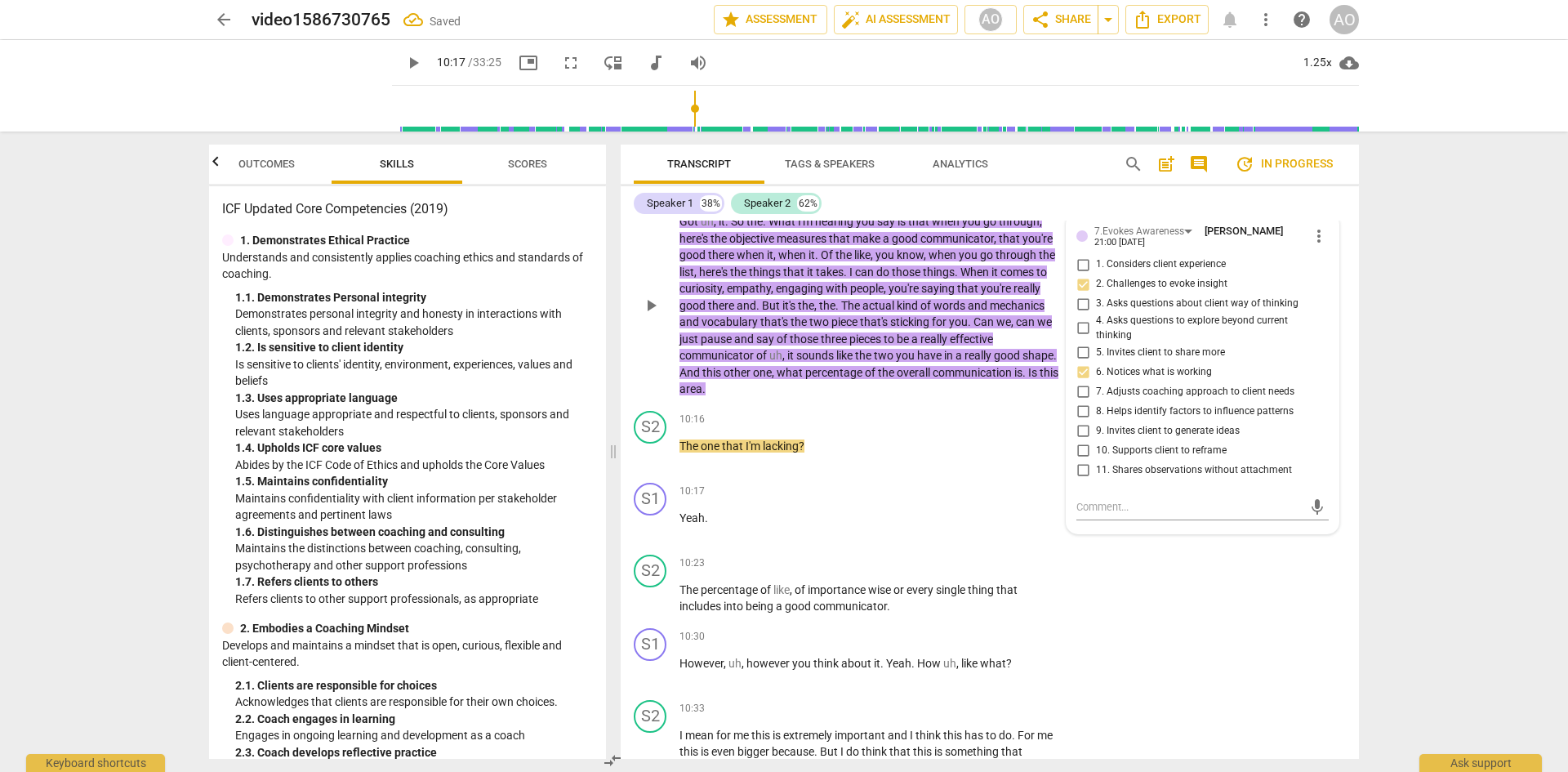
click at [1078, 460] on input "10. Supports client to reframe" at bounding box center [1083, 449] width 26 height 19
click at [1095, 508] on div "S2 play_arrow pause 10:23 + Add competency keyboard_arrow_right The percentage …" at bounding box center [990, 585] width 738 height 73
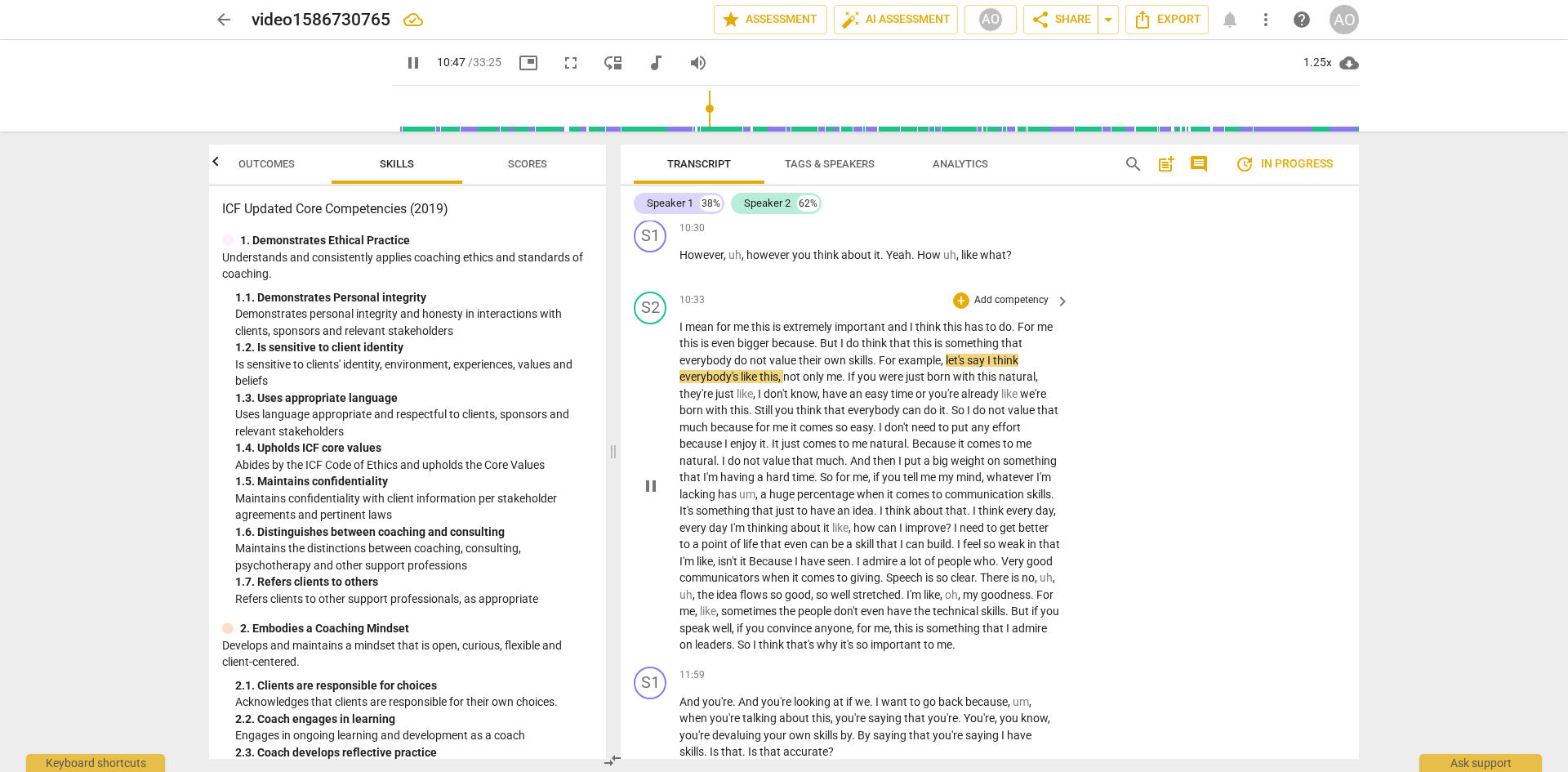
scroll to position [4677, 0]
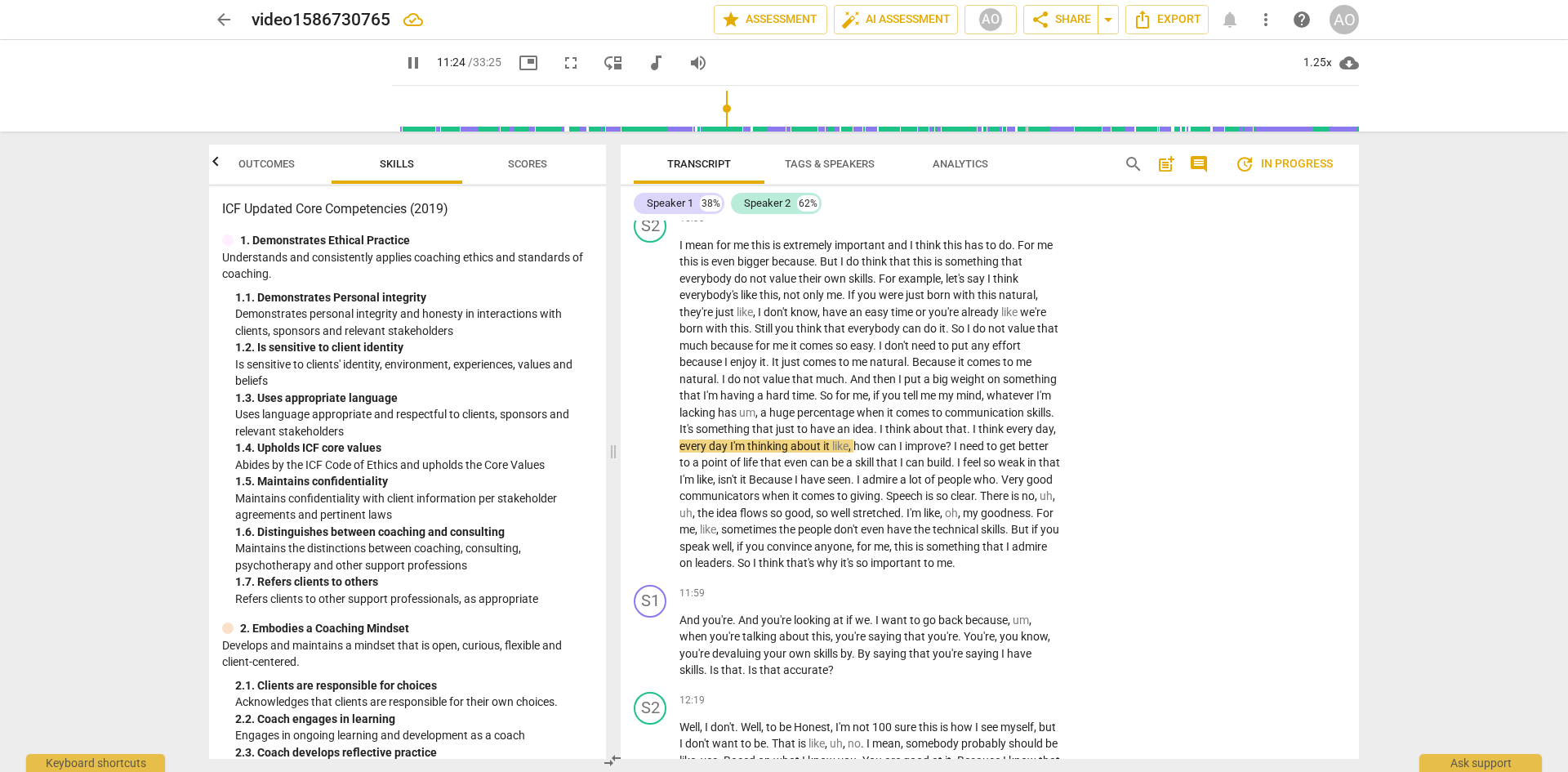
drag, startPoint x: 394, startPoint y: 66, endPoint x: 438, endPoint y: 48, distance: 47.5
click at [403, 64] on span "pause" at bounding box center [413, 63] width 19 height 19
click at [647, 414] on span "play_arrow" at bounding box center [651, 404] width 19 height 19
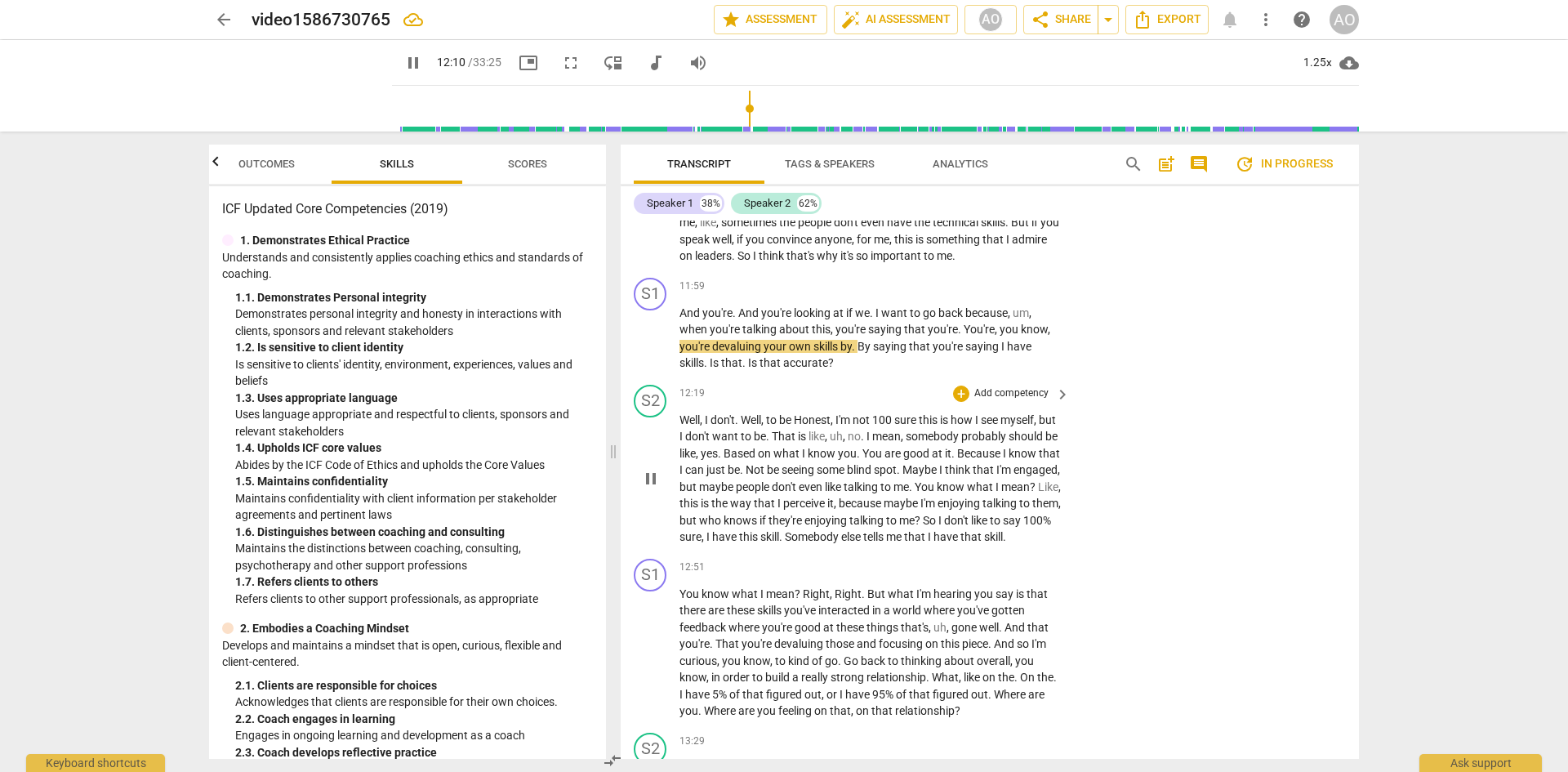
scroll to position [5004, 0]
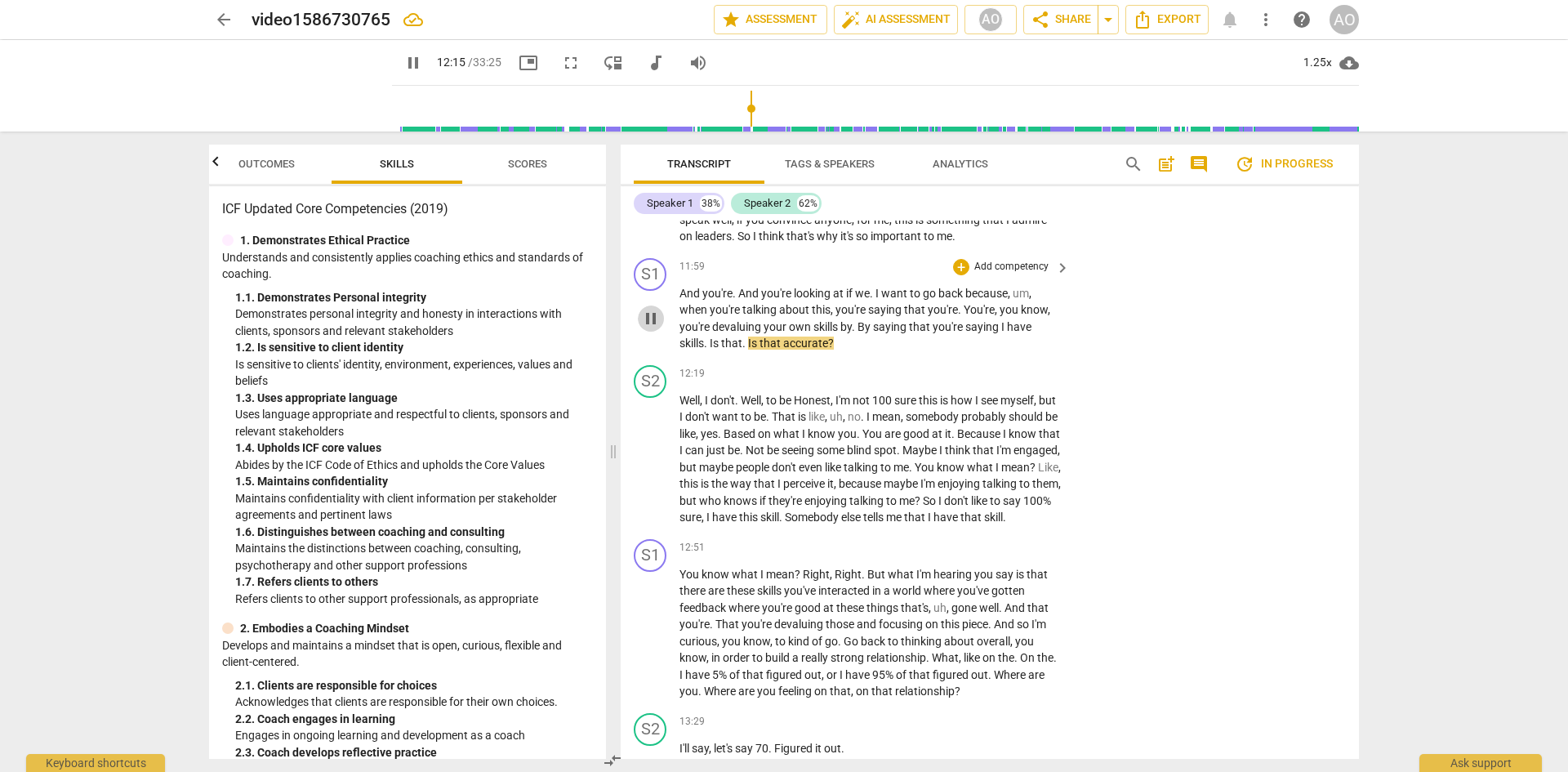
click at [650, 328] on span "pause" at bounding box center [651, 318] width 19 height 19
click at [1000, 275] on p "Add competency" at bounding box center [1011, 267] width 78 height 15
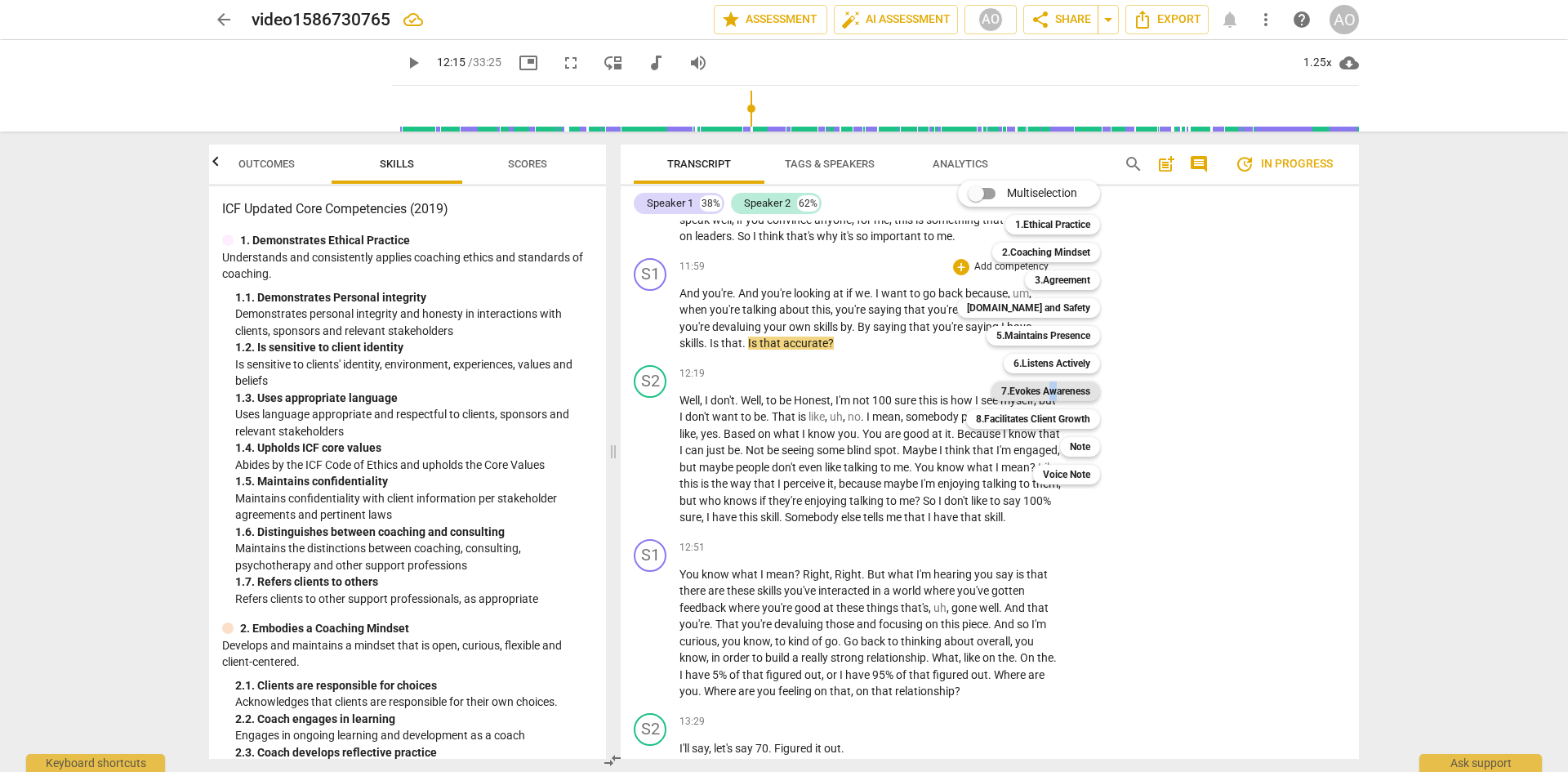
click at [1053, 392] on b "7.Evokes Awareness" at bounding box center [1046, 391] width 89 height 19
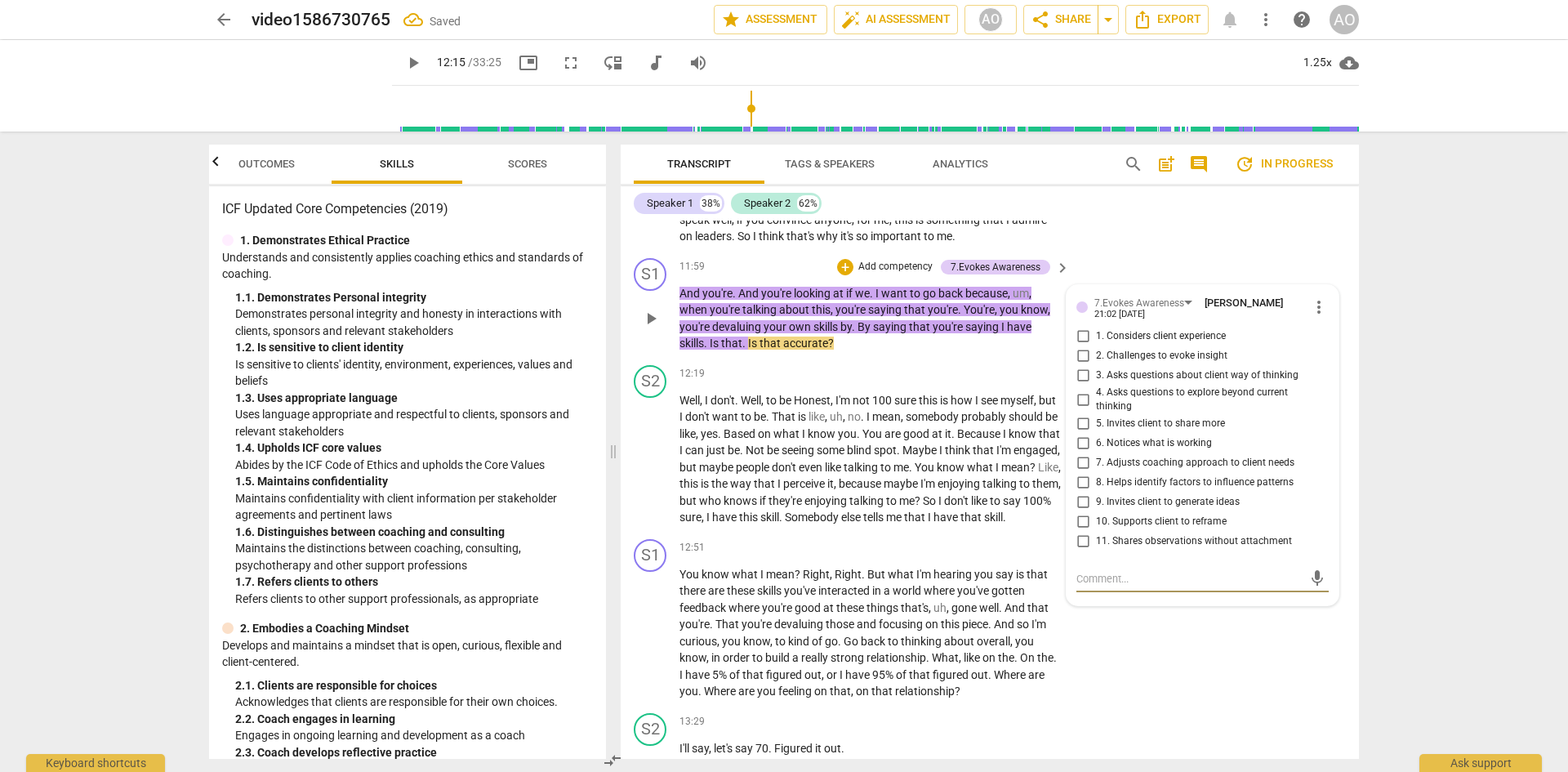
click at [1095, 451] on span "6. Notices what is working" at bounding box center [1153, 443] width 116 height 15
click at [1095, 453] on input "6. Notices what is working" at bounding box center [1083, 443] width 26 height 19
click at [1095, 508] on span "10. Supports client to reframe" at bounding box center [1160, 521] width 130 height 15
click at [1095, 508] on input "10. Supports client to reframe" at bounding box center [1083, 522] width 26 height 19
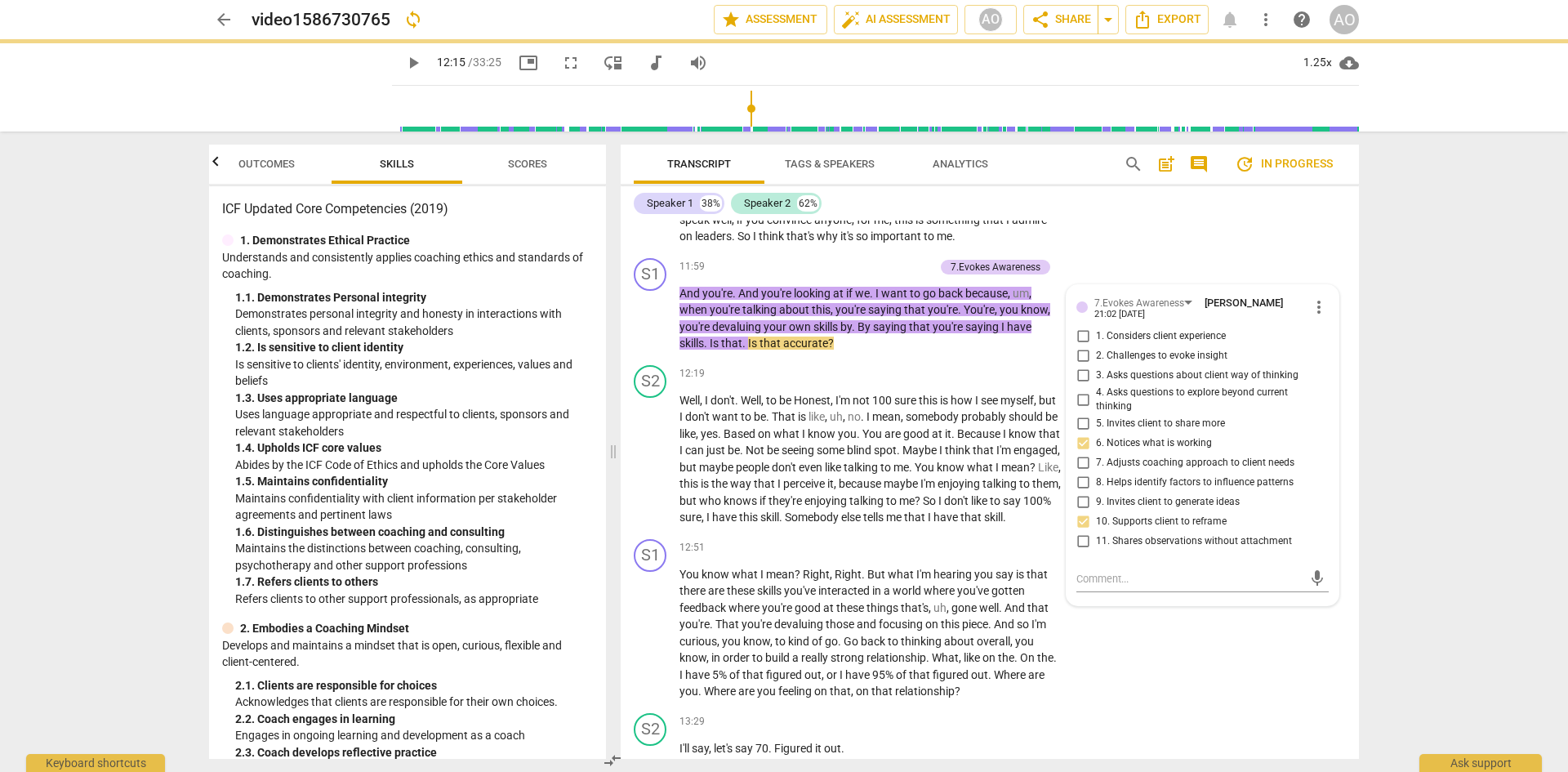
click at [1095, 252] on div "S2 play_arrow pause 10:33 + Add competency keyboard_arrow_right I mean for me t…" at bounding box center [990, 64] width 738 height 375
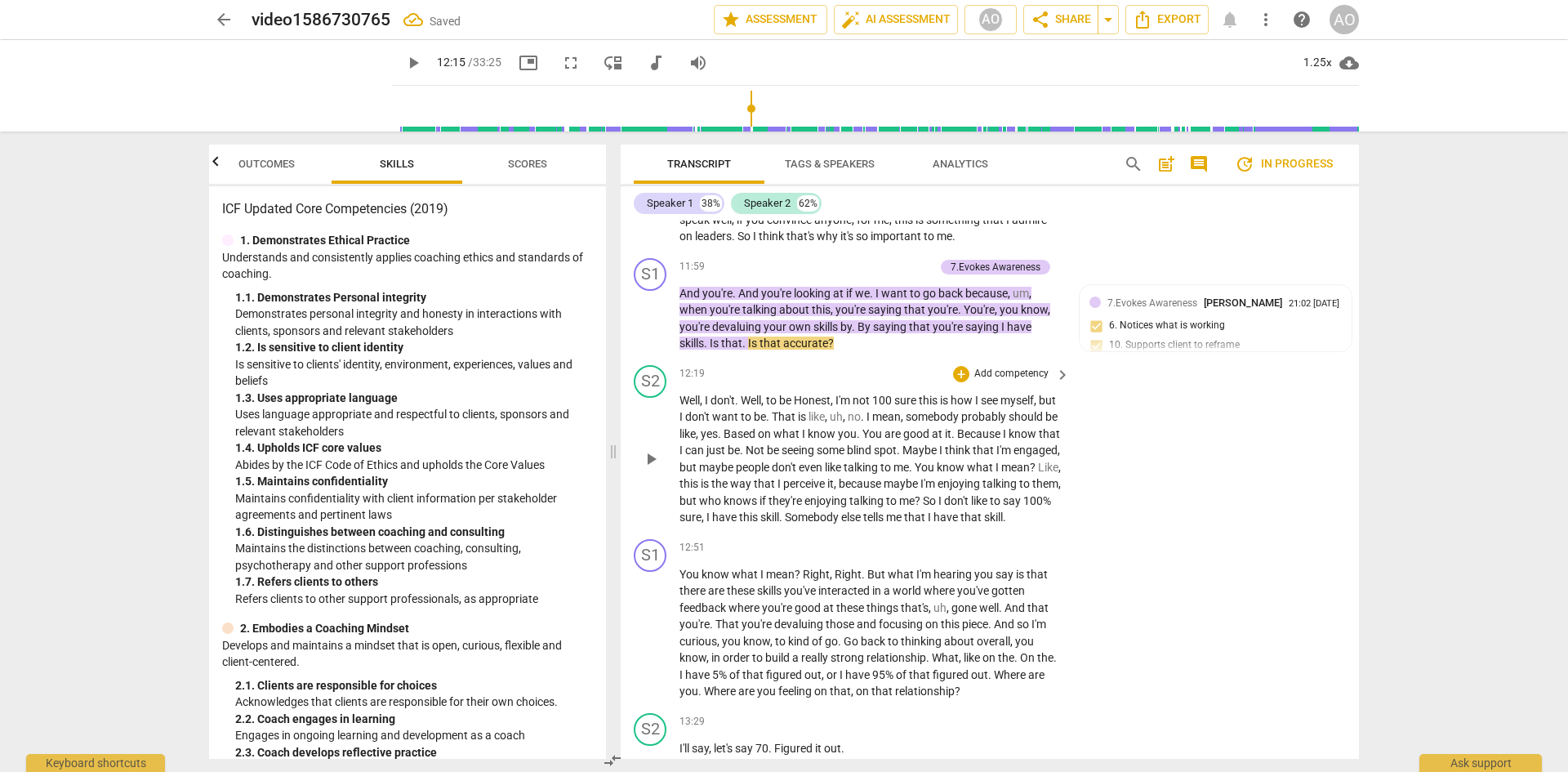
click at [640, 469] on span "play_arrow" at bounding box center [651, 459] width 26 height 19
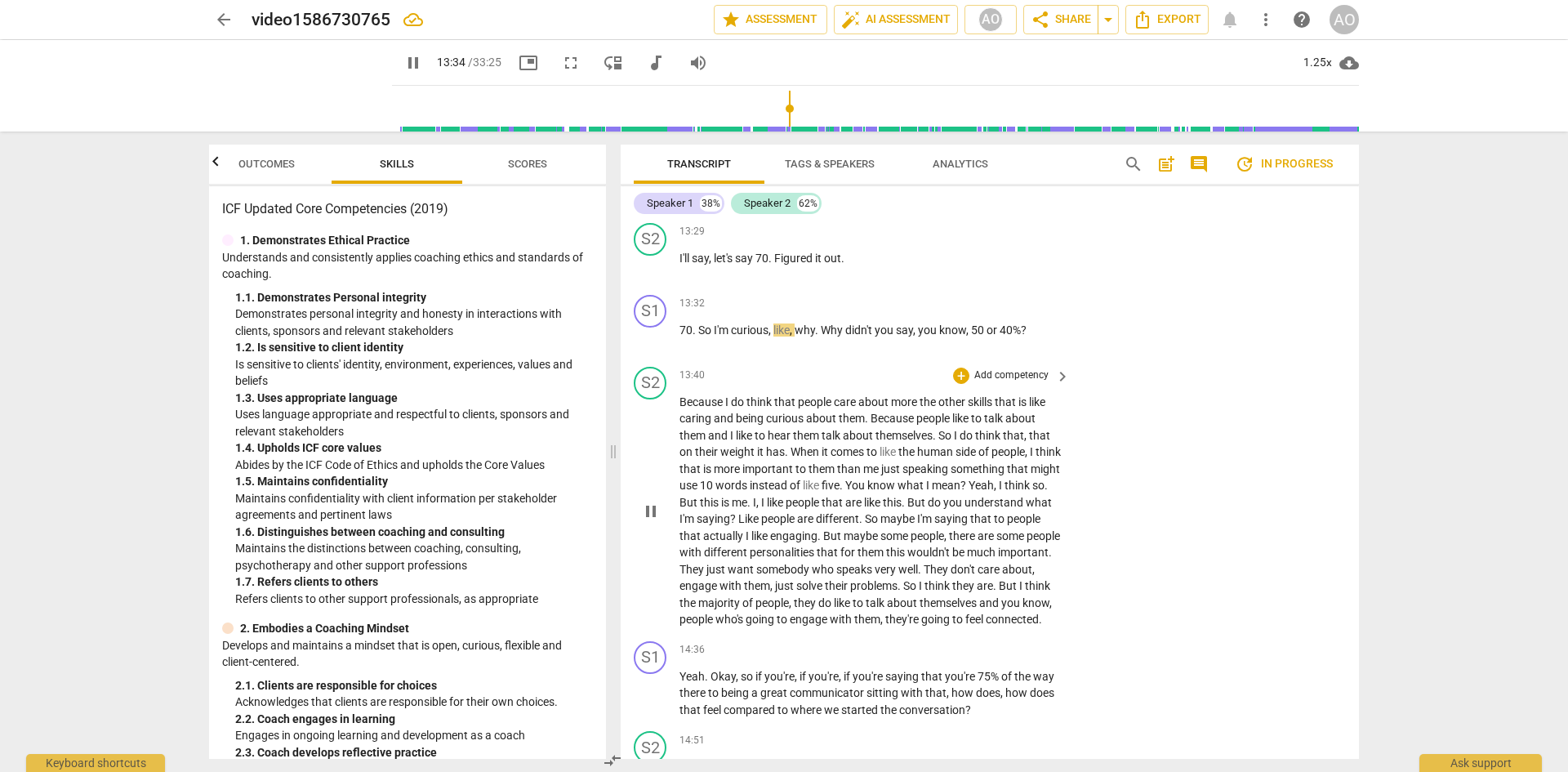
scroll to position [5575, 0]
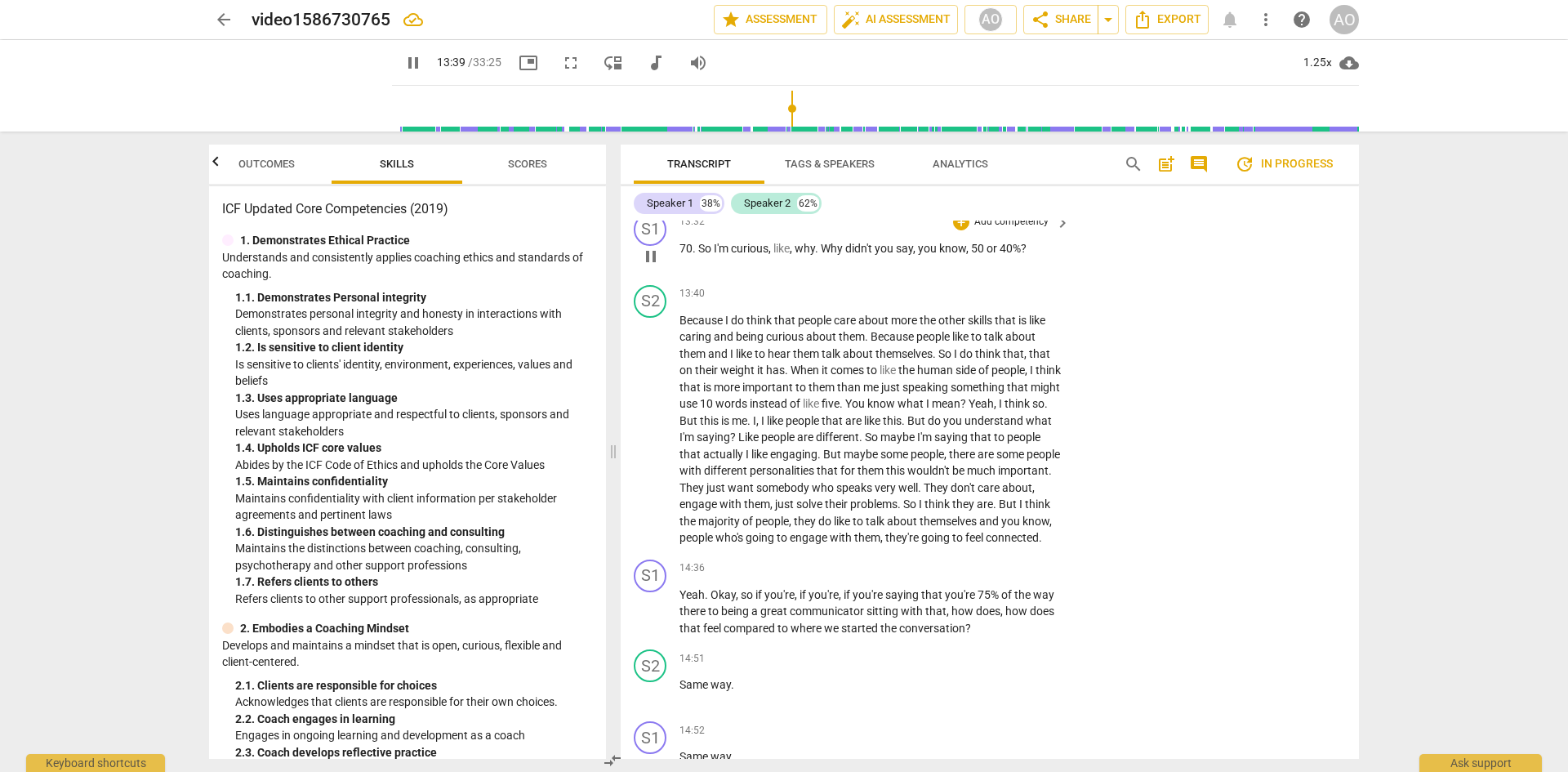
click at [1008, 229] on p "Add competency" at bounding box center [1011, 222] width 78 height 15
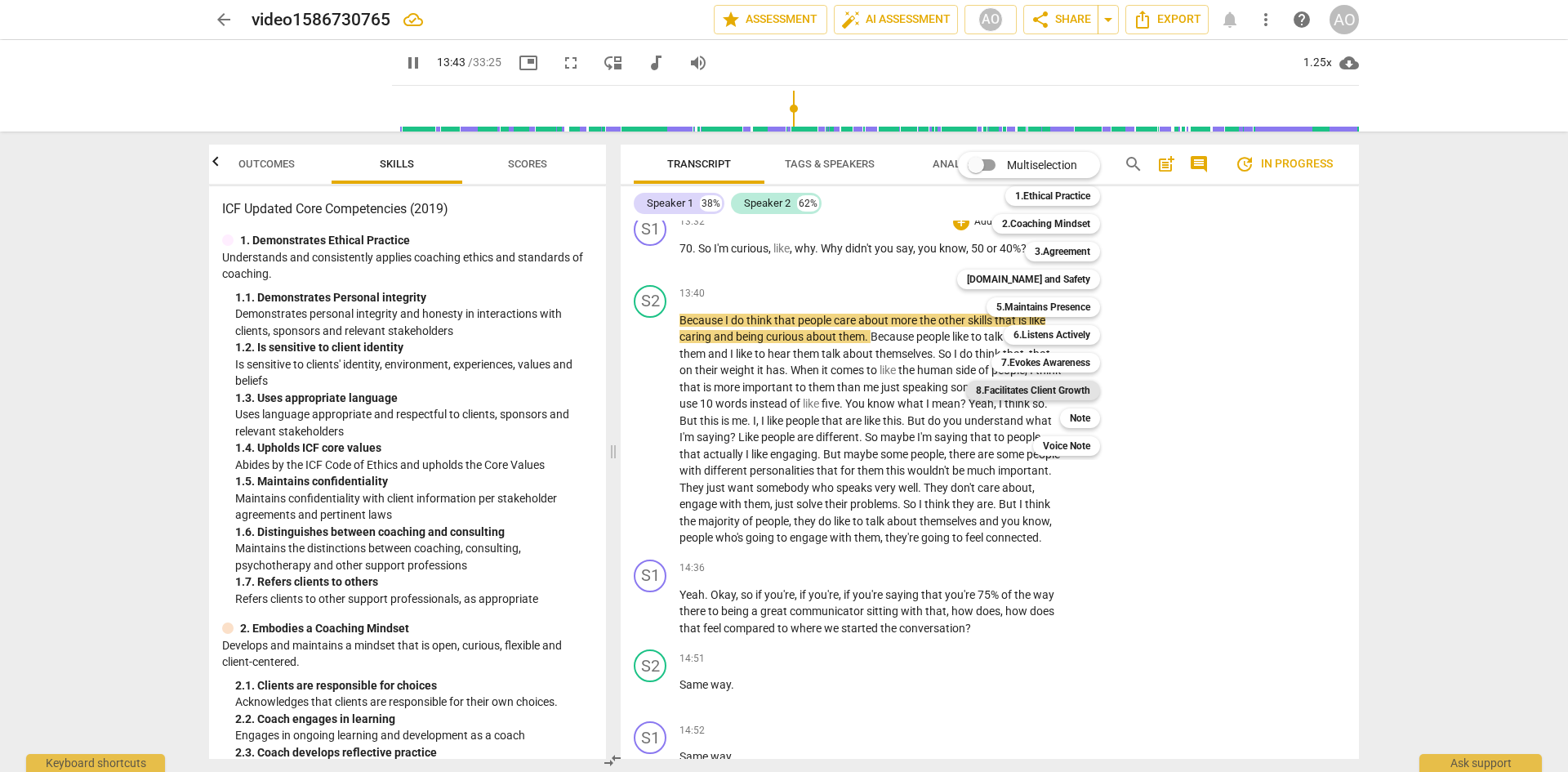
click at [1072, 389] on b "8.Facilitates Client Growth" at bounding box center [1033, 390] width 115 height 19
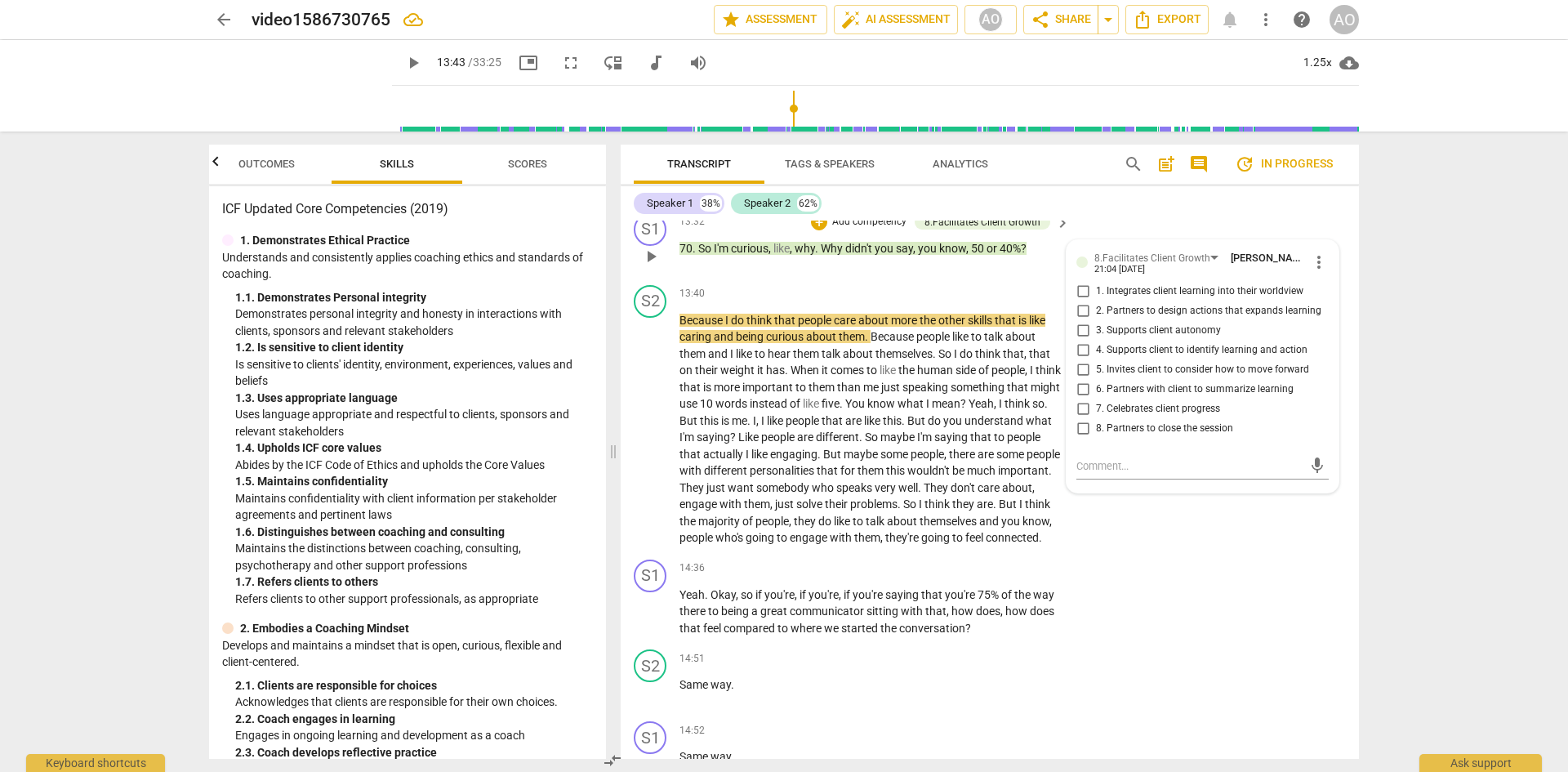
click at [1095, 397] on span "6. Partners with client to summarize learning" at bounding box center [1195, 389] width 198 height 15
click at [1095, 400] on input "6. Partners with client to summarize learning" at bounding box center [1083, 389] width 26 height 19
click at [1095, 278] on div "S1 play_arrow pause 13:32 + Add competency 8.Facilitates Client Growth keyboard…" at bounding box center [990, 242] width 738 height 72
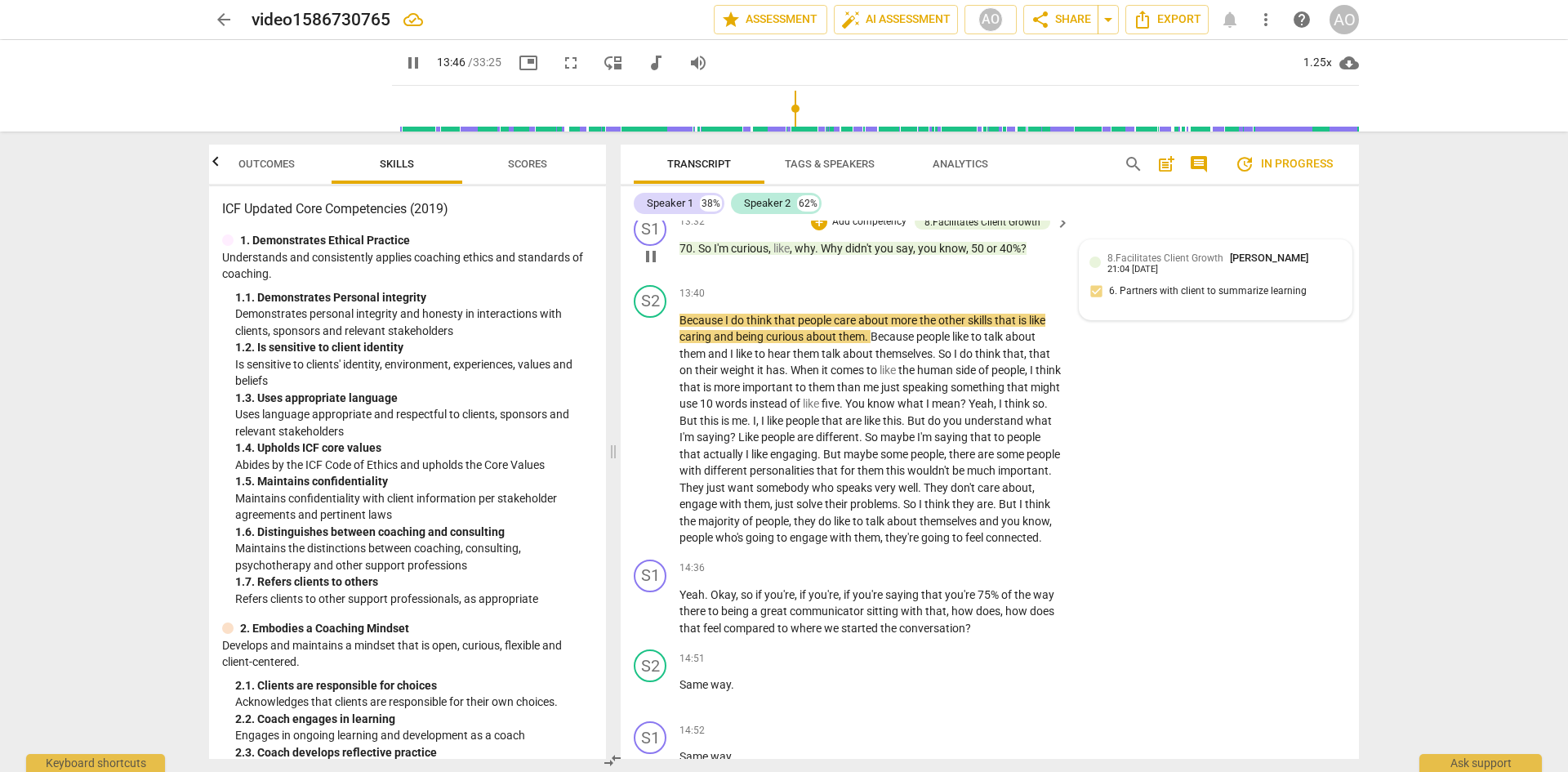
click at [1095, 264] on span "8.Facilitates Client Growth" at bounding box center [1165, 258] width 116 height 11
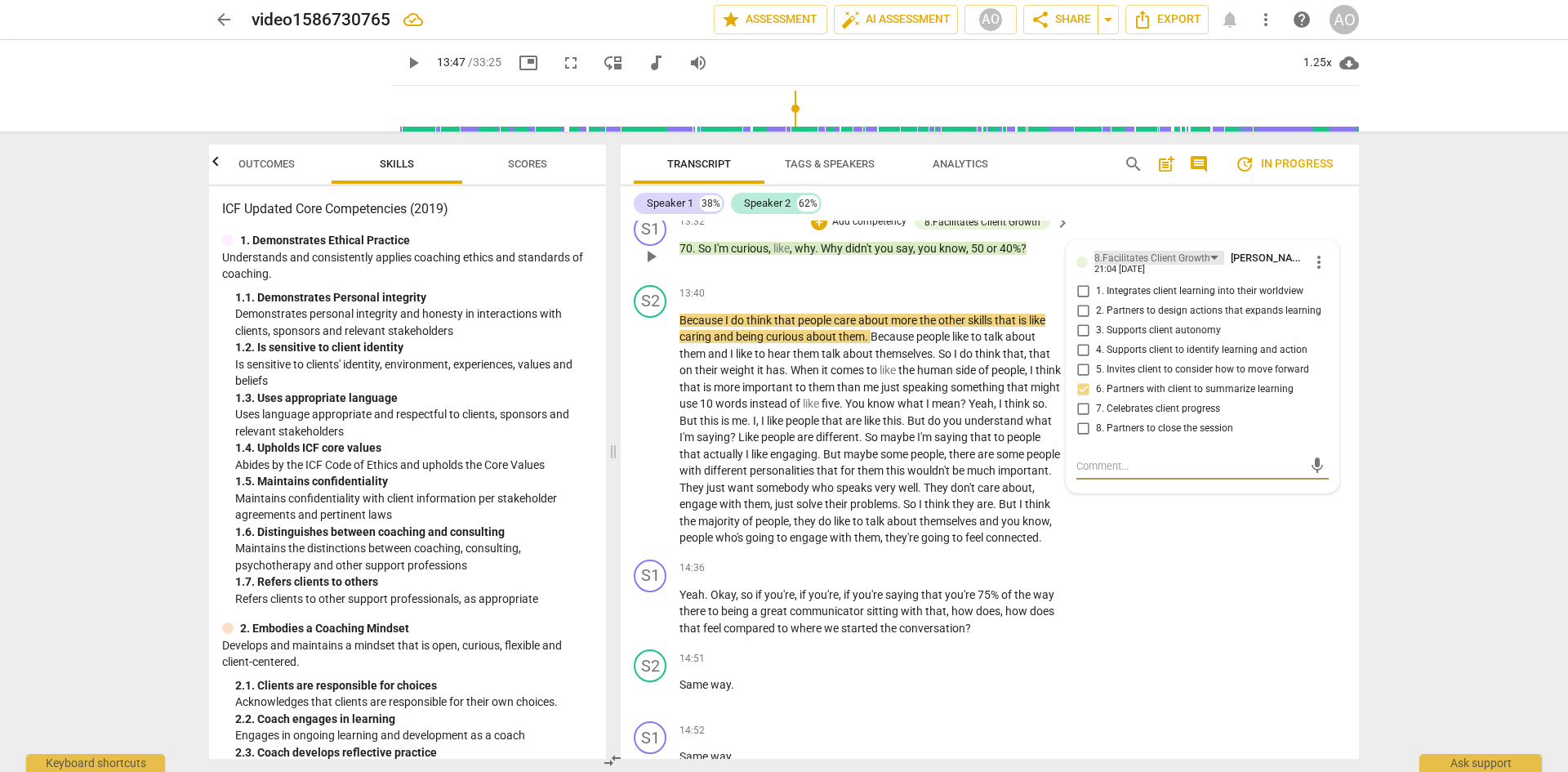
click at [1095, 266] on div "8.Facilitates Client Growth" at bounding box center [1152, 259] width 116 height 16
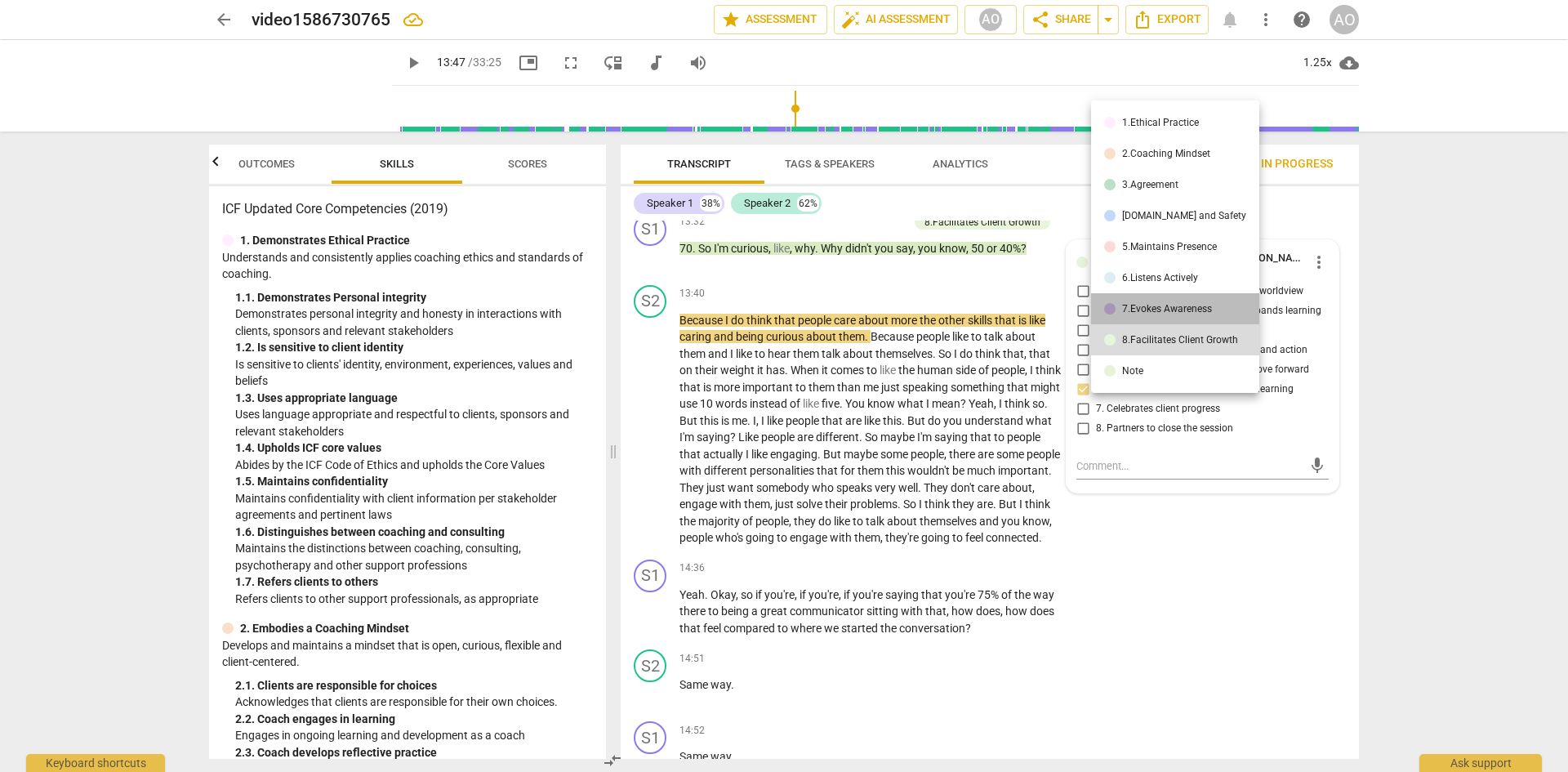
click at [1095, 304] on div "7.Evokes Awareness" at bounding box center [1167, 308] width 90 height 10
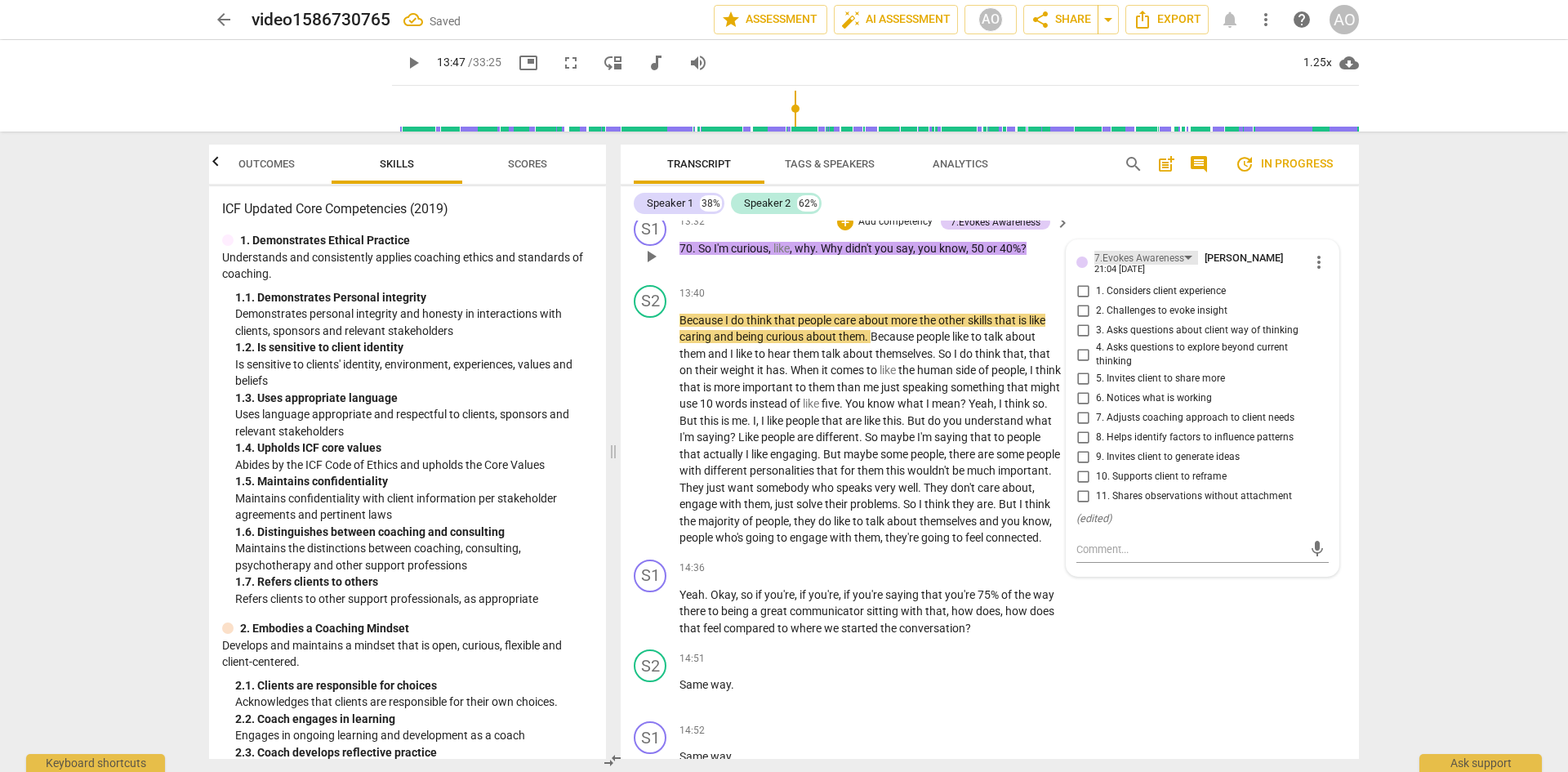
click at [1095, 266] on div "7.Evokes Awareness" at bounding box center [1139, 259] width 90 height 16
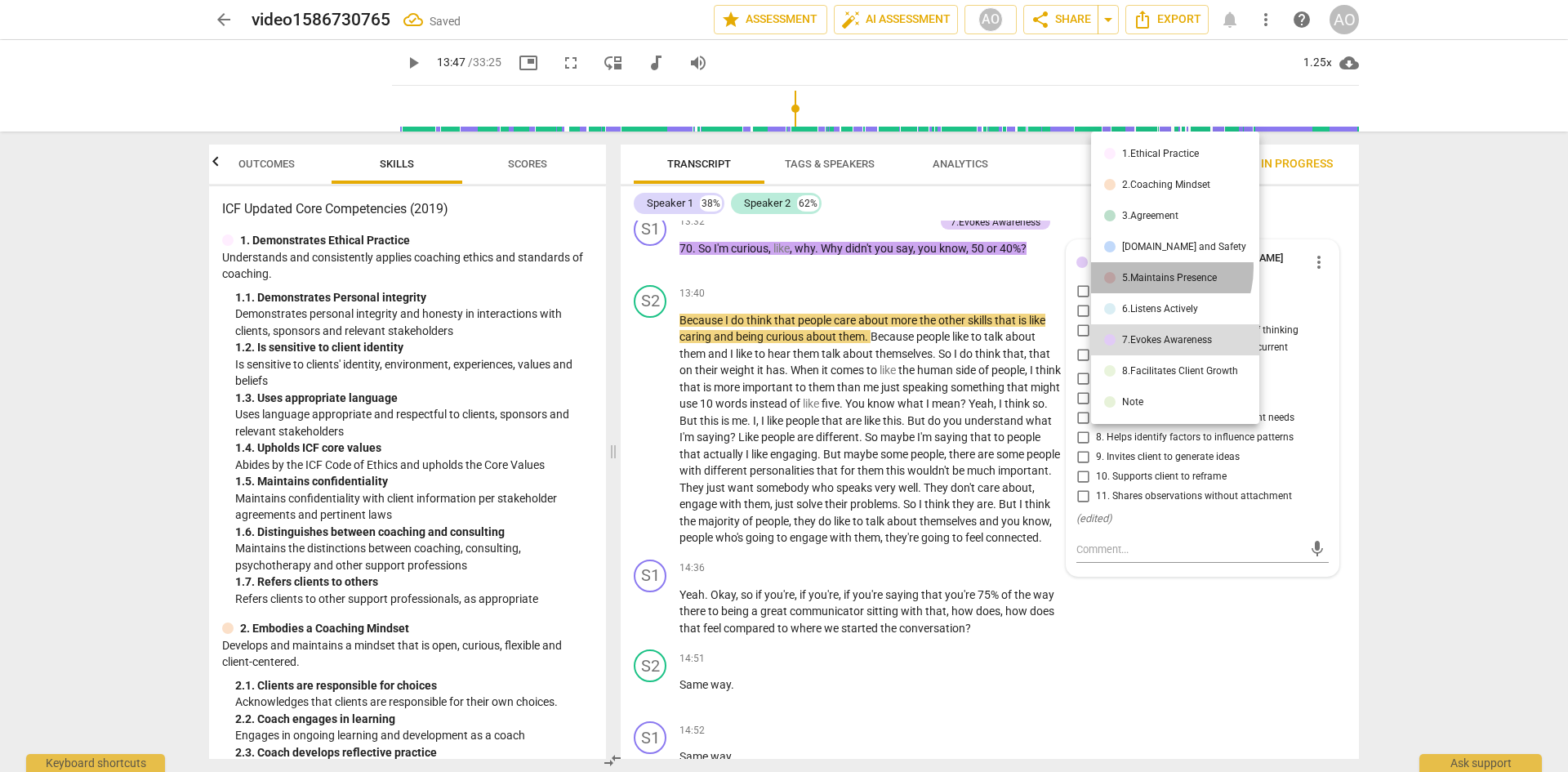
click at [1095, 267] on li "5.Maintains Presence" at bounding box center [1175, 277] width 168 height 31
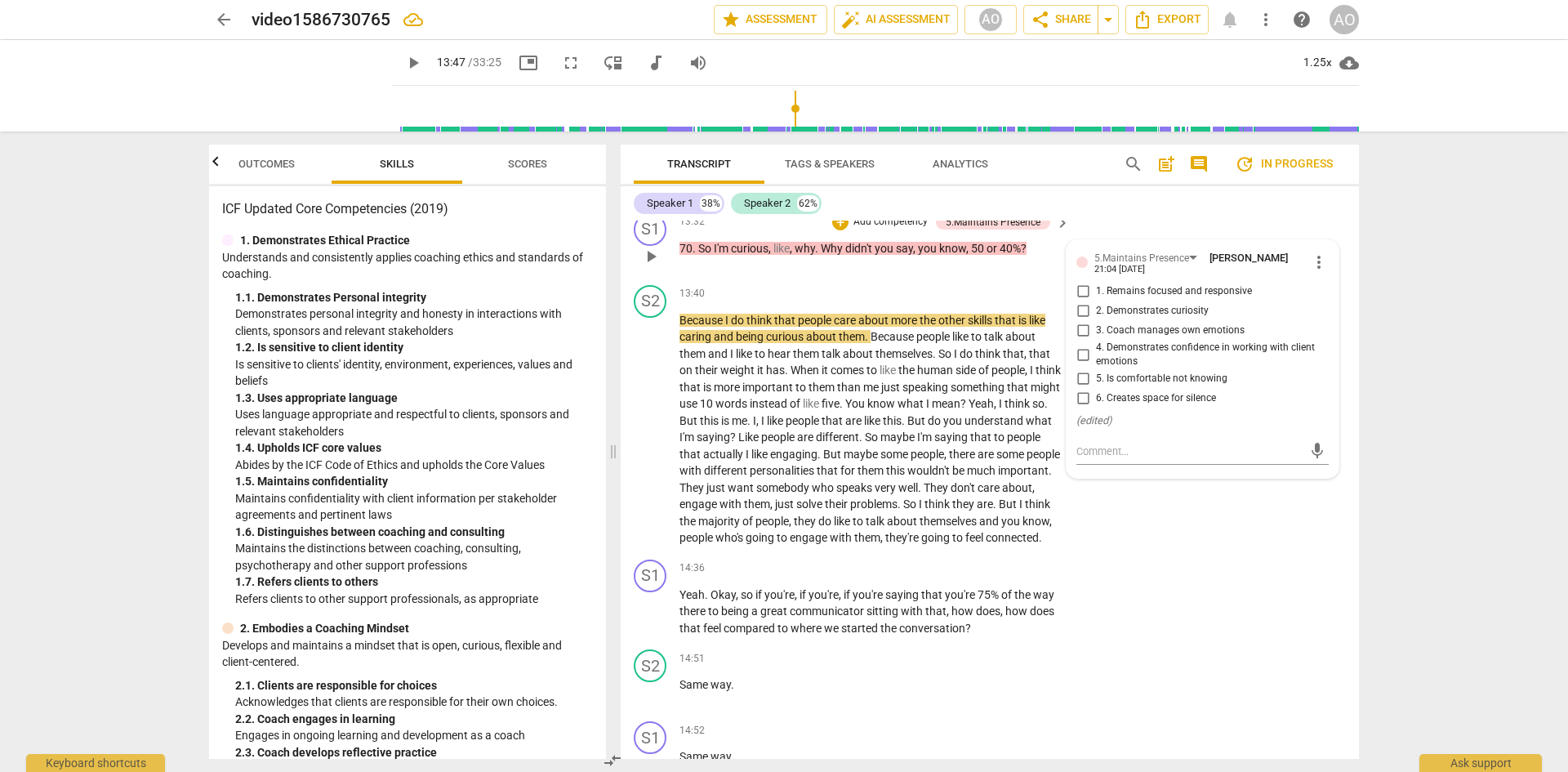
click at [1079, 321] on input "2. Demonstrates curiosity" at bounding box center [1083, 311] width 26 height 19
click at [1095, 206] on div "S2 play_arrow pause 13:29 + Add competency keyboard_arrow_right I'll say , let'…" at bounding box center [990, 170] width 738 height 72
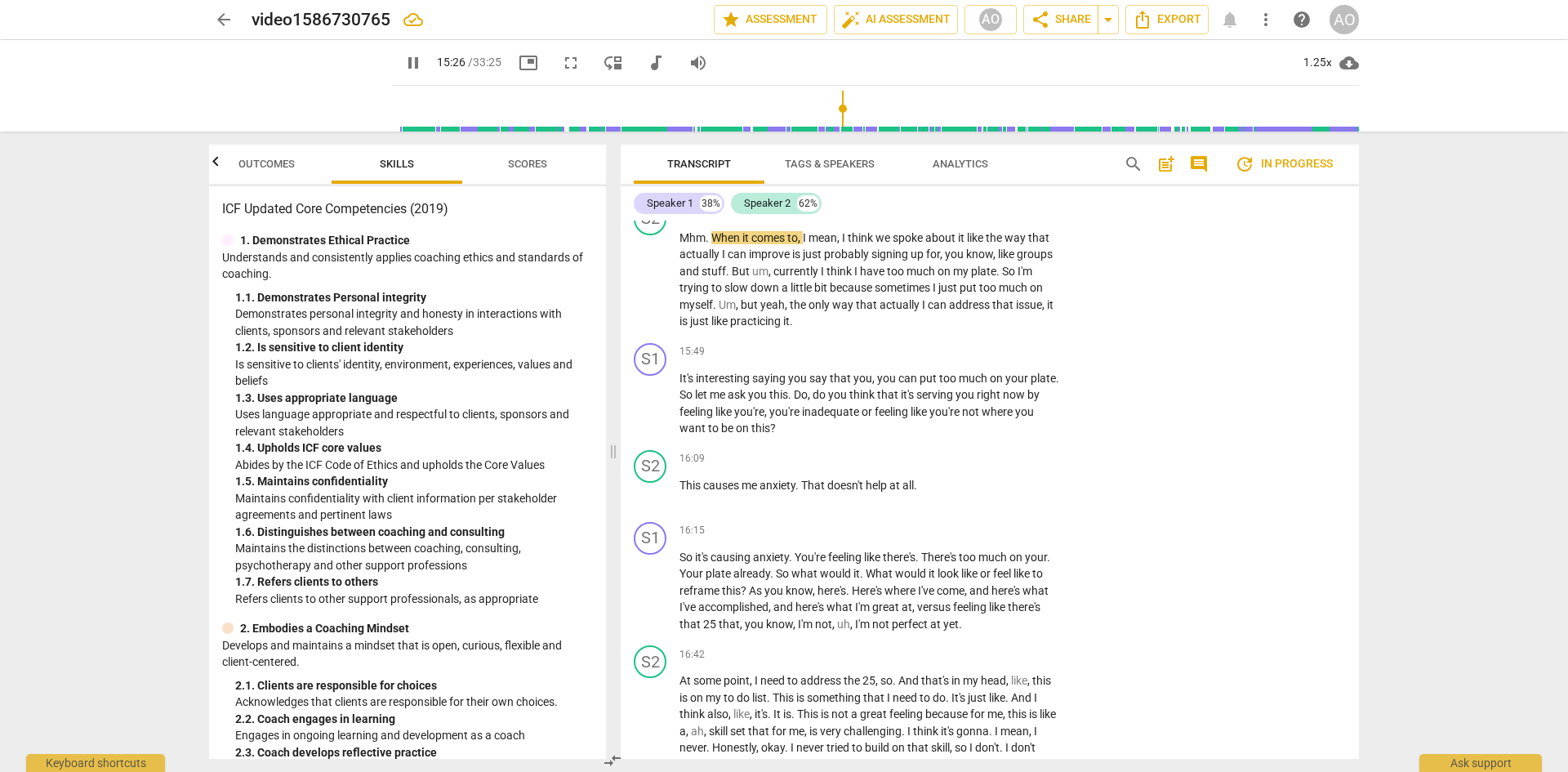
scroll to position [6311, 0]
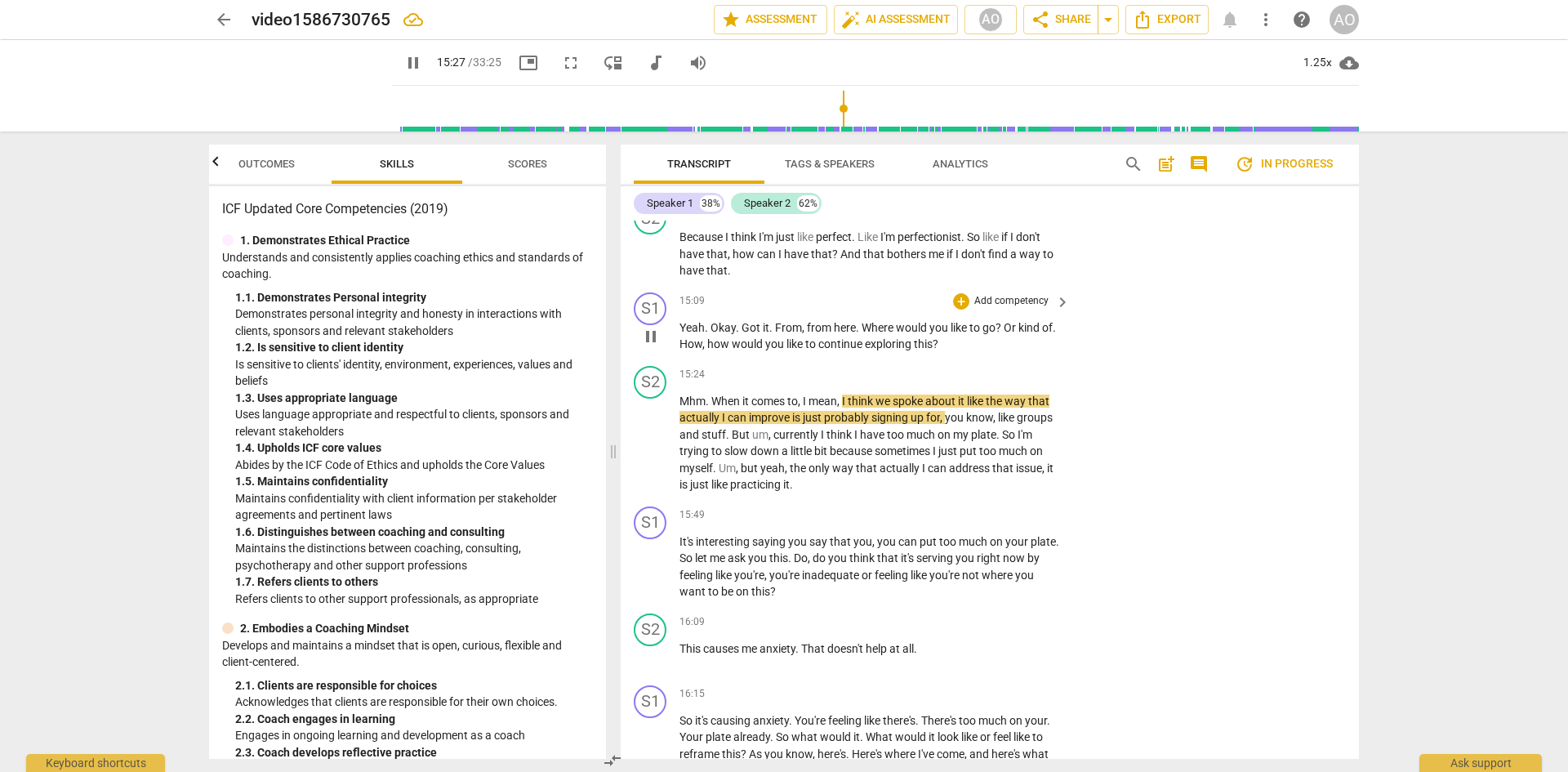
click at [648, 346] on span "pause" at bounding box center [651, 337] width 19 height 19
click at [1062, 312] on span "keyboard_arrow_right" at bounding box center [1063, 302] width 19 height 19
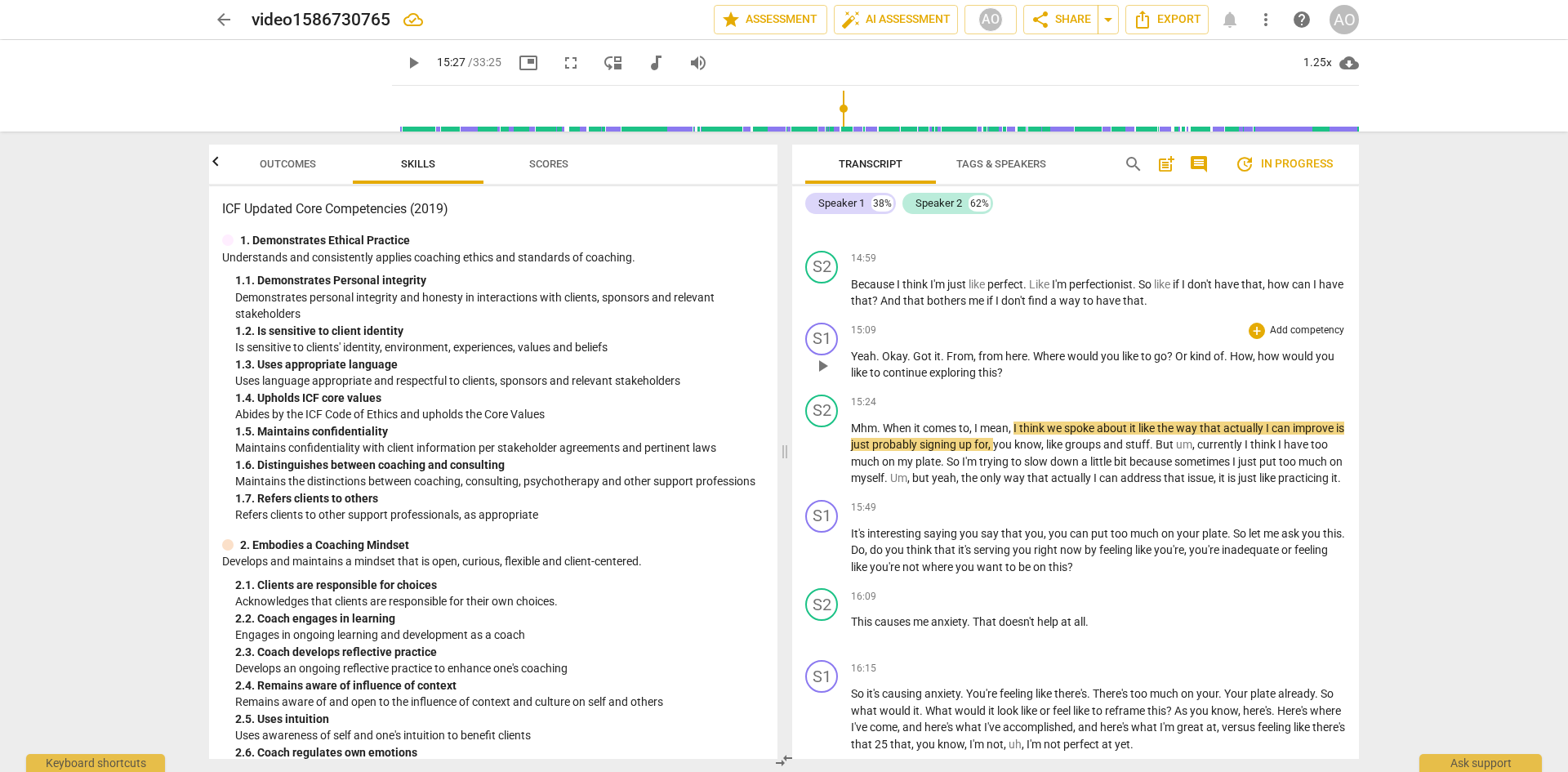
scroll to position [5565, 0]
click at [1095, 410] on p "Add competency" at bounding box center [1307, 402] width 78 height 15
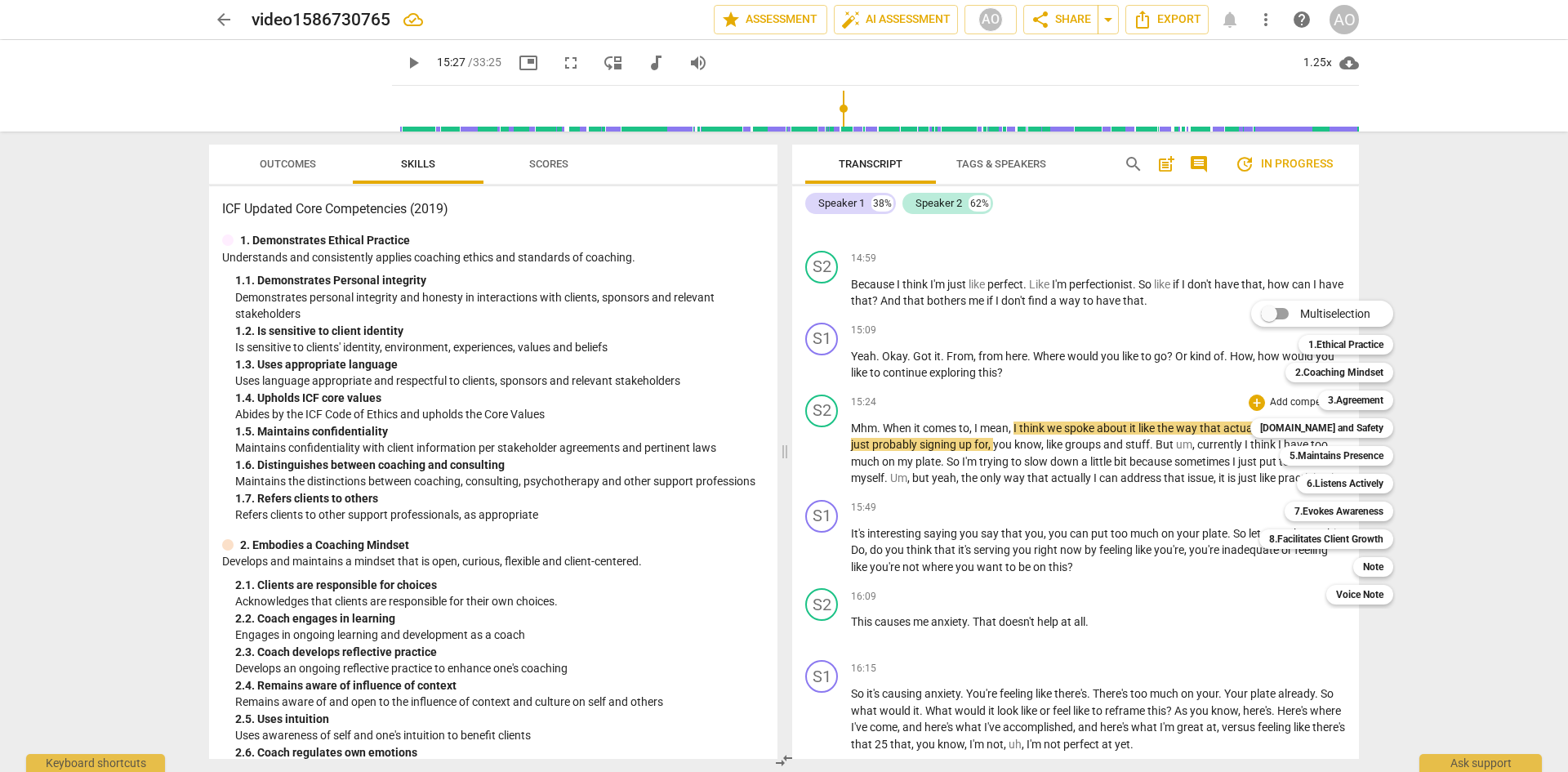
click at [1095, 448] on div at bounding box center [784, 386] width 1568 height 772
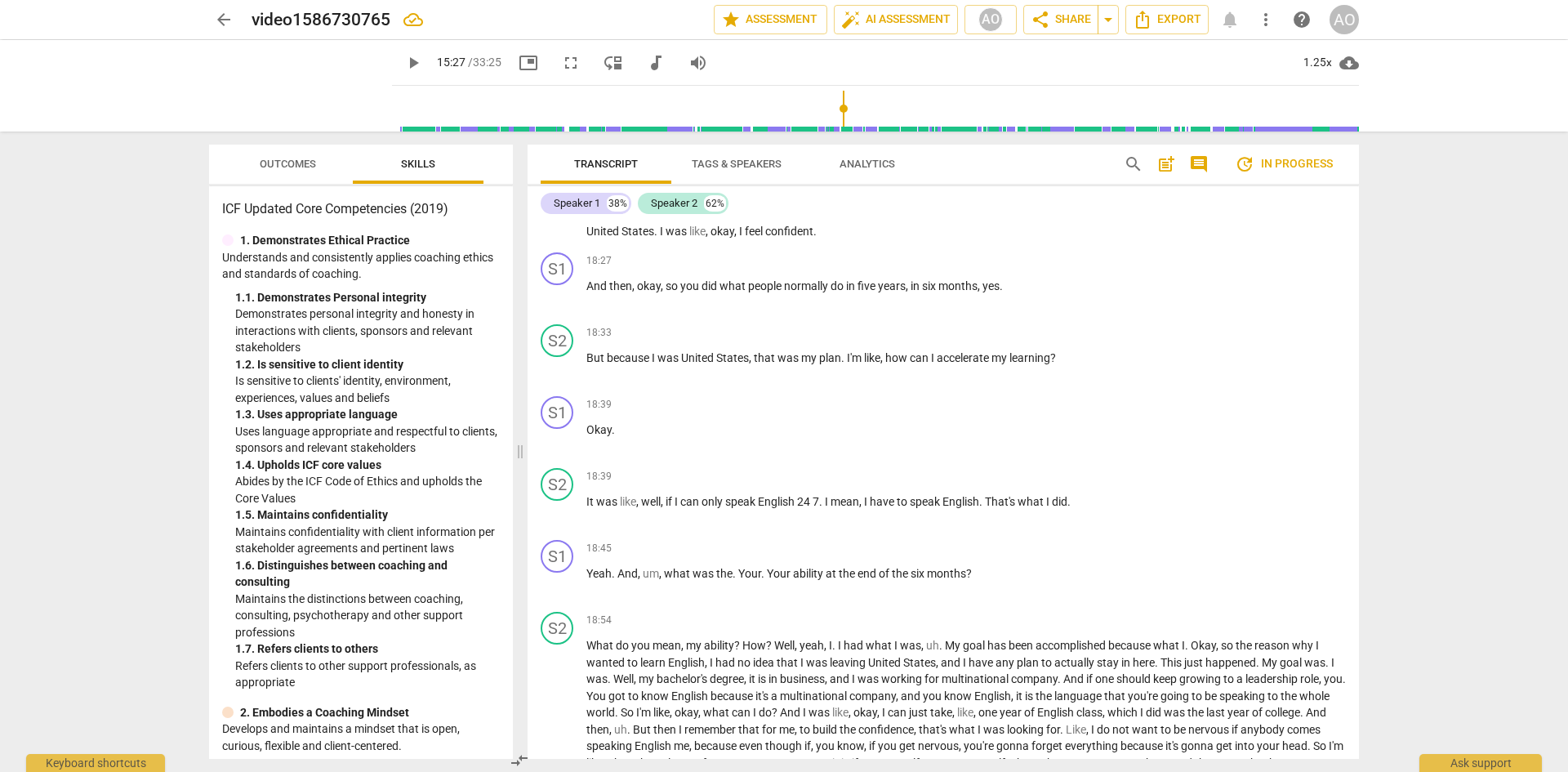
scroll to position [4643, 0]
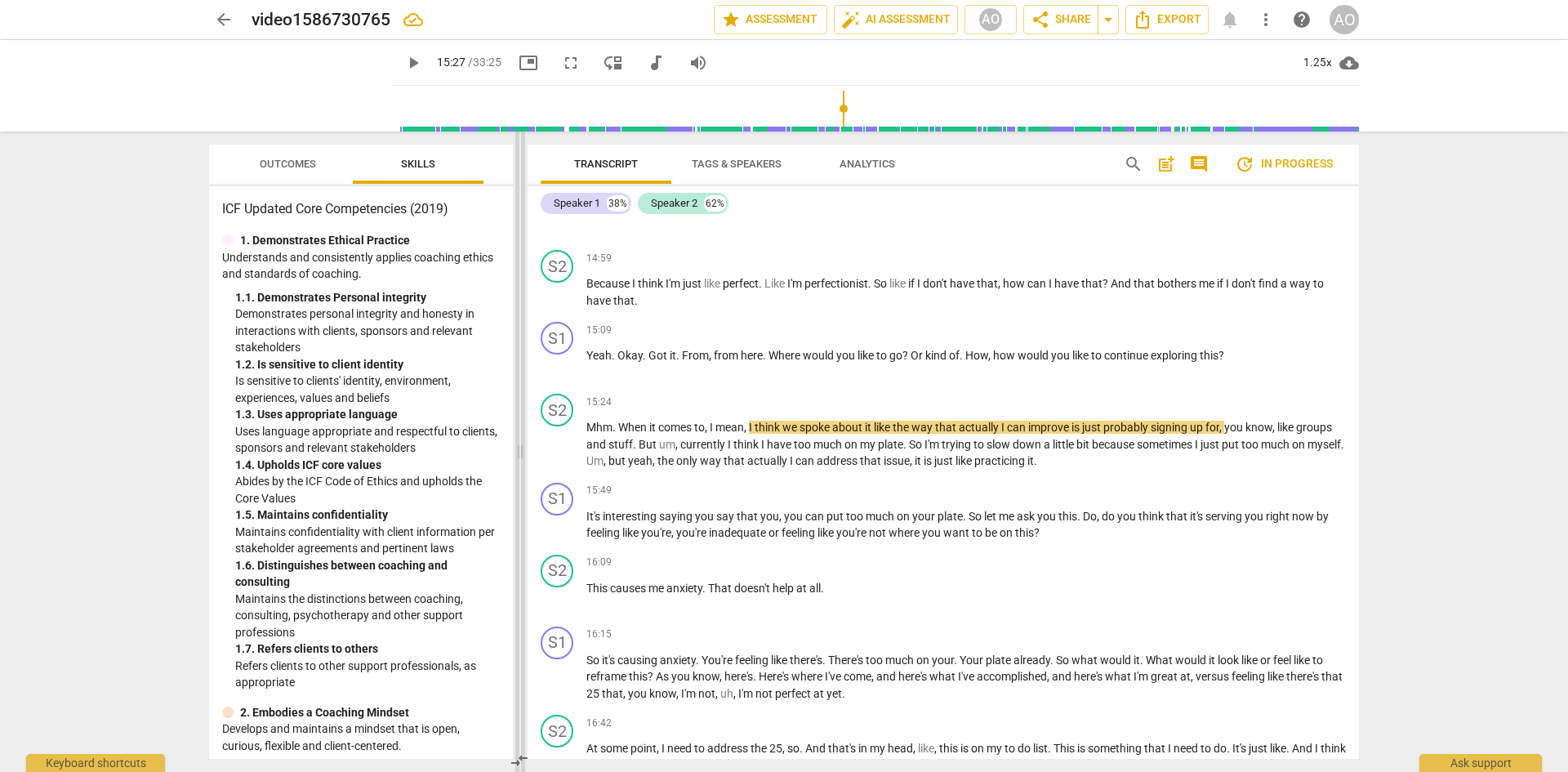
drag, startPoint x: 784, startPoint y: 449, endPoint x: 517, endPoint y: 441, distance: 267.1
click at [517, 441] on span at bounding box center [519, 451] width 10 height 640
click at [1095, 410] on div "+" at bounding box center [1257, 401] width 17 height 17
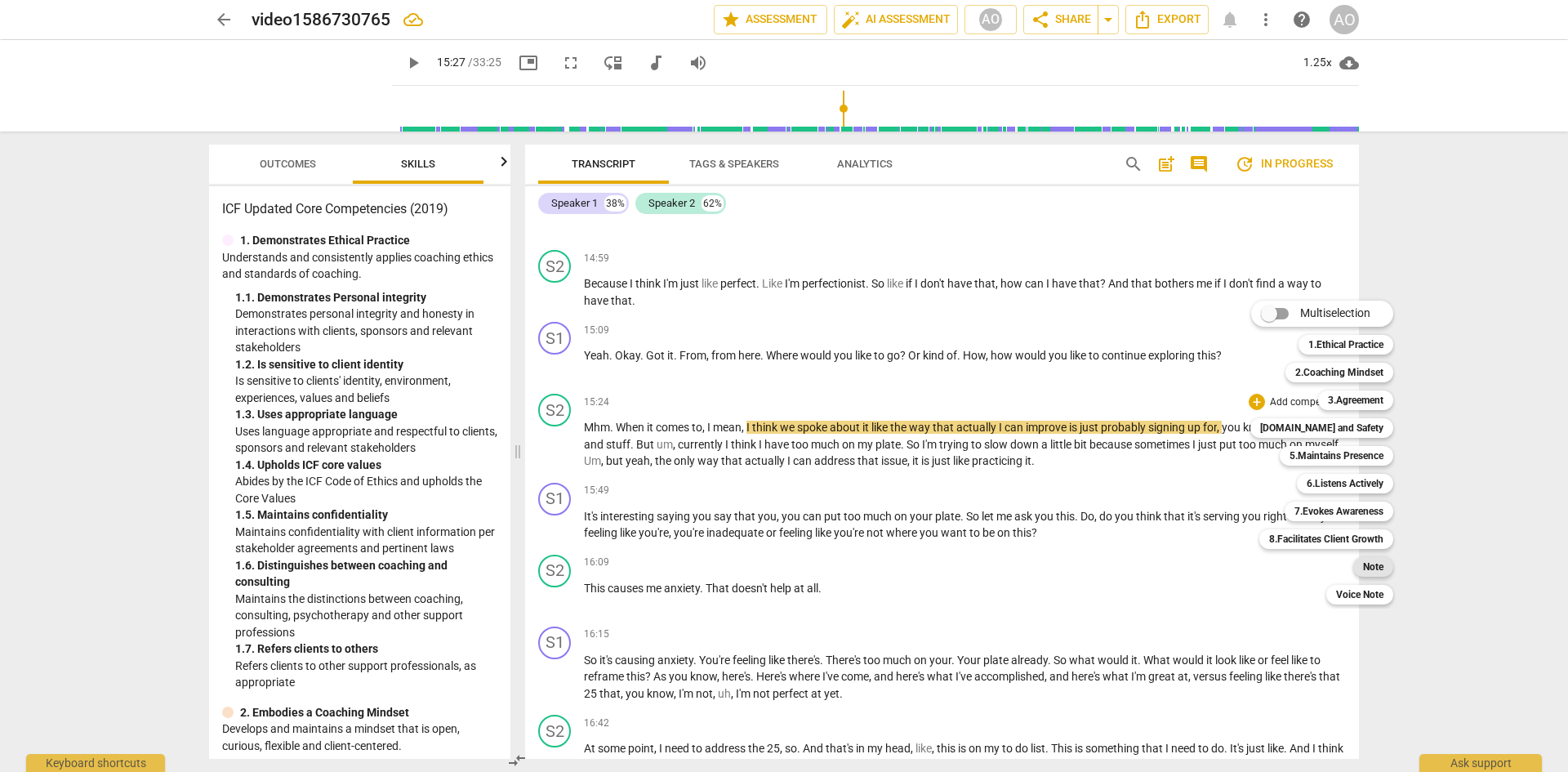
click at [1095, 508] on b "Note" at bounding box center [1373, 567] width 20 height 19
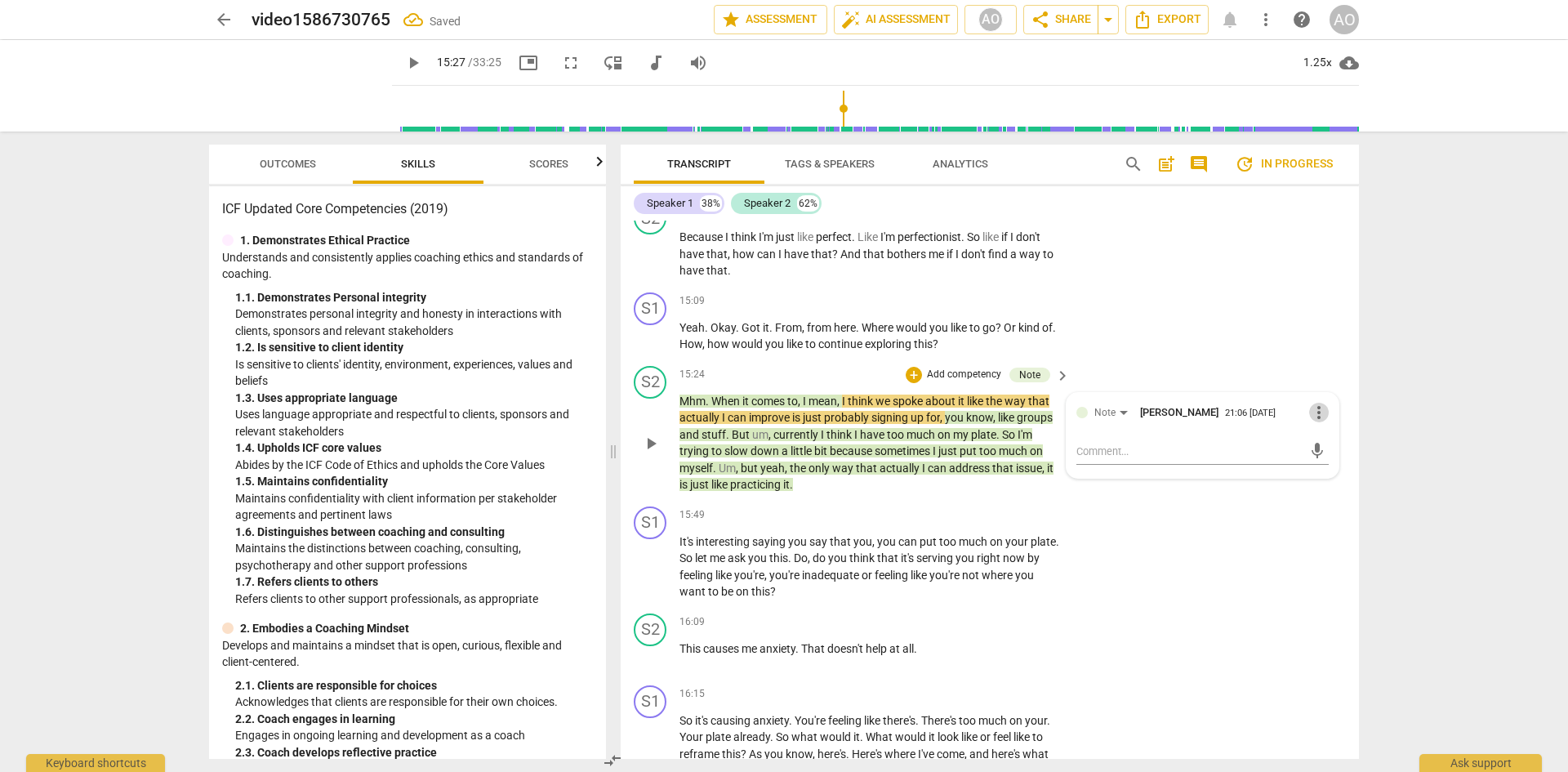
click at [1095, 422] on span "more_vert" at bounding box center [1319, 412] width 19 height 19
click at [1095, 508] on li "Delete" at bounding box center [1331, 540] width 56 height 31
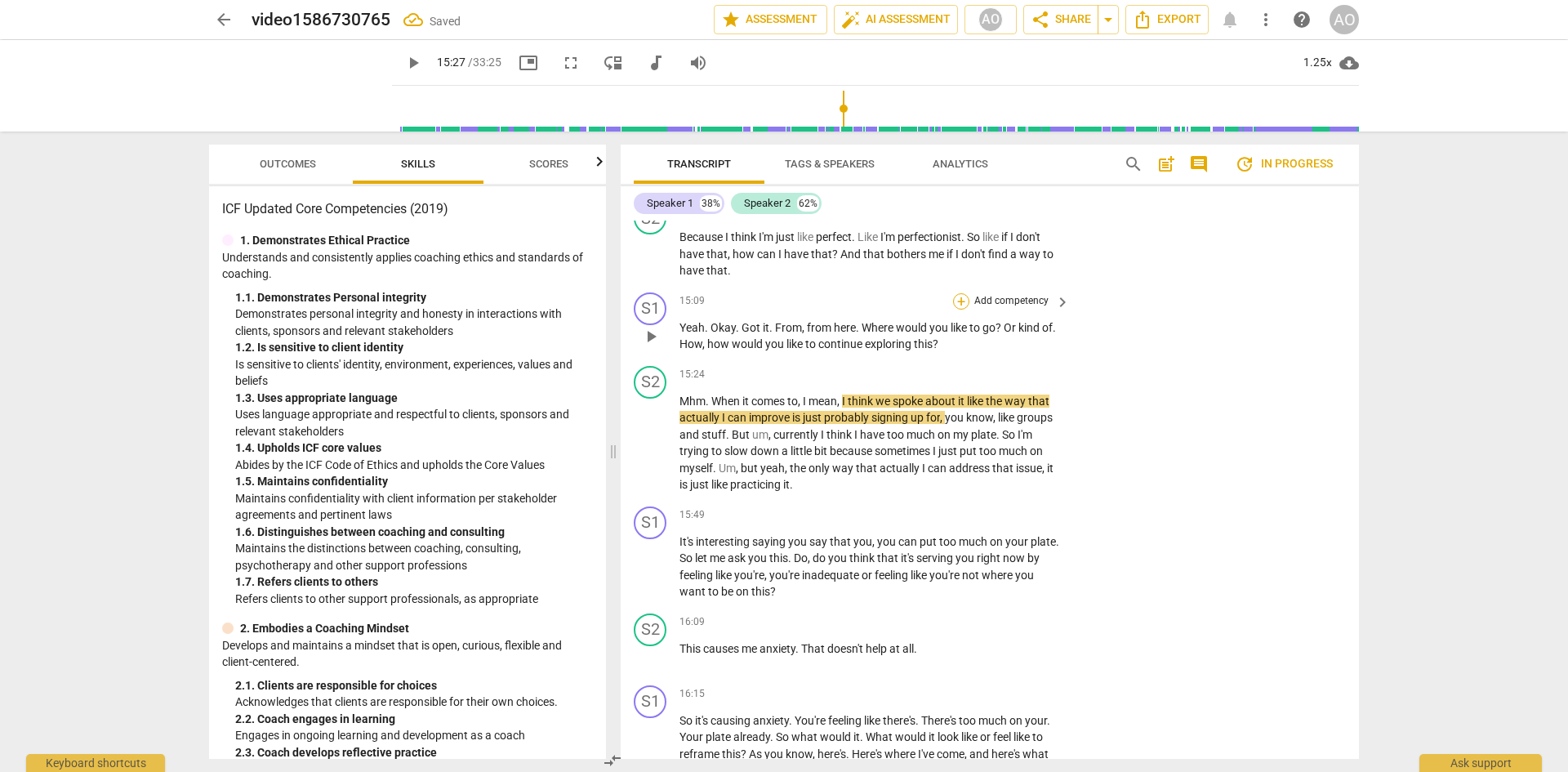
click at [956, 309] on div "+" at bounding box center [961, 301] width 17 height 17
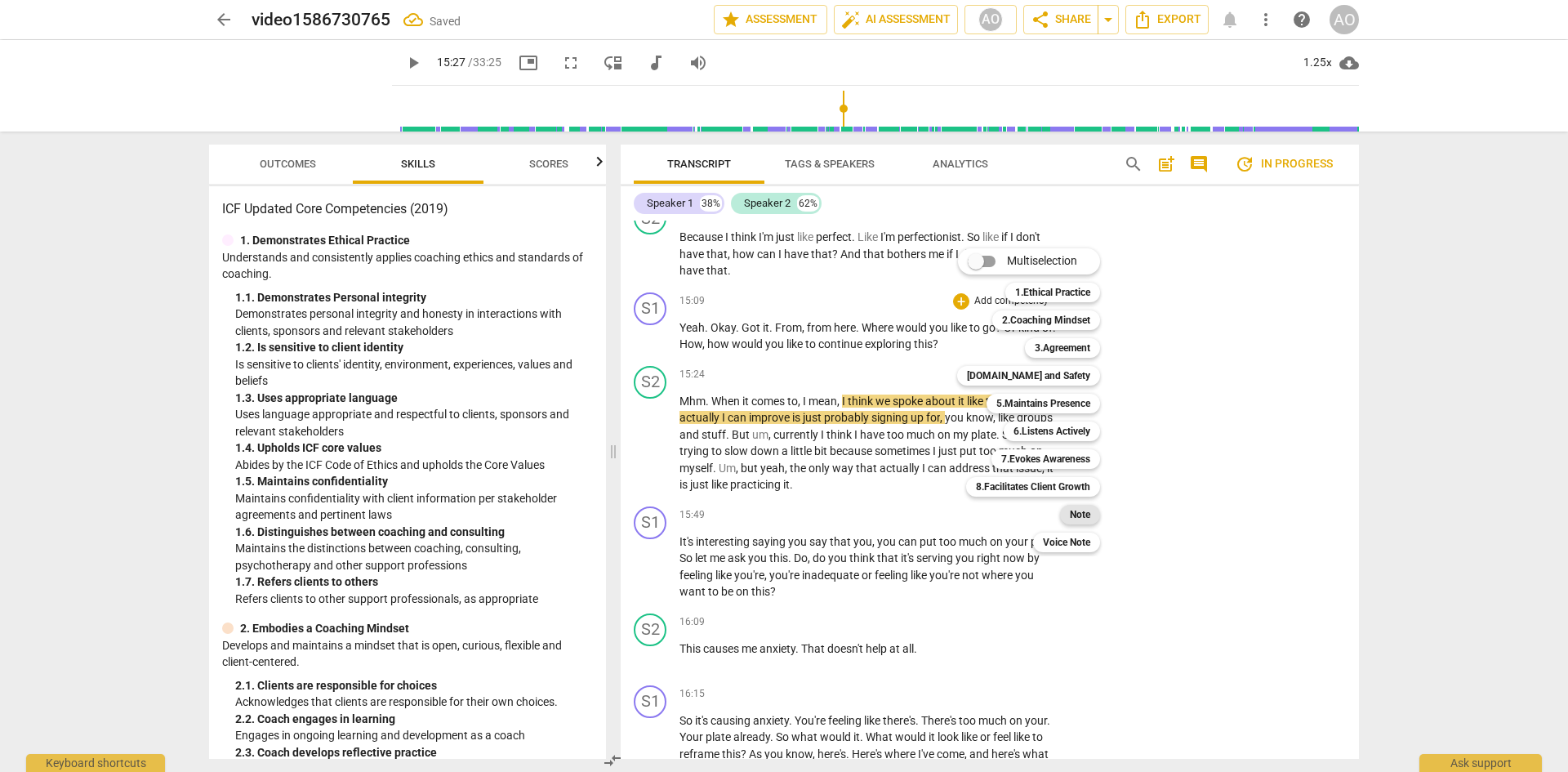
click at [1080, 508] on b "Note" at bounding box center [1079, 514] width 20 height 19
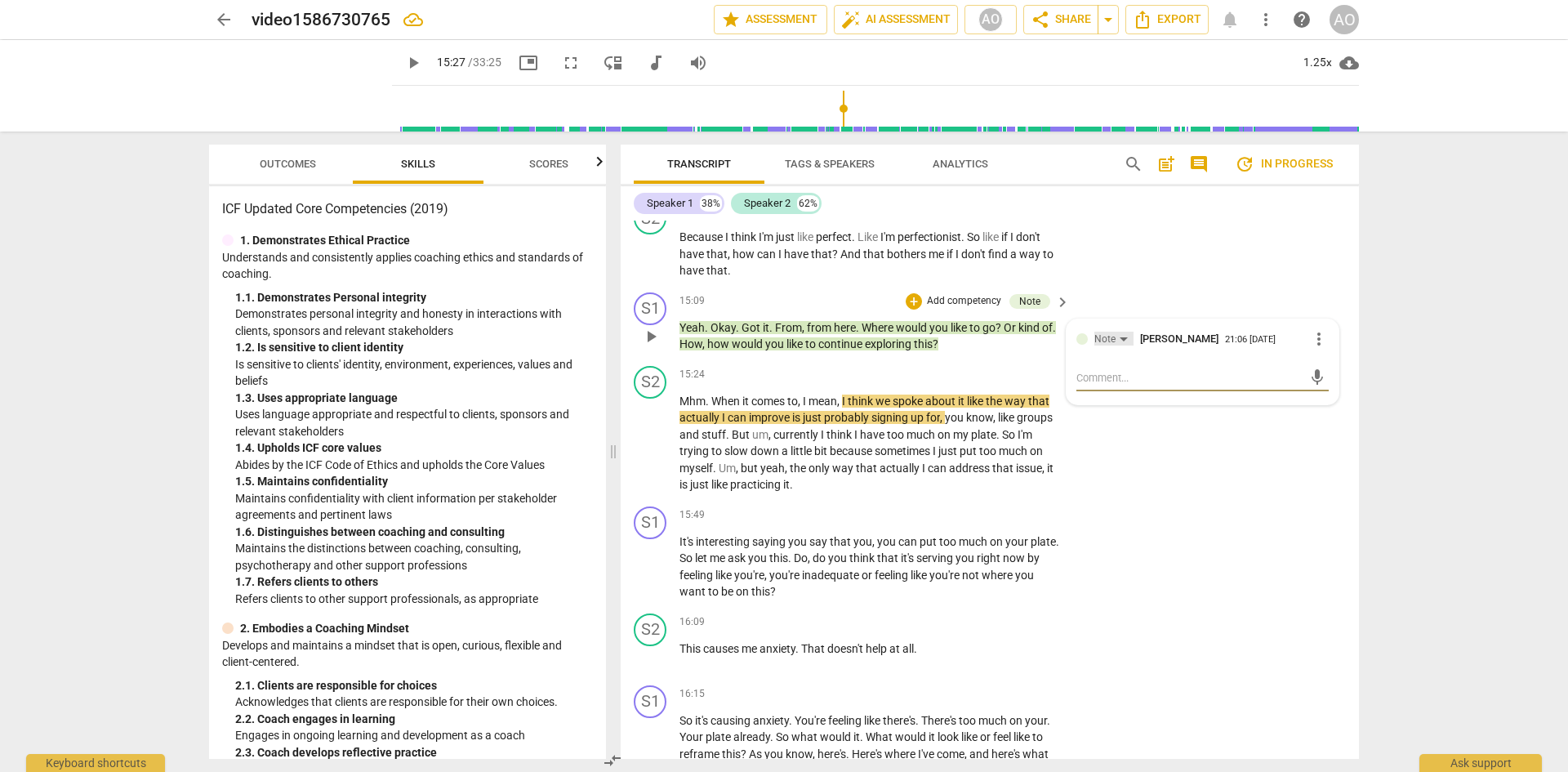
click at [1095, 345] on div "Note" at bounding box center [1113, 338] width 39 height 14
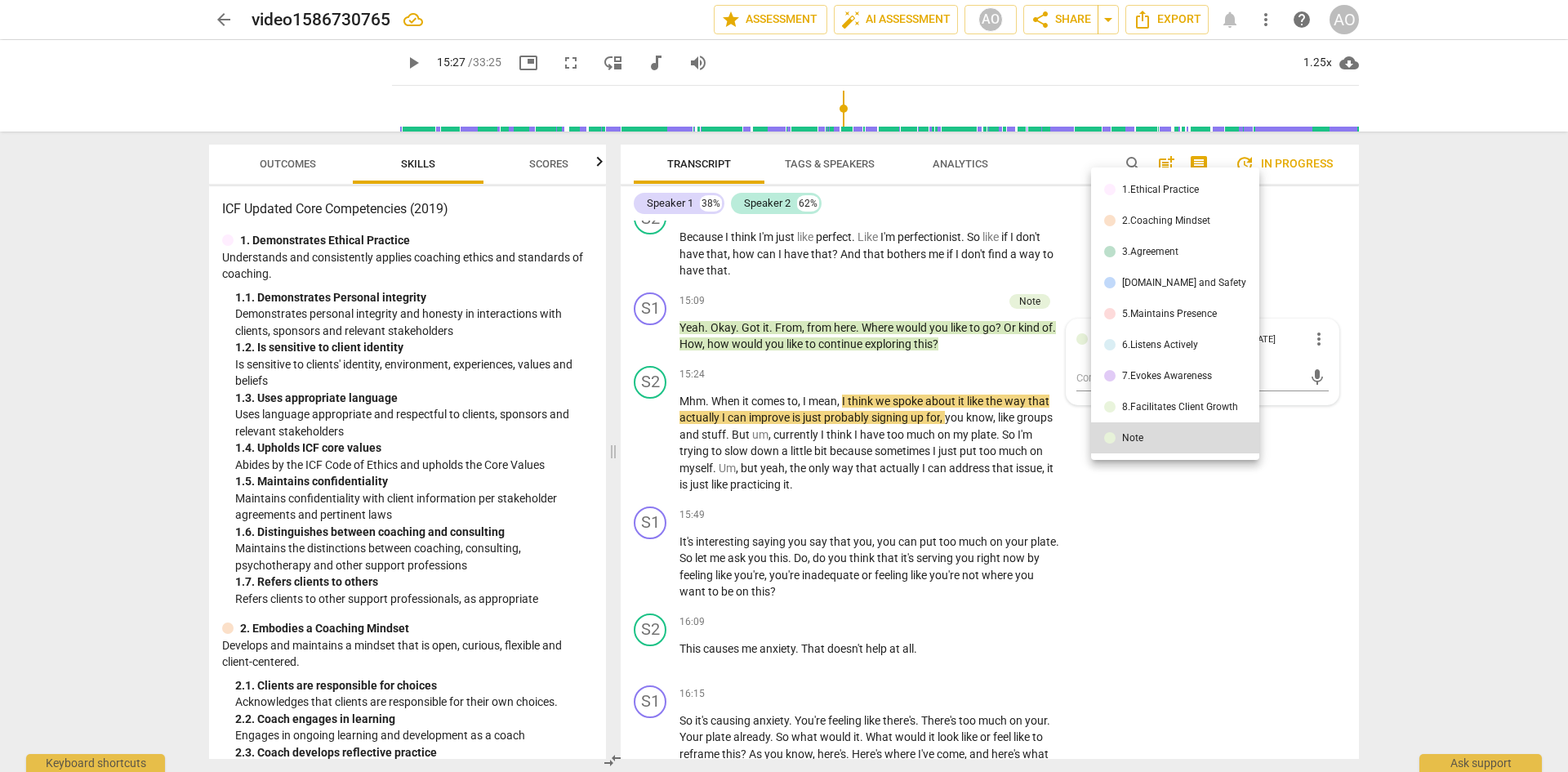
click at [1095, 311] on div "5.Maintains Presence" at bounding box center [1169, 313] width 94 height 10
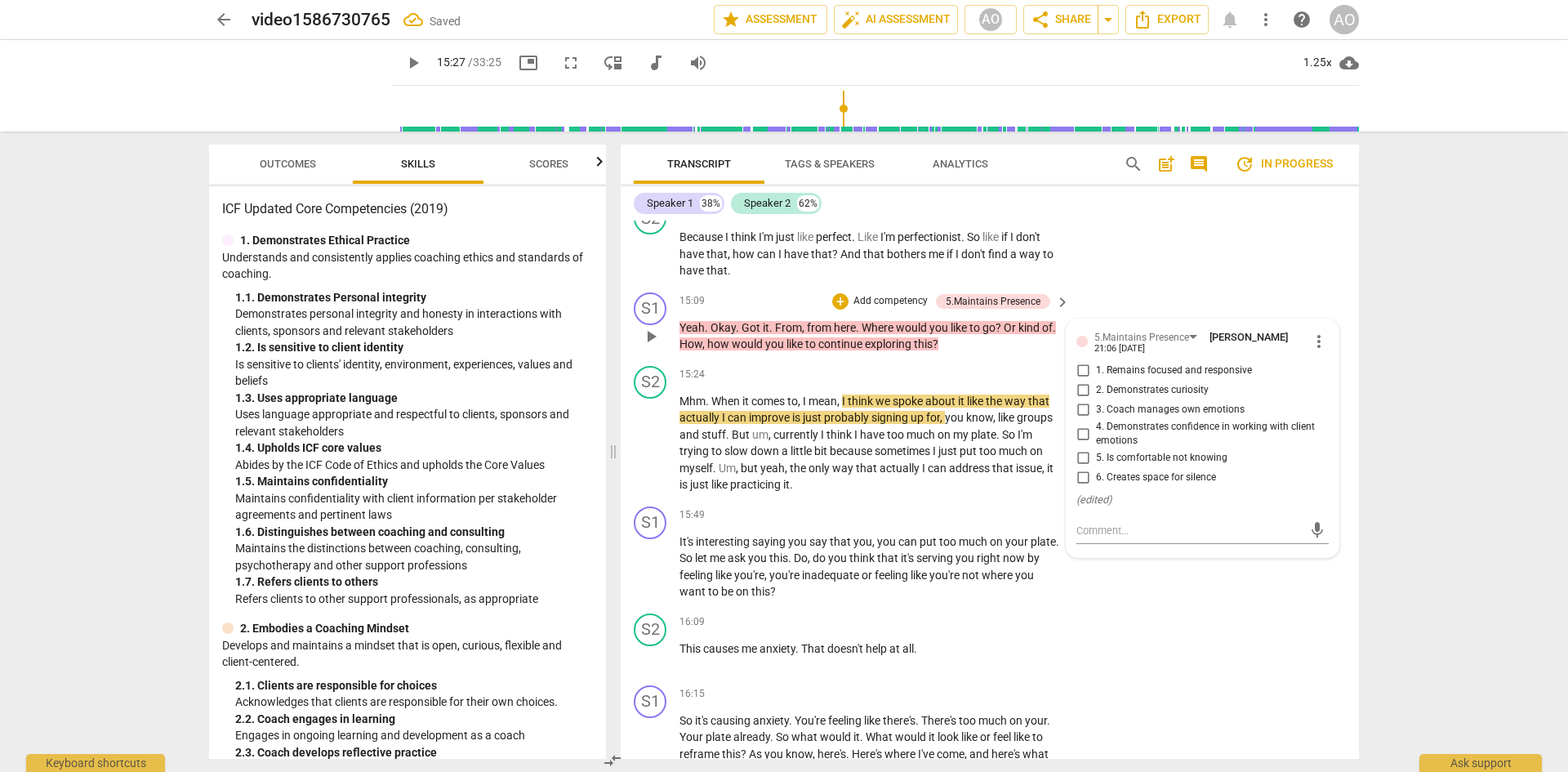
click at [1085, 380] on input "1. Remains focused and responsive" at bounding box center [1083, 371] width 26 height 19
click at [1080, 400] on input "2. Demonstrates curiosity" at bounding box center [1083, 390] width 26 height 19
click at [1079, 468] on input "5. Is comfortable not knowing" at bounding box center [1083, 458] width 26 height 19
click at [1095, 508] on textarea at bounding box center [1189, 531] width 226 height 16
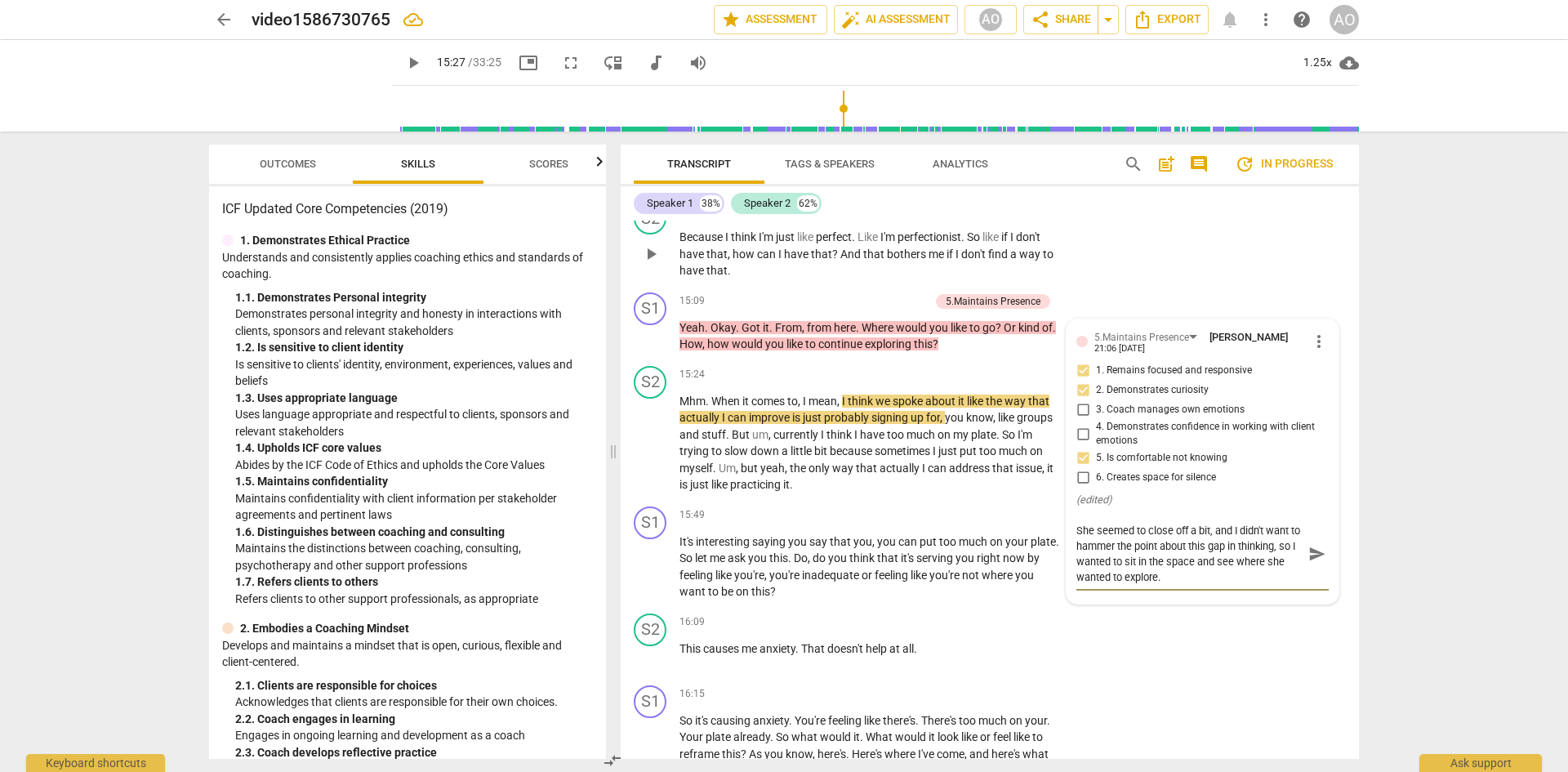
click at [1095, 286] on div "S2 play_arrow pause 14:59 + Add competency keyboard_arrow_right Because I think…" at bounding box center [990, 240] width 738 height 91
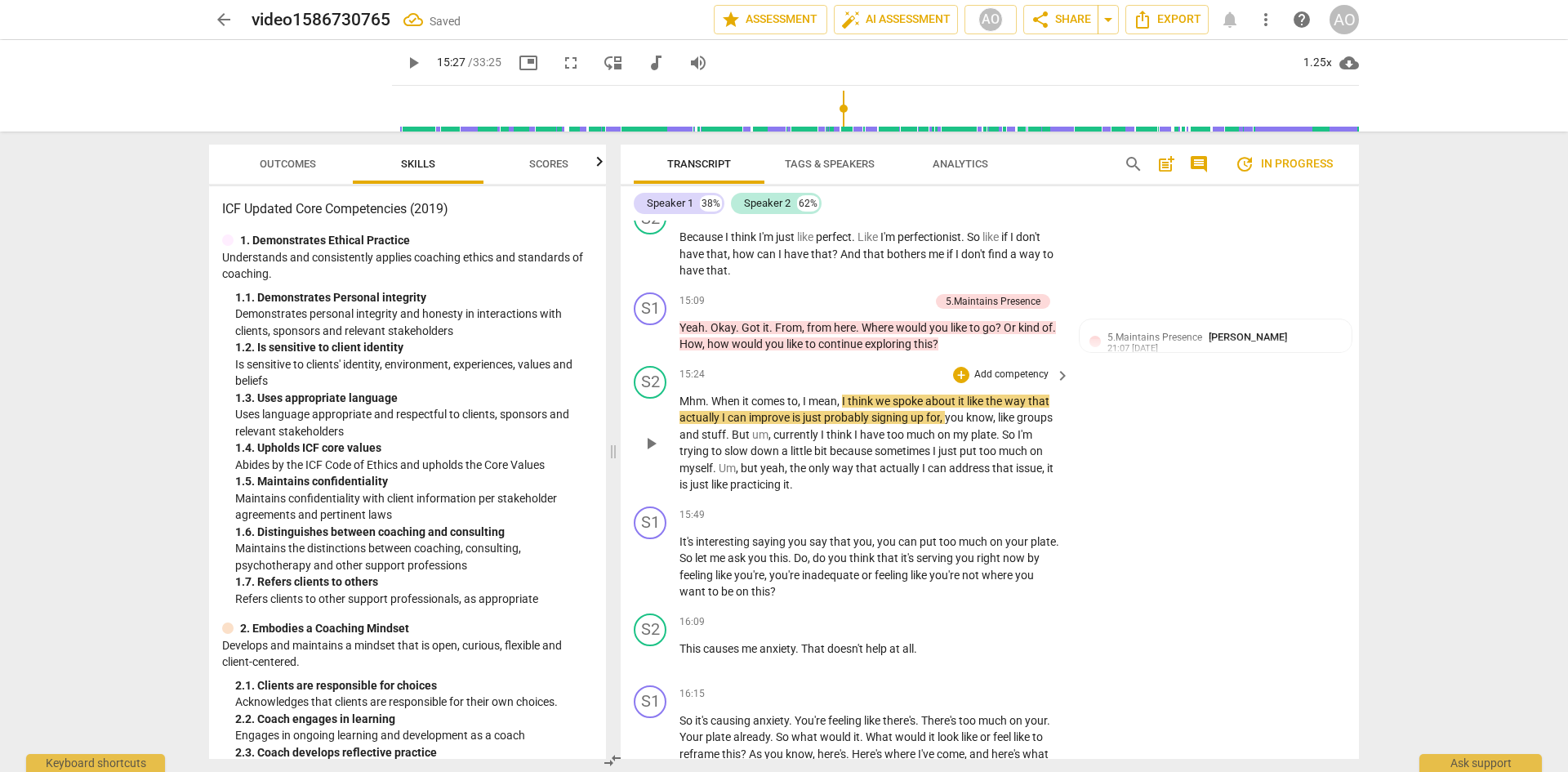
click at [651, 453] on span "play_arrow" at bounding box center [651, 443] width 19 height 19
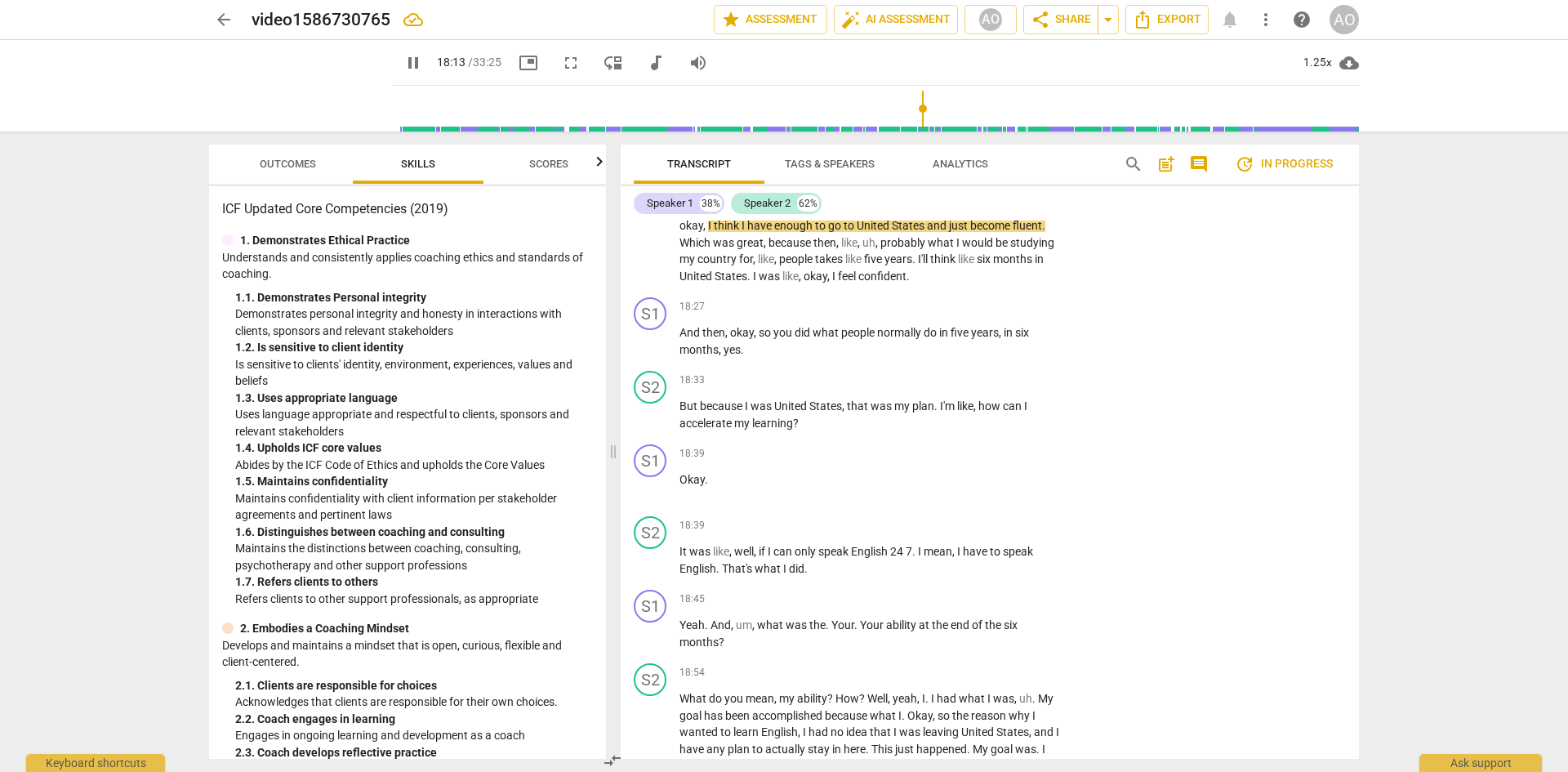
scroll to position [7536, 0]
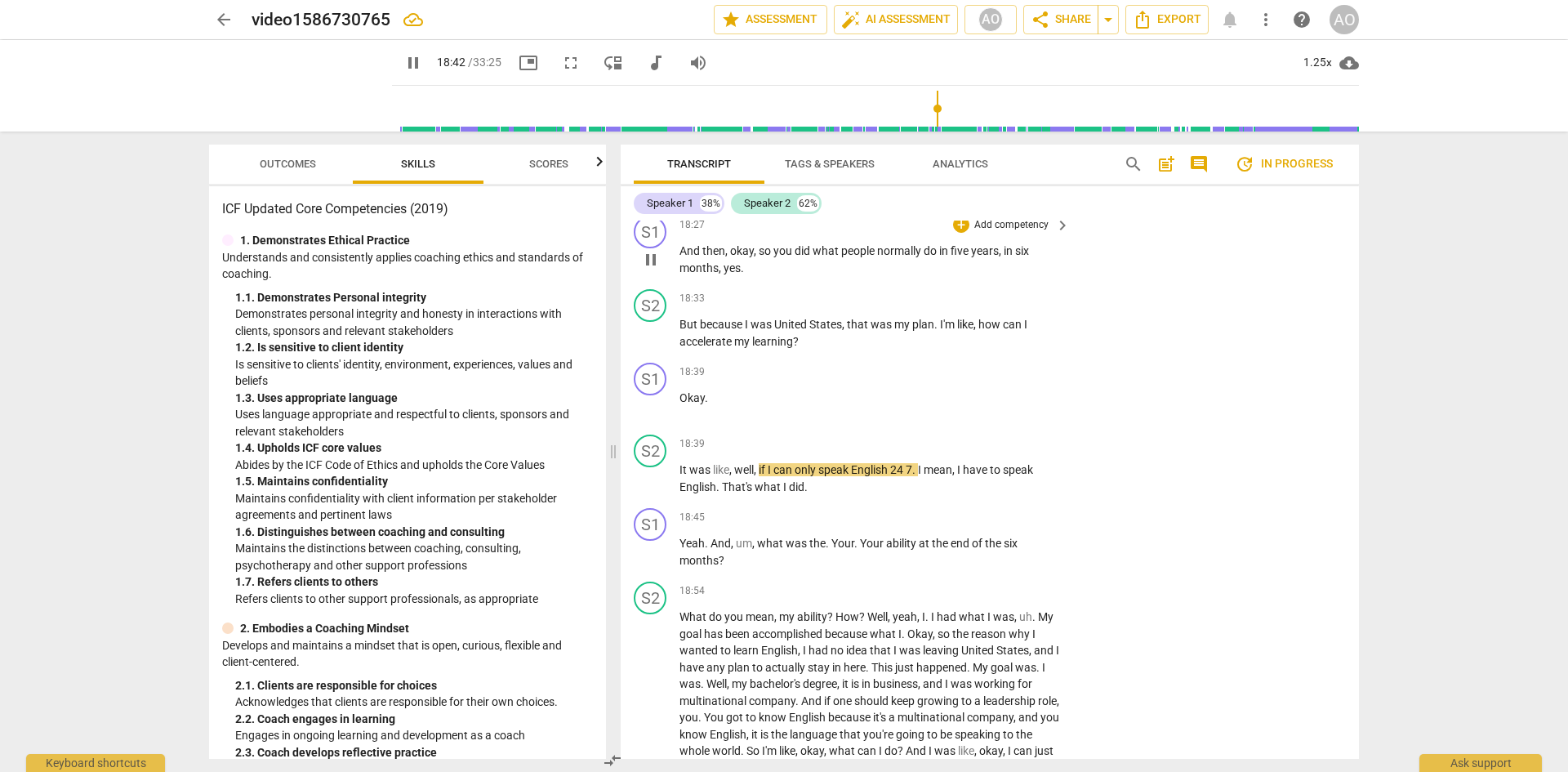
click at [1028, 233] on p "Add competency" at bounding box center [1011, 225] width 78 height 15
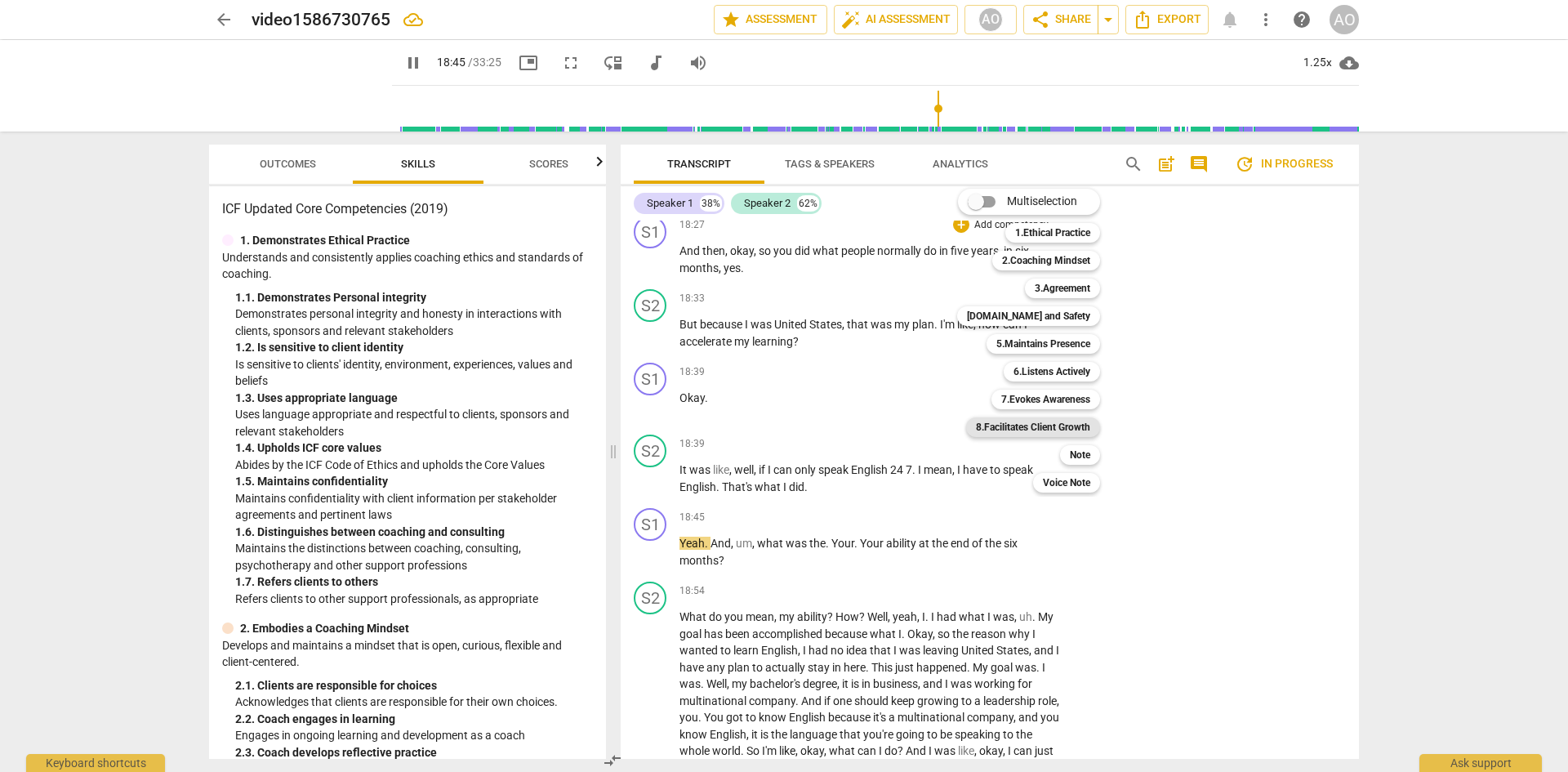
click at [1065, 423] on b "8.Facilitates Client Growth" at bounding box center [1033, 427] width 115 height 19
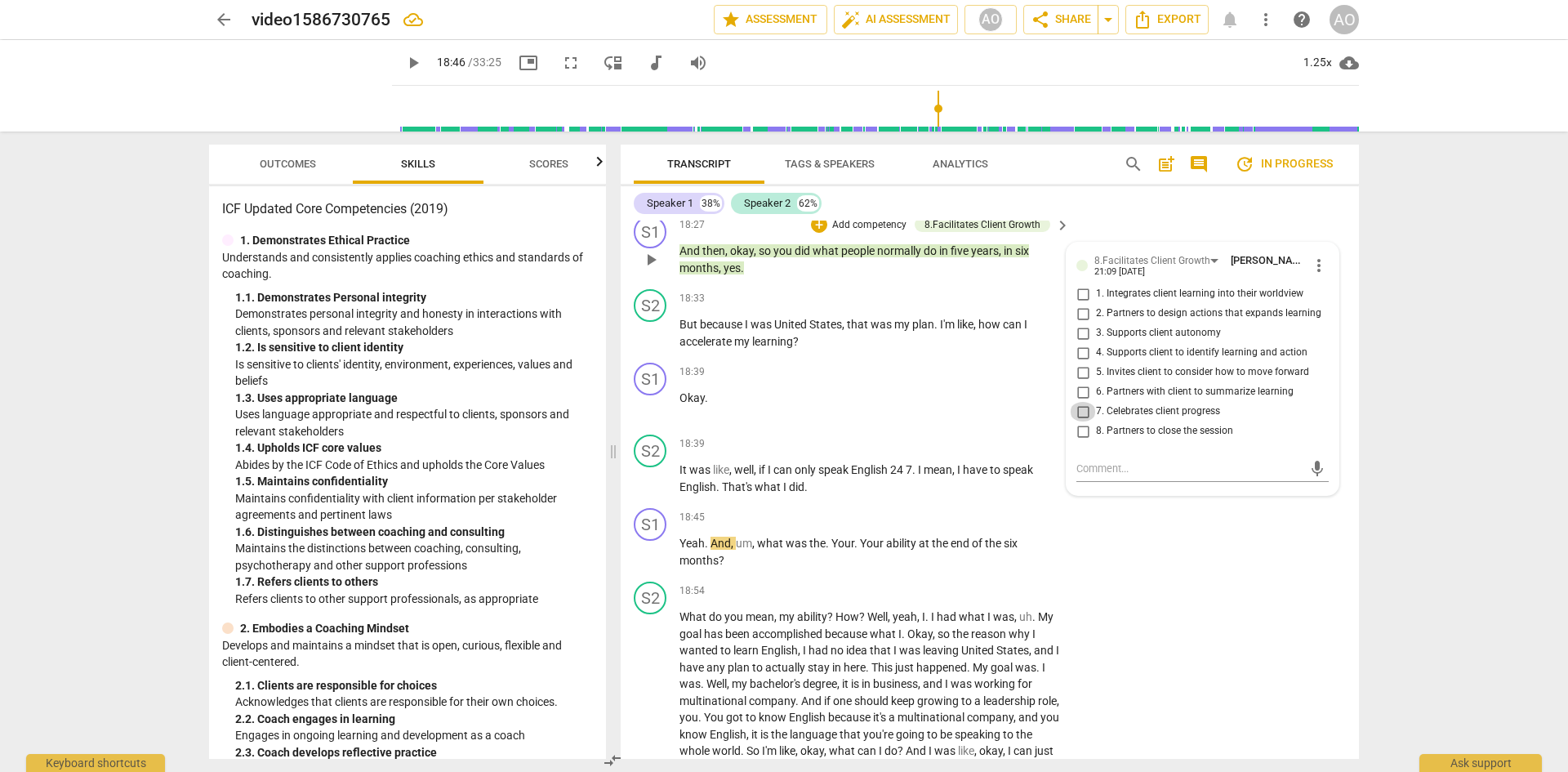
click at [1086, 421] on input "7. Celebrates client progress" at bounding box center [1083, 411] width 26 height 19
click at [1095, 282] on div "S1 play_arrow pause 18:27 + Add competency 8.Facilitates Client Growth keyboard…" at bounding box center [990, 246] width 738 height 73
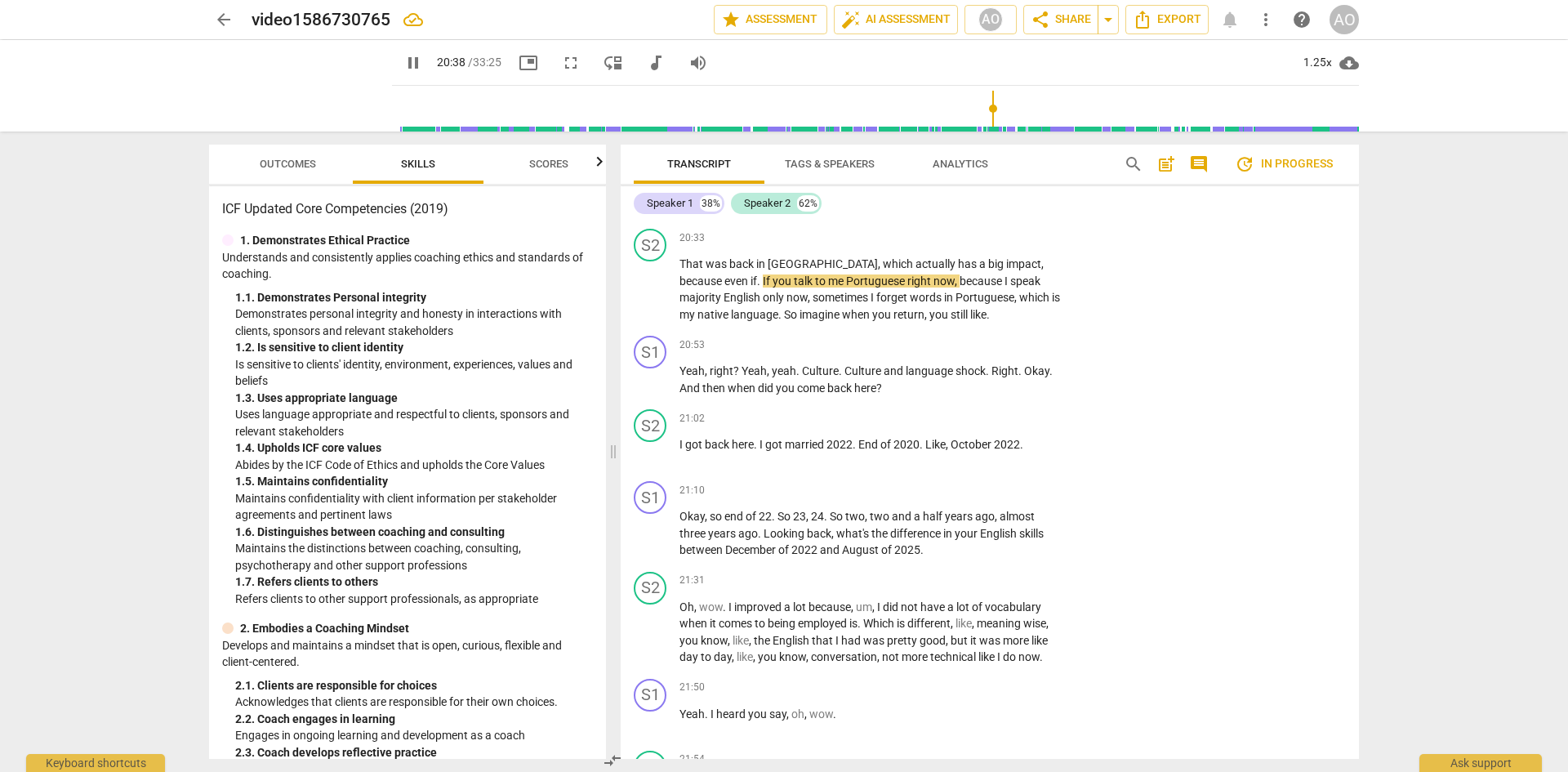
scroll to position [8760, 0]
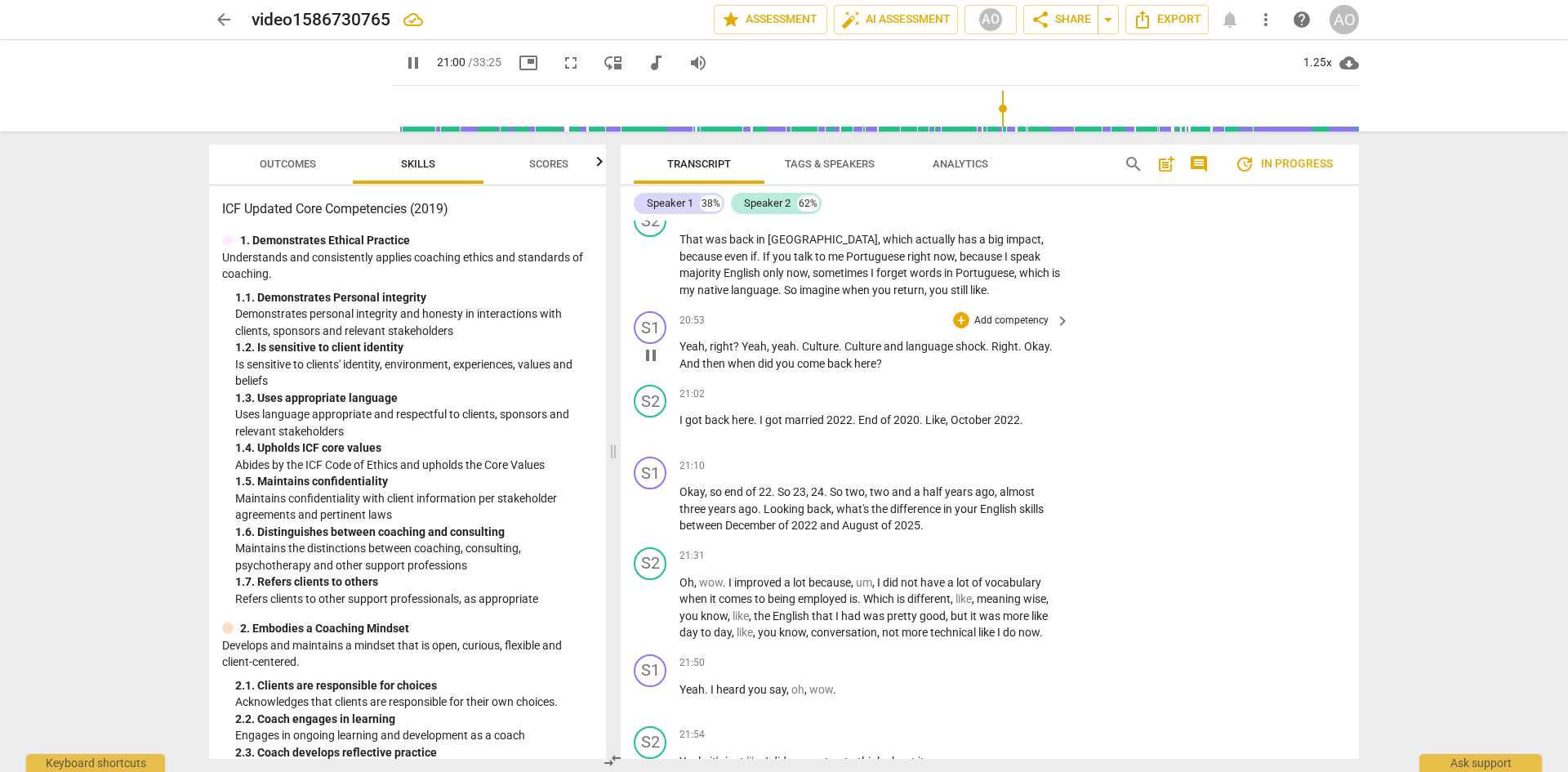
click at [1020, 328] on p "Add competency" at bounding box center [1011, 321] width 78 height 15
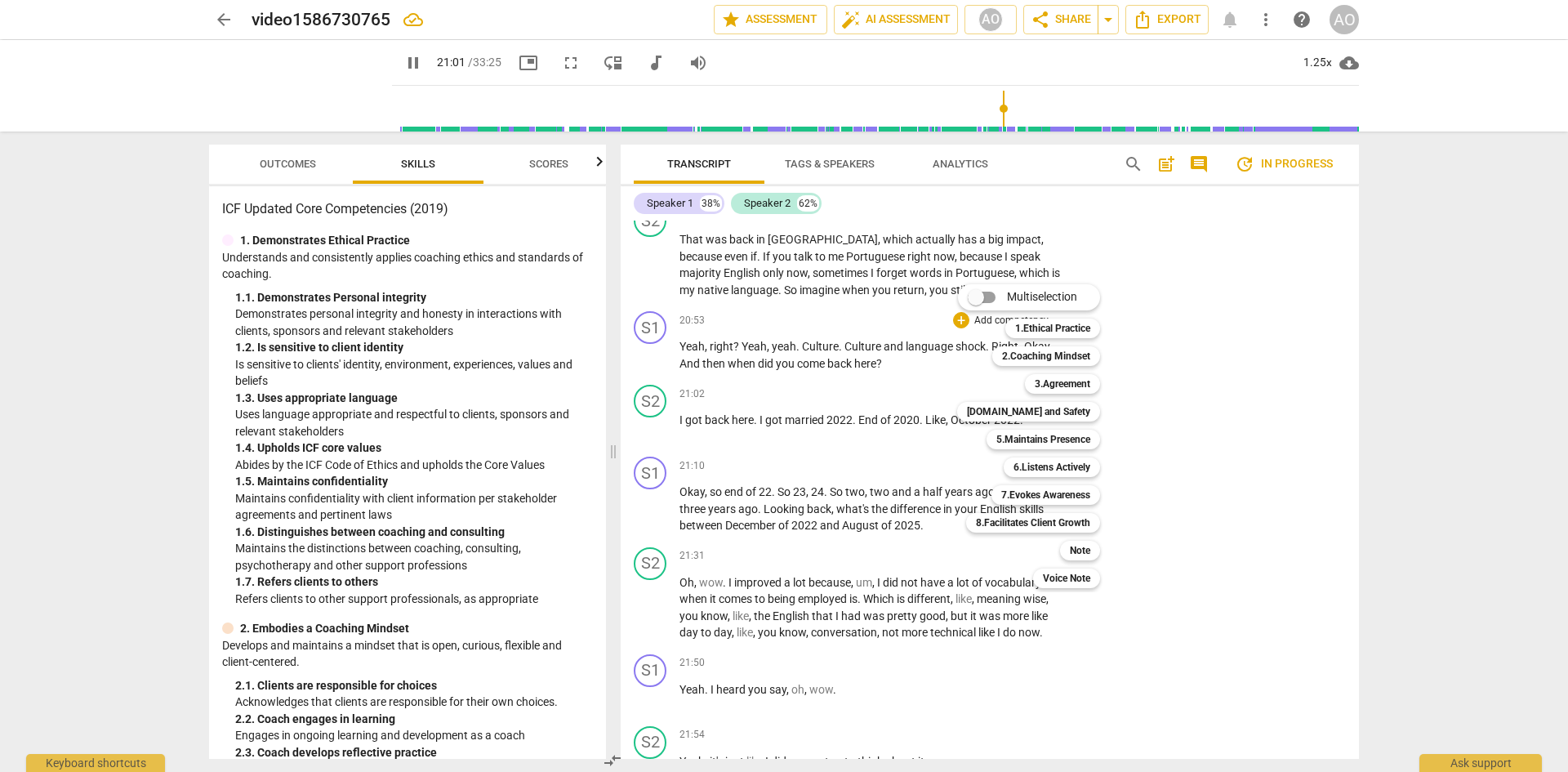
click at [1064, 421] on div "4.Trust and Safety 4" at bounding box center [1037, 412] width 174 height 28
click at [1062, 414] on b "4.Trust and Safety" at bounding box center [1028, 411] width 123 height 19
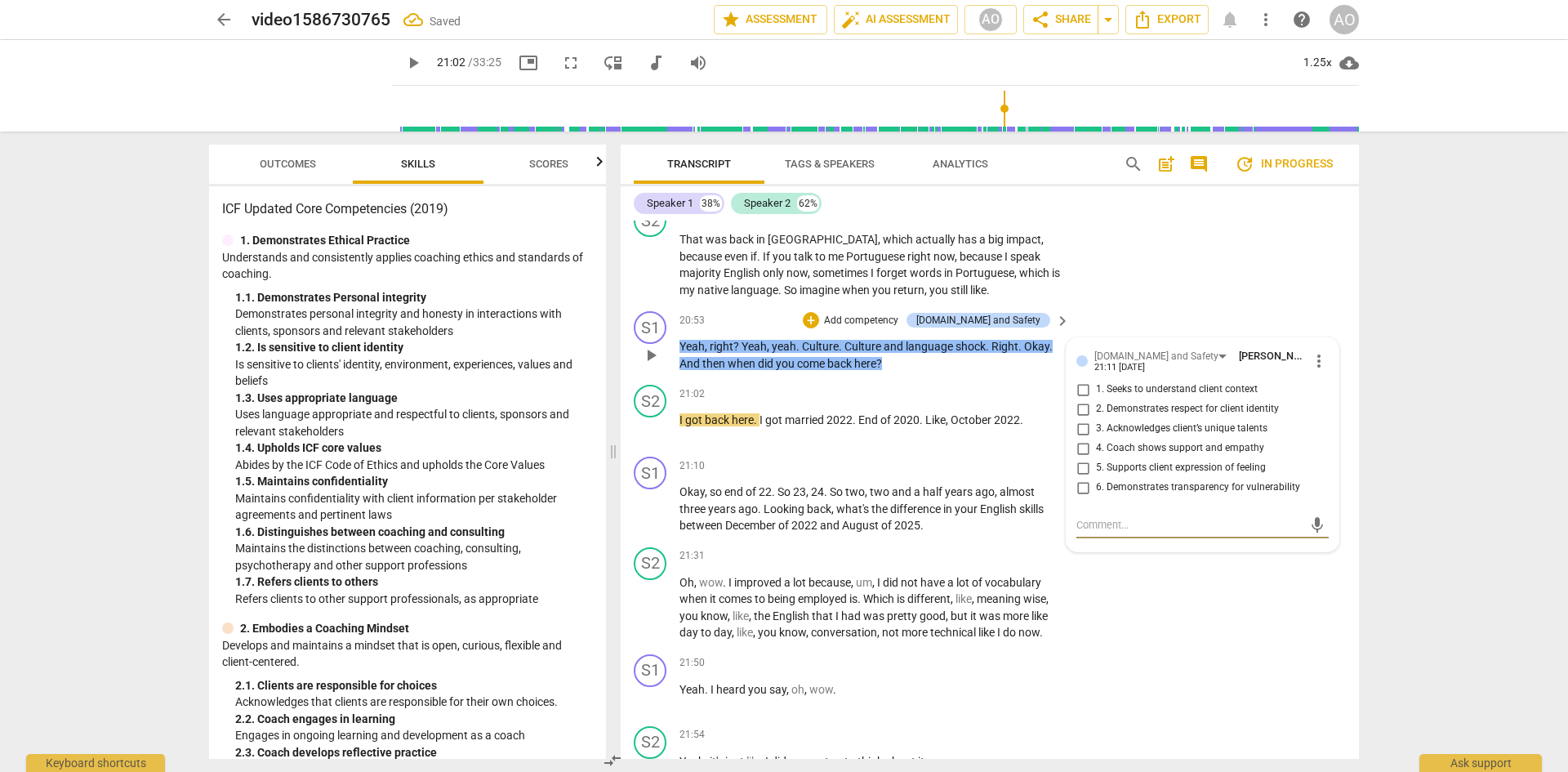
click at [1083, 419] on input "2. Demonstrates respect for client identity" at bounding box center [1083, 409] width 26 height 19
click at [1080, 458] on input "4. Coach shows support and empathy" at bounding box center [1083, 448] width 26 height 19
click at [1080, 400] on input "1. Seeks to understand client context" at bounding box center [1083, 389] width 26 height 19
click at [1095, 378] on div "S1 play_arrow pause 20:53 + Add competency 4.Trust and Safety keyboard_arrow_ri…" at bounding box center [990, 341] width 738 height 73
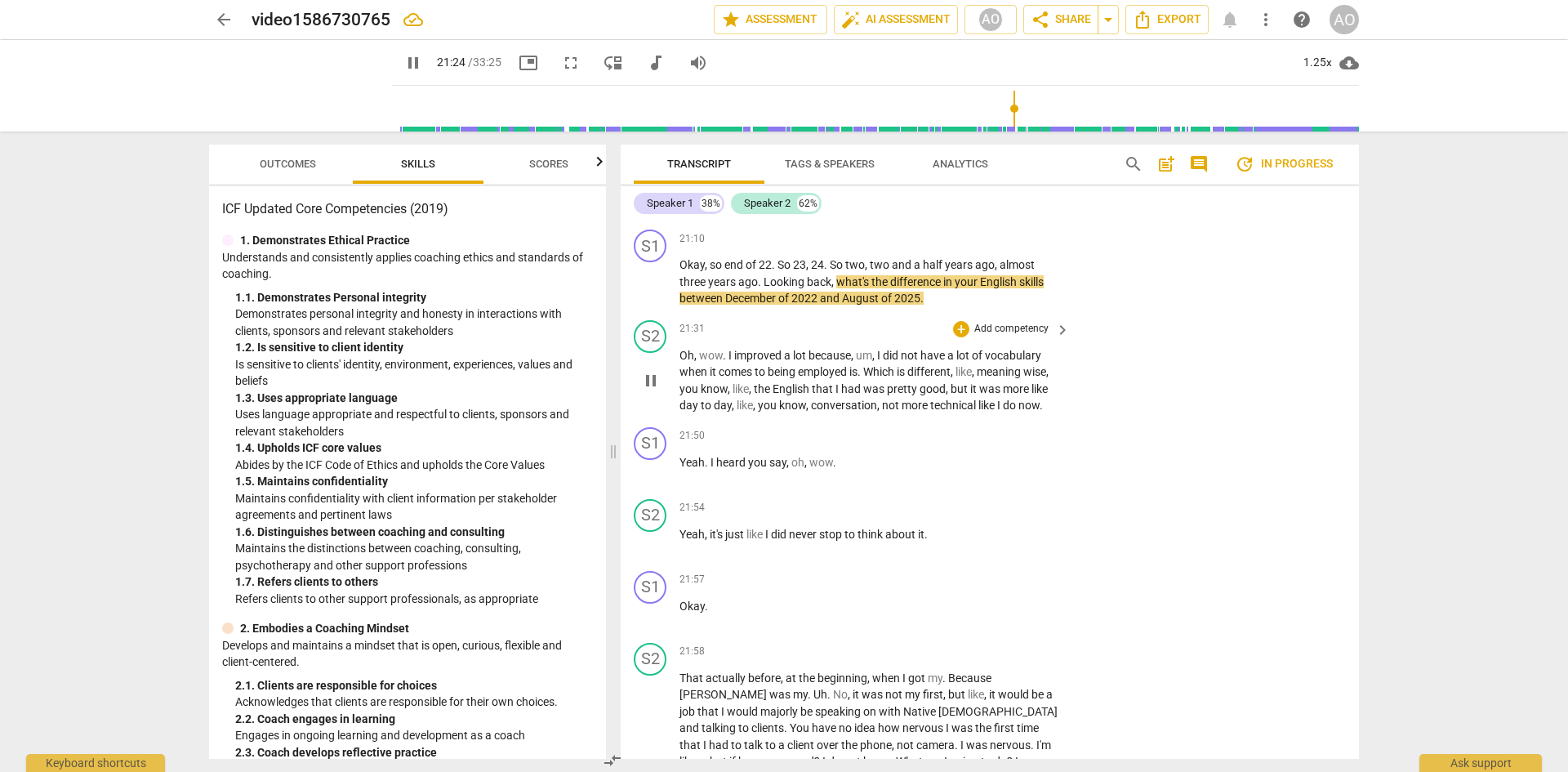
scroll to position [9005, 0]
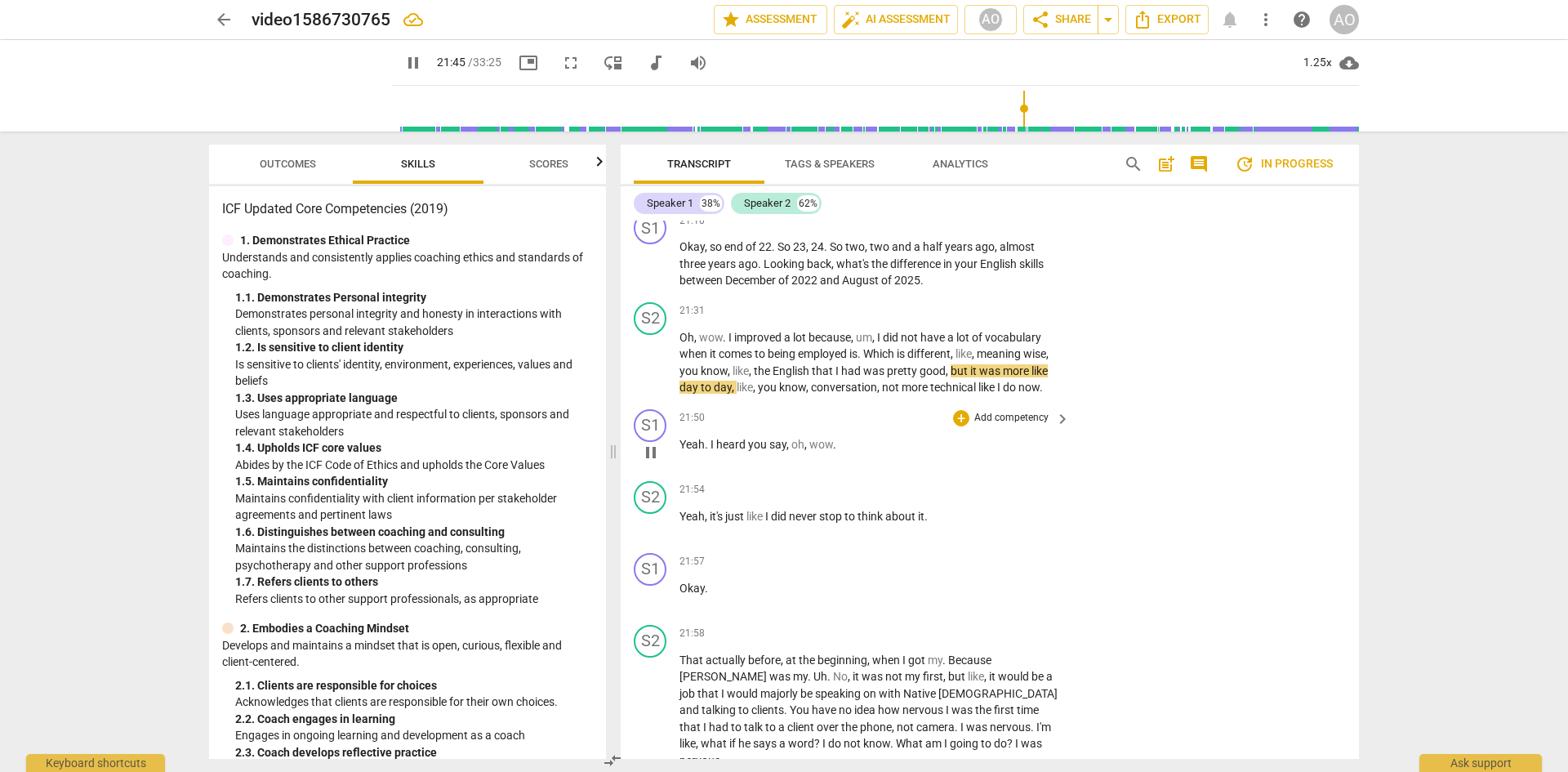
click at [1008, 426] on p "Add competency" at bounding box center [1011, 418] width 78 height 15
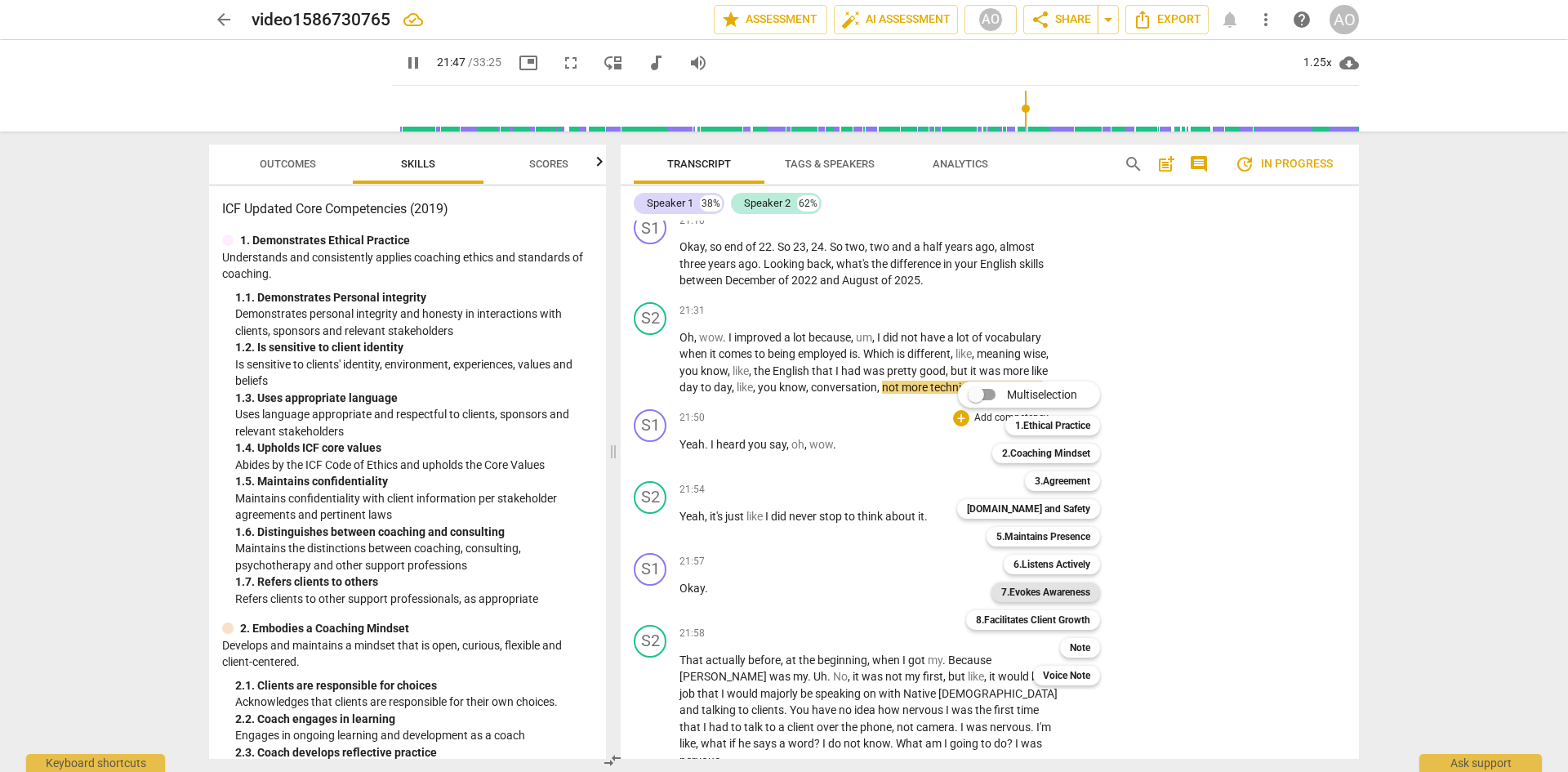
click at [1053, 508] on b "7.Evokes Awareness" at bounding box center [1046, 592] width 89 height 19
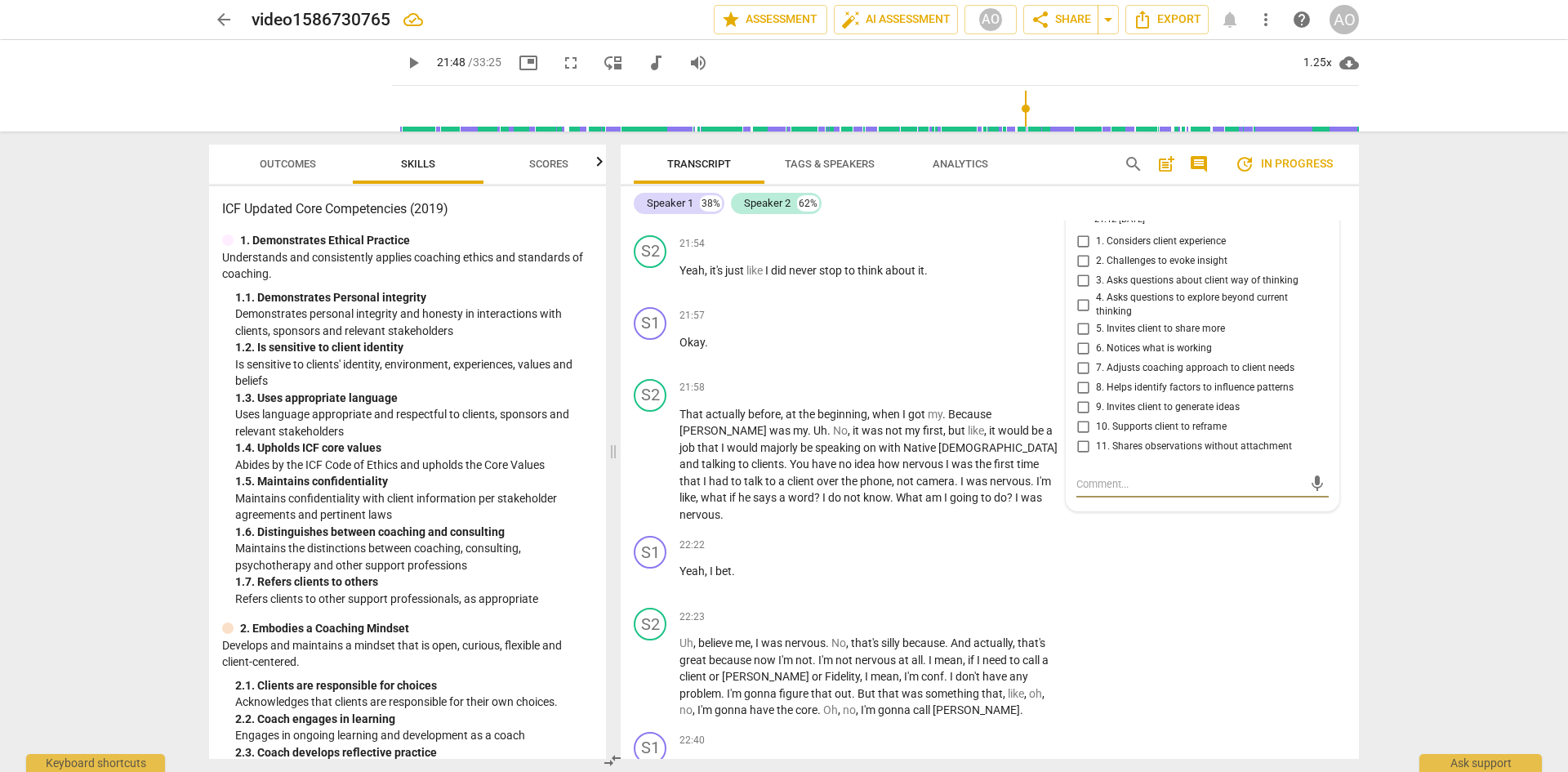
scroll to position [9280, 0]
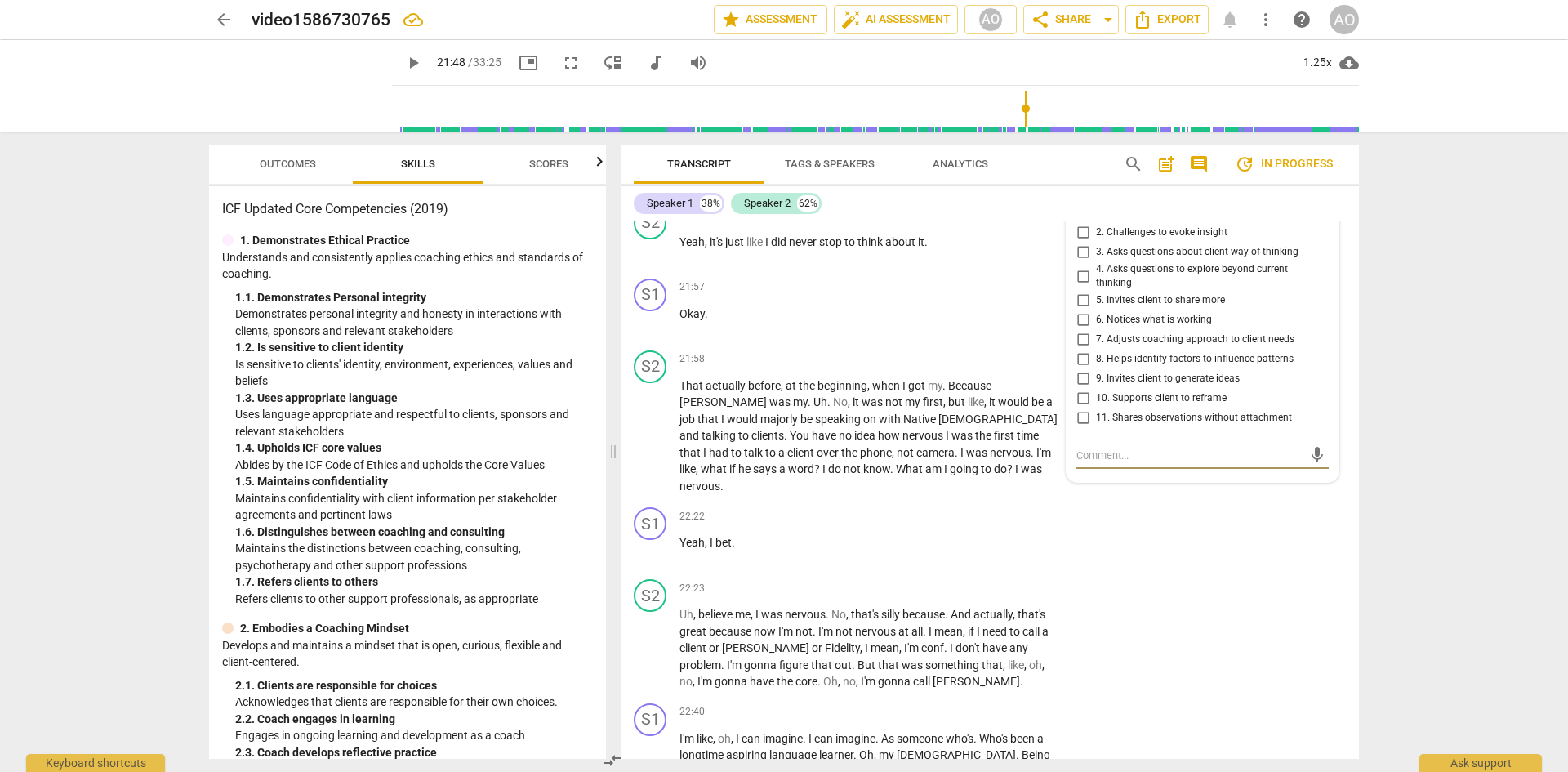
click at [1095, 188] on div "7.Evokes Awareness" at bounding box center [1139, 180] width 90 height 16
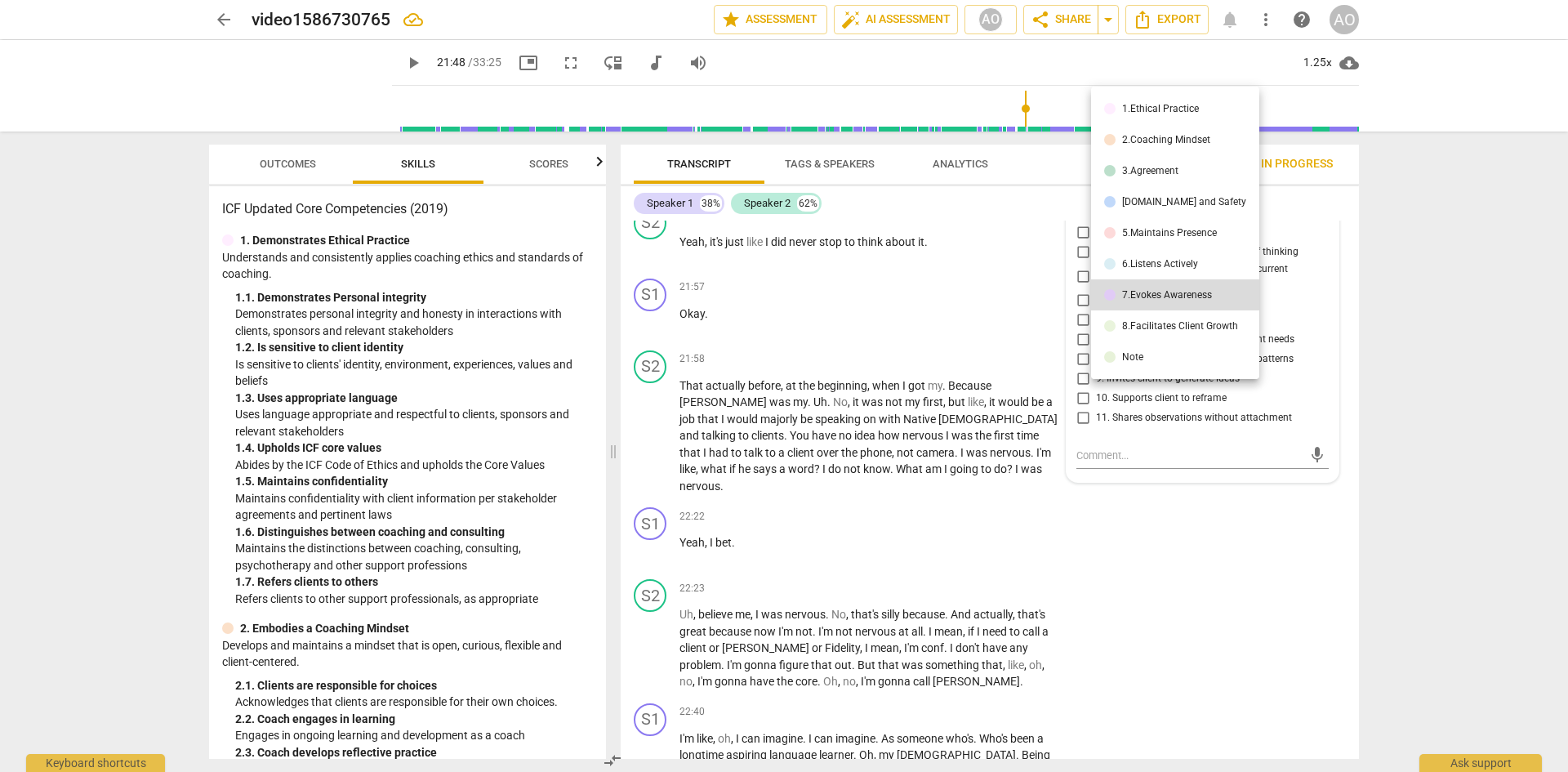
click at [1095, 327] on div "8.Facilitates Client Growth" at bounding box center [1180, 325] width 116 height 10
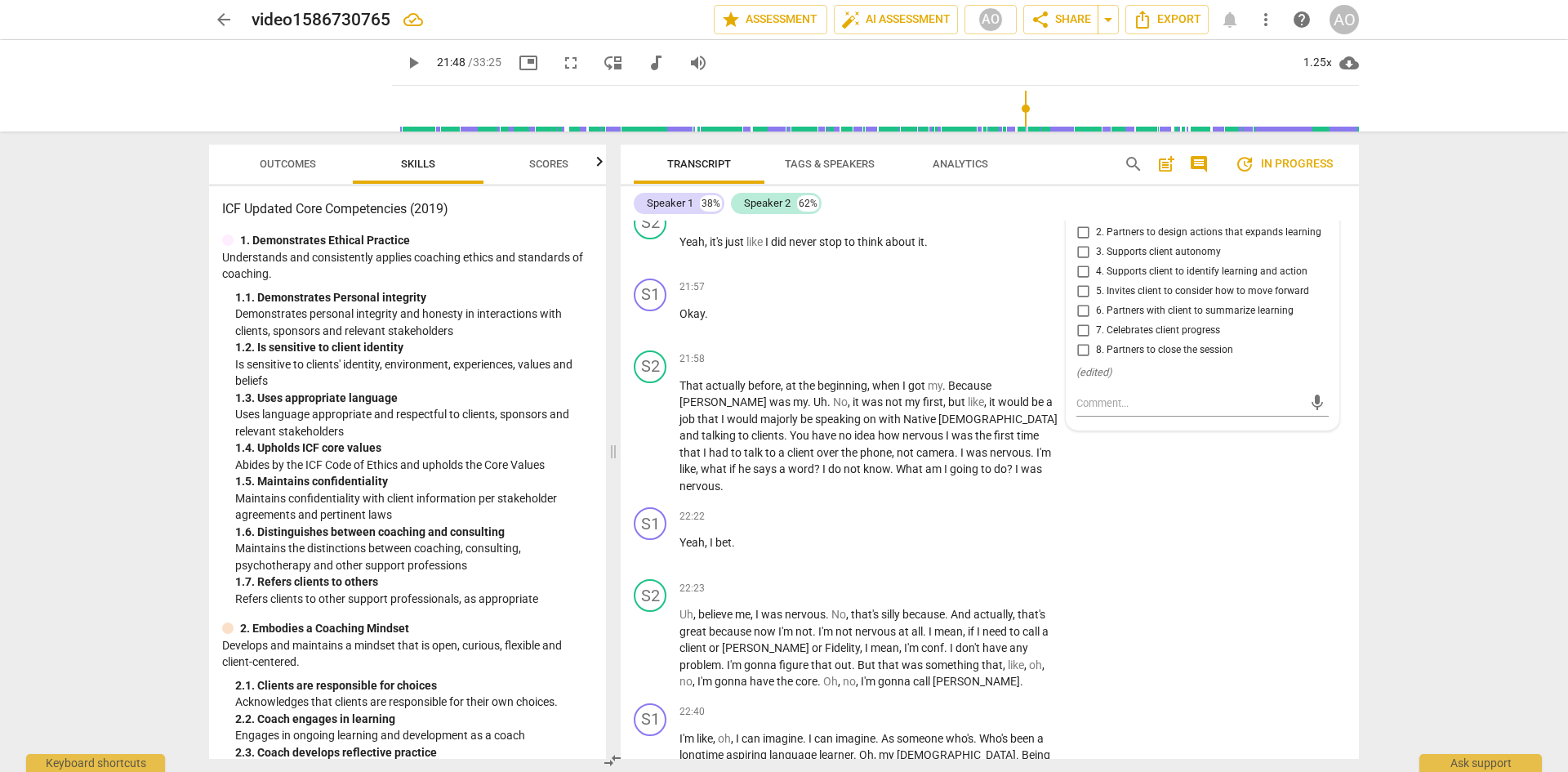
click at [1095, 188] on div "8.Facilitates Client Growth" at bounding box center [1152, 180] width 116 height 16
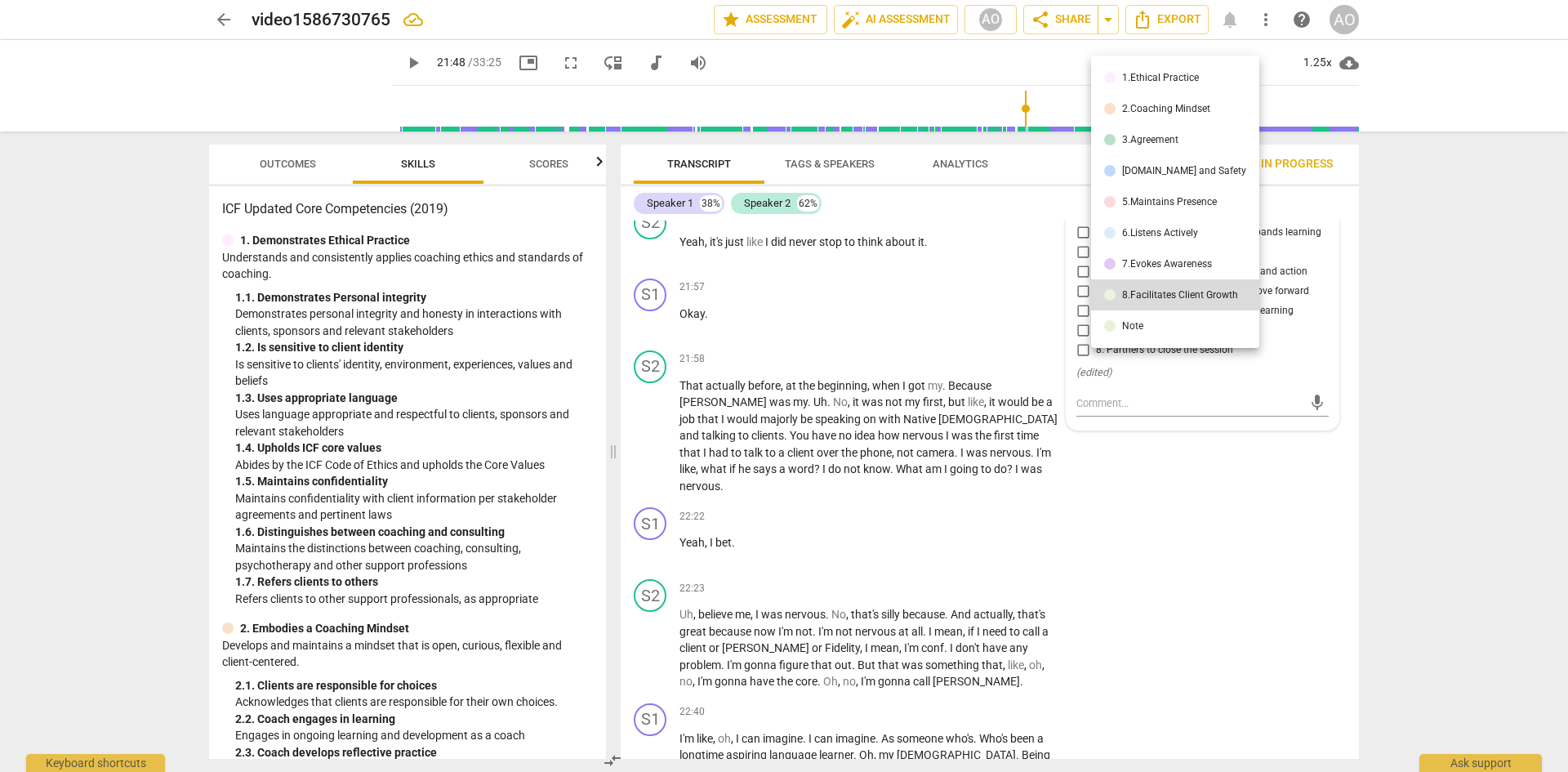
drag, startPoint x: 1195, startPoint y: 493, endPoint x: 1140, endPoint y: 397, distance: 110.6
click at [1095, 484] on div at bounding box center [784, 386] width 1568 height 772
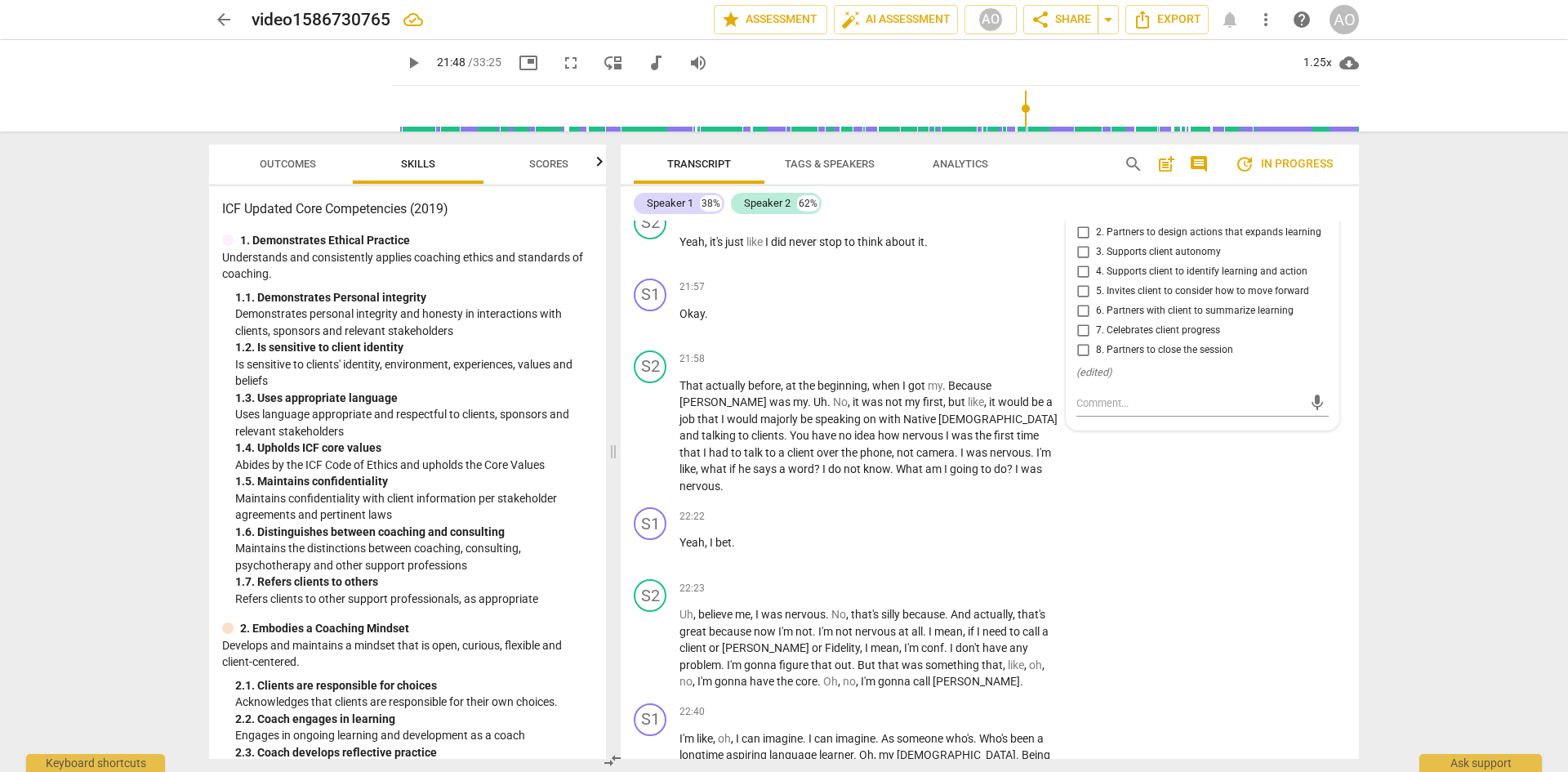
click at [1081, 223] on input "1. Integrates client learning into their worldview" at bounding box center [1083, 213] width 26 height 19
click at [1002, 323] on p "Okay ." at bounding box center [870, 314] width 382 height 17
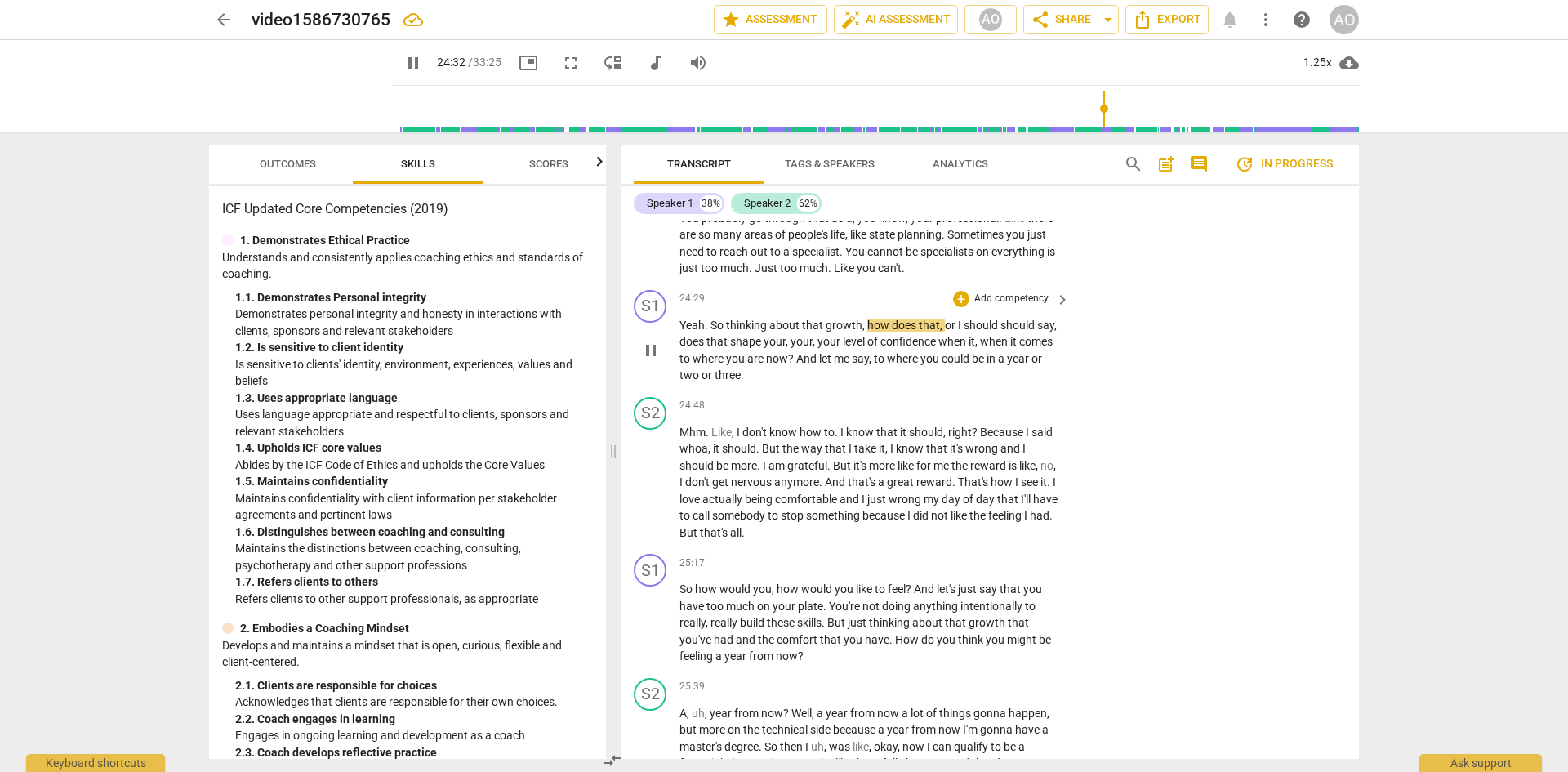
scroll to position [10259, 0]
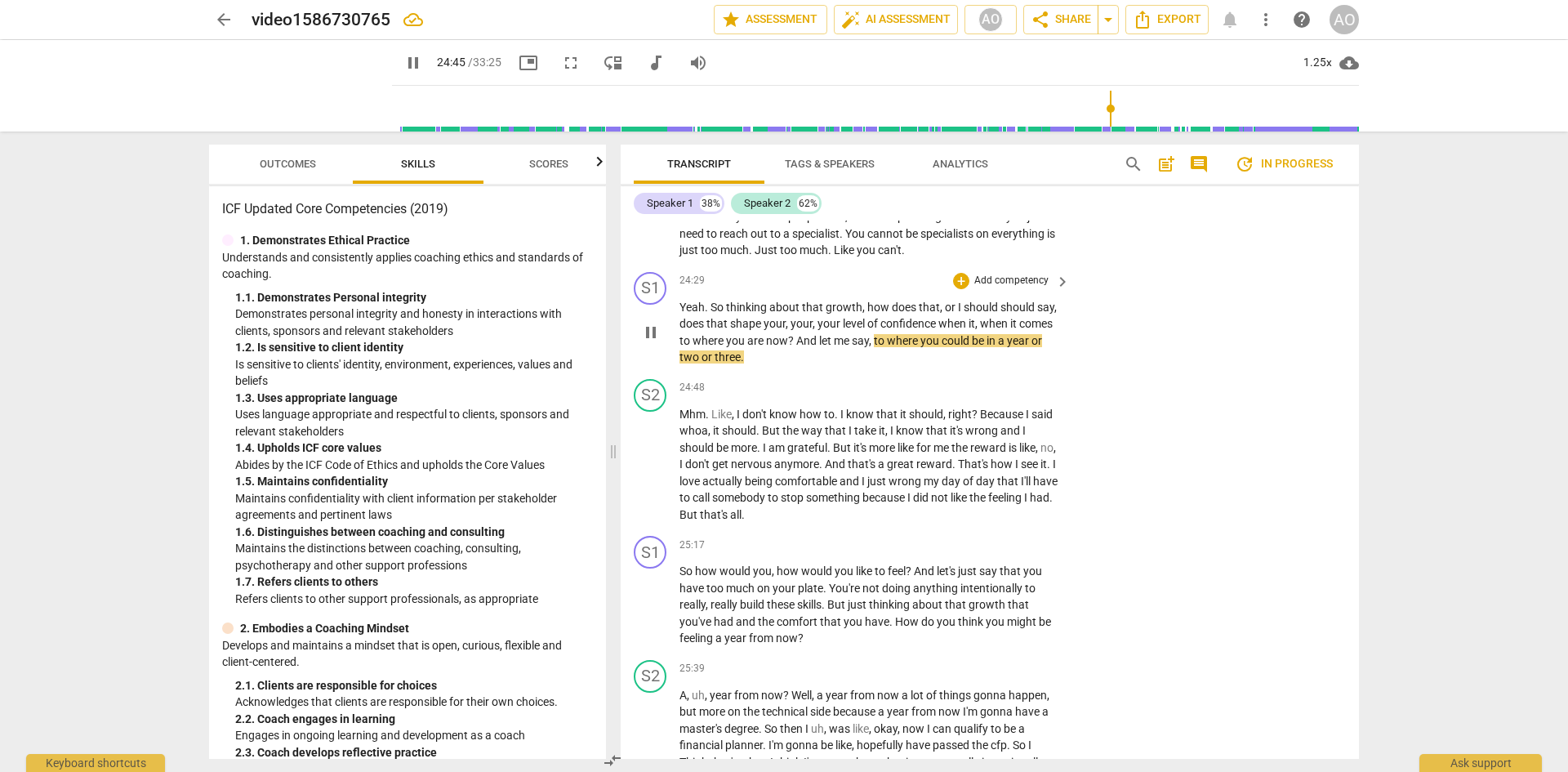
click at [1019, 289] on p "Add competency" at bounding box center [1011, 281] width 78 height 15
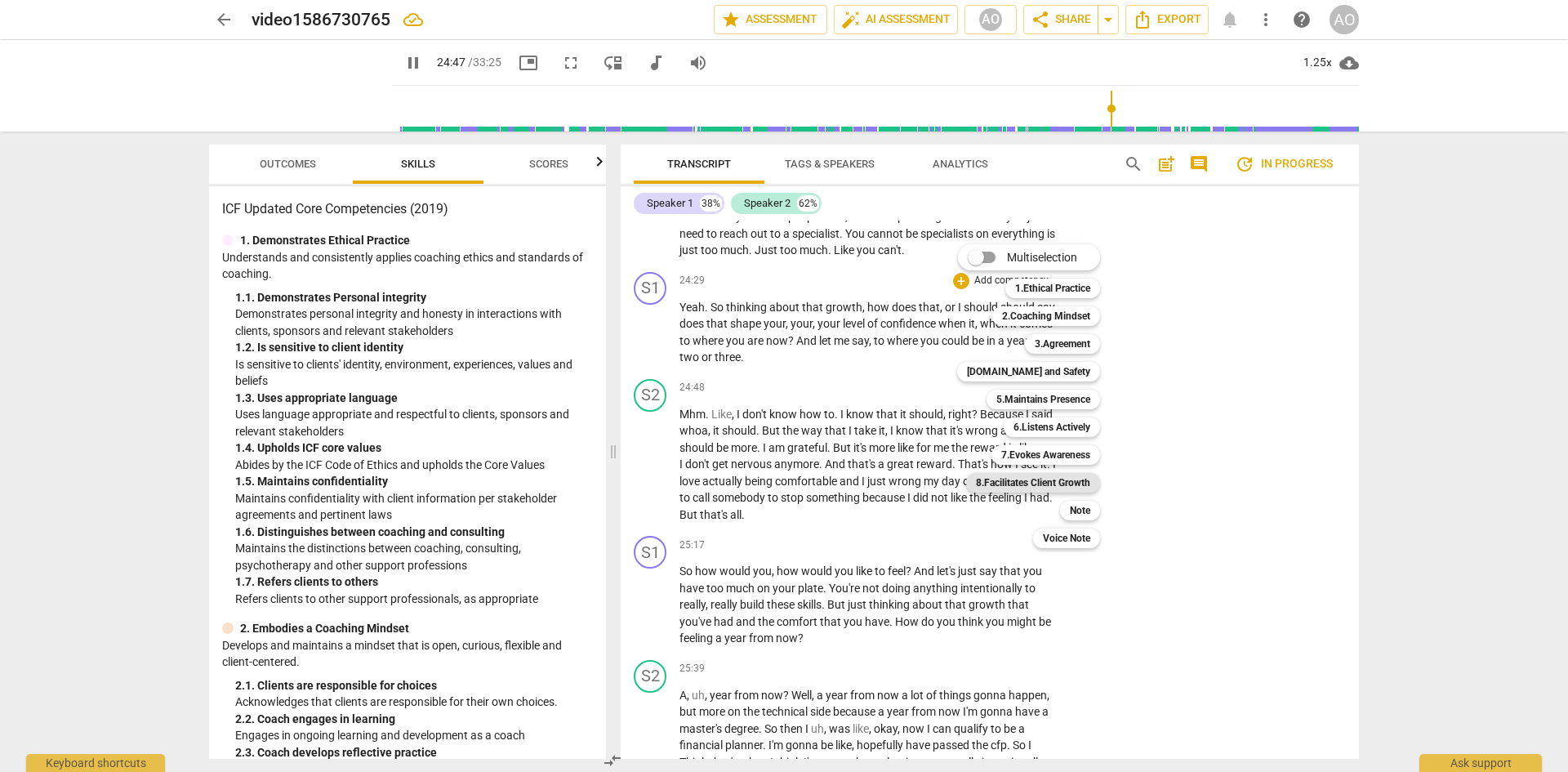
click at [1068, 481] on b "8.Facilitates Client Growth" at bounding box center [1033, 483] width 115 height 19
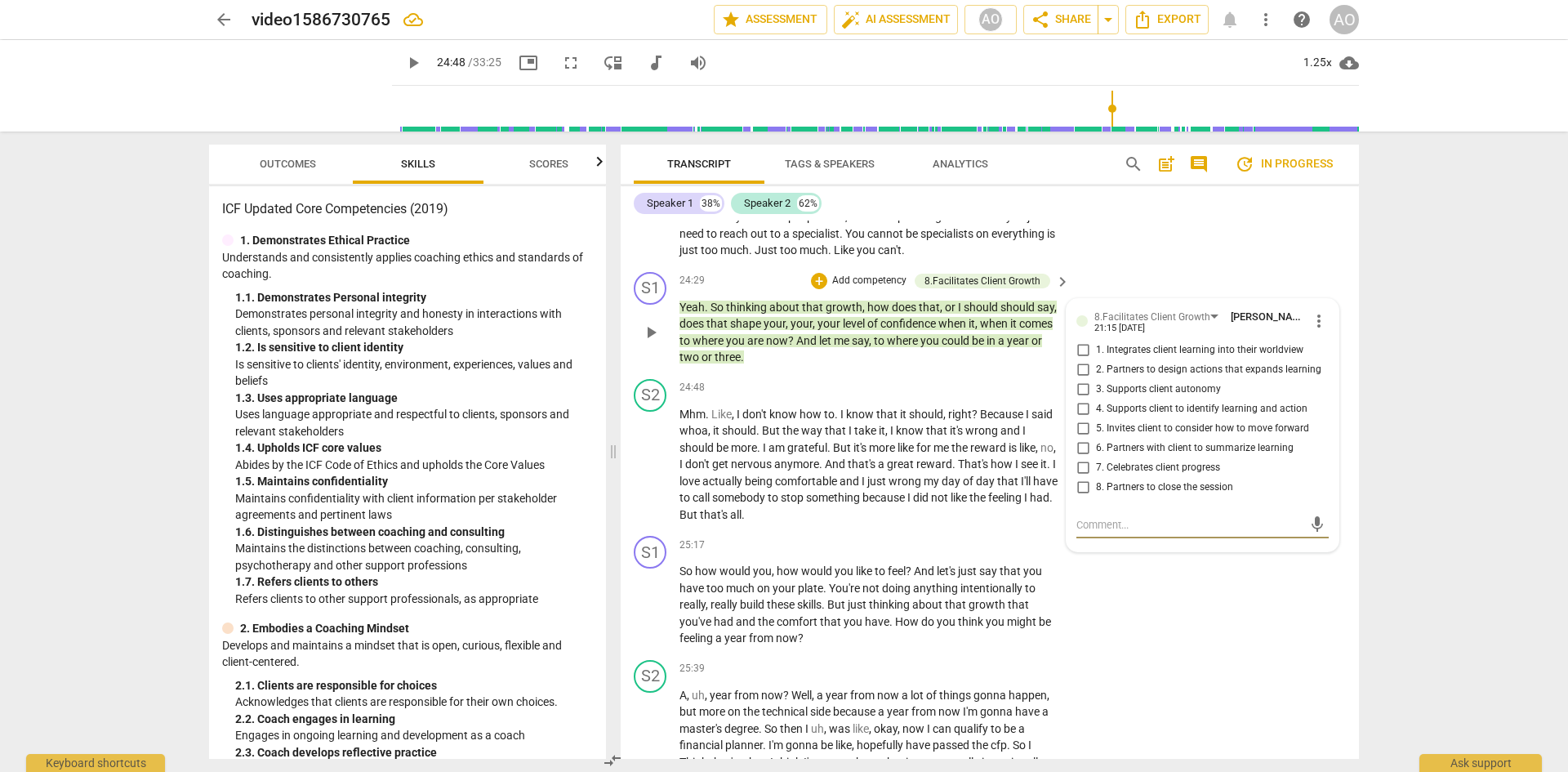
click at [1095, 416] on span "4. Supports client to identify learning and action" at bounding box center [1202, 408] width 212 height 15
click at [1095, 419] on input "4. Supports client to identify learning and action" at bounding box center [1083, 409] width 26 height 19
click at [1095, 438] on label "5. Invites client to consider how to move forward" at bounding box center [1195, 428] width 253 height 19
click at [1095, 438] on input "5. Invites client to consider how to move forward" at bounding box center [1083, 428] width 26 height 19
click at [1095, 266] on div "S2 play_arrow pause 23:31 + Add competency keyboard_arrow_right Yeah . It's not…" at bounding box center [990, 111] width 738 height 308
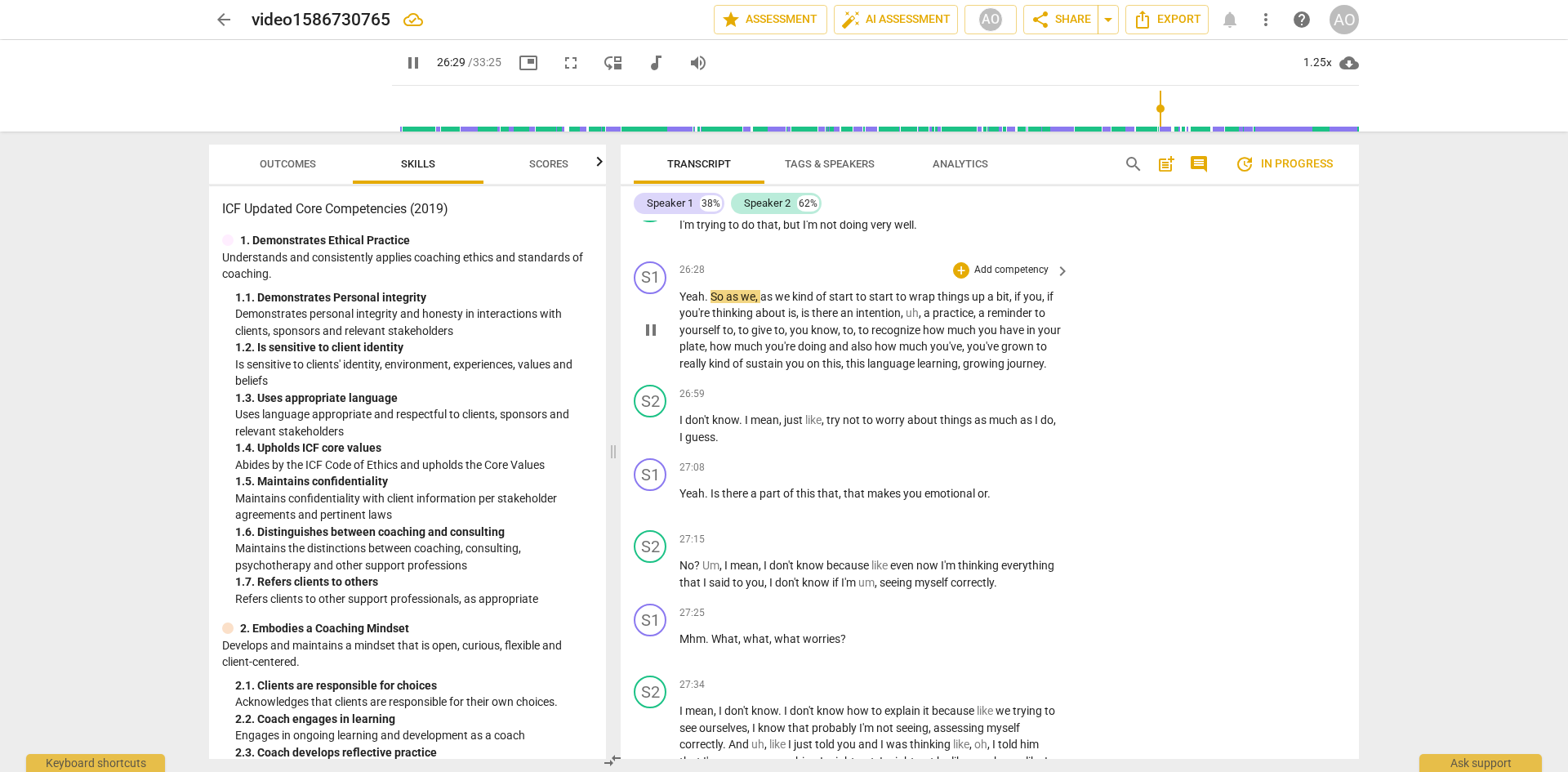
scroll to position [11157, 0]
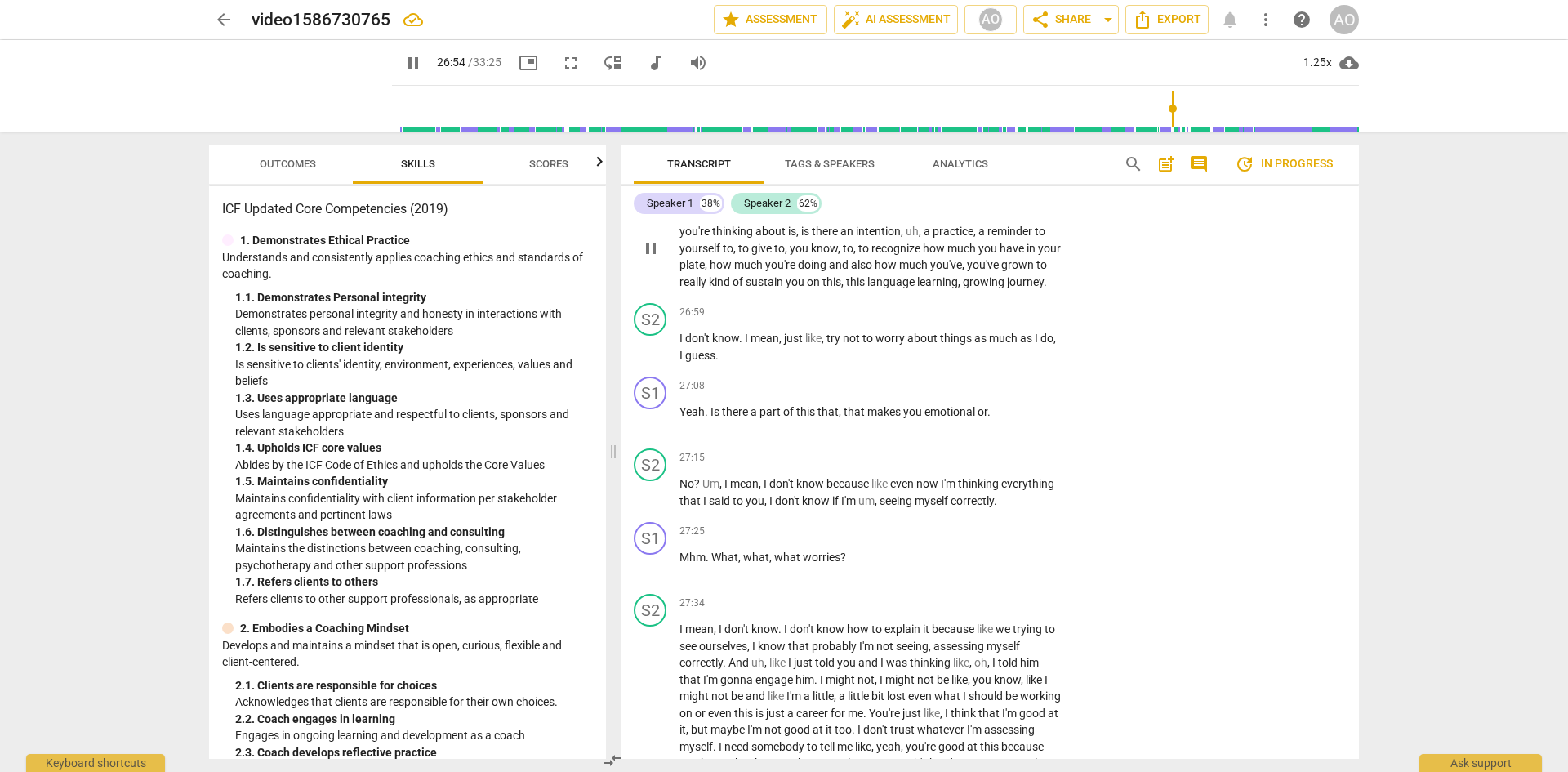
click at [1053, 199] on span "keyboard_arrow_right" at bounding box center [1063, 189] width 19 height 19
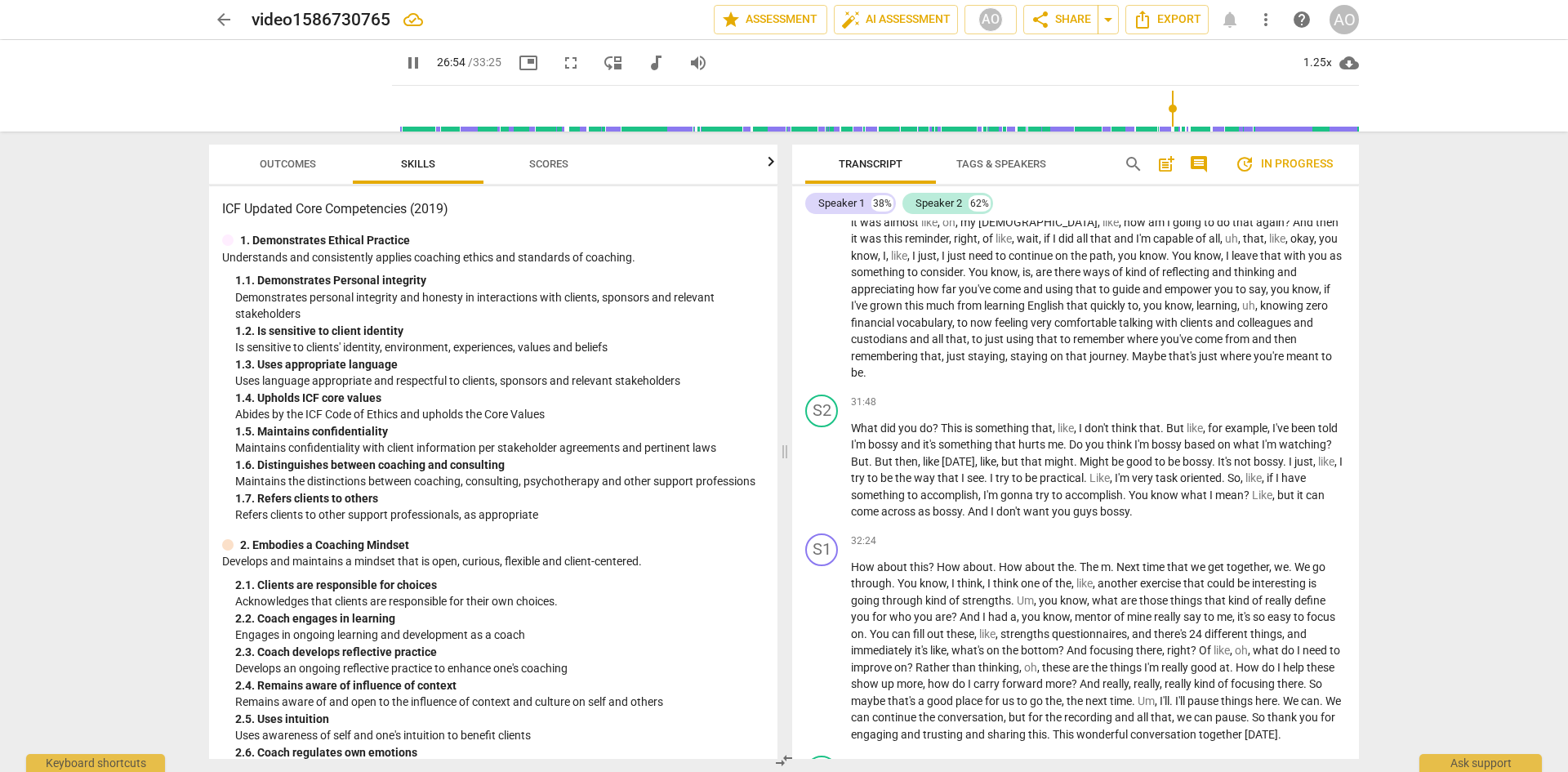
scroll to position [9854, 0]
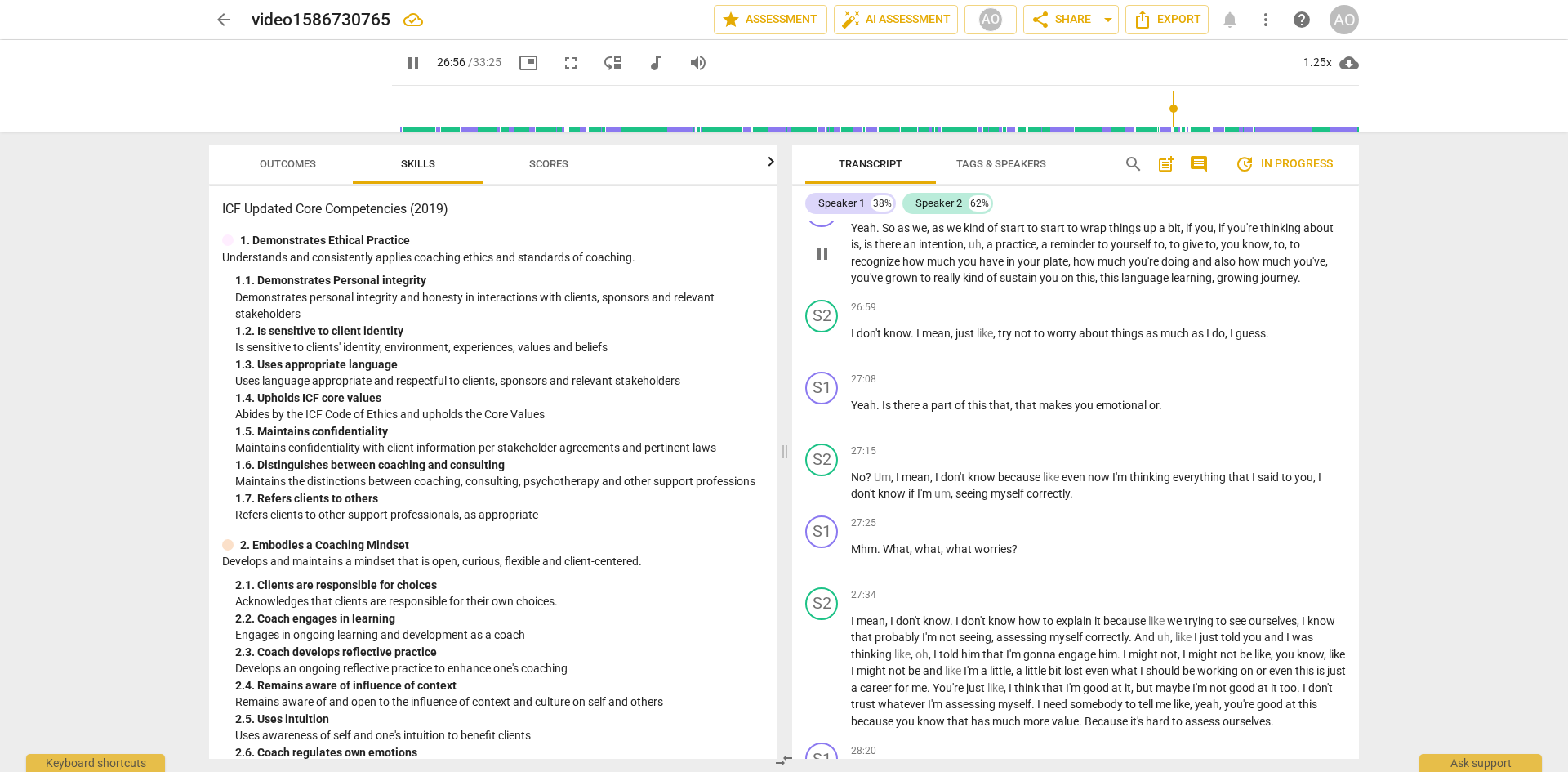
click at [1095, 211] on div "+" at bounding box center [1257, 202] width 17 height 17
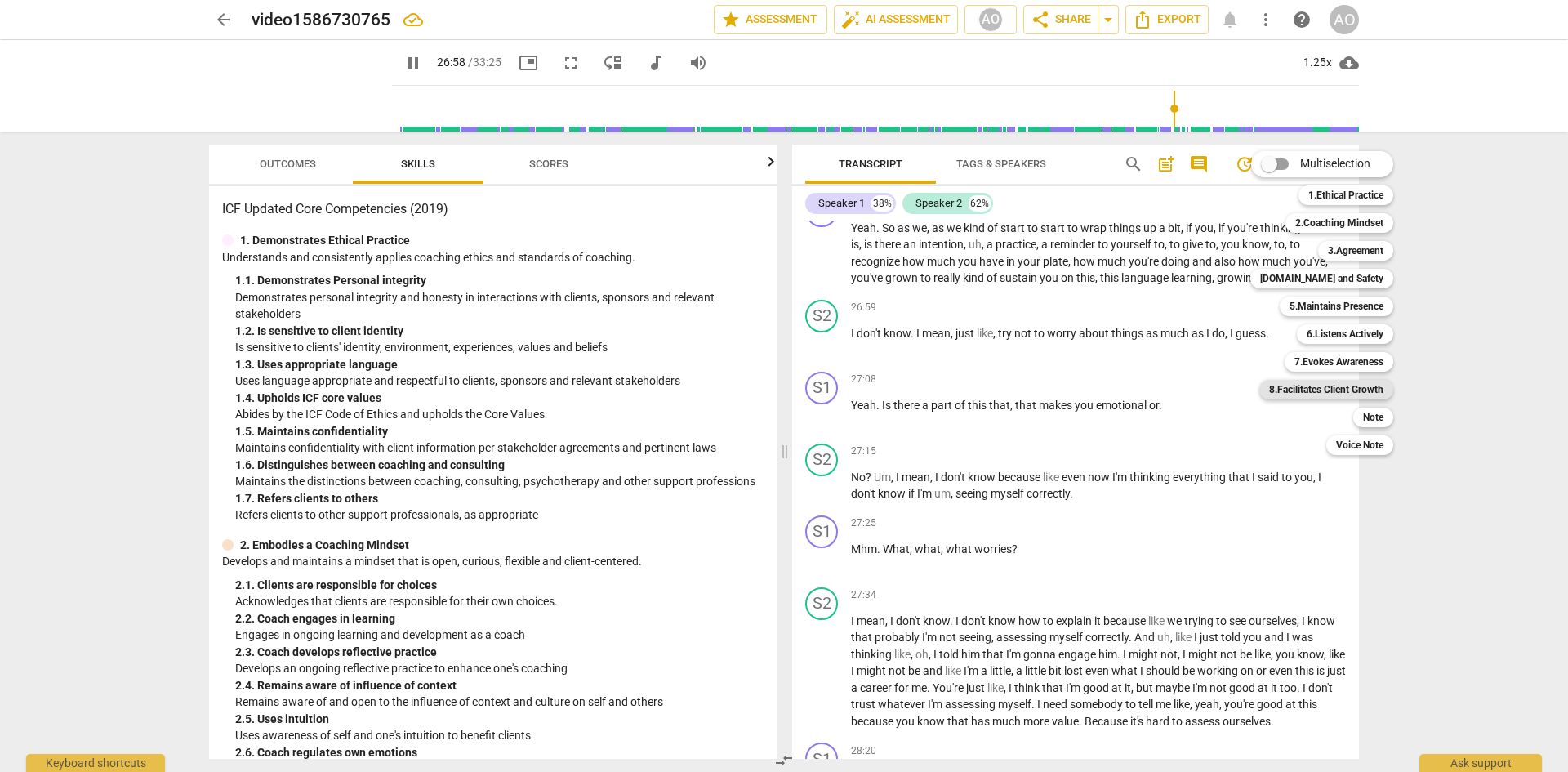
click at [1095, 388] on b "8.Facilitates Client Growth" at bounding box center [1326, 389] width 115 height 19
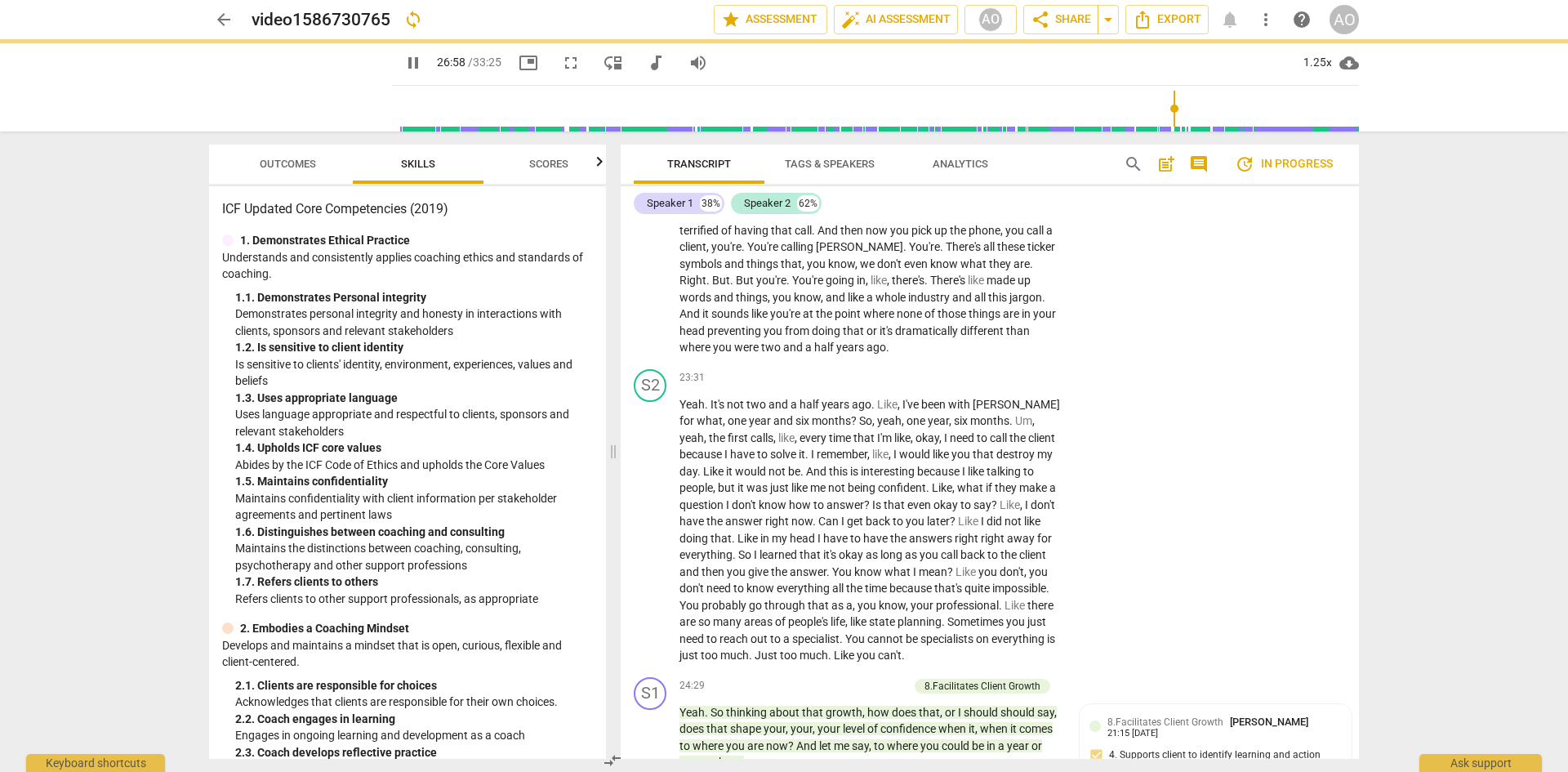
scroll to position [11157, 0]
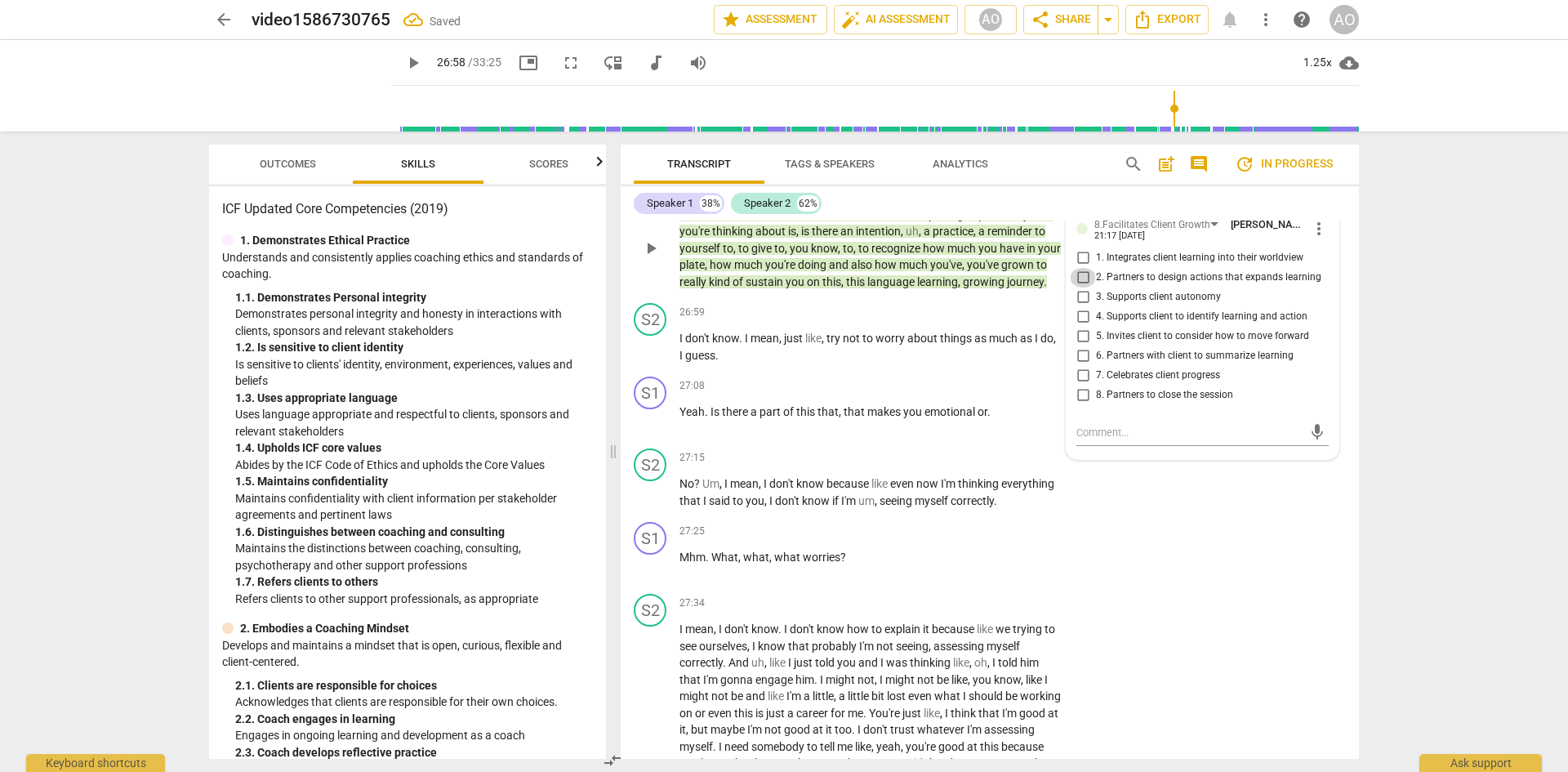
click at [1078, 288] on input "2. Partners to design actions that expands learning" at bounding box center [1083, 277] width 26 height 19
click at [1095, 364] on span "6. Partners with client to summarize learning" at bounding box center [1195, 356] width 198 height 15
click at [1095, 365] on input "6. Partners with client to summarize learning" at bounding box center [1083, 356] width 26 height 19
click at [1095, 173] on div "S2 play_arrow pause 26:26 + Add competency keyboard_arrow_right I'm trying to d…" at bounding box center [990, 137] width 738 height 72
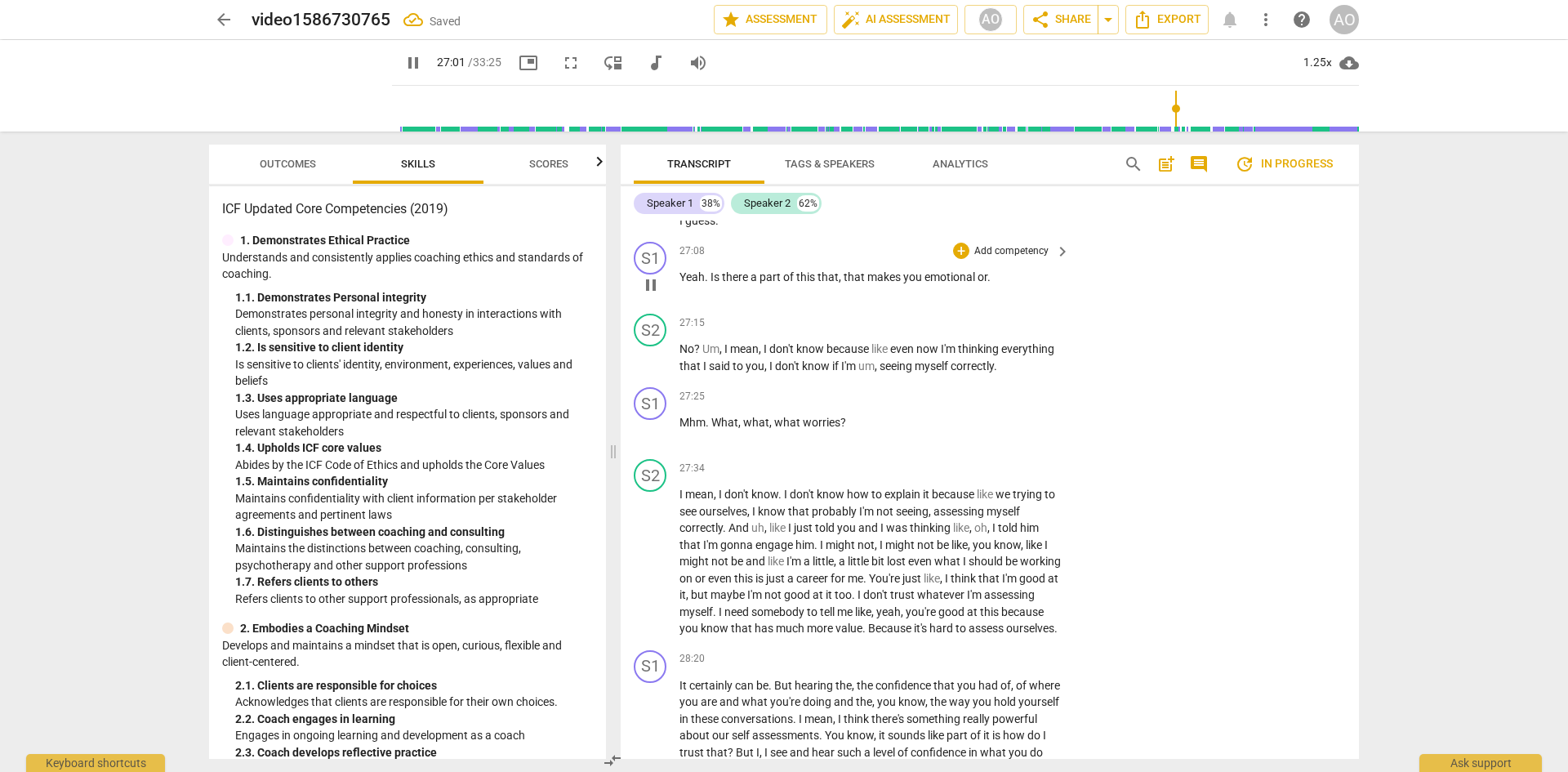
scroll to position [11320, 0]
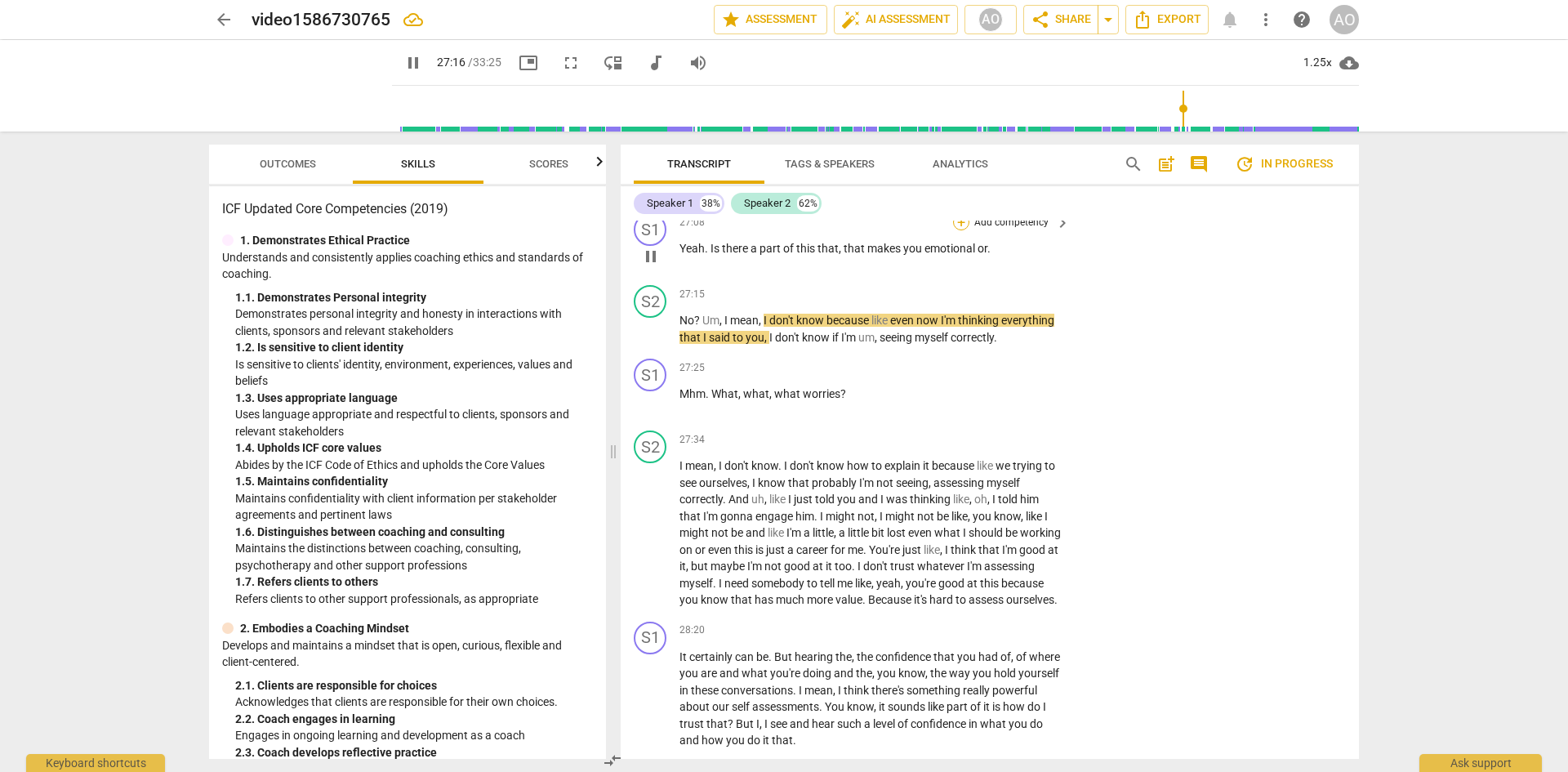
click at [962, 230] on div "+" at bounding box center [961, 222] width 17 height 17
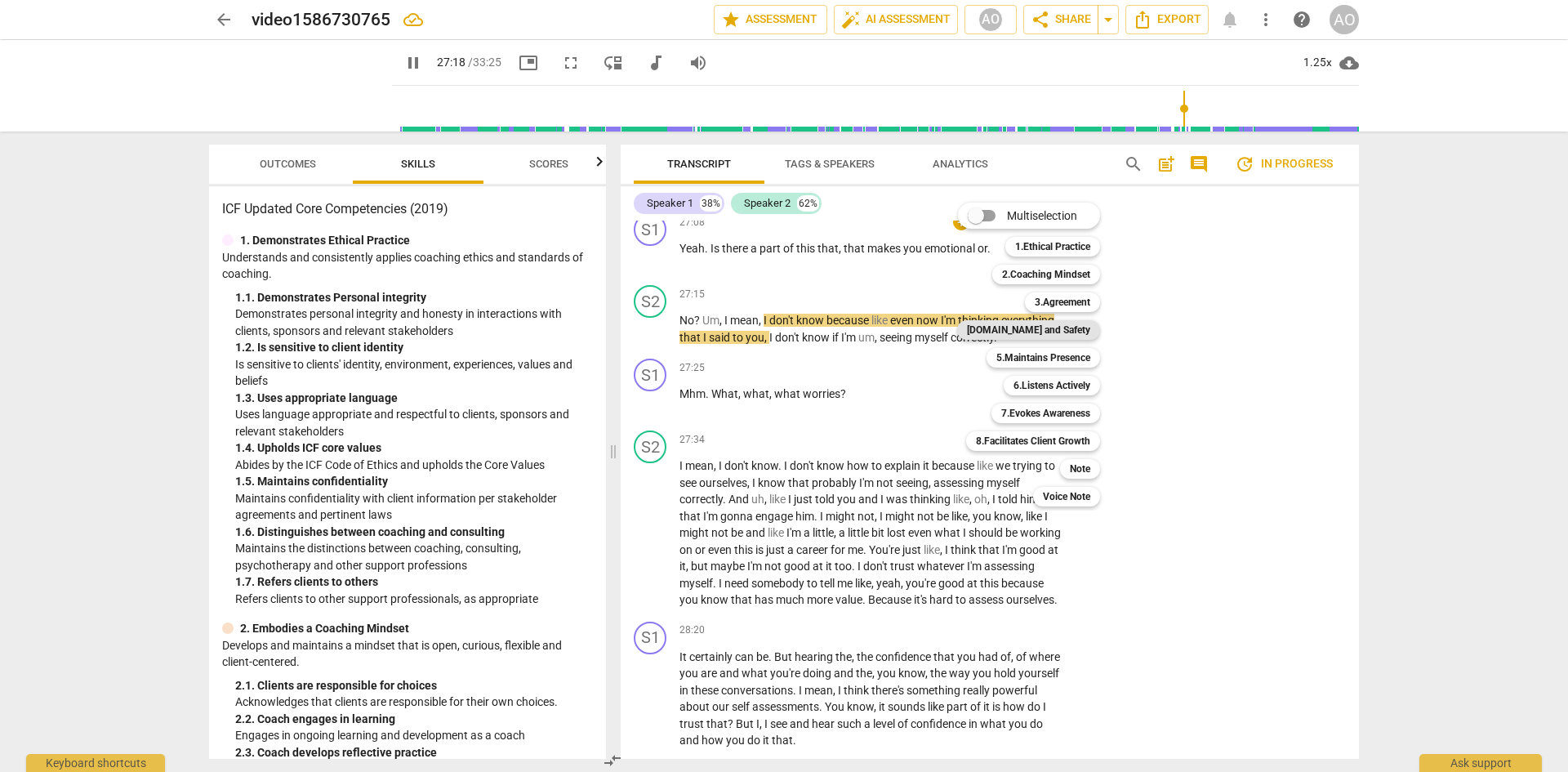
click at [1065, 330] on b "4.Trust and Safety" at bounding box center [1028, 330] width 123 height 19
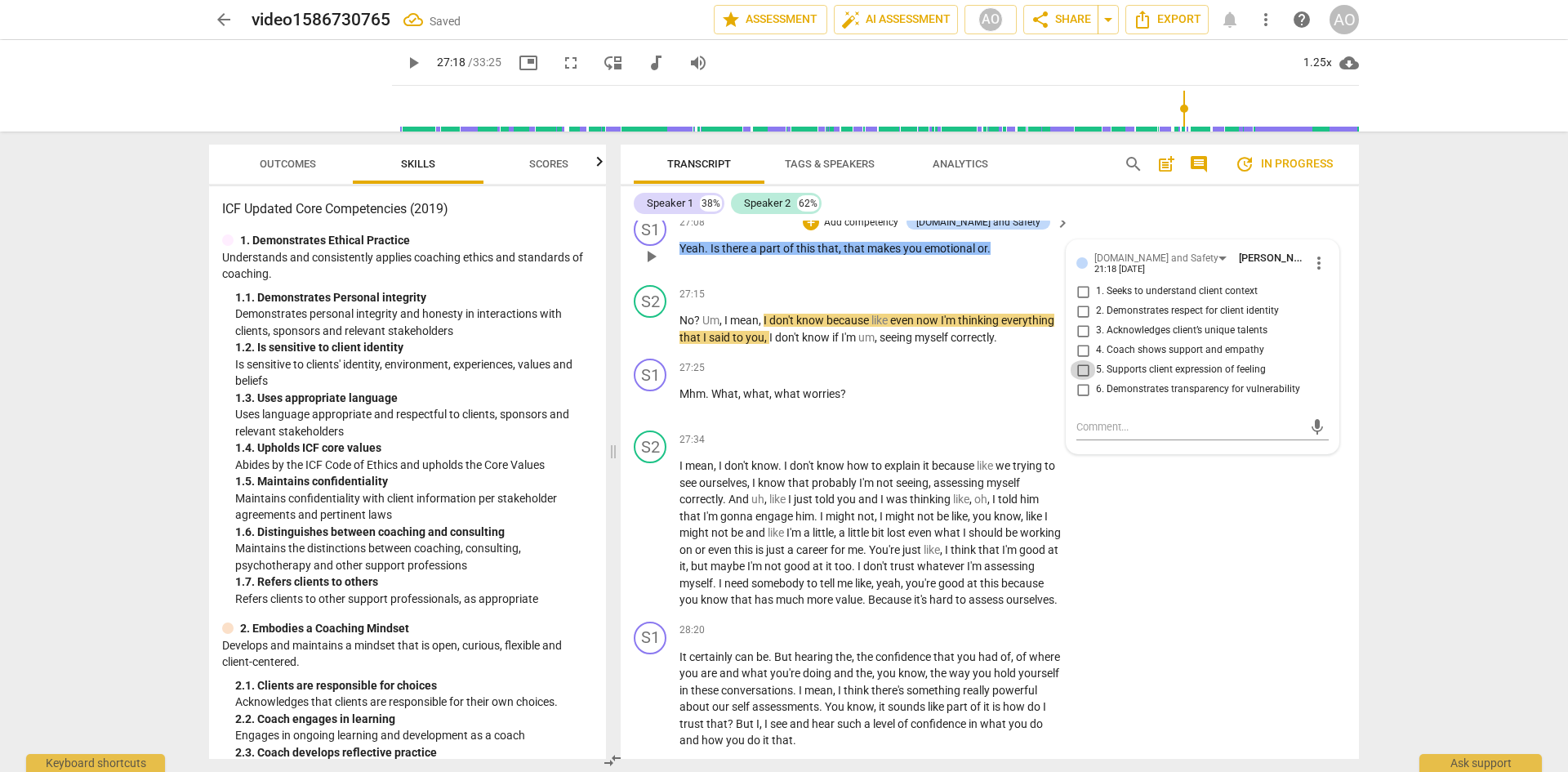
click at [1080, 379] on input "5. Supports client expression of feeling" at bounding box center [1083, 370] width 26 height 19
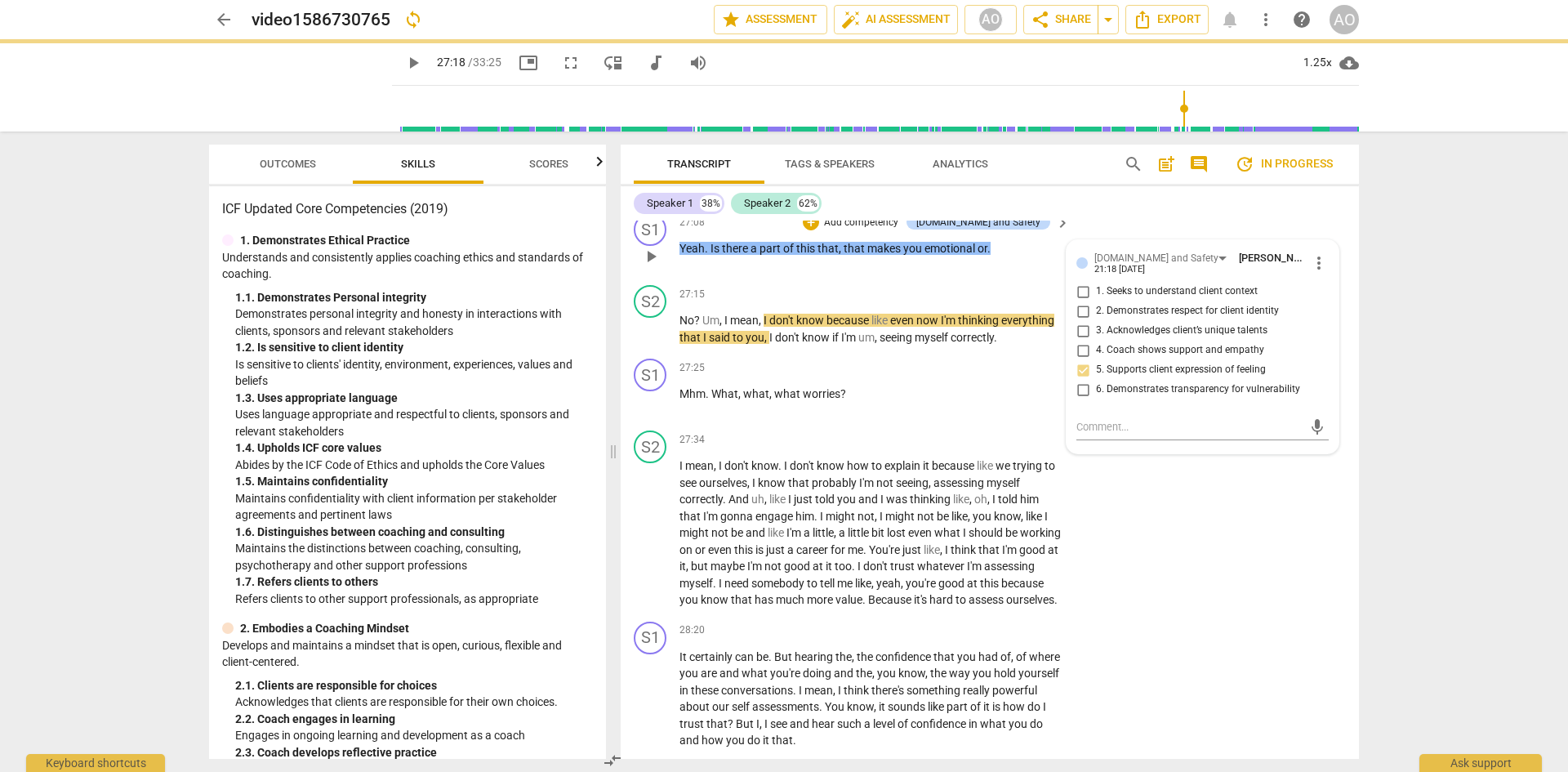
click at [1082, 360] on input "4. Coach shows support and empathy" at bounding box center [1083, 350] width 26 height 19
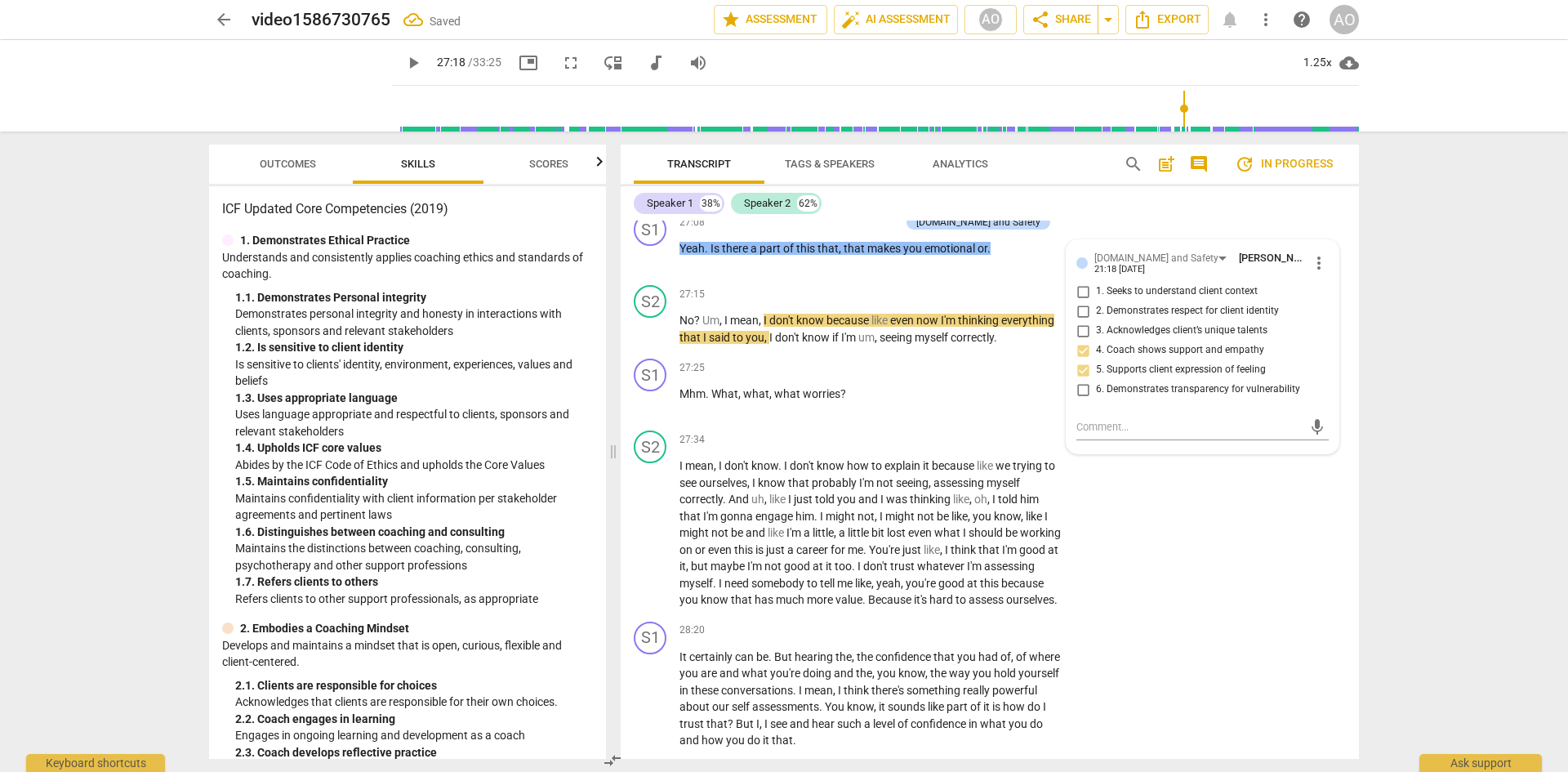
click at [1095, 206] on div "S2 play_arrow pause 26:59 + Add competency keyboard_arrow_right I don't know . …" at bounding box center [990, 170] width 738 height 73
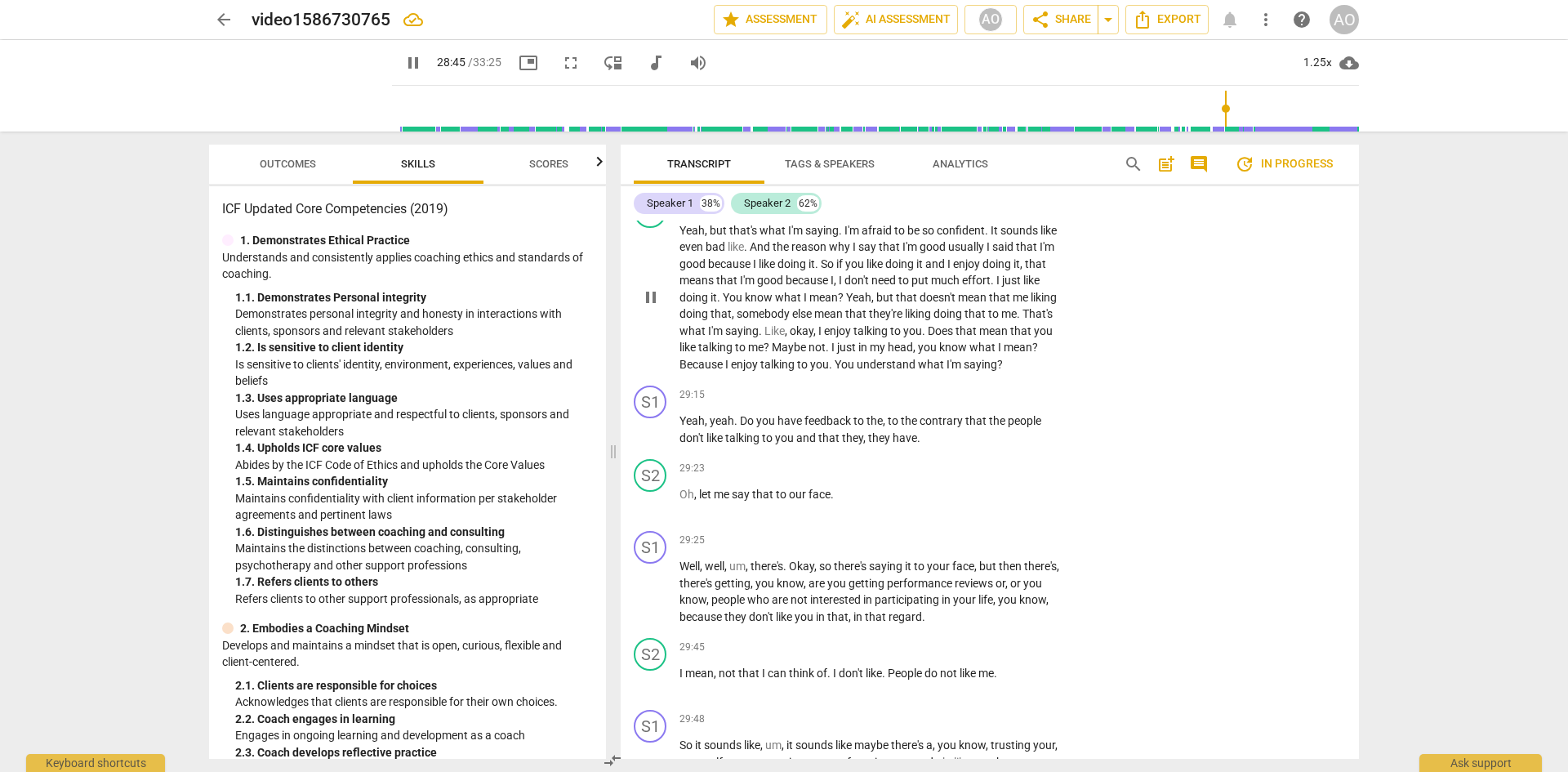
scroll to position [11892, 0]
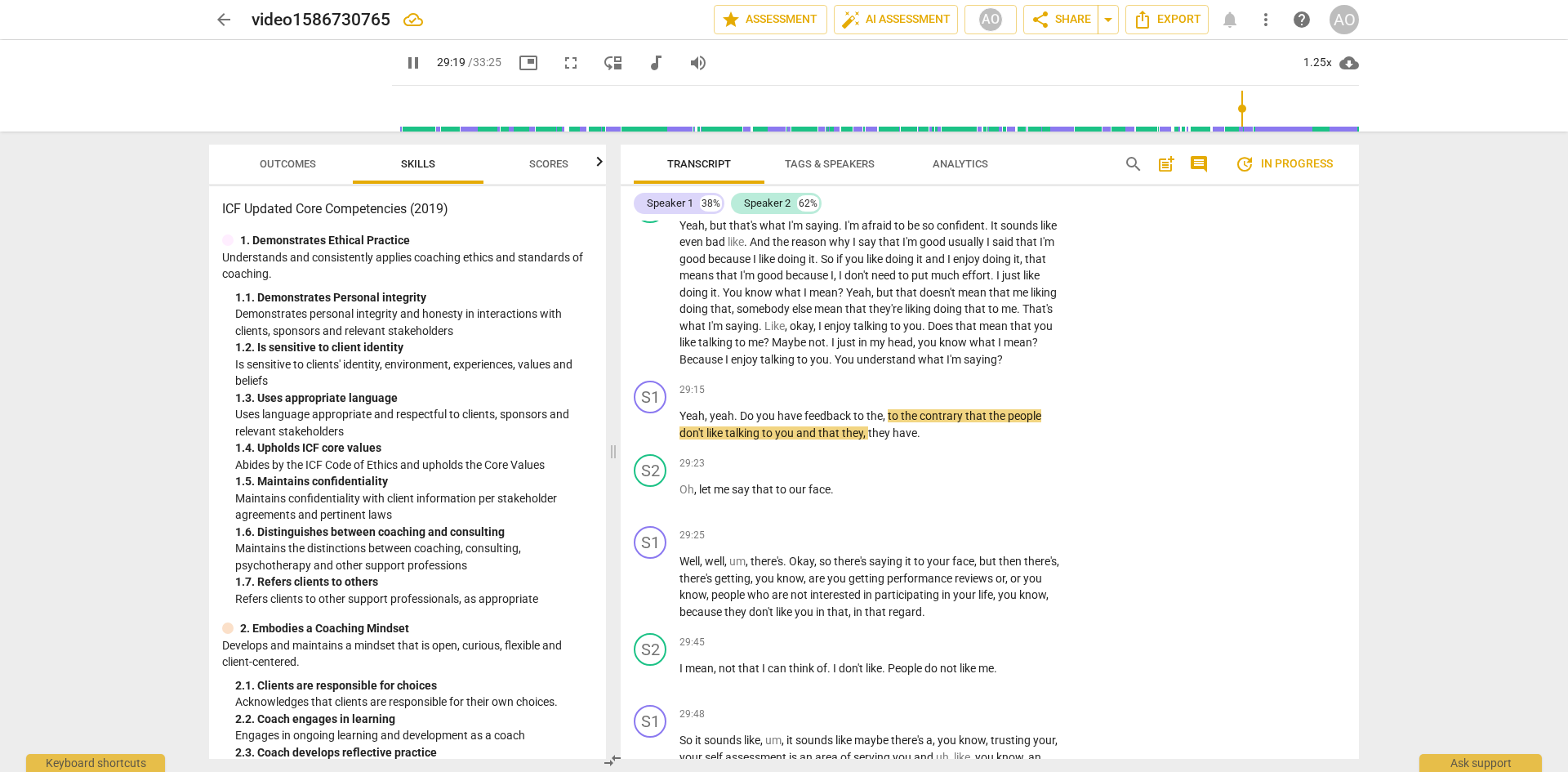
drag, startPoint x: 649, startPoint y: 574, endPoint x: 1530, endPoint y: 306, distance: 920.9
click at [649, 435] on span "pause" at bounding box center [651, 424] width 19 height 19
click at [643, 435] on span "play_arrow" at bounding box center [651, 424] width 19 height 19
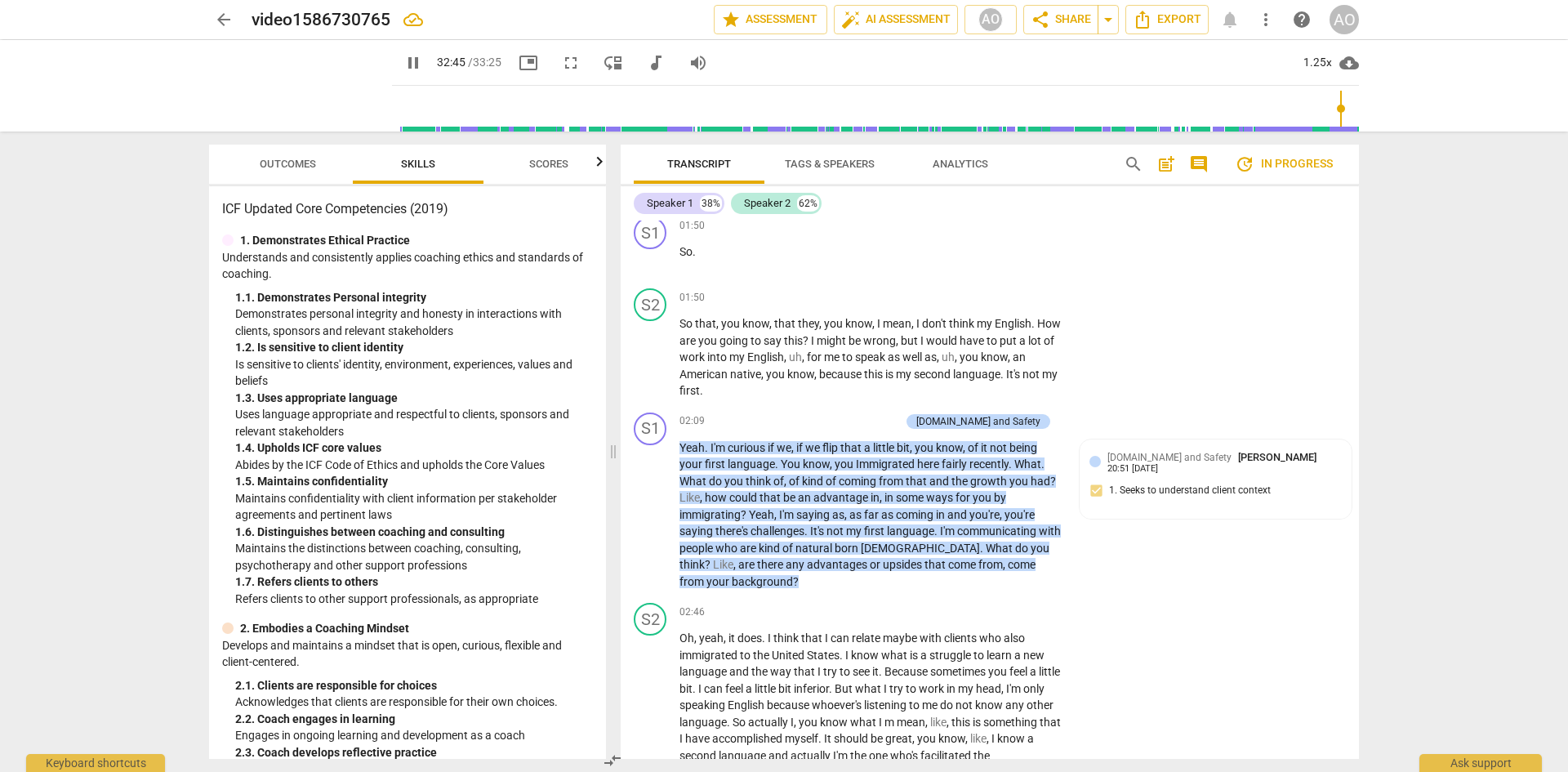
scroll to position [0, 0]
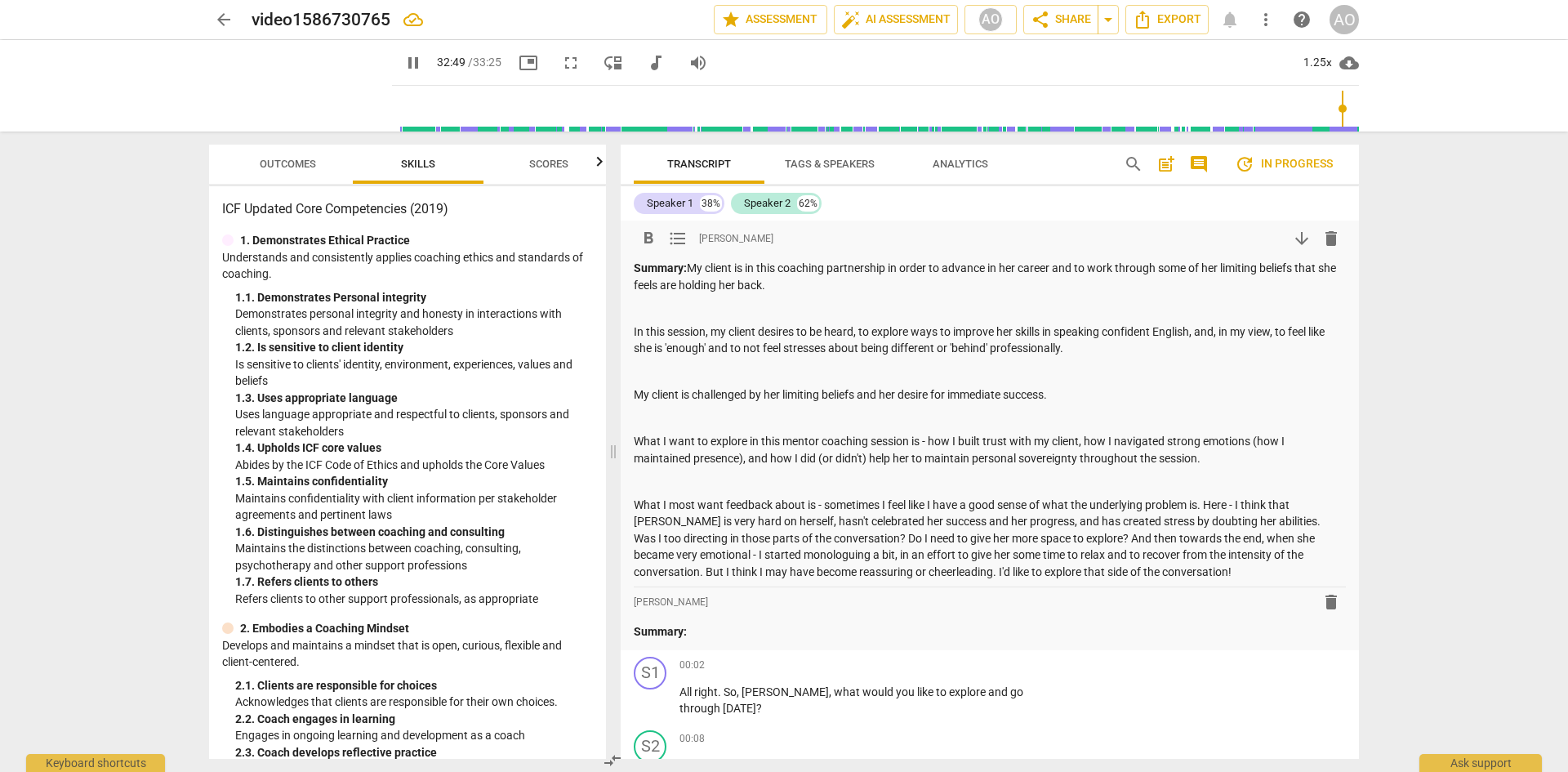
click at [1095, 508] on p "What I most want feedback about is - sometimes I feel like I have a good sense …" at bounding box center [990, 539] width 712 height 84
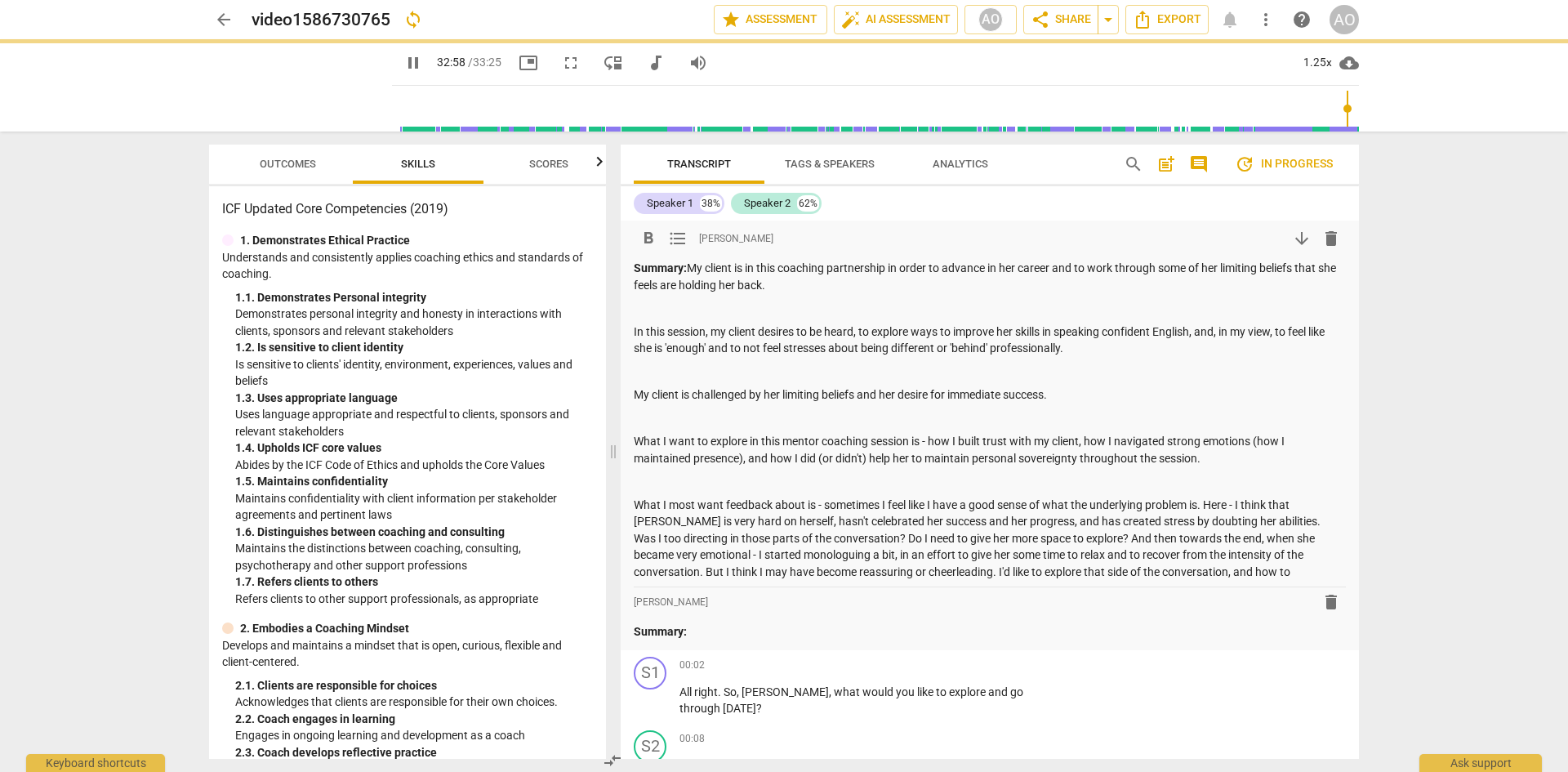
click at [1095, 508] on p "What I most want feedback about is - sometimes I feel like I have a good sense …" at bounding box center [990, 539] width 712 height 84
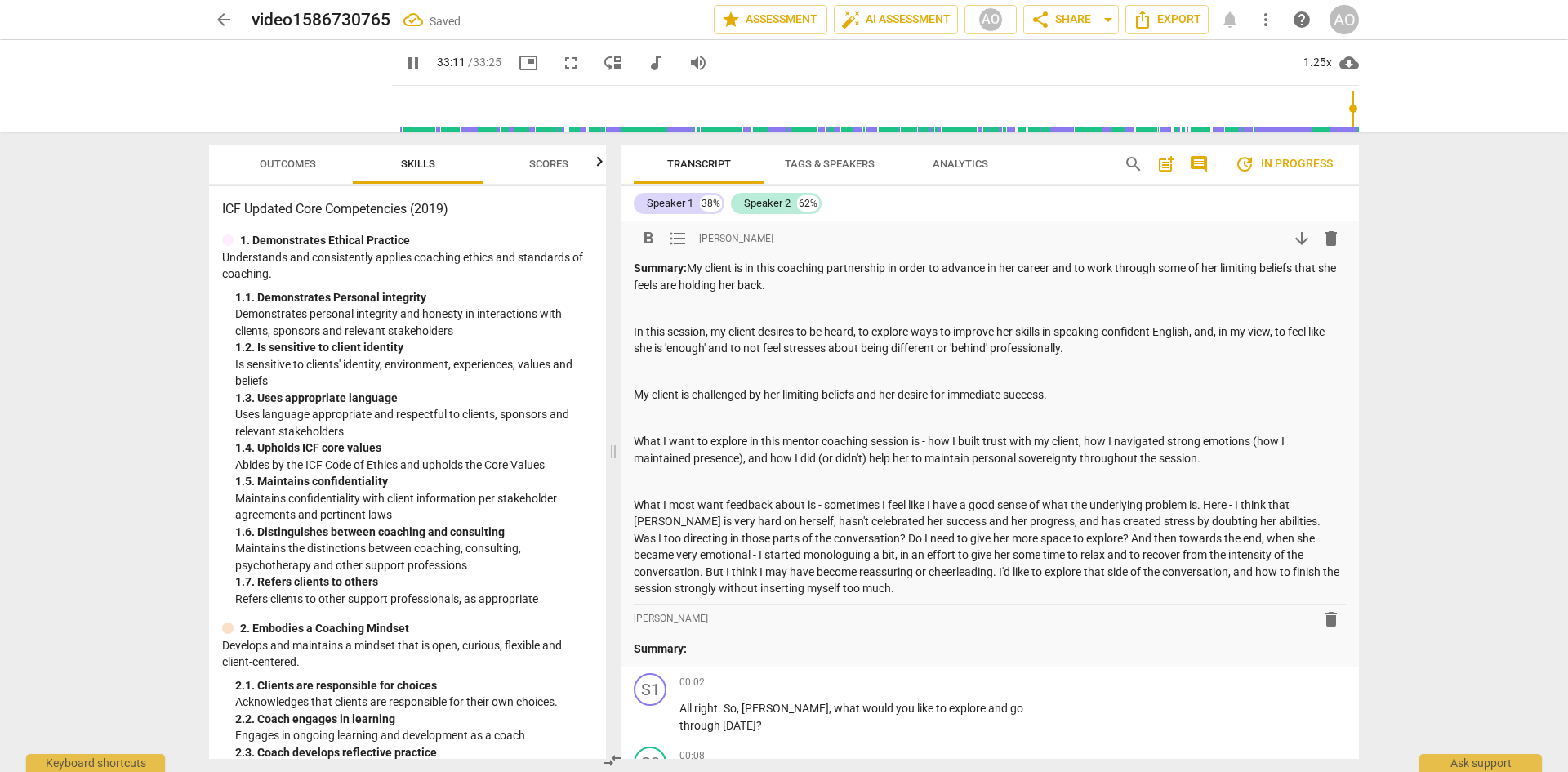
click at [1095, 255] on div "arrow_back video1586730765 Saved edit star Assessment auto_fix_high AI Assessme…" at bounding box center [784, 386] width 1568 height 772
click at [1095, 318] on div "arrow_back video1586730765 Saved edit star Assessment auto_fix_high AI Assessme…" at bounding box center [784, 386] width 1568 height 772
click at [414, 18] on icon at bounding box center [413, 19] width 23 height 23
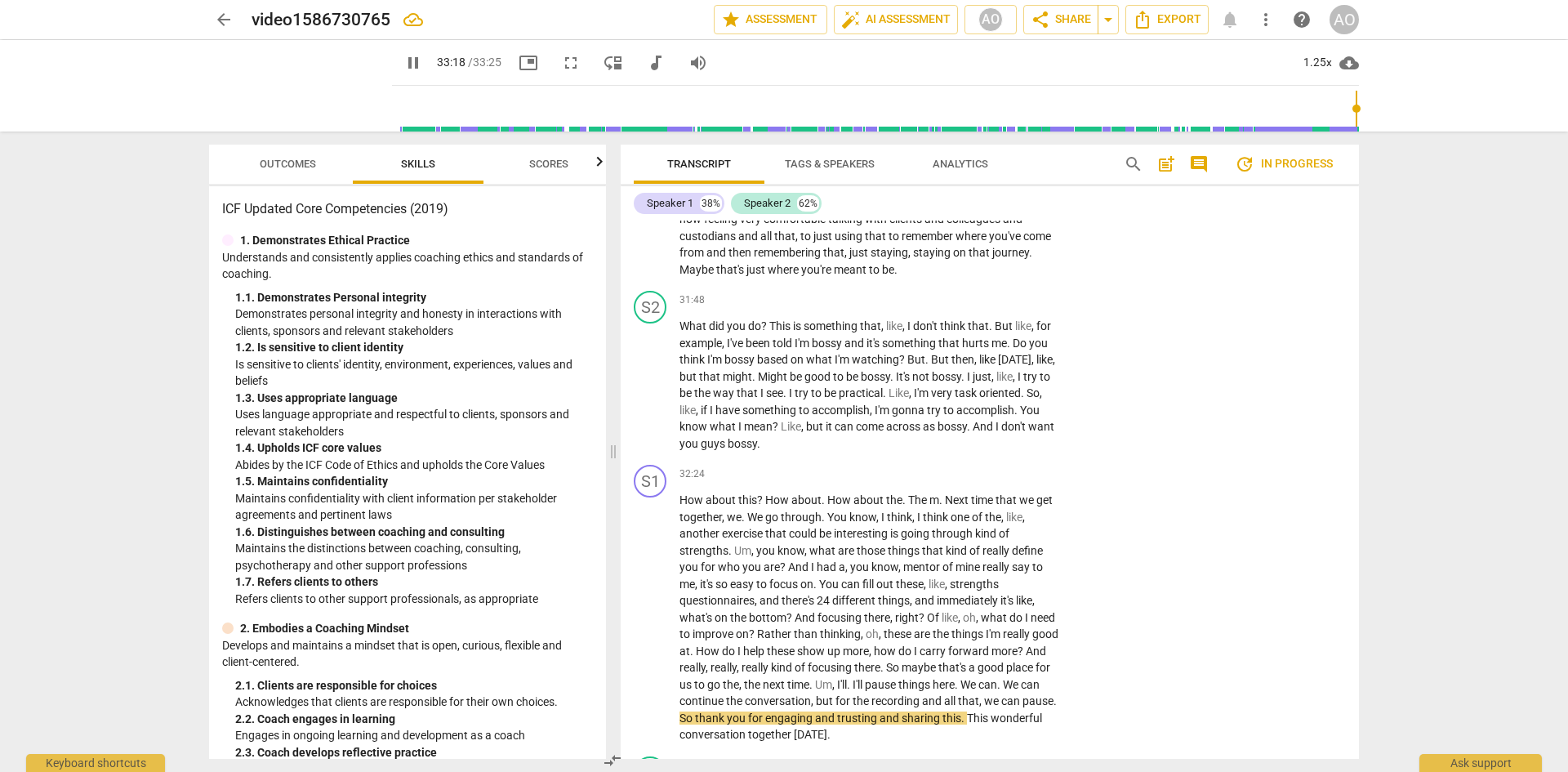
scroll to position [13071, 0]
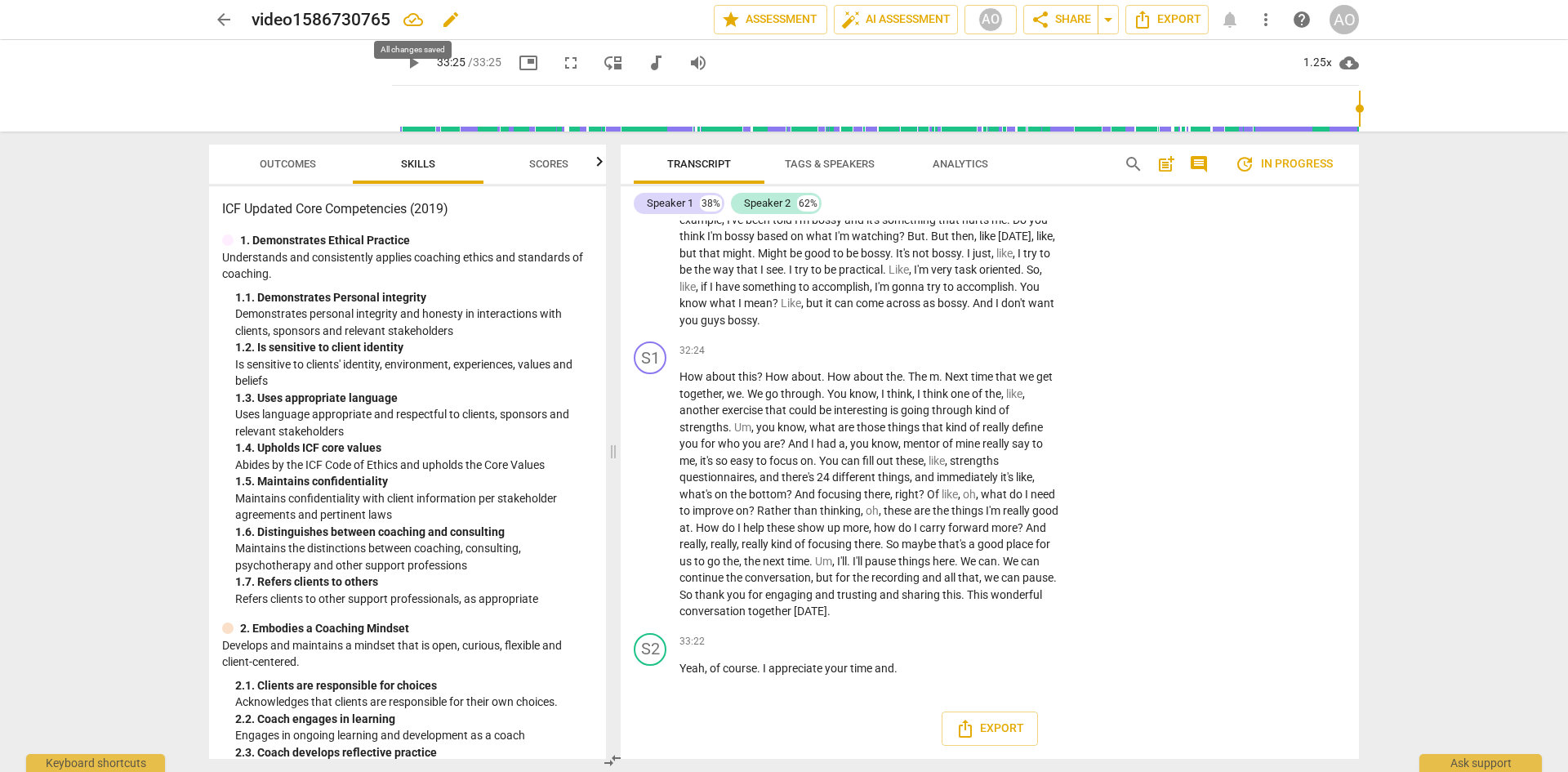
click at [409, 19] on icon at bounding box center [413, 19] width 23 height 23
